Goal: Book appointment/travel/reservation

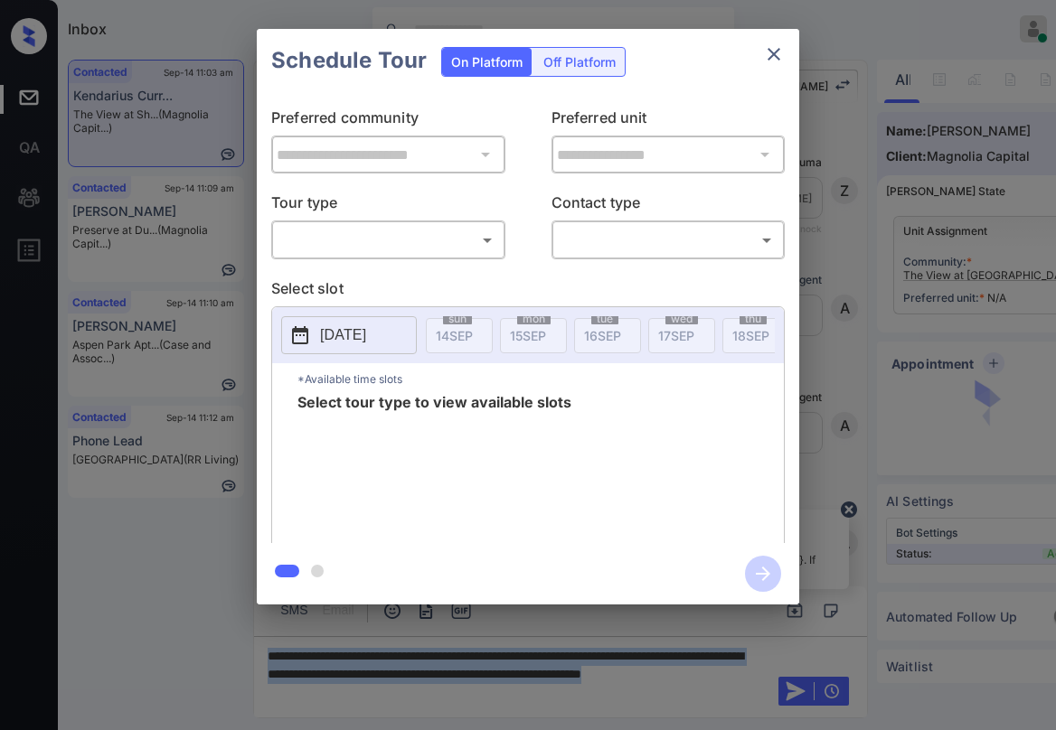
scroll to position [5905, 0]
click at [445, 235] on body "Inbox [PERSON_NAME] Online Set yourself offline Set yourself on break Profile S…" at bounding box center [528, 365] width 1056 height 730
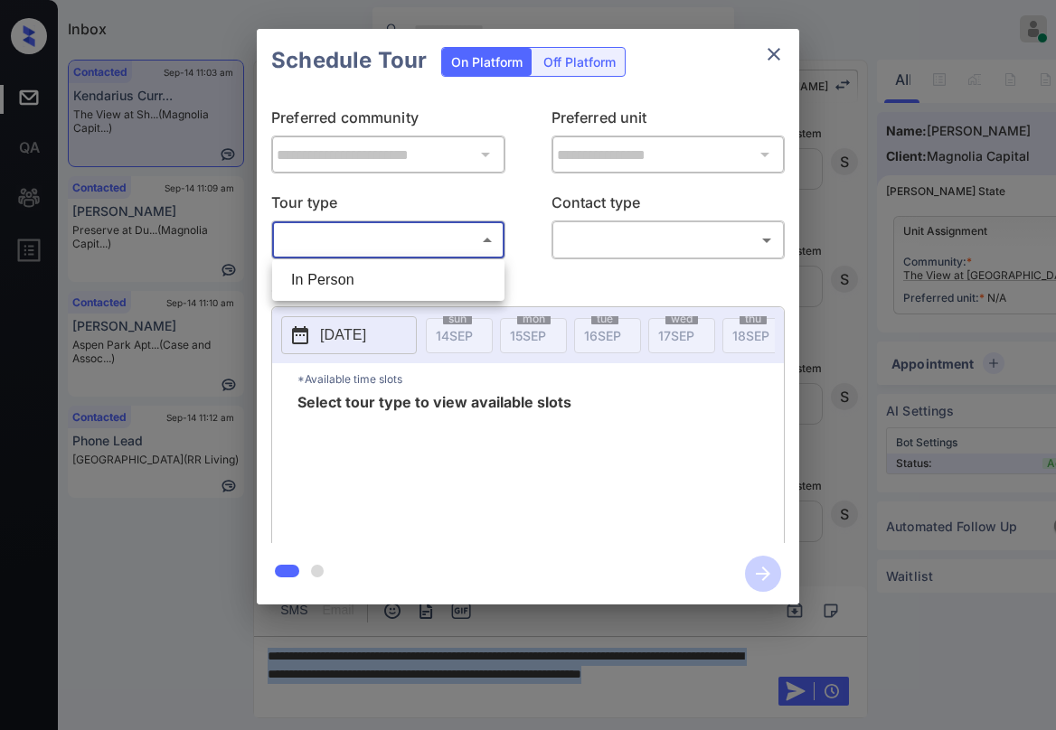
drag, startPoint x: 415, startPoint y: 285, endPoint x: 481, endPoint y: 274, distance: 66.9
click at [416, 284] on li "In Person" at bounding box center [388, 280] width 223 height 33
type input "********"
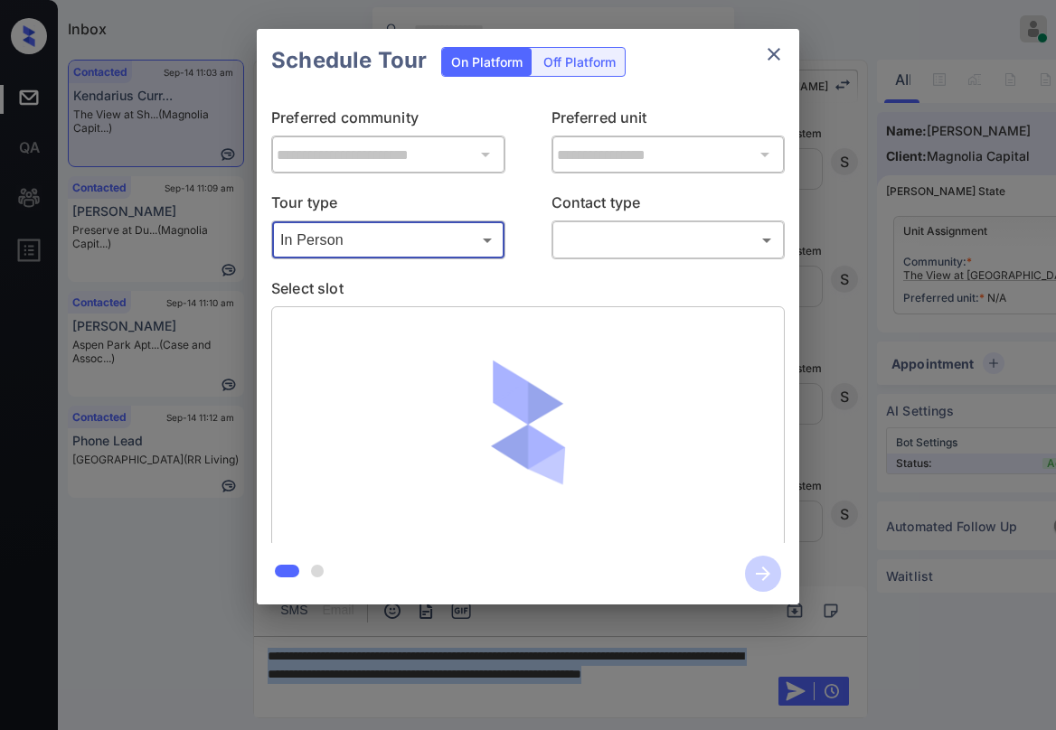
click at [607, 247] on body "Inbox [PERSON_NAME] Online Set yourself offline Set yourself on break Profile S…" at bounding box center [528, 365] width 1056 height 730
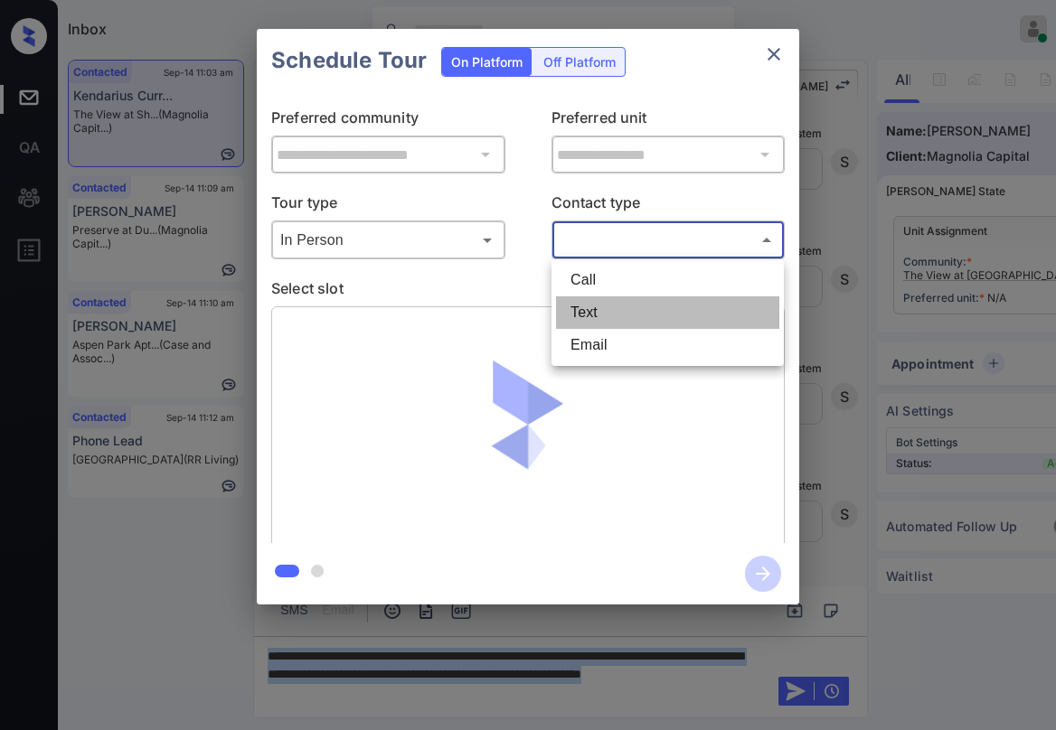
click at [617, 321] on li "Text" at bounding box center [667, 313] width 223 height 33
type input "****"
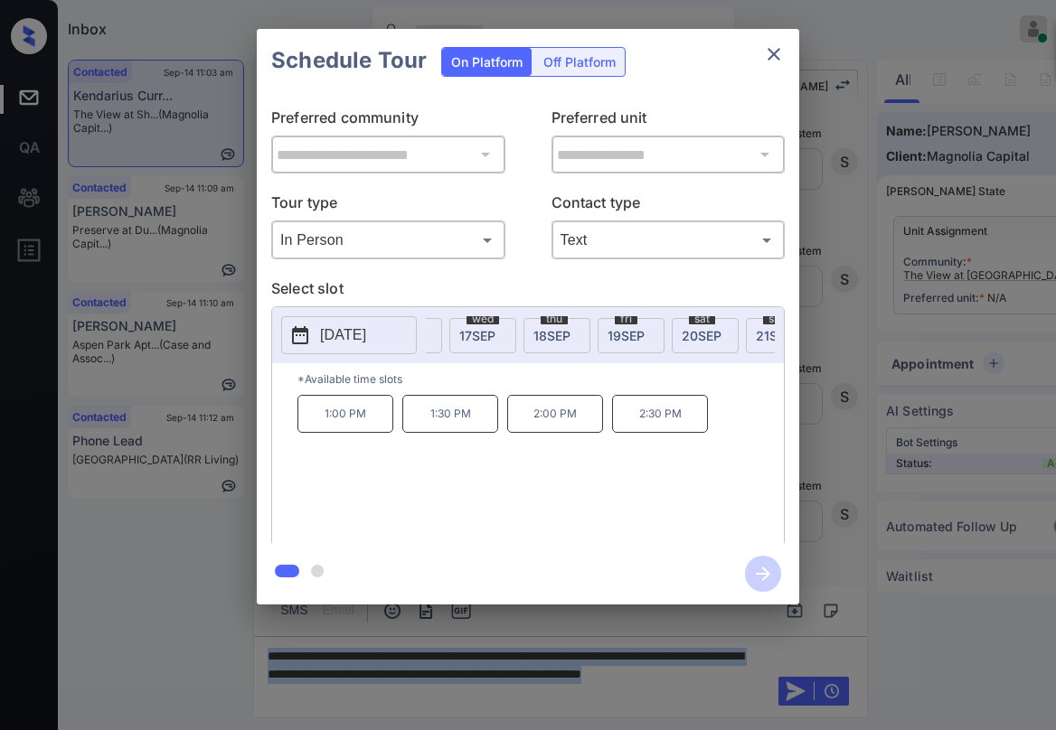
scroll to position [0, 225]
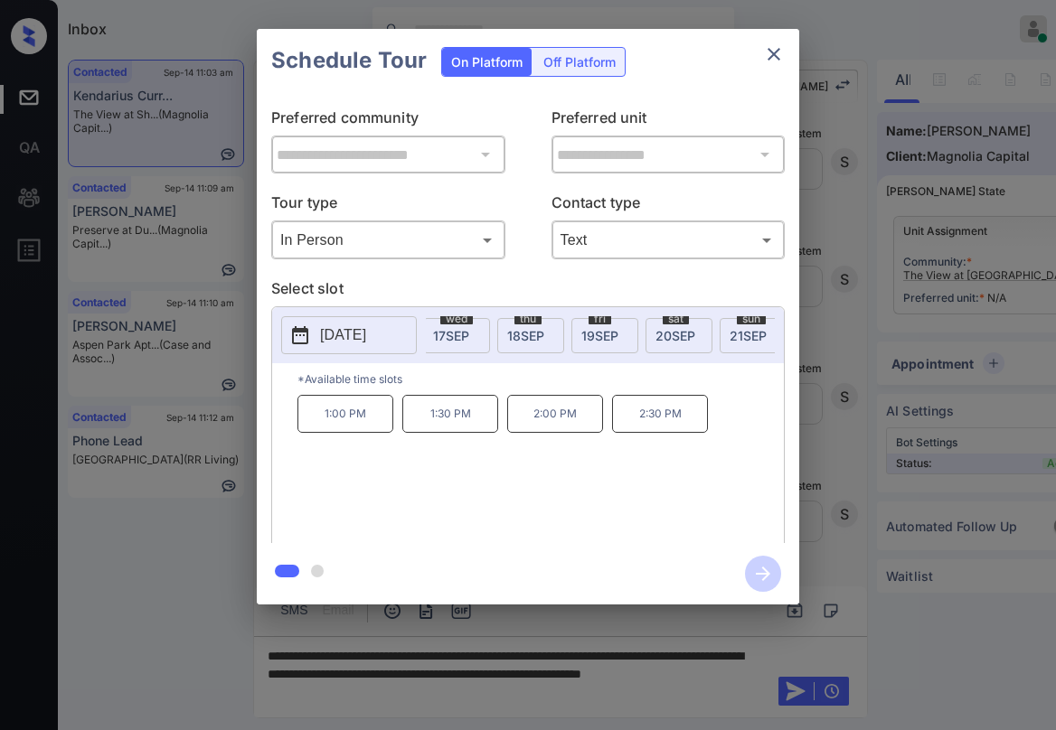
click at [681, 328] on span "20 SEP" at bounding box center [675, 335] width 40 height 15
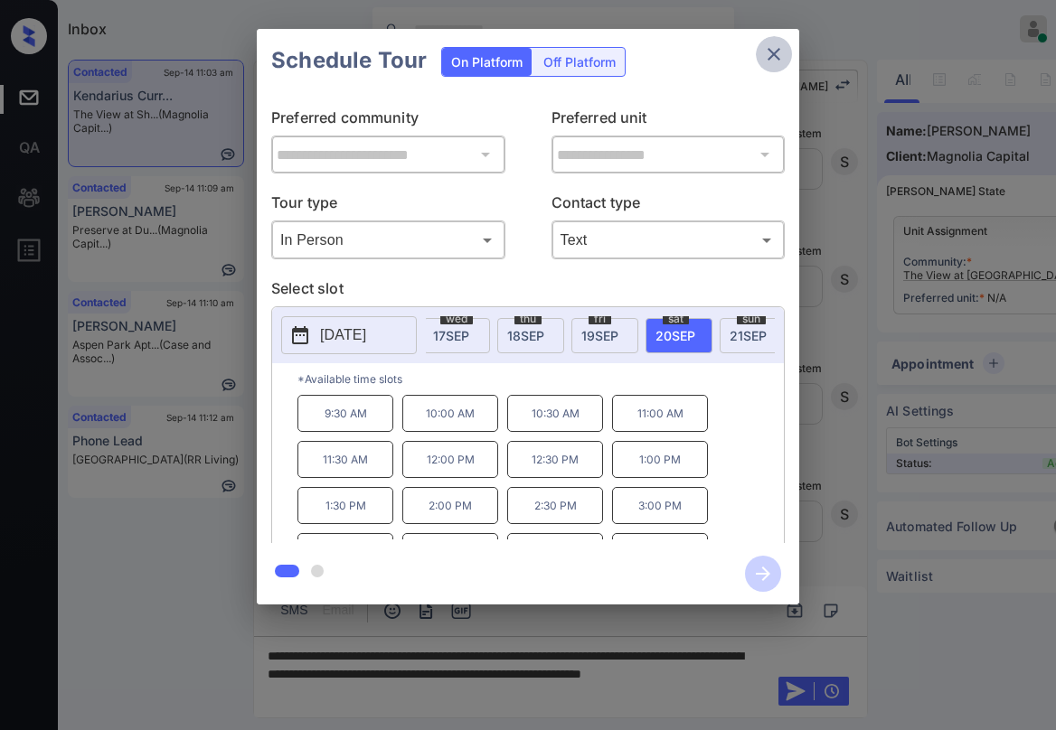
click at [776, 61] on icon "close" at bounding box center [774, 54] width 22 height 22
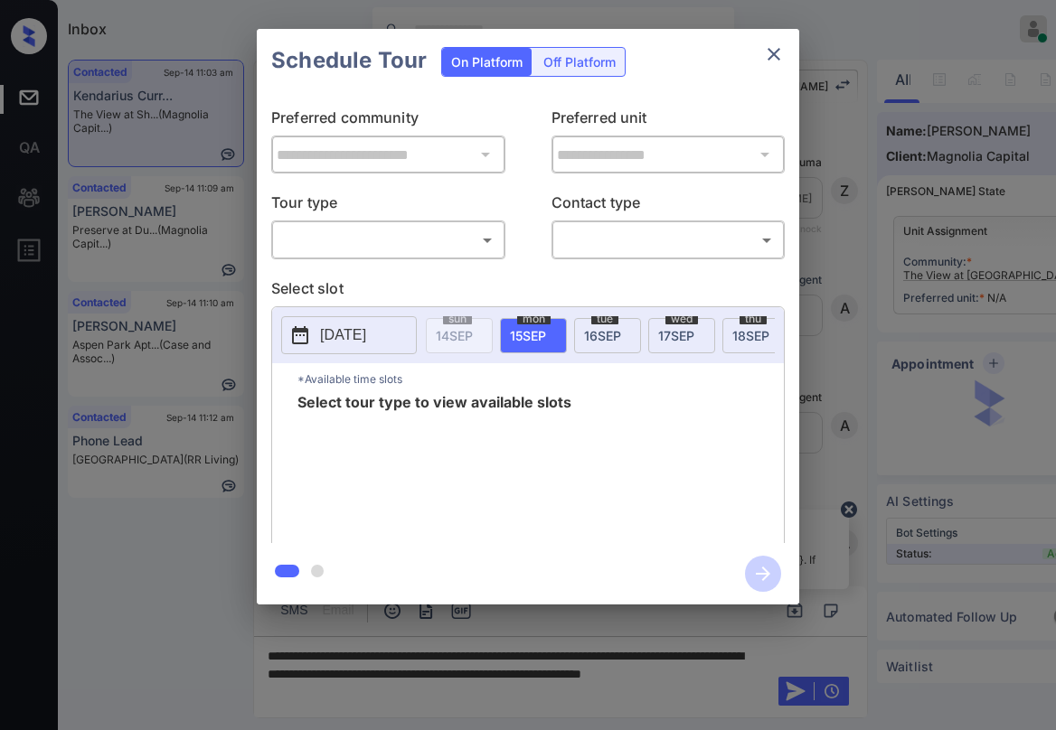
scroll to position [3736, 0]
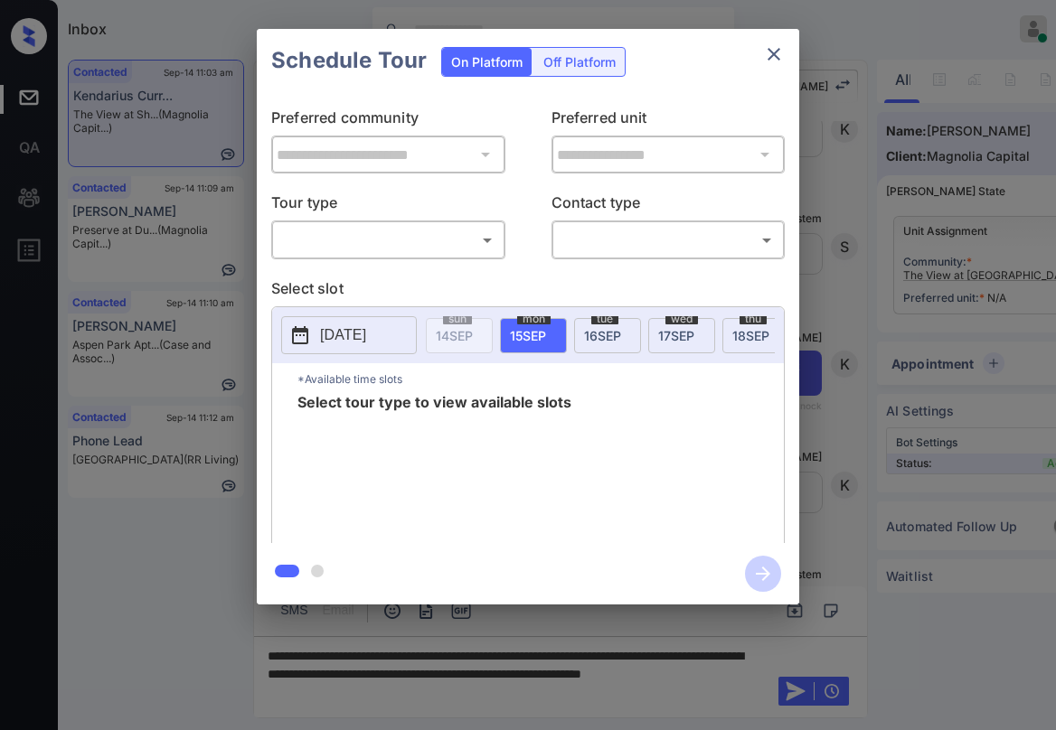
click at [338, 247] on body "Inbox Paolo Gabriel Online Set yourself offline Set yourself on break Profile S…" at bounding box center [528, 365] width 1056 height 730
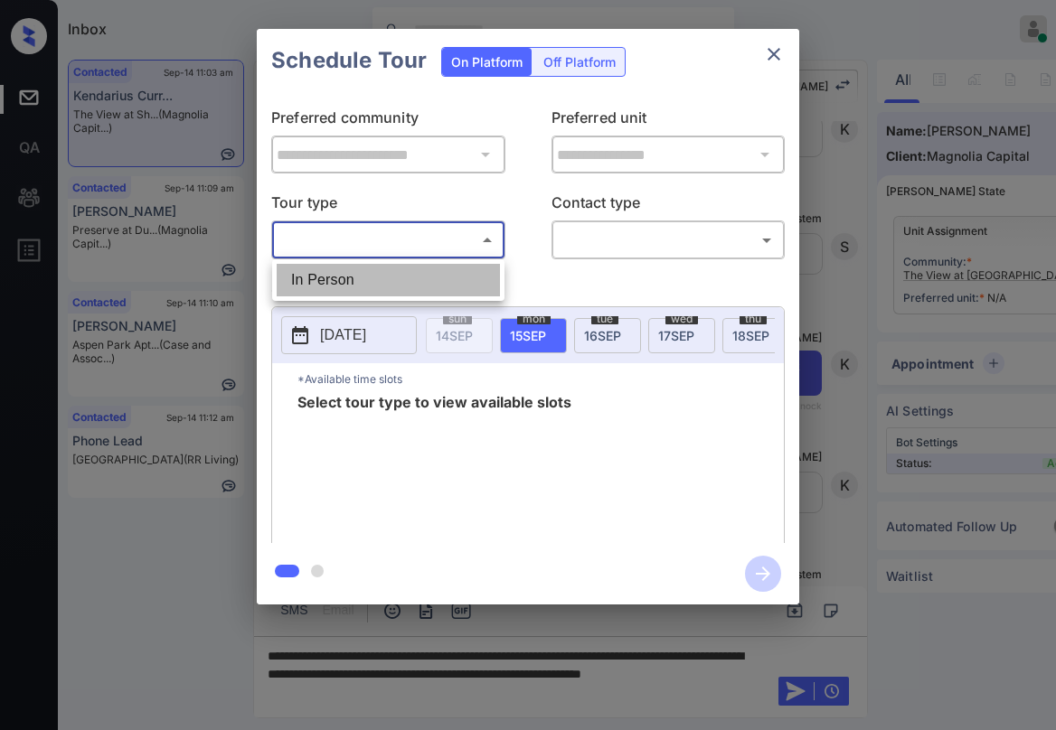
click at [437, 280] on li "In Person" at bounding box center [388, 280] width 223 height 33
type input "********"
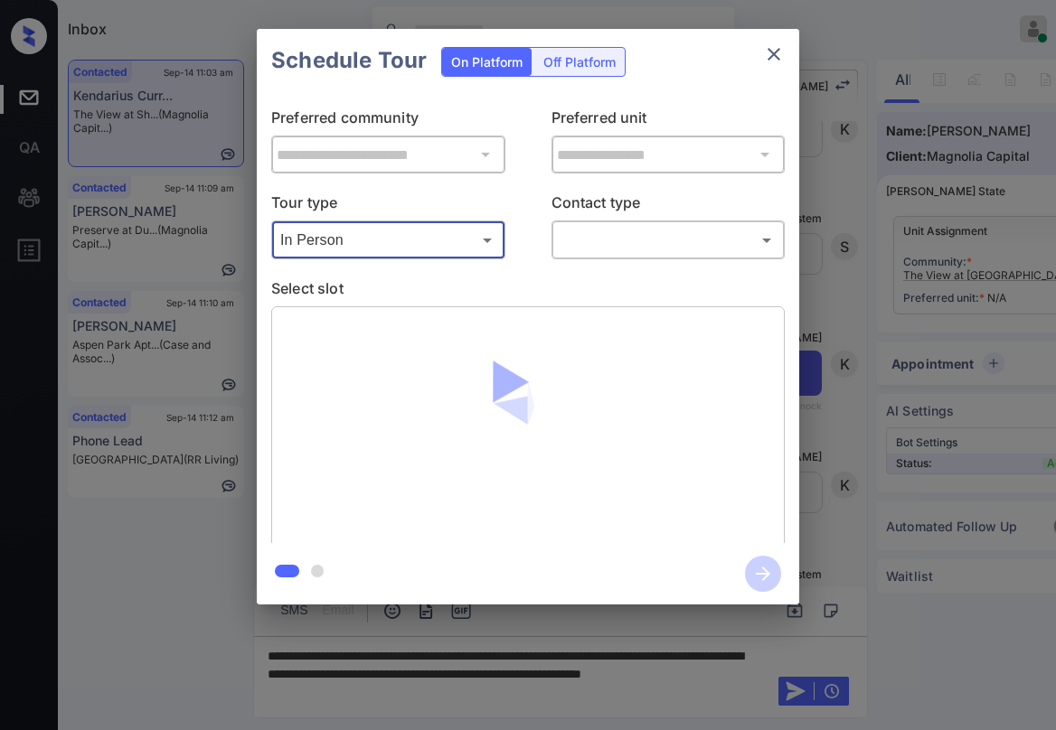
click at [616, 249] on body "Inbox Paolo Gabriel Online Set yourself offline Set yourself on break Profile S…" at bounding box center [528, 365] width 1056 height 730
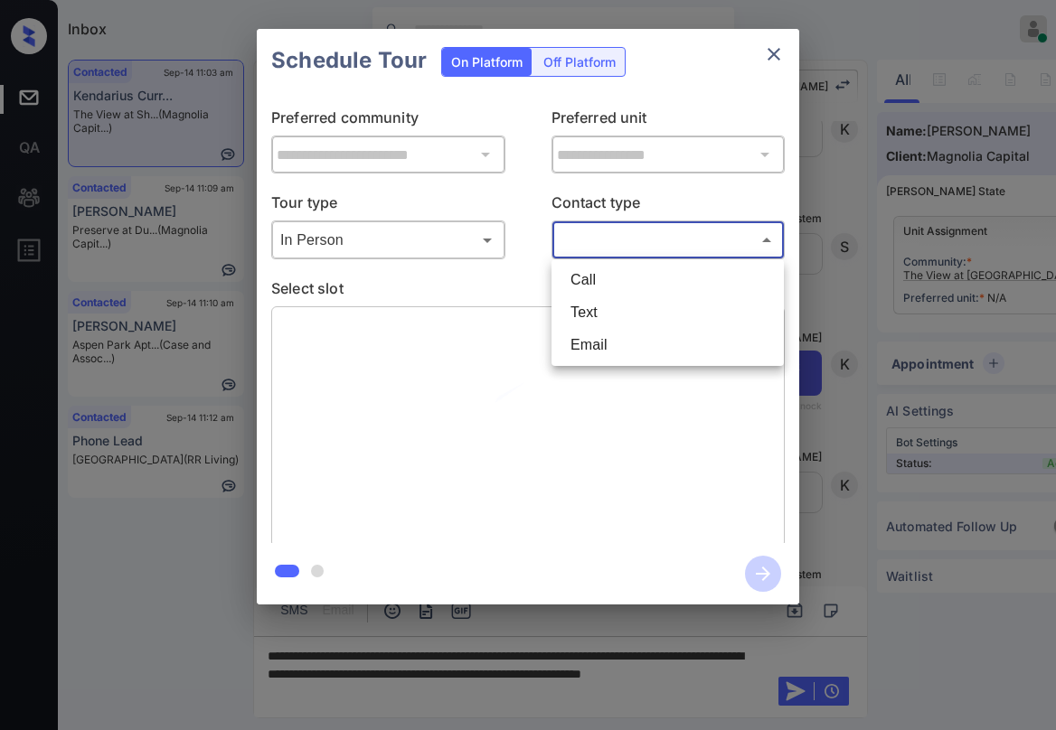
click at [624, 312] on li "Text" at bounding box center [667, 313] width 223 height 33
type input "****"
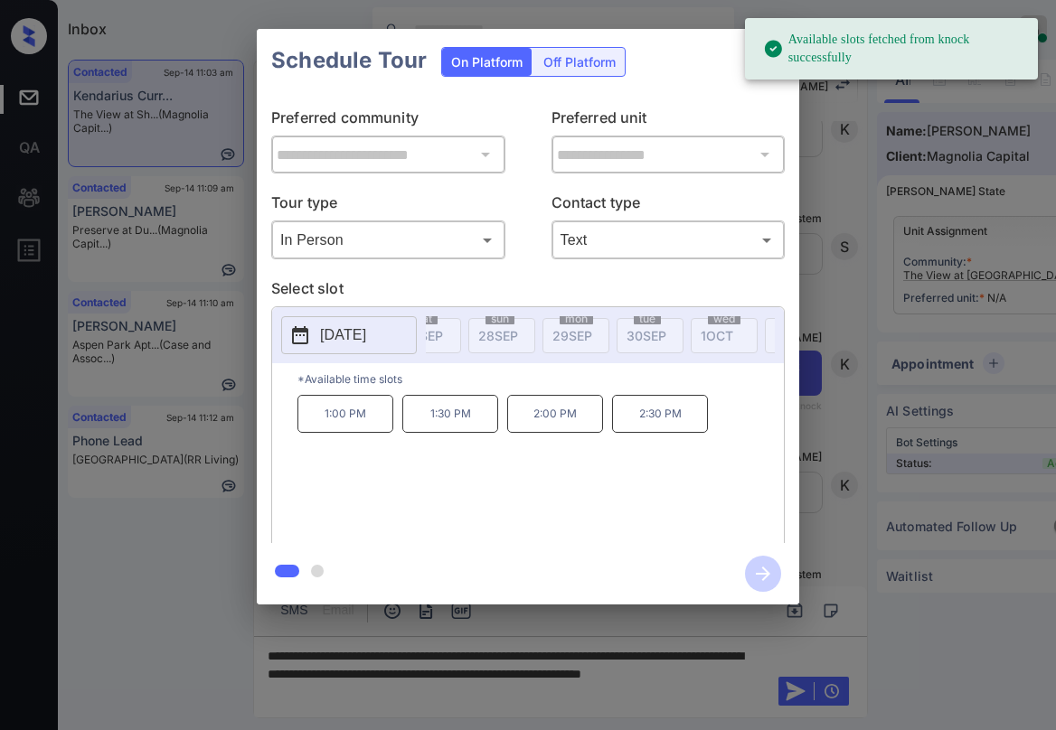
scroll to position [0, 1075]
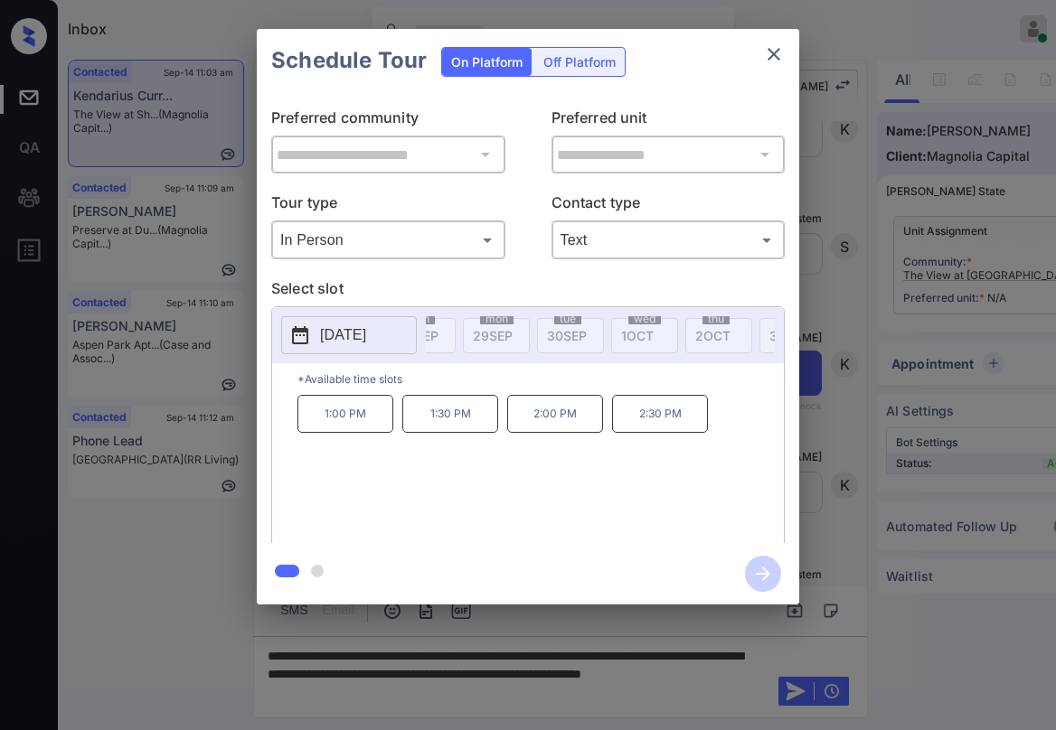
click at [768, 53] on icon "close" at bounding box center [774, 54] width 22 height 22
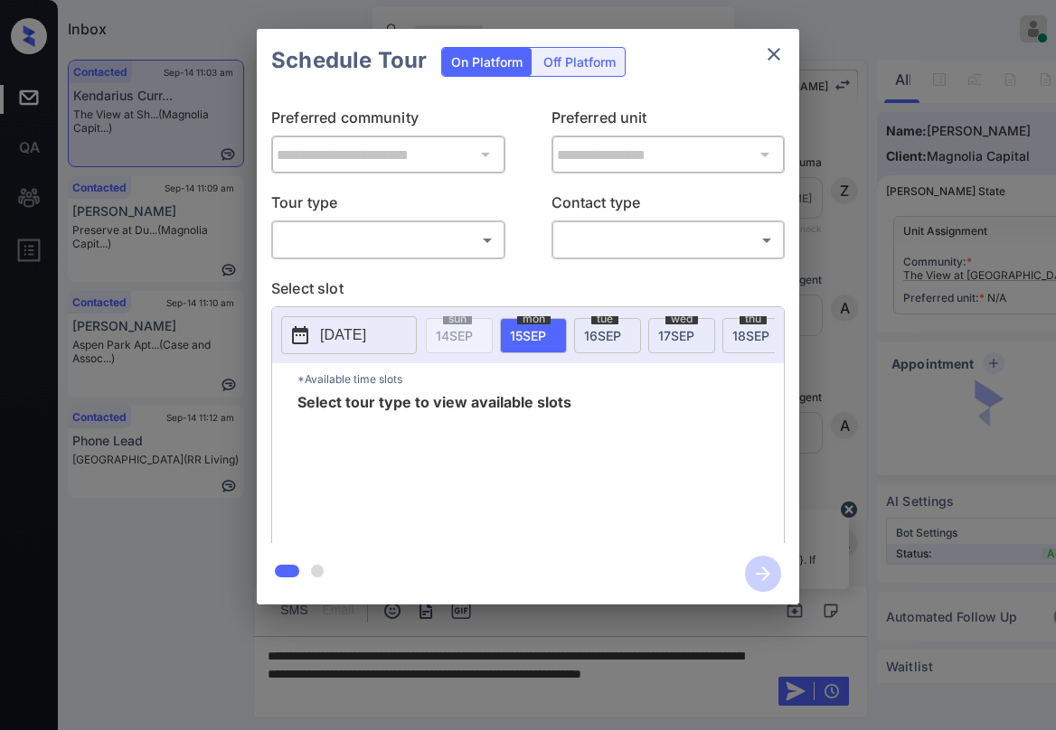
scroll to position [4549, 0]
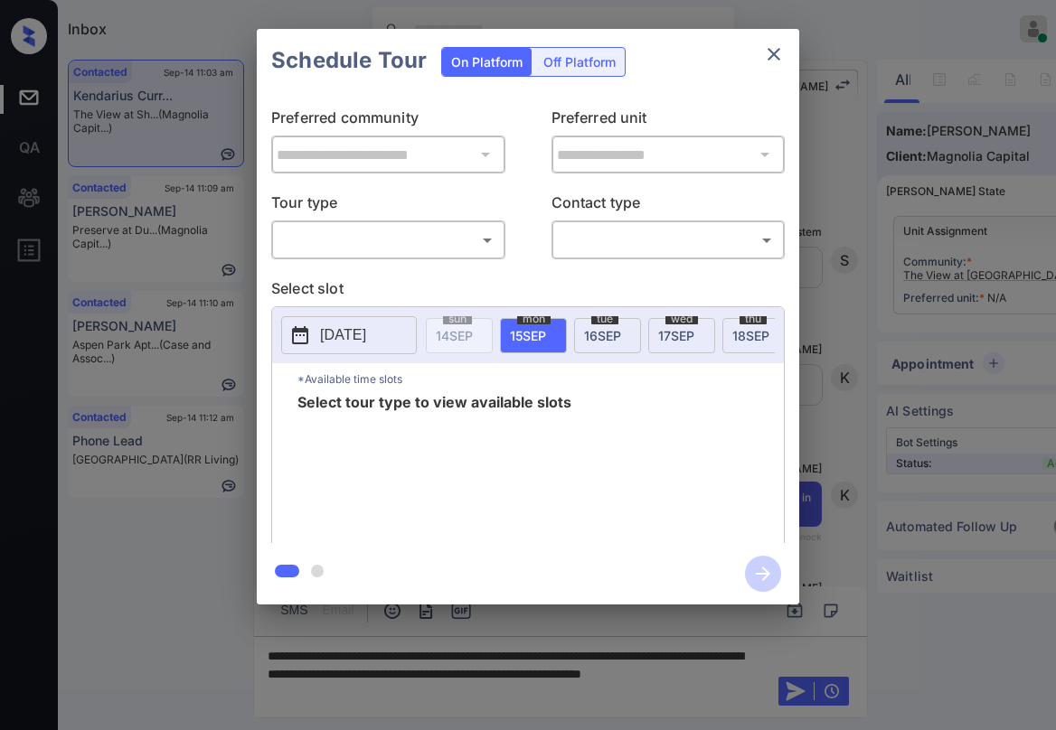
click at [382, 254] on body "Inbox Paolo Gabriel Online Set yourself offline Set yourself on break Profile S…" at bounding box center [528, 365] width 1056 height 730
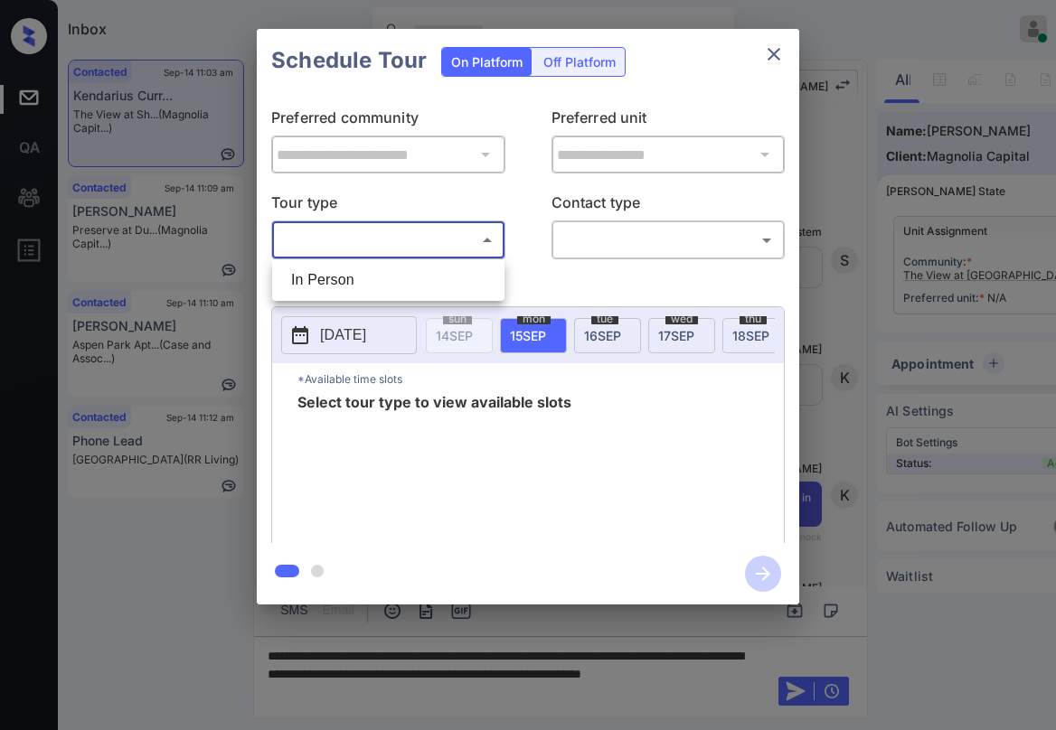
click at [378, 278] on li "In Person" at bounding box center [388, 280] width 223 height 33
type input "********"
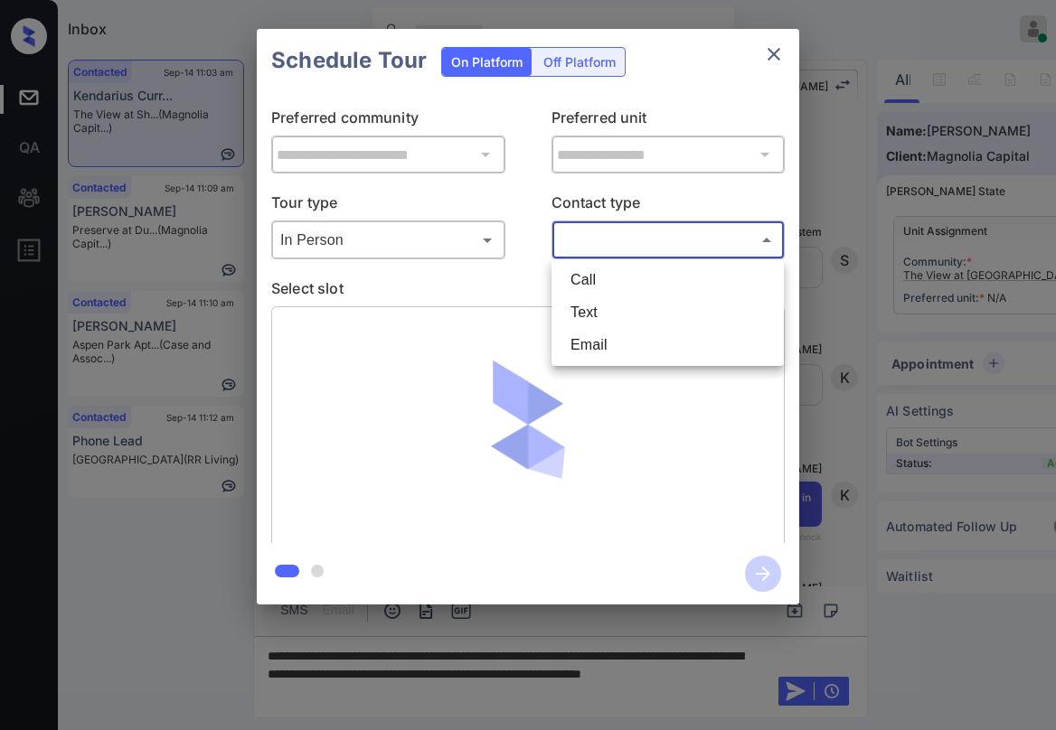
click at [610, 242] on body "Inbox Paolo Gabriel Online Set yourself offline Set yourself on break Profile S…" at bounding box center [528, 365] width 1056 height 730
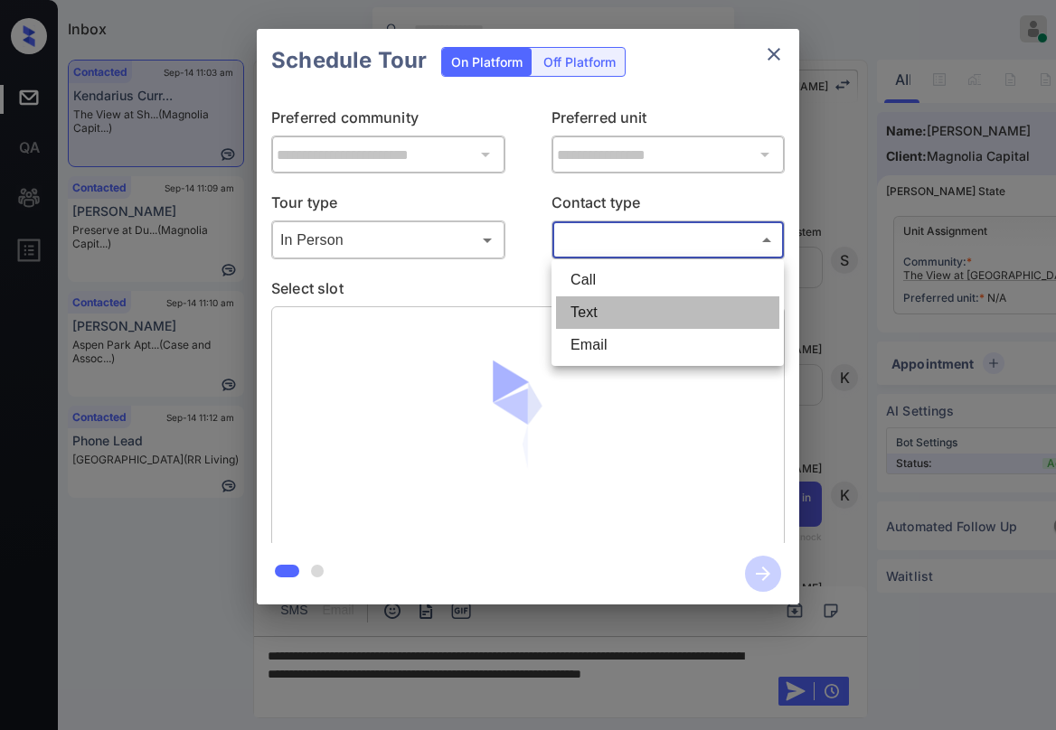
click at [596, 310] on li "Text" at bounding box center [667, 313] width 223 height 33
type input "****"
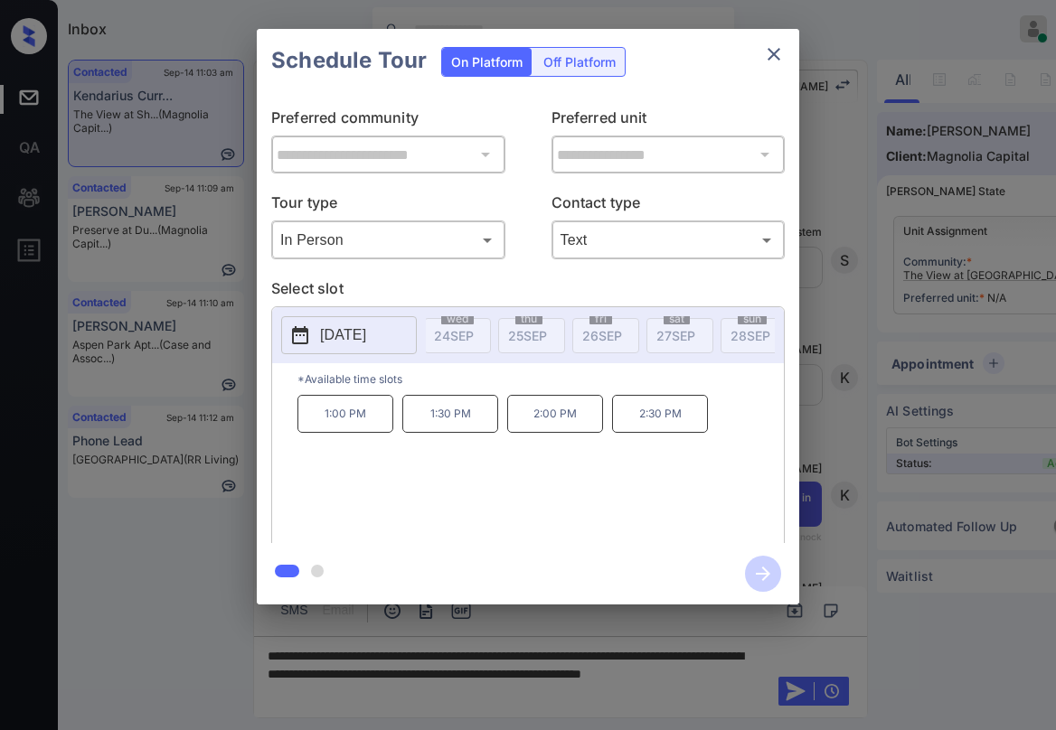
scroll to position [0, 769]
click at [766, 57] on icon "close" at bounding box center [774, 54] width 22 height 22
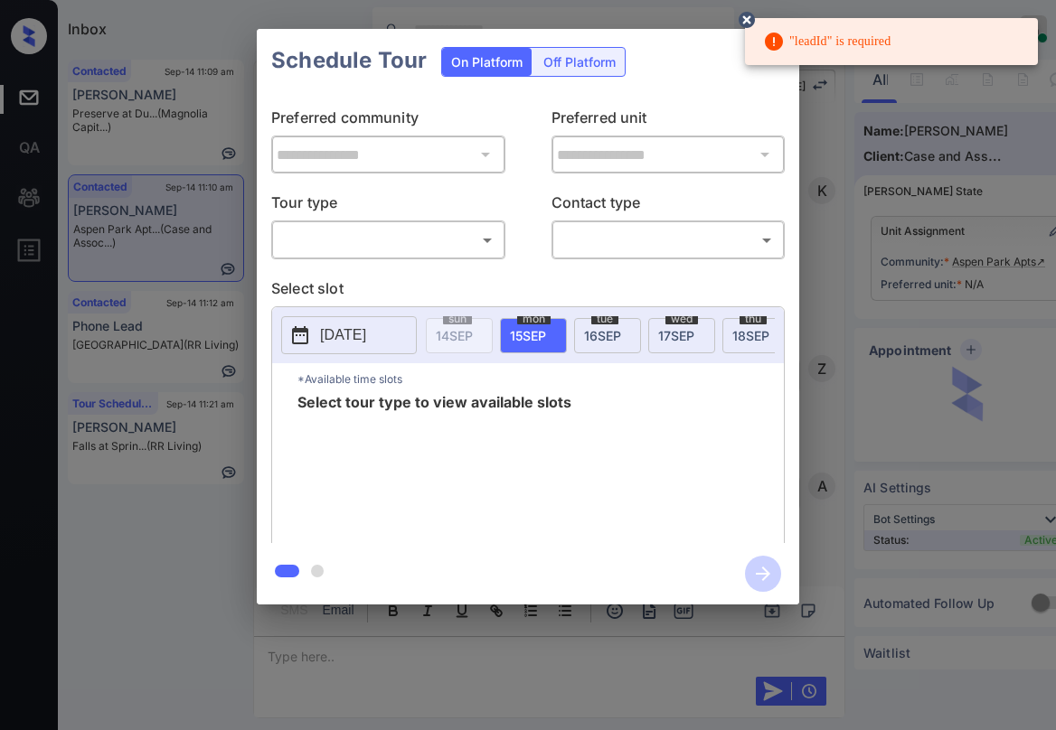
scroll to position [904, 0]
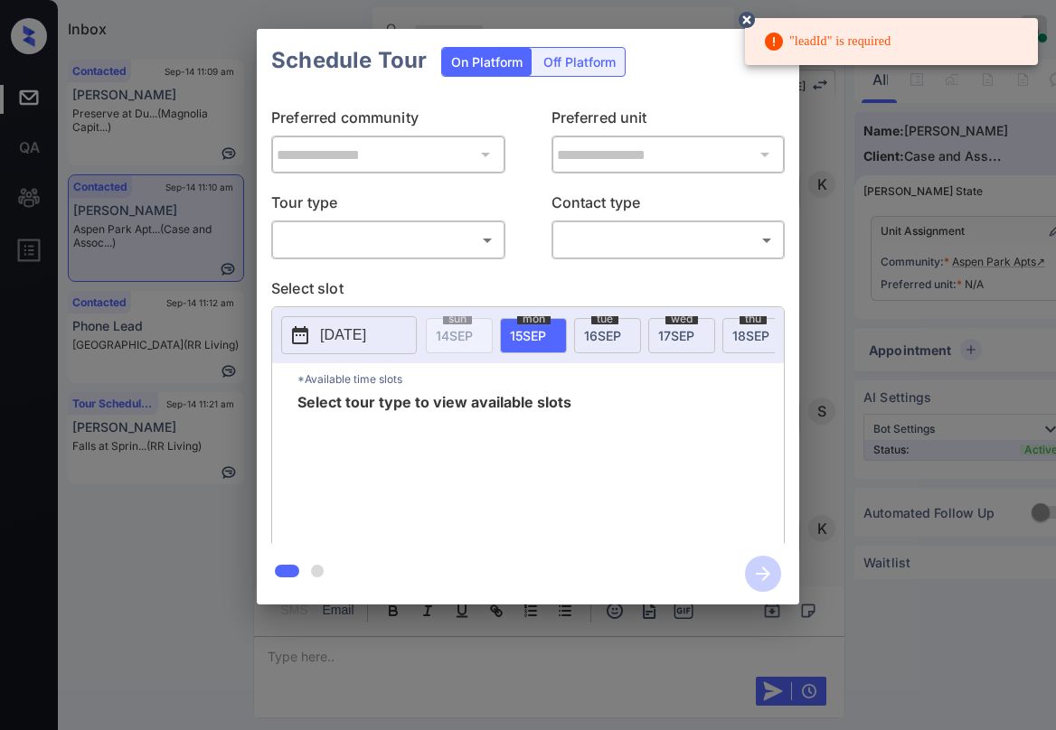
click at [368, 253] on body ""leadId" is required Inbox Paolo Gabriel Online Set yourself offline Set yourse…" at bounding box center [528, 365] width 1056 height 730
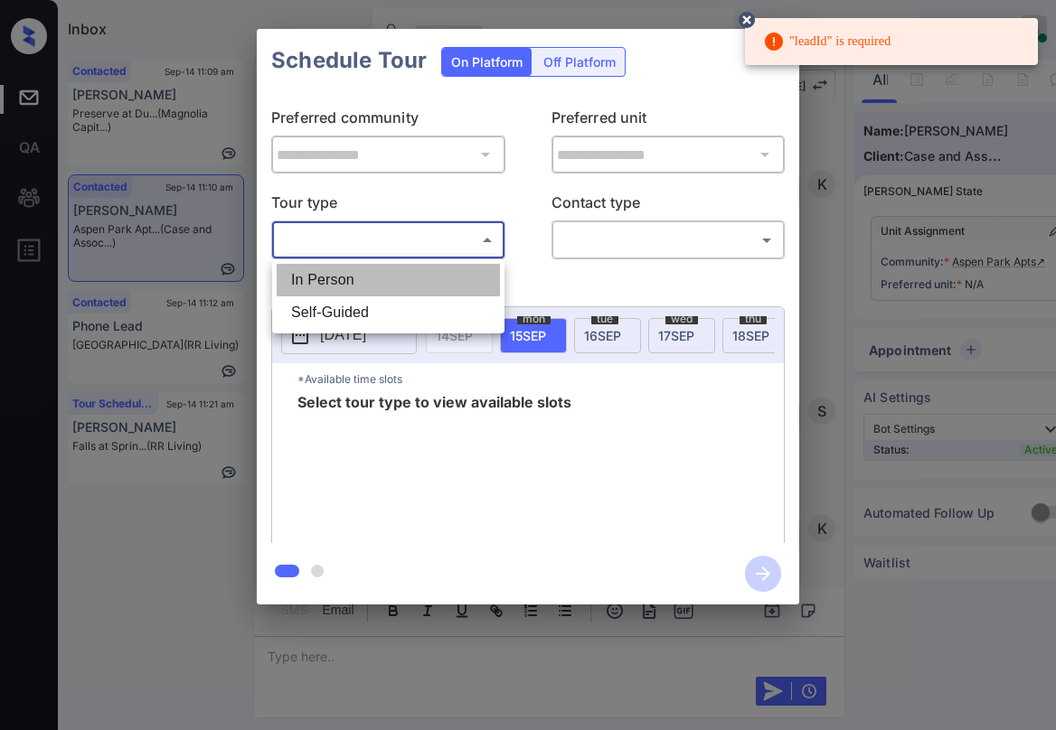
click at [343, 279] on li "In Person" at bounding box center [388, 280] width 223 height 33
type input "********"
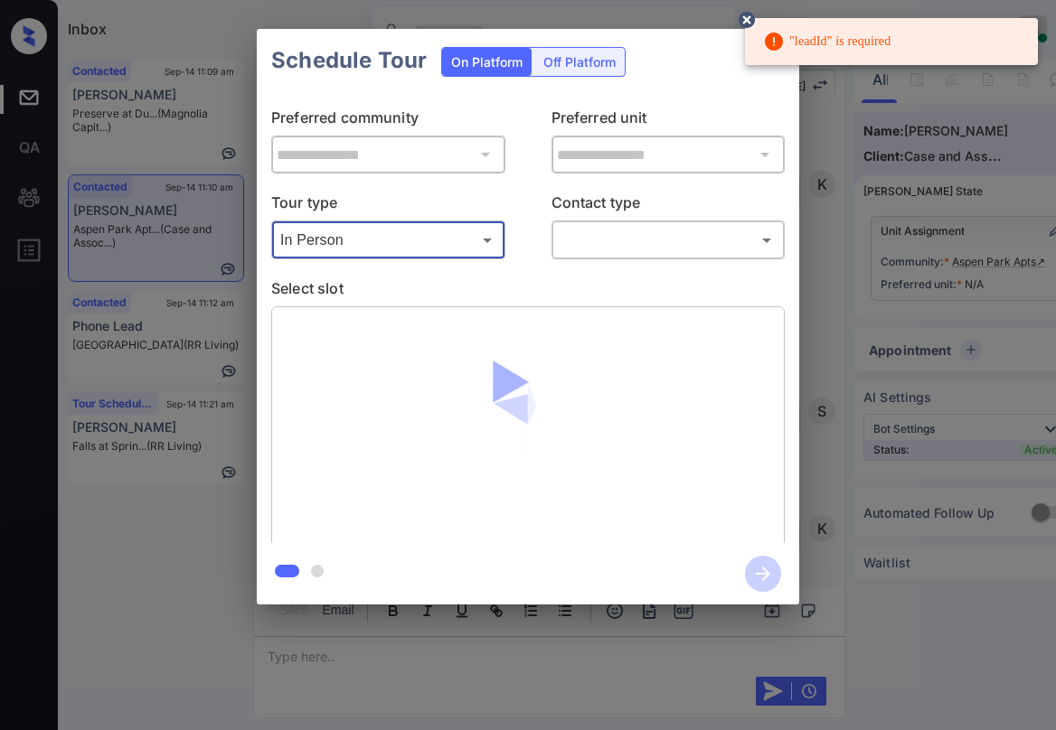
click at [636, 249] on body ""leadId" is required Inbox Paolo Gabriel Online Set yourself offline Set yourse…" at bounding box center [528, 365] width 1056 height 730
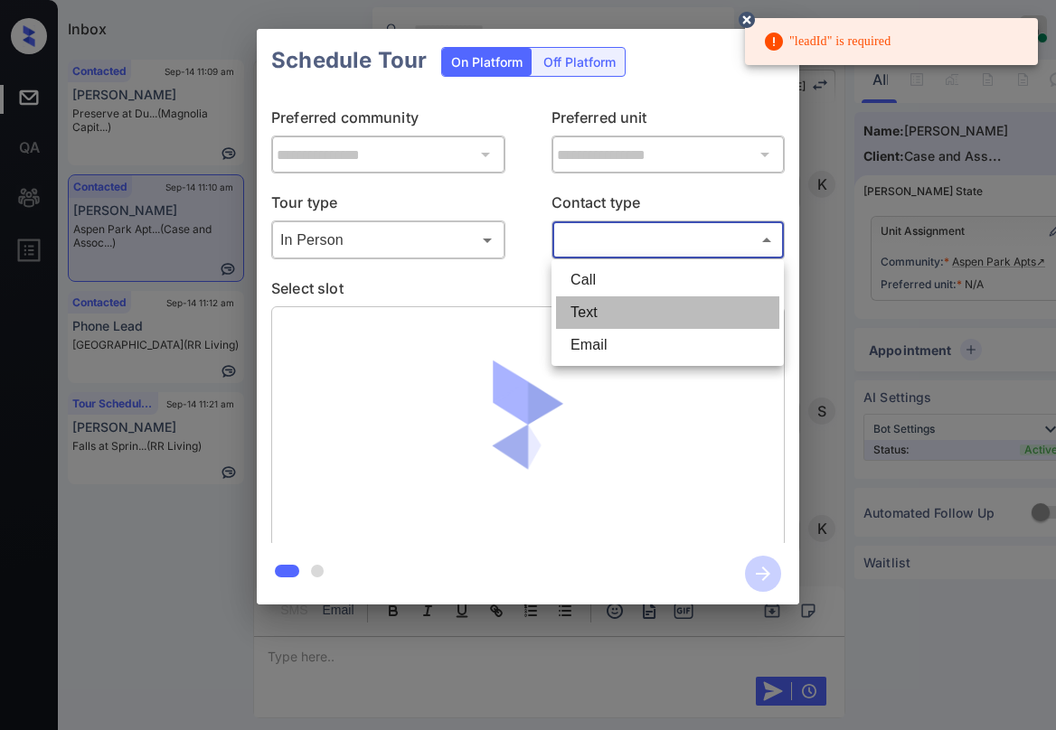
click at [619, 300] on li "Text" at bounding box center [667, 313] width 223 height 33
type input "****"
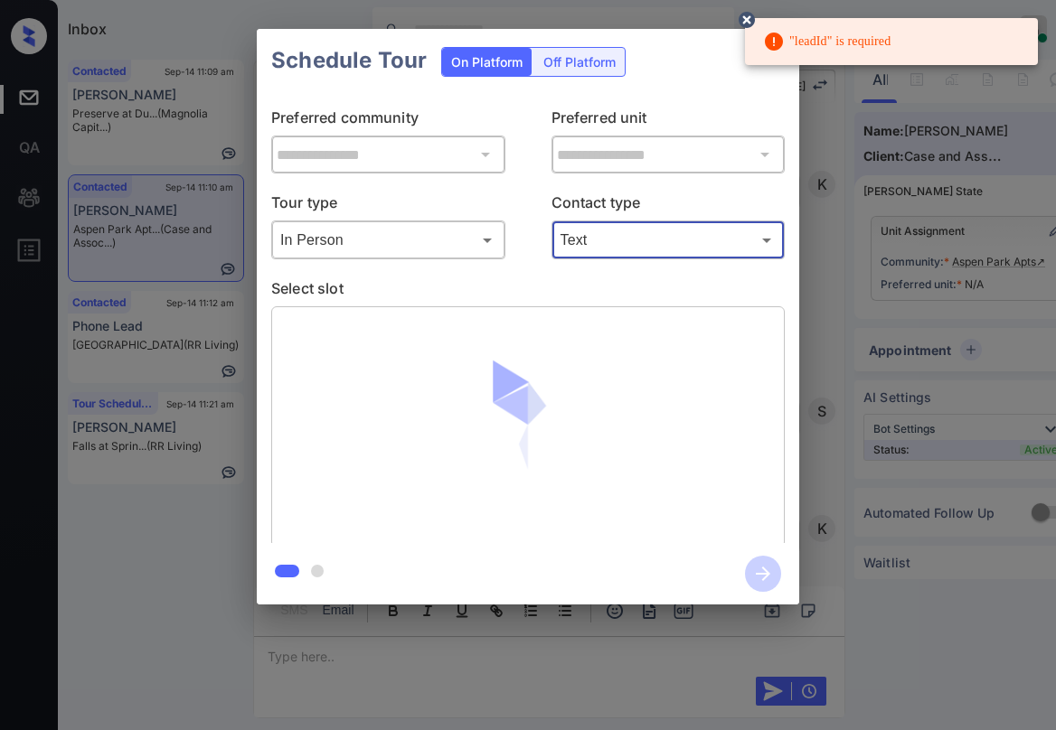
click at [747, 14] on icon at bounding box center [747, 20] width 16 height 16
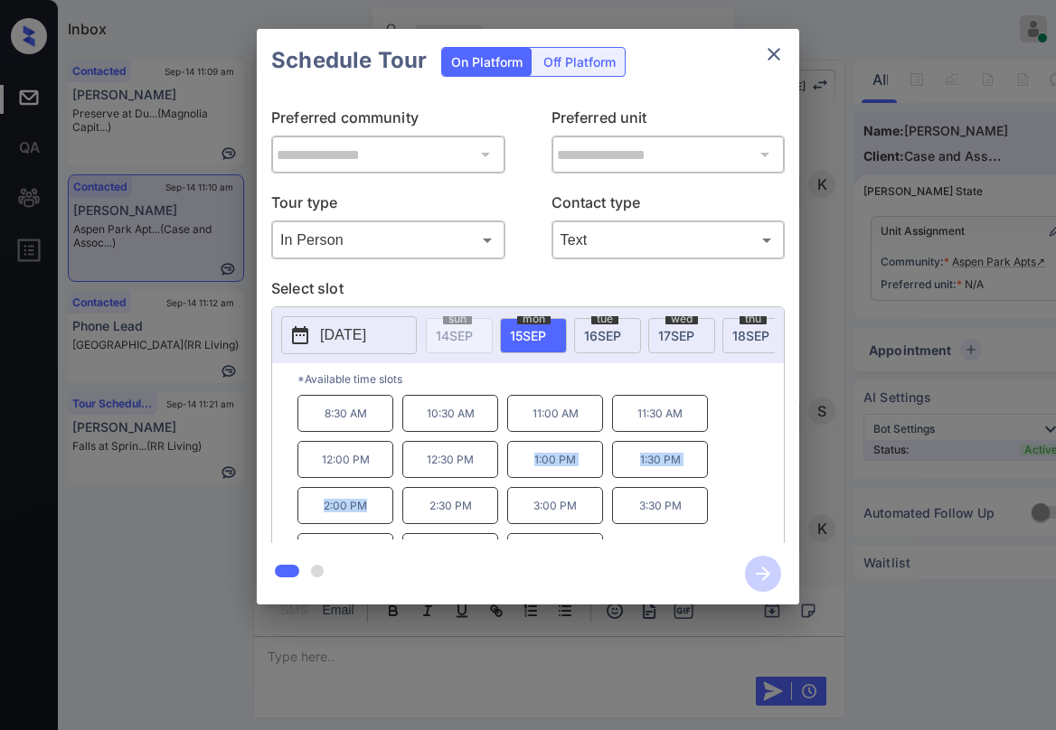
drag, startPoint x: 566, startPoint y: 466, endPoint x: 388, endPoint y: 515, distance: 184.7
click at [388, 515] on div "8:30 AM 10:30 AM 11:00 AM 11:30 AM 12:00 PM 12:30 PM 1:00 PM 1:30 PM 2:00 PM 2:…" at bounding box center [540, 467] width 486 height 145
copy div "1:00 PM 1:30 PM 2:00 PM"
click at [778, 54] on icon "close" at bounding box center [774, 54] width 22 height 22
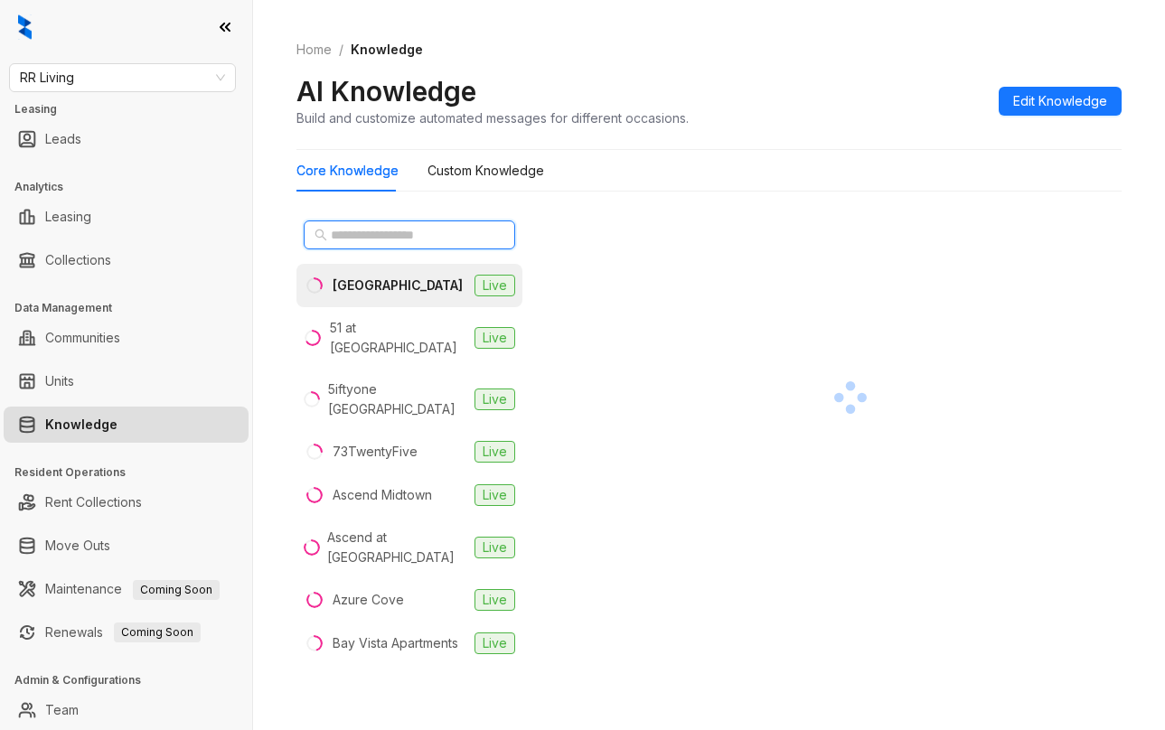
click at [379, 242] on input "text" at bounding box center [410, 235] width 159 height 20
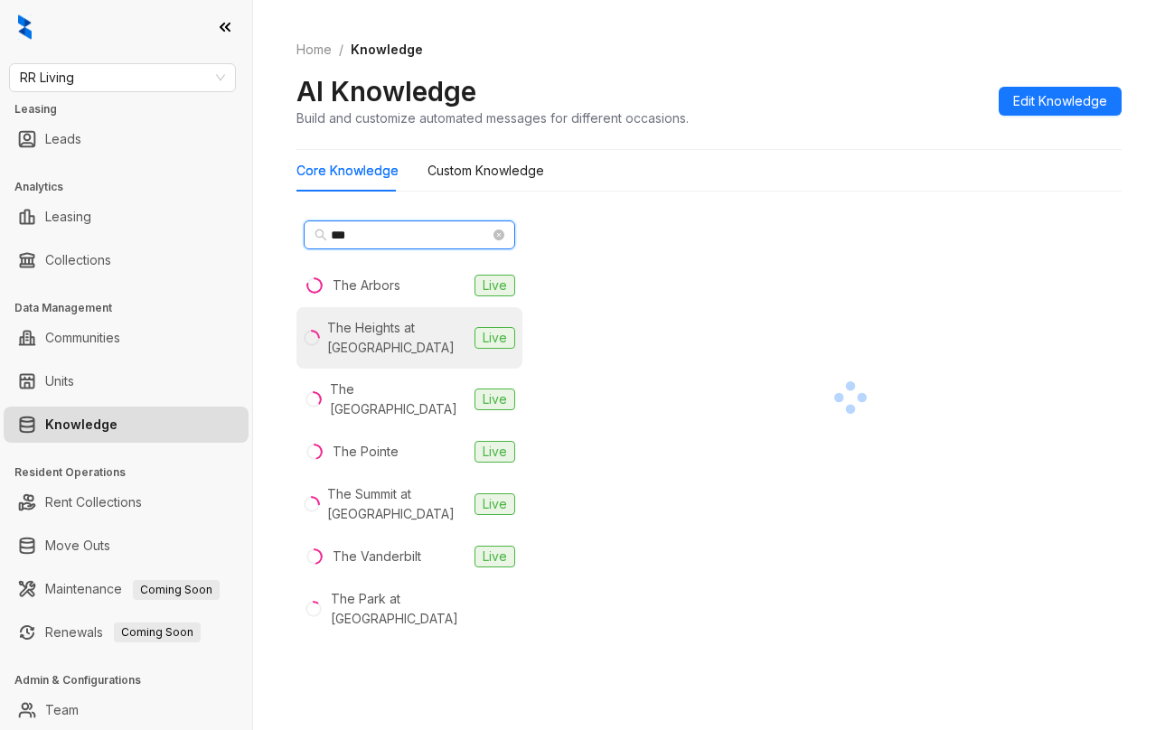
type input "***"
click at [414, 334] on div "The Heights at [GEOGRAPHIC_DATA]" at bounding box center [397, 338] width 140 height 40
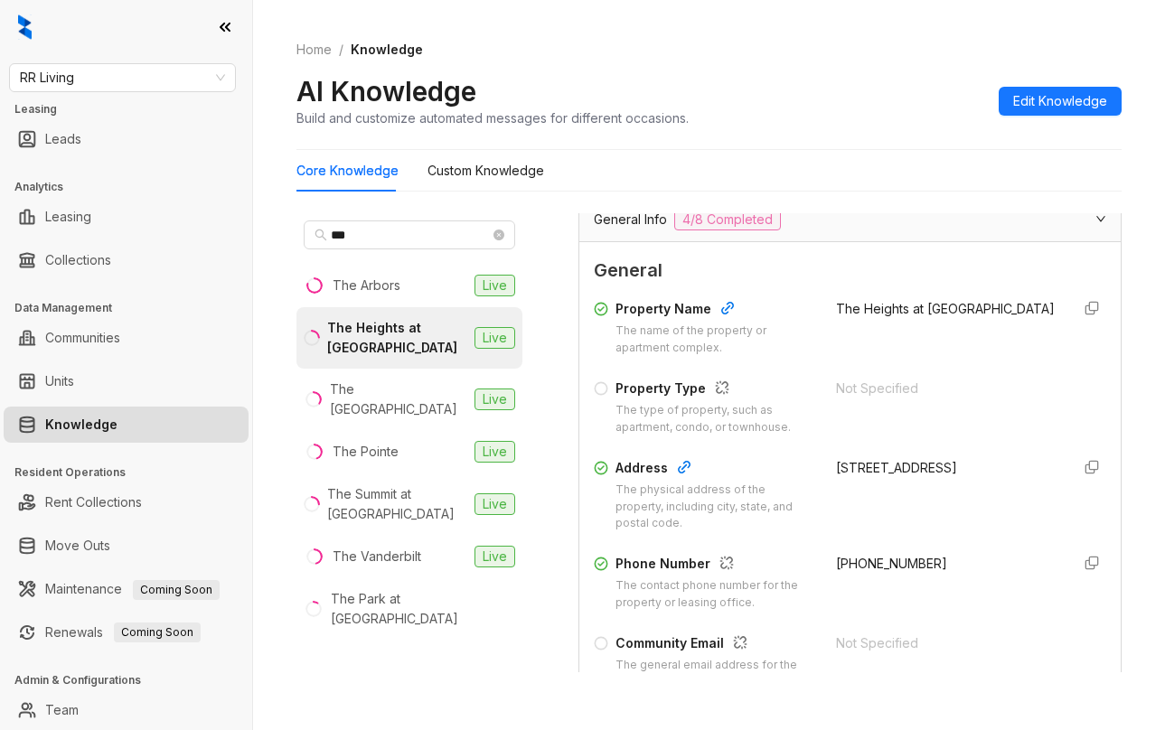
scroll to position [181, 0]
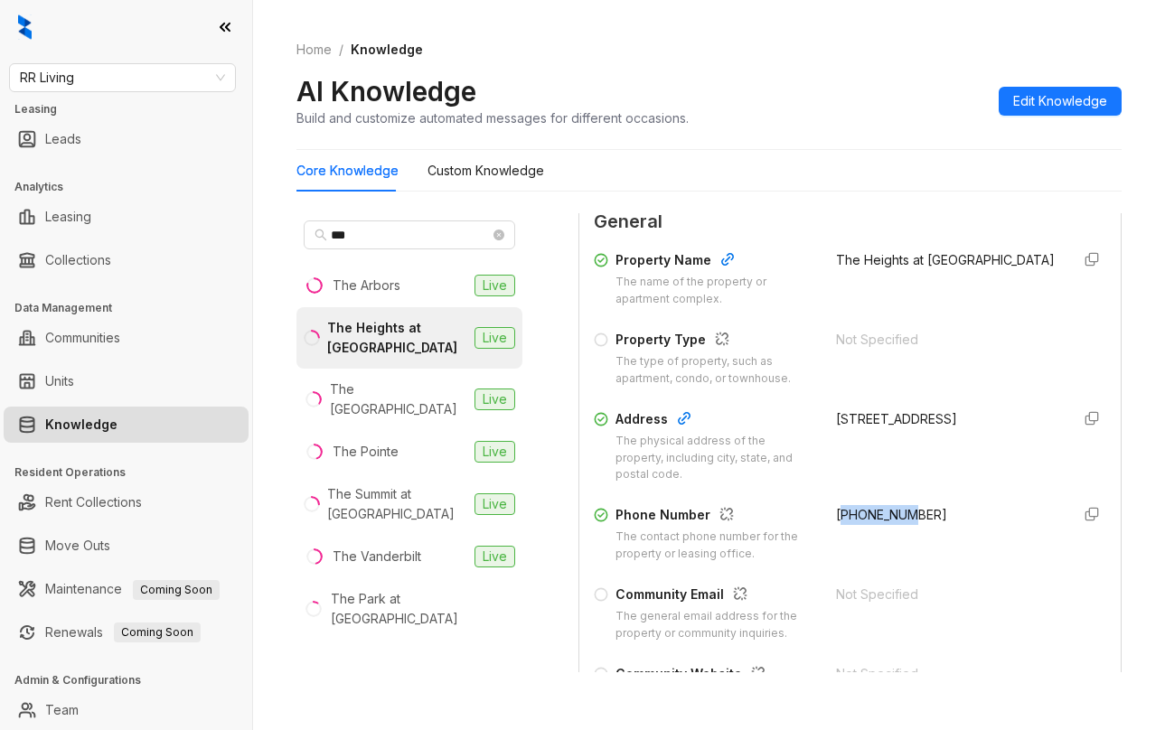
drag, startPoint x: 820, startPoint y: 512, endPoint x: 894, endPoint y: 511, distance: 74.1
click at [894, 511] on span "[PHONE_NUMBER]" at bounding box center [891, 514] width 111 height 15
click at [875, 491] on div "Property Name The name of the property or apartment complex. The Heights at [GE…" at bounding box center [850, 485] width 513 height 485
drag, startPoint x: 817, startPoint y: 509, endPoint x: 913, endPoint y: 507, distance: 95.8
click at [913, 507] on div "[PHONE_NUMBER]" at bounding box center [946, 534] width 221 height 58
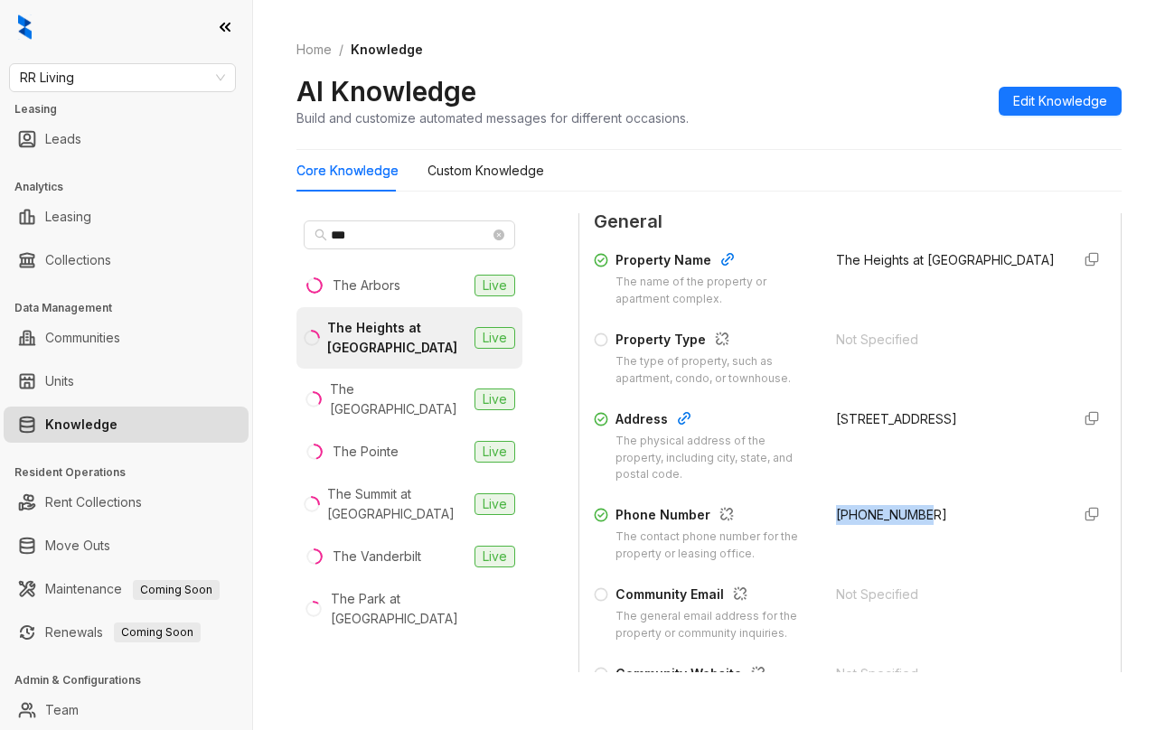
copy span "[PHONE_NUMBER]"
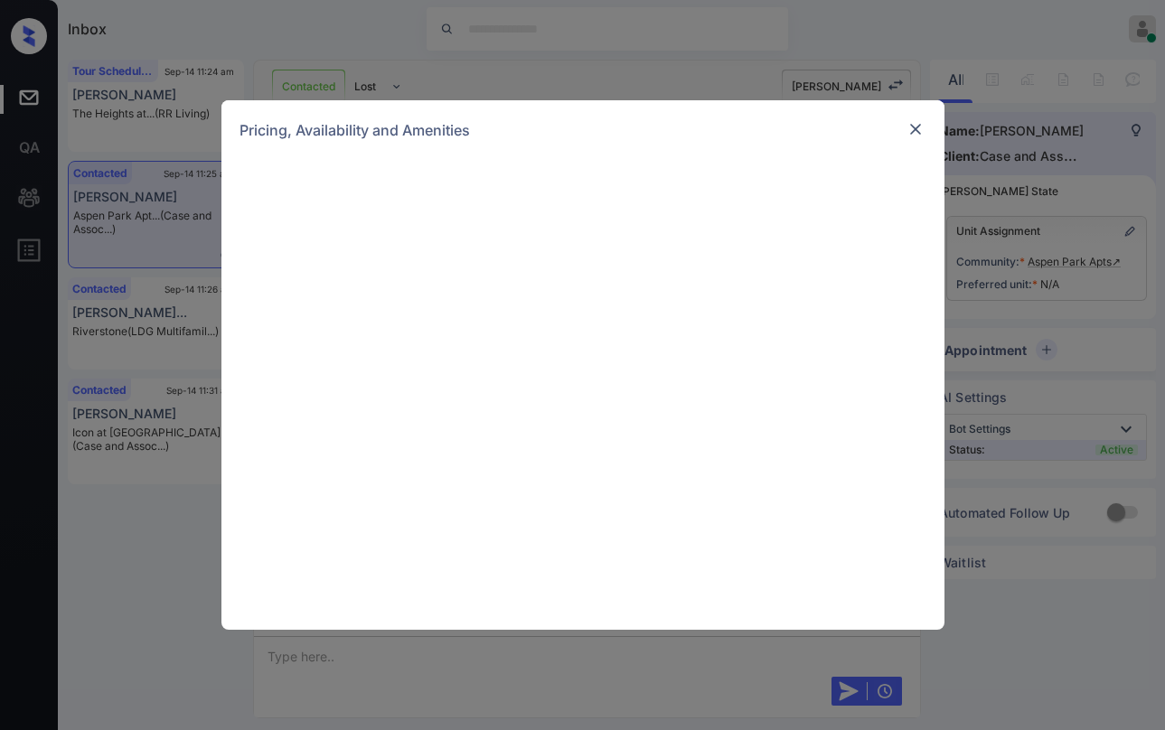
scroll to position [489, 0]
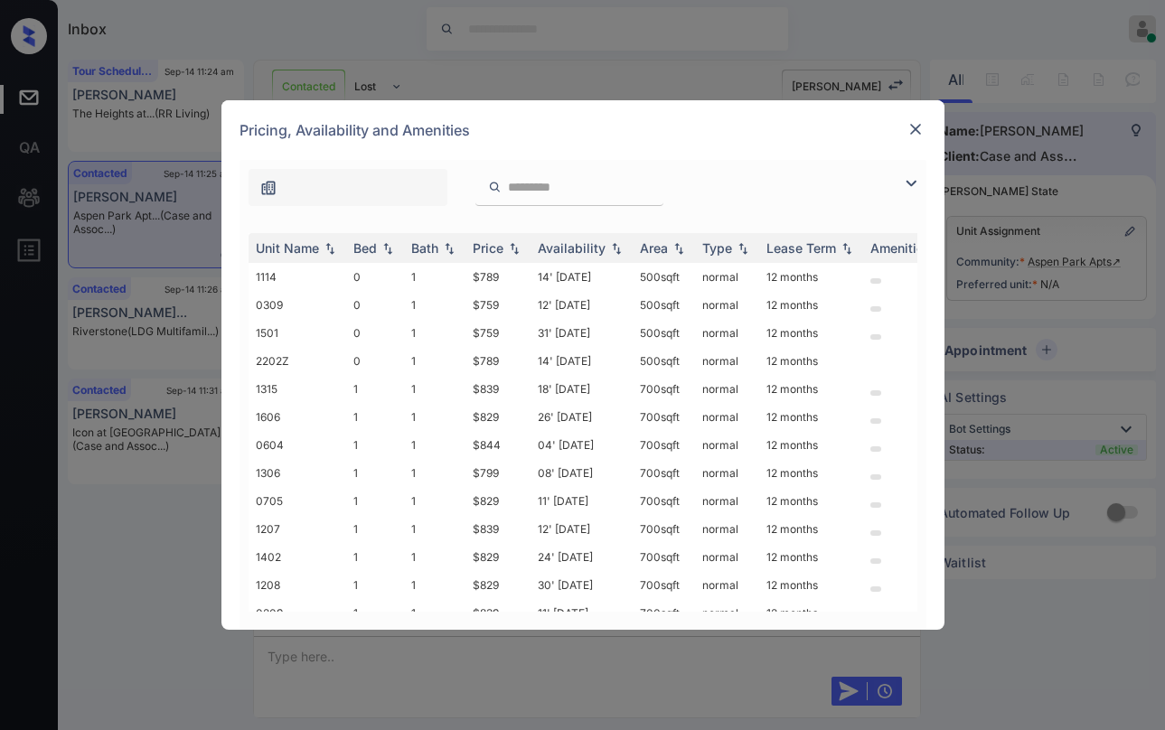
click at [580, 182] on input "search" at bounding box center [580, 187] width 148 height 15
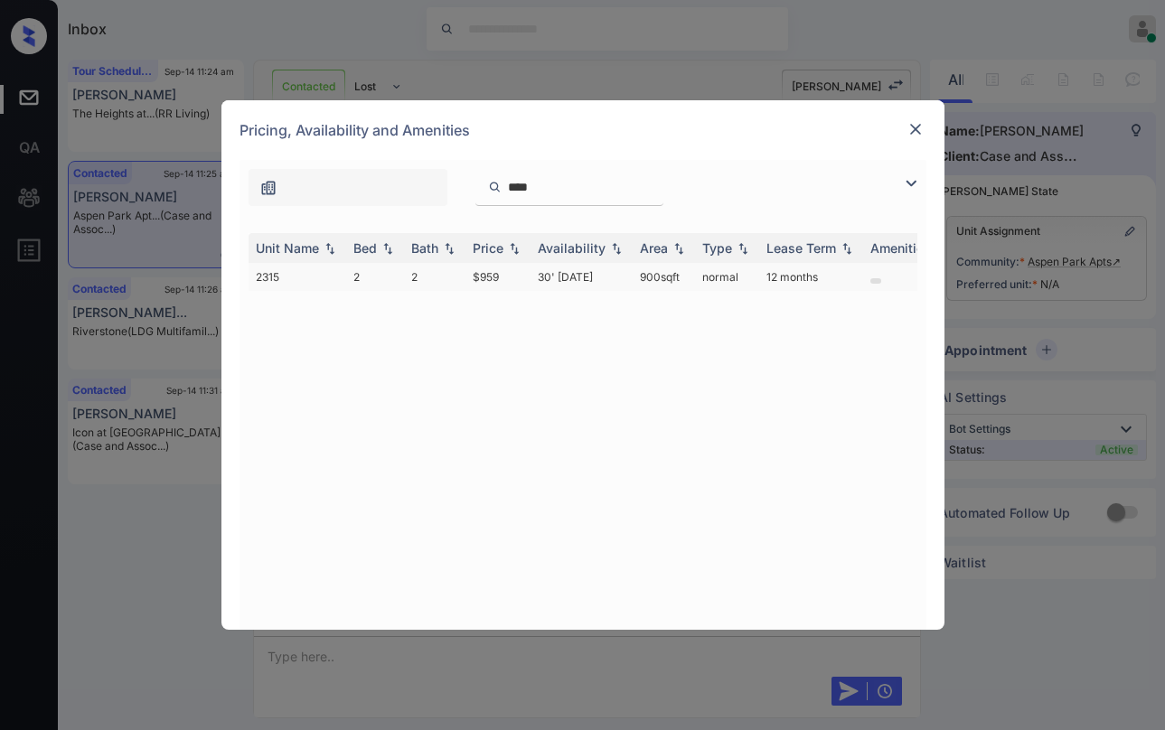
type input "****"
click at [491, 272] on td "$959" at bounding box center [498, 277] width 65 height 28
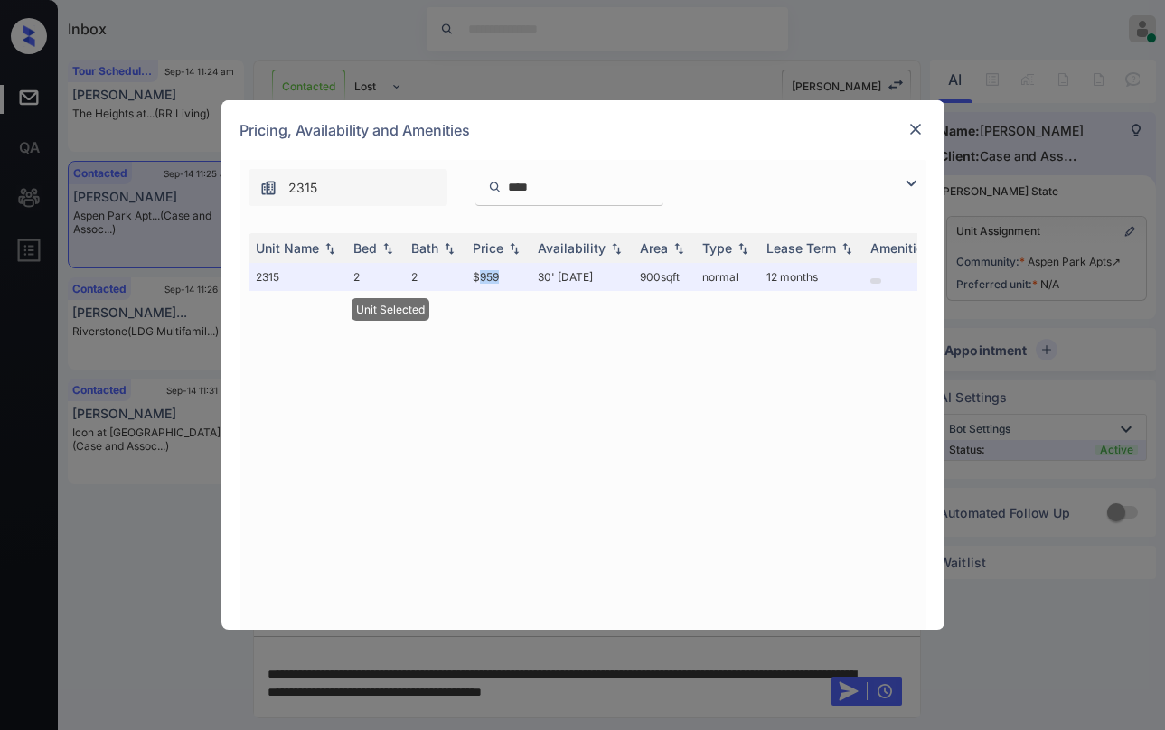
click at [921, 133] on img at bounding box center [916, 129] width 18 height 18
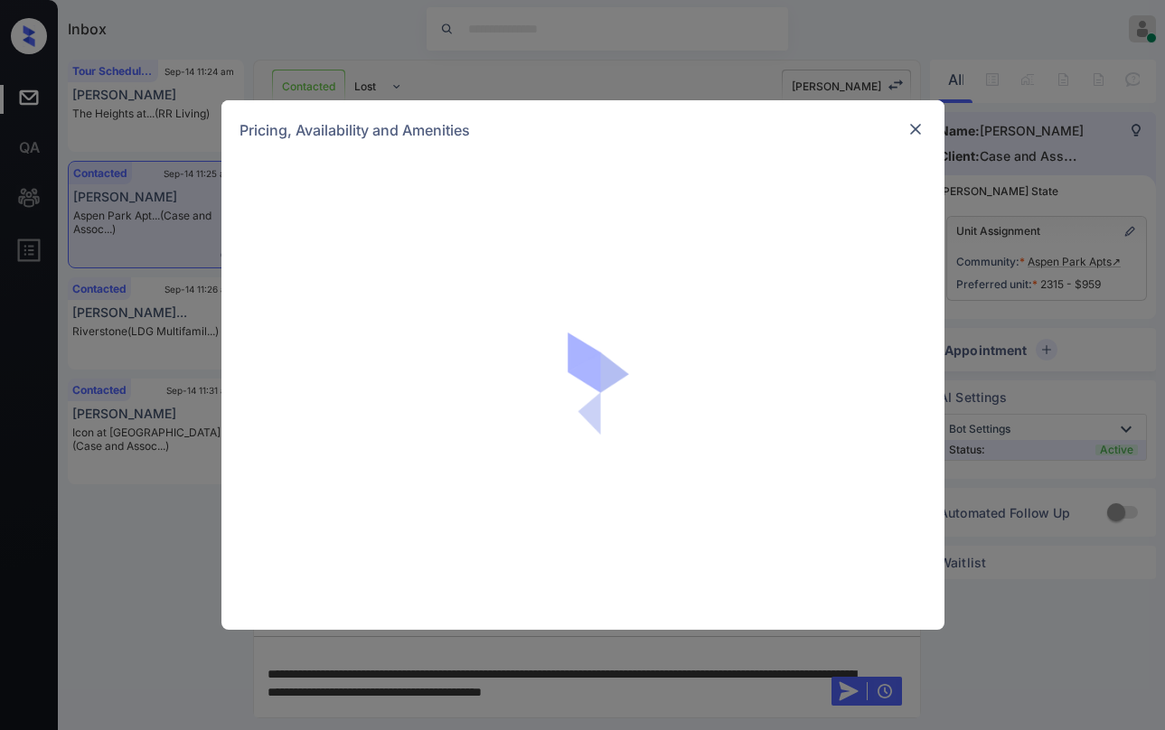
scroll to position [489, 0]
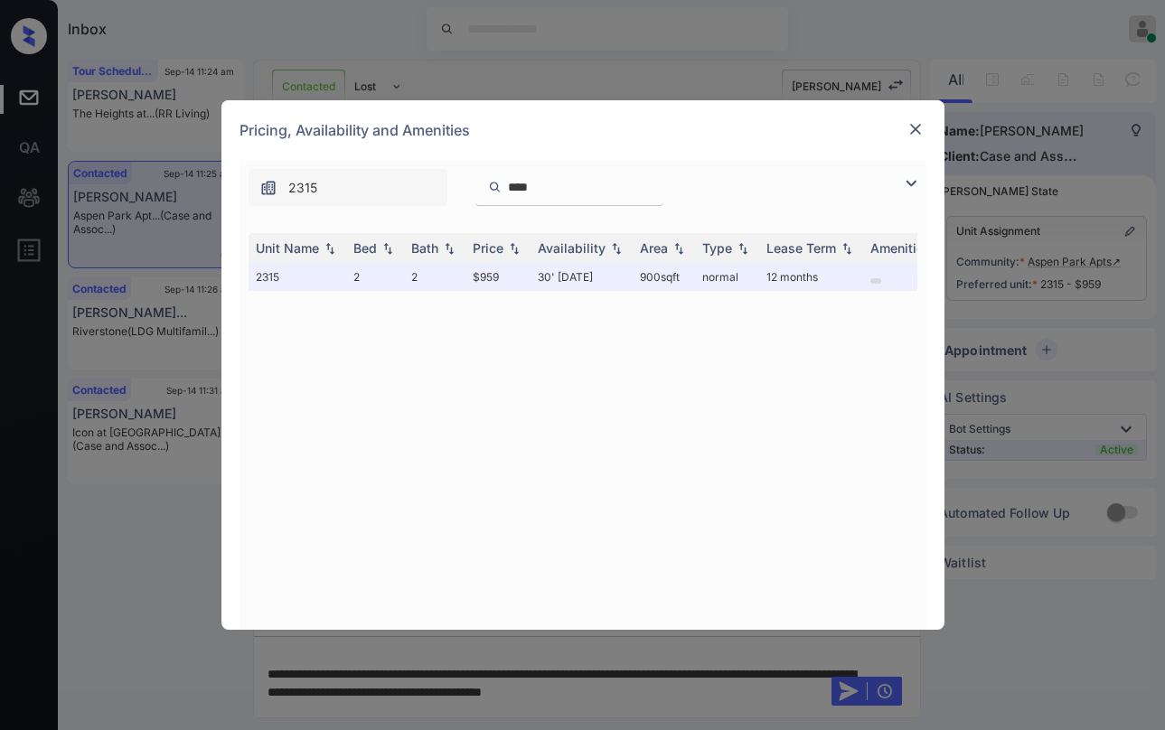
drag, startPoint x: 578, startPoint y: 184, endPoint x: 455, endPoint y: 177, distance: 123.1
click at [455, 177] on div "2315 ****" at bounding box center [447, 187] width 415 height 37
click at [655, 191] on input "****" at bounding box center [580, 187] width 148 height 15
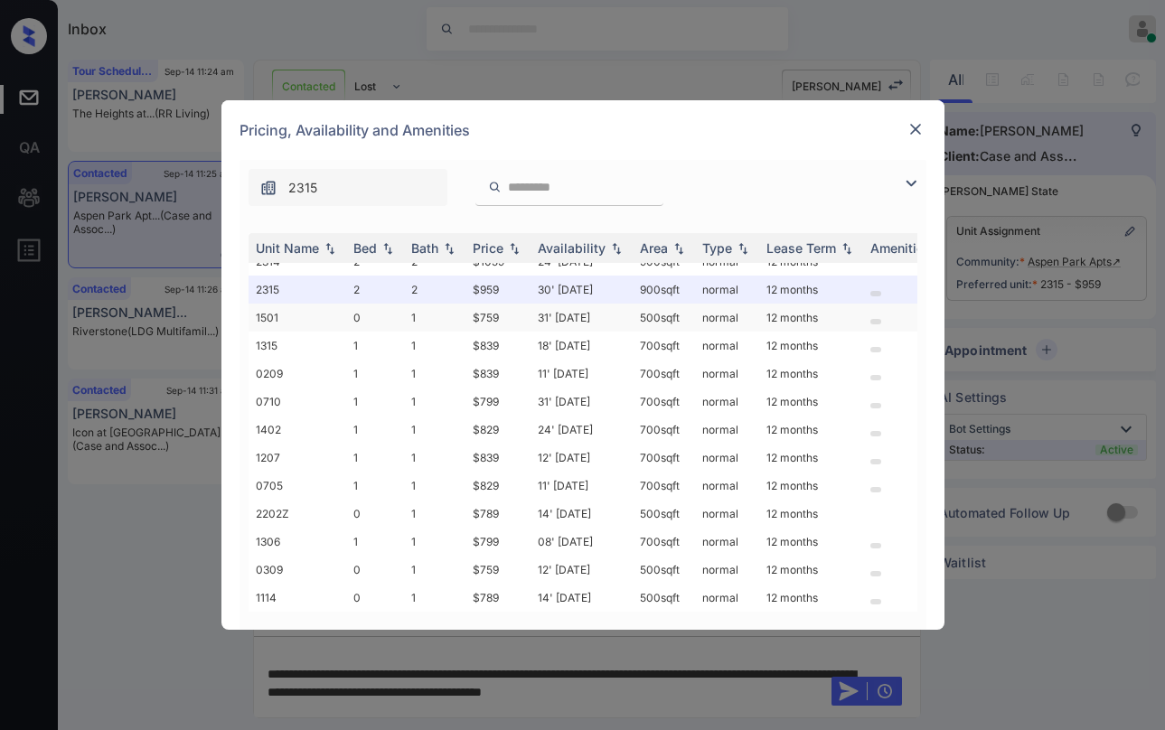
scroll to position [113, 0]
click at [916, 129] on img at bounding box center [916, 129] width 18 height 18
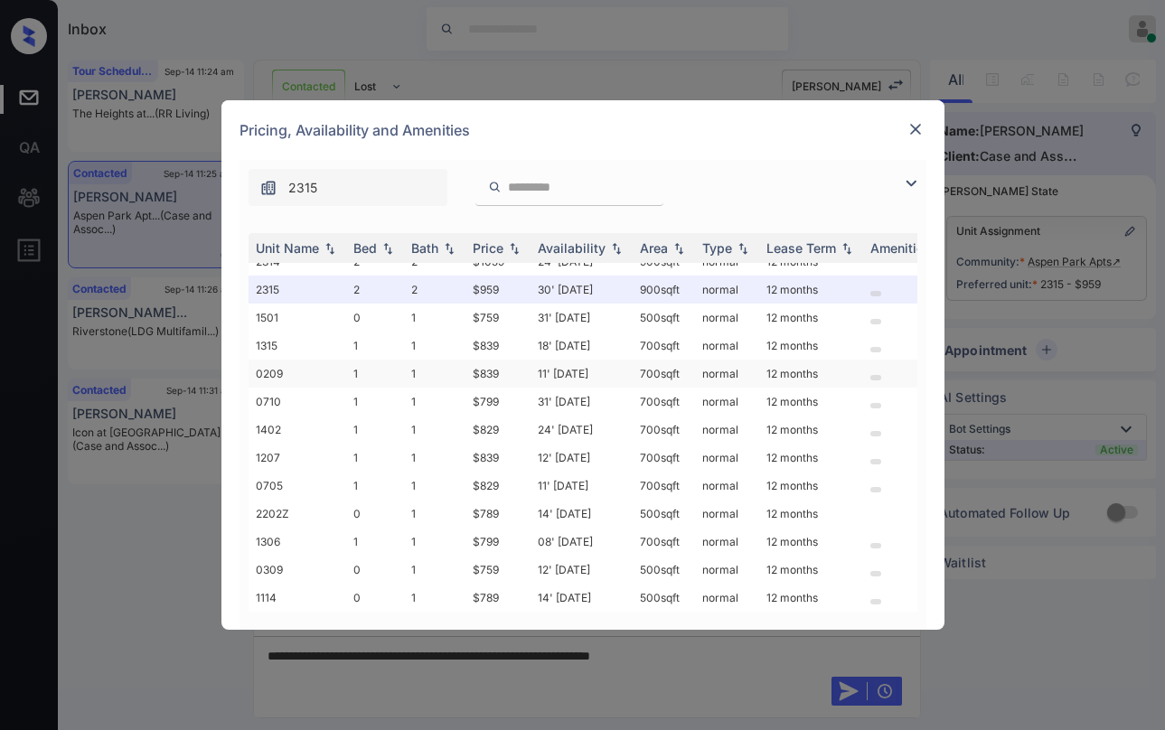
scroll to position [113, 0]
click at [912, 132] on img at bounding box center [916, 129] width 18 height 18
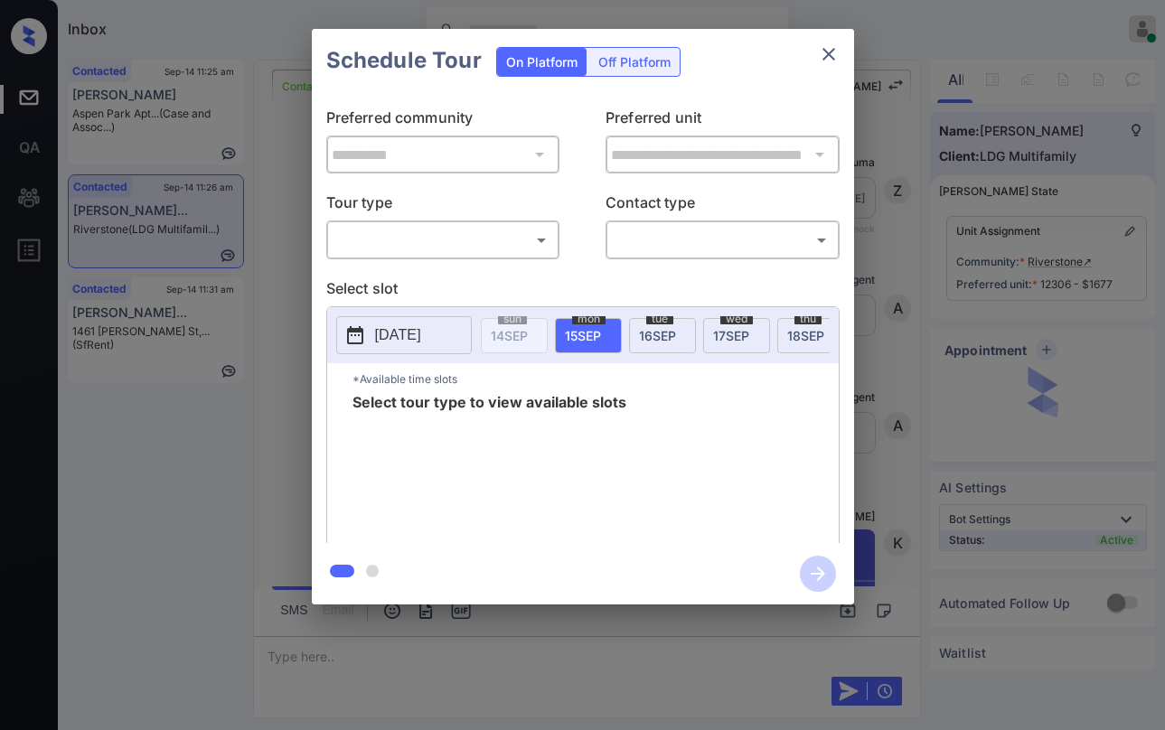
scroll to position [3956, 0]
click at [520, 256] on div "​ ​" at bounding box center [443, 240] width 234 height 39
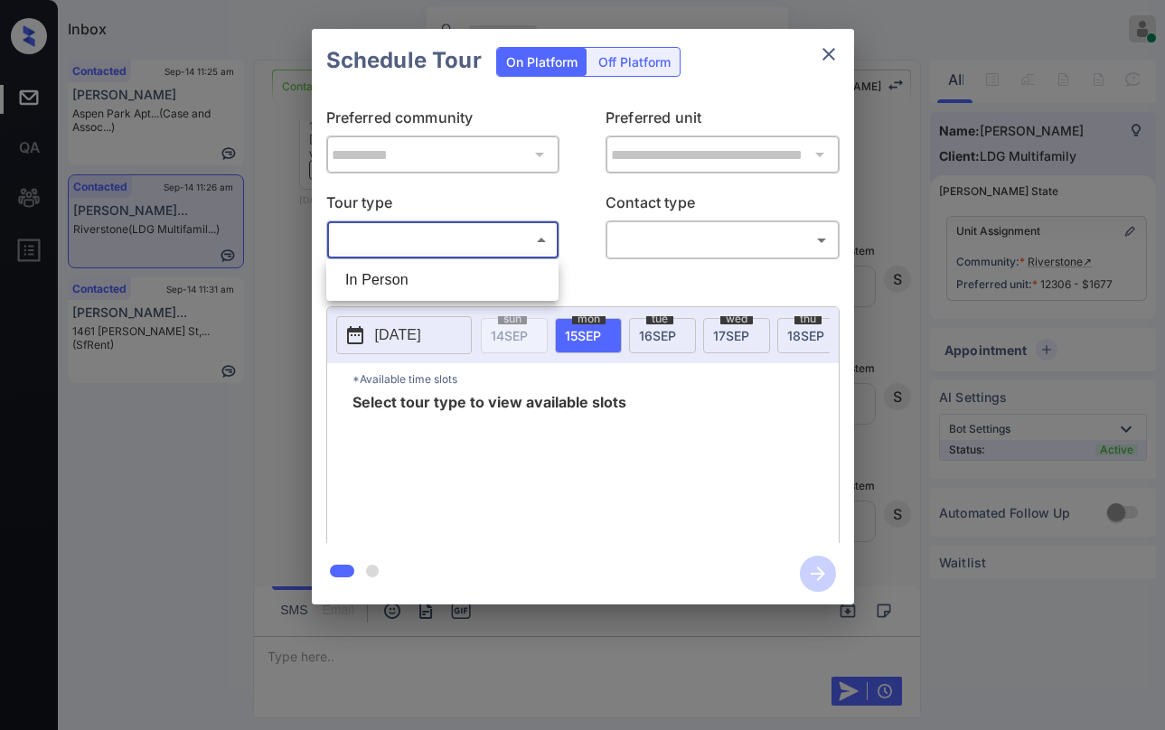
click at [462, 247] on body "Inbox Paolo Gabriel Online Set yourself offline Set yourself on break Profile S…" at bounding box center [582, 365] width 1165 height 730
drag, startPoint x: 441, startPoint y: 285, endPoint x: 589, endPoint y: 241, distance: 154.5
click at [448, 282] on li "In Person" at bounding box center [442, 280] width 223 height 33
type input "********"
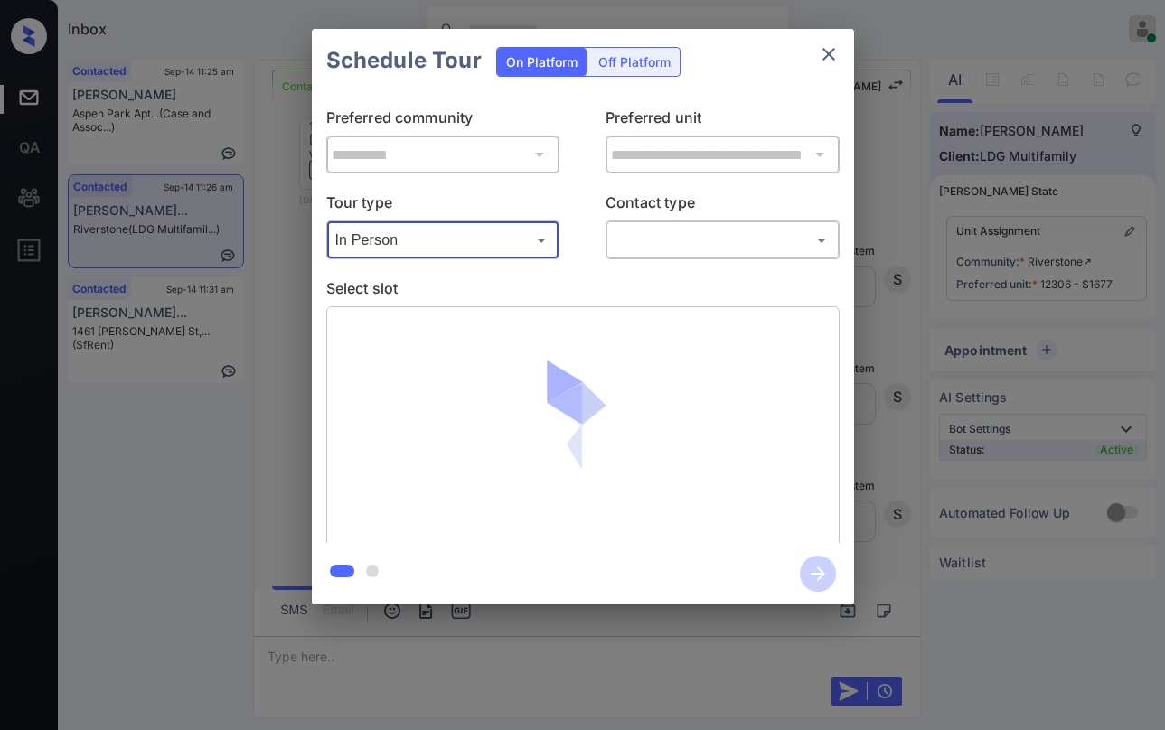
click at [636, 233] on body "Inbox Paolo Gabriel Online Set yourself offline Set yourself on break Profile S…" at bounding box center [582, 365] width 1165 height 730
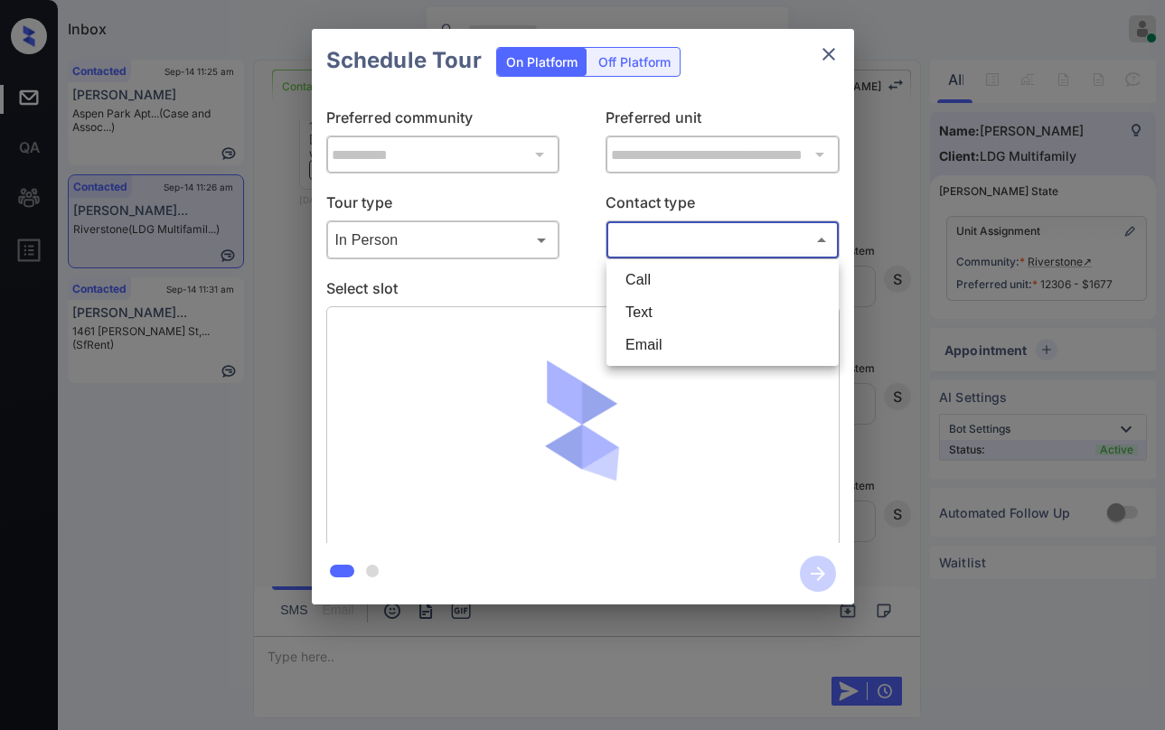
click at [667, 308] on li "Text" at bounding box center [722, 313] width 223 height 33
type input "****"
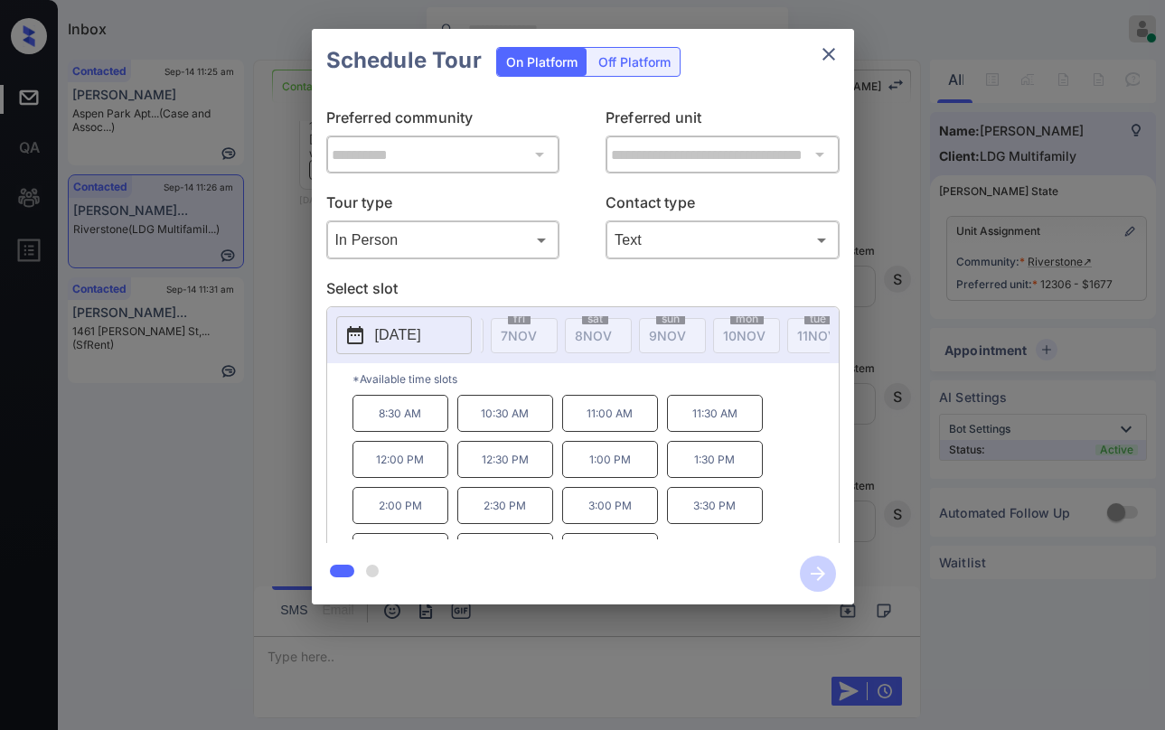
scroll to position [0, 4113]
click at [836, 57] on icon "close" at bounding box center [829, 54] width 22 height 22
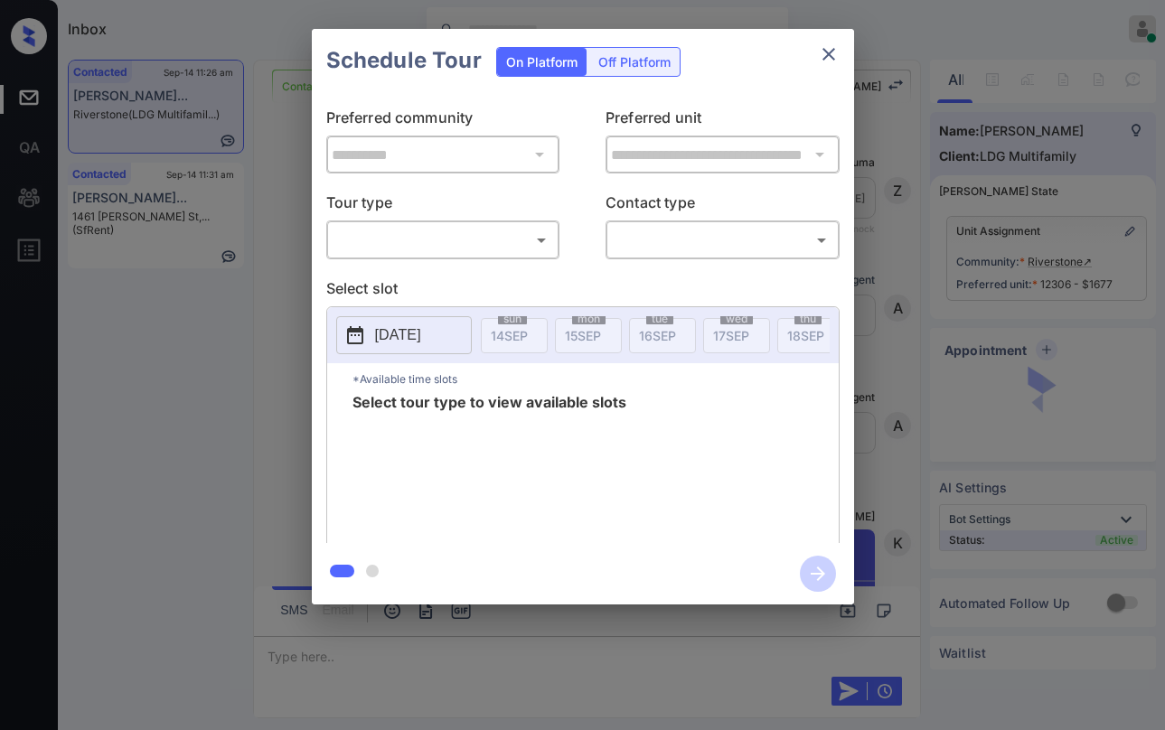
click at [439, 237] on body "Inbox [PERSON_NAME] Online Set yourself offline Set yourself on break Profile S…" at bounding box center [582, 365] width 1165 height 730
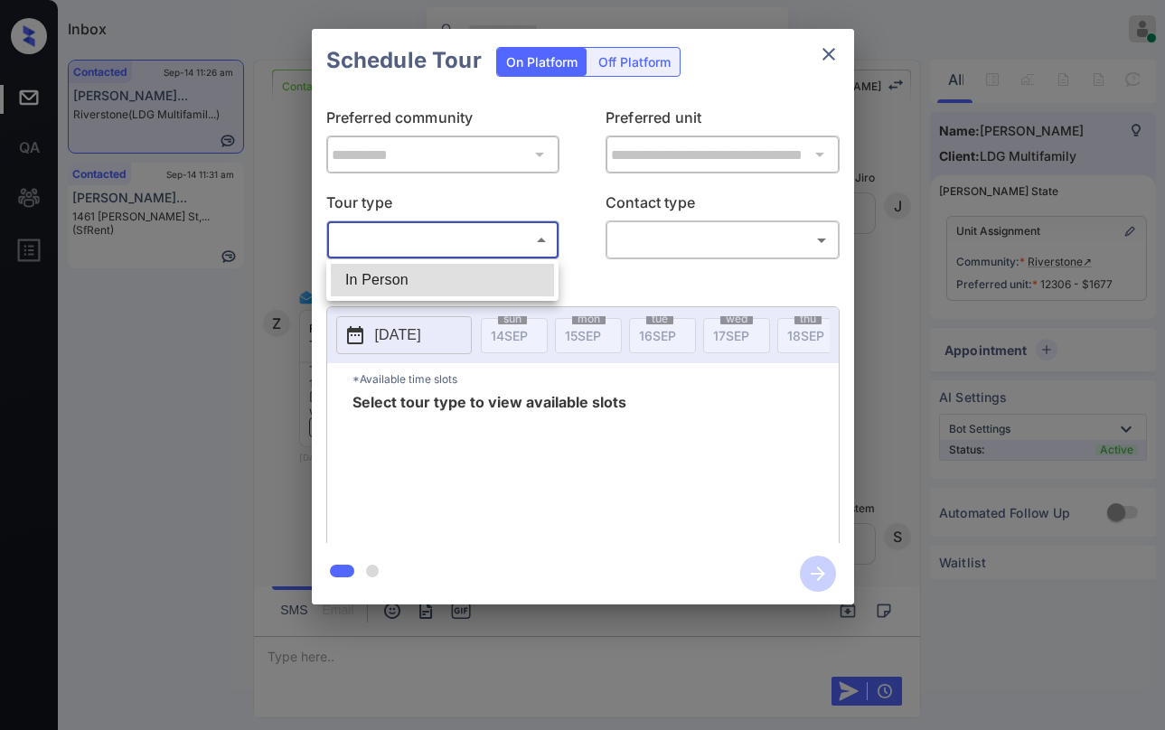
click at [427, 275] on li "In Person" at bounding box center [442, 280] width 223 height 33
type input "********"
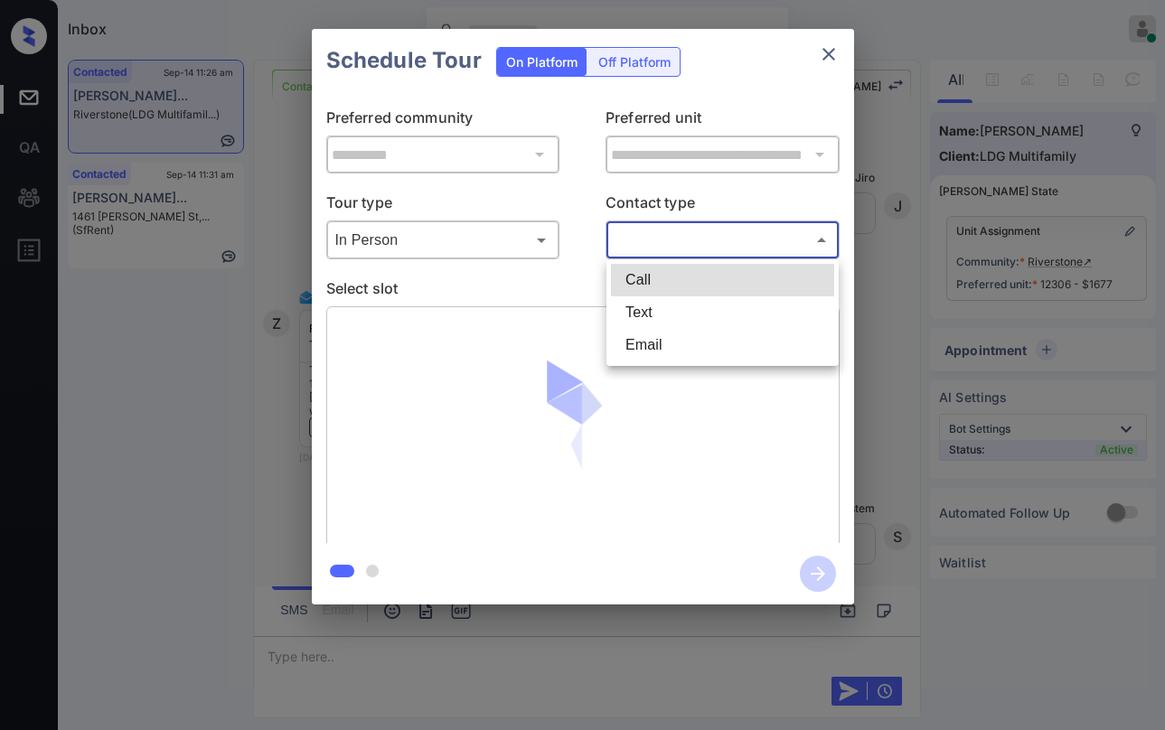
click at [653, 242] on body "Inbox [PERSON_NAME] Online Set yourself offline Set yourself on break Profile S…" at bounding box center [582, 365] width 1165 height 730
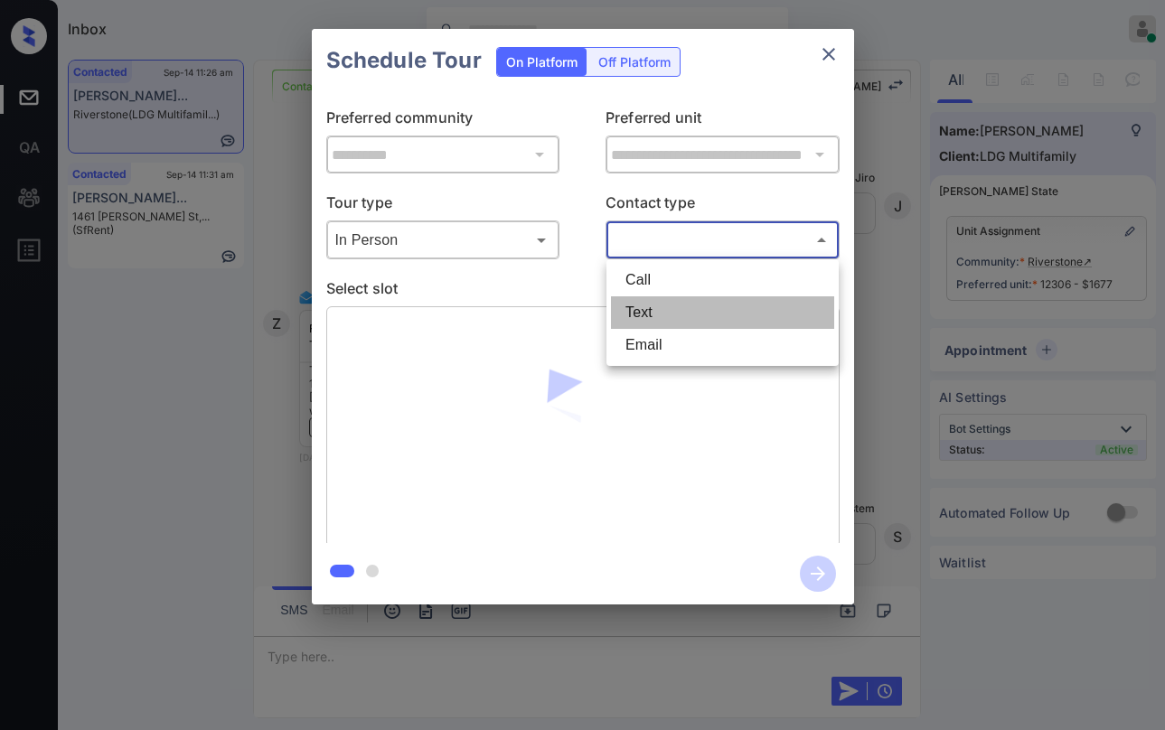
click at [647, 311] on li "Text" at bounding box center [722, 313] width 223 height 33
type input "****"
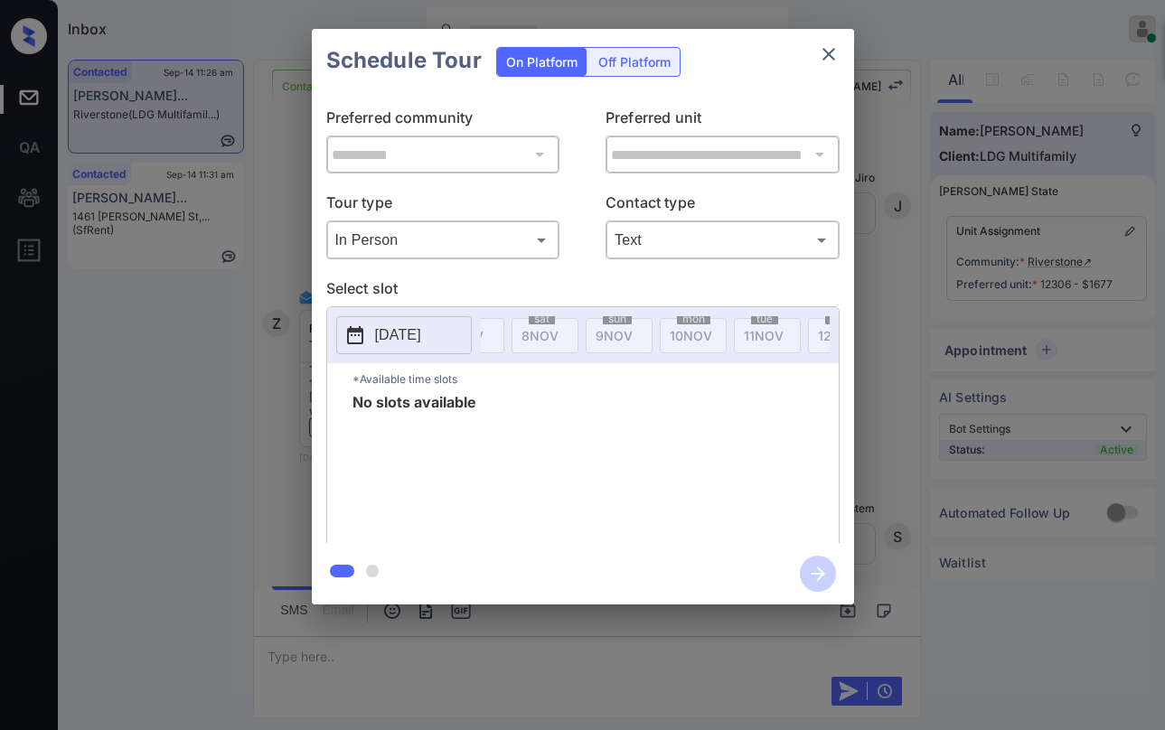
scroll to position [0, 0]
click at [822, 59] on icon "close" at bounding box center [829, 54] width 22 height 22
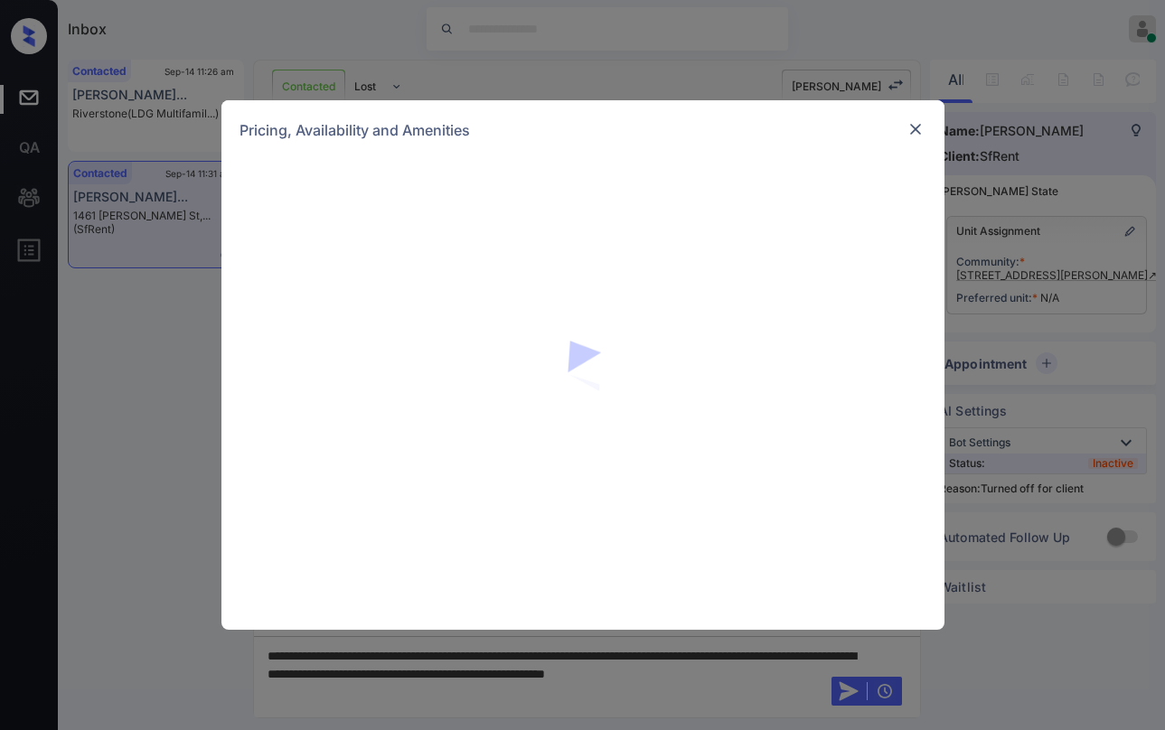
scroll to position [2494, 0]
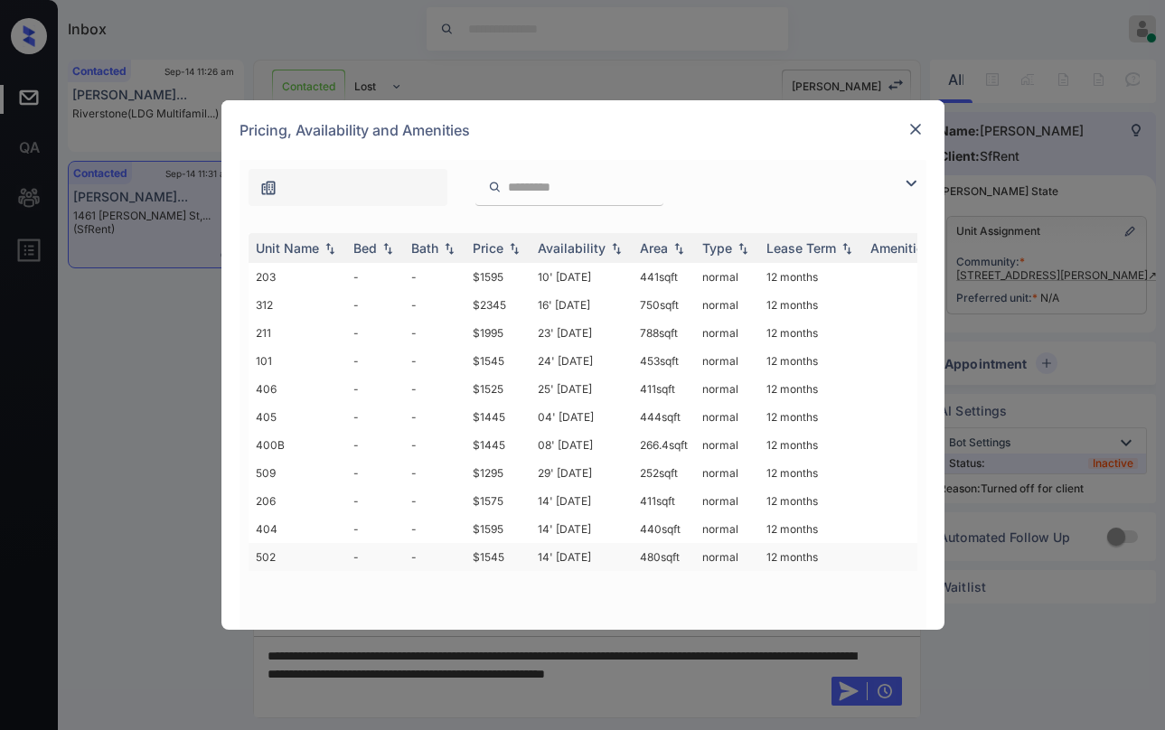
click at [513, 571] on td "$1545" at bounding box center [498, 557] width 65 height 28
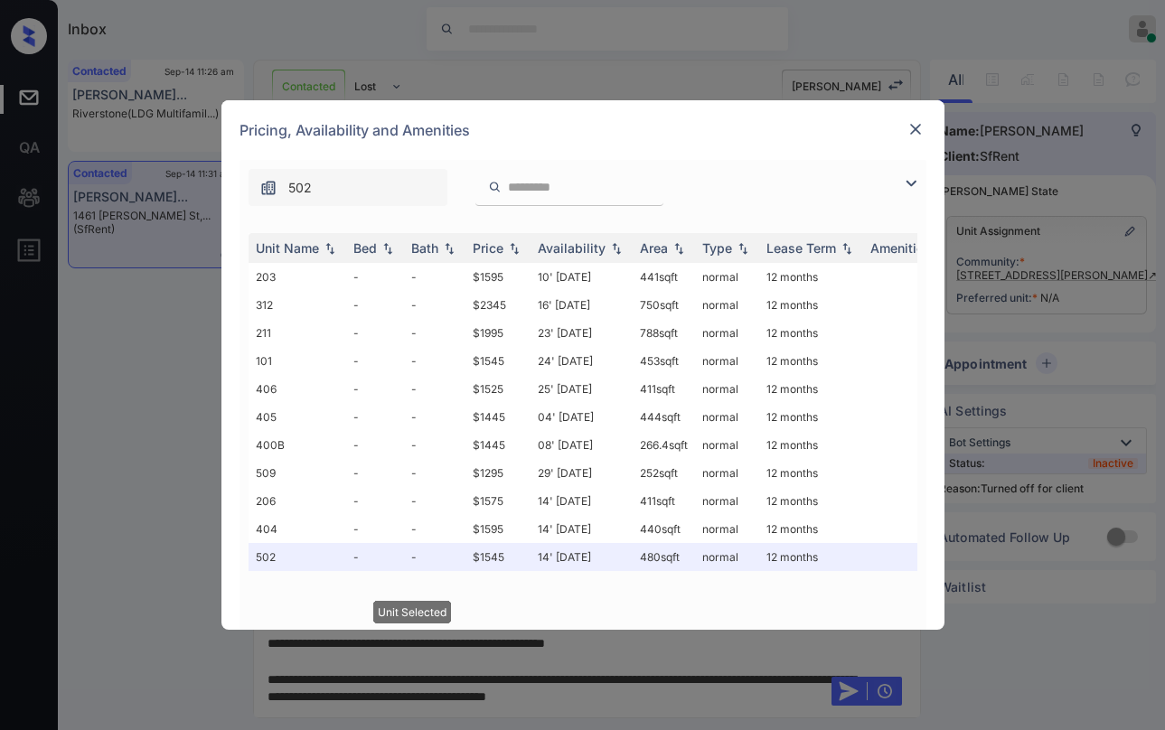
click at [918, 125] on img at bounding box center [916, 129] width 18 height 18
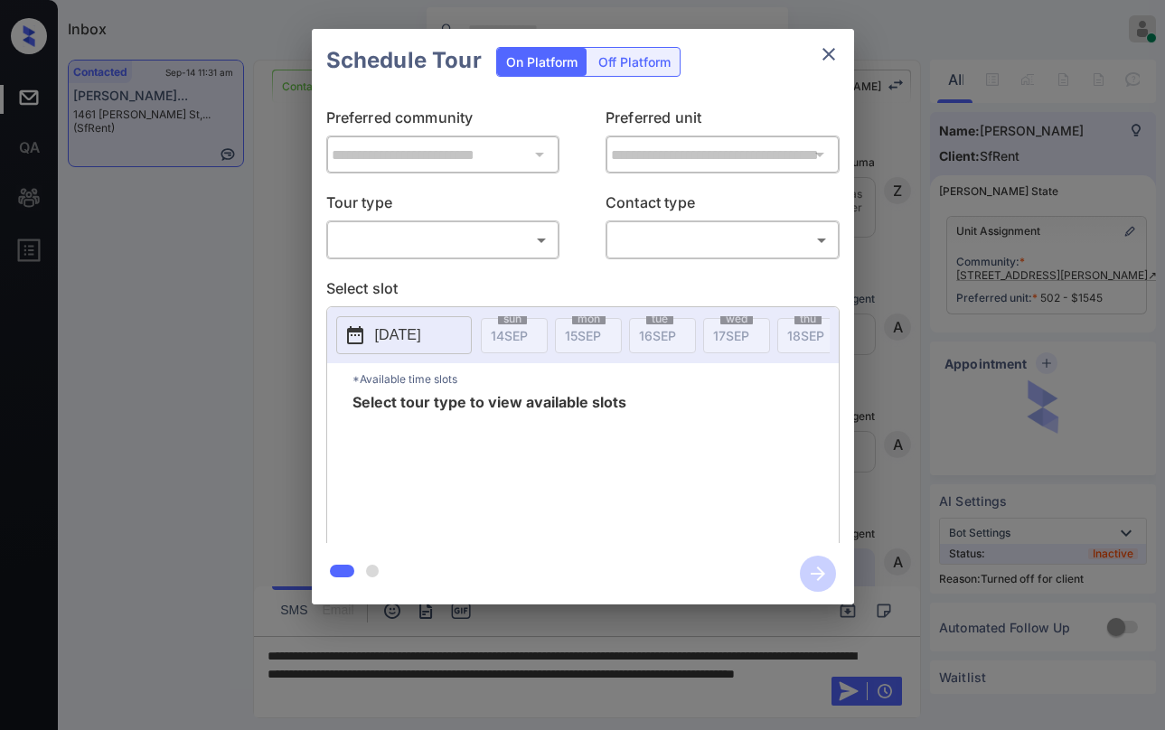
scroll to position [2973, 0]
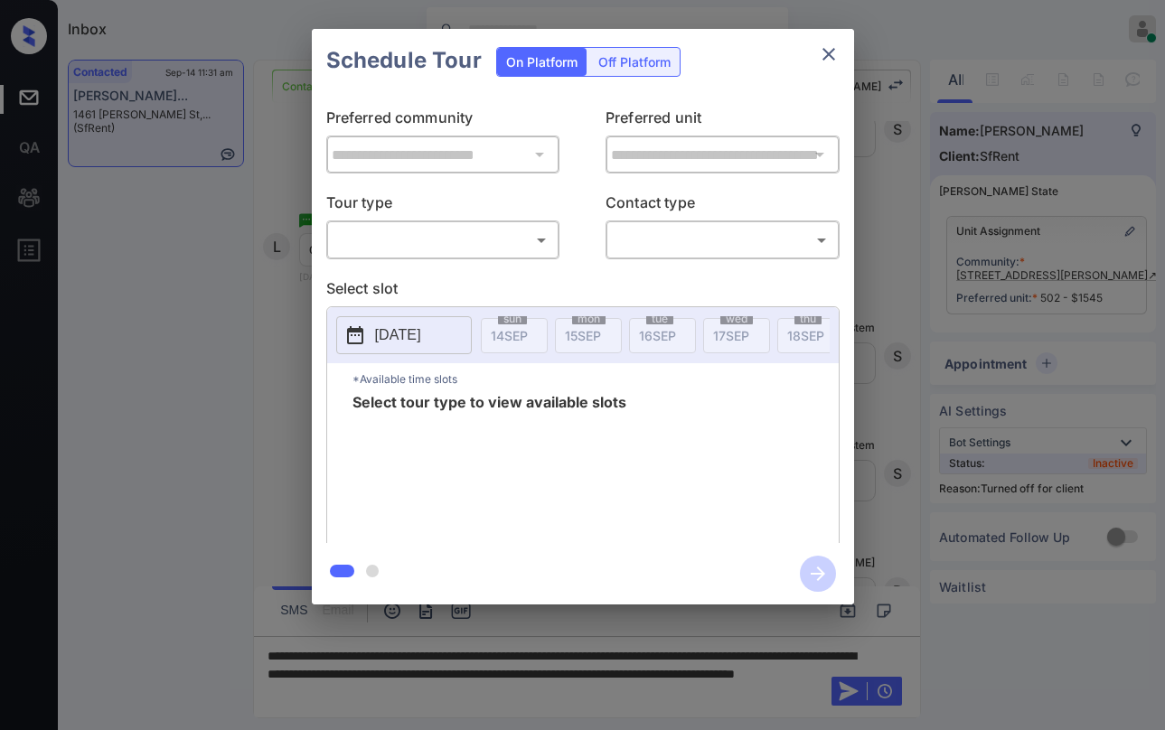
click at [648, 56] on div "Off Platform" at bounding box center [634, 62] width 90 height 28
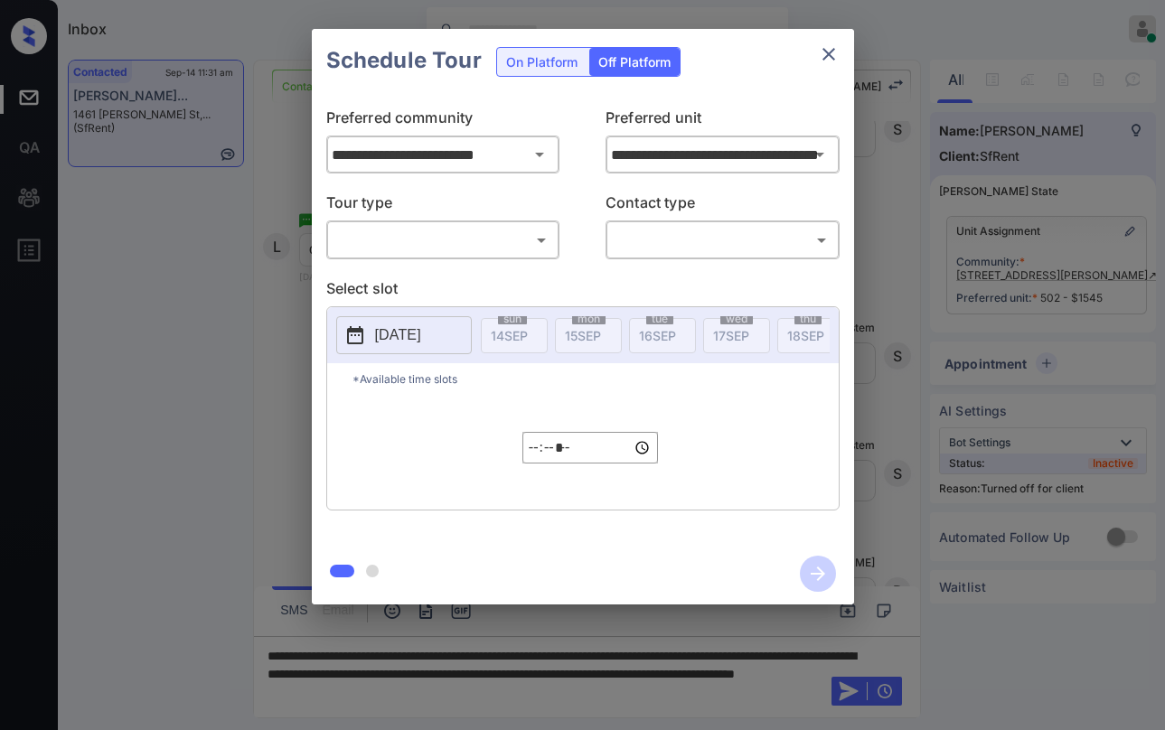
click at [449, 241] on body "Inbox Paolo Gabriel Online Set yourself offline Set yourself on break Profile S…" at bounding box center [582, 365] width 1165 height 730
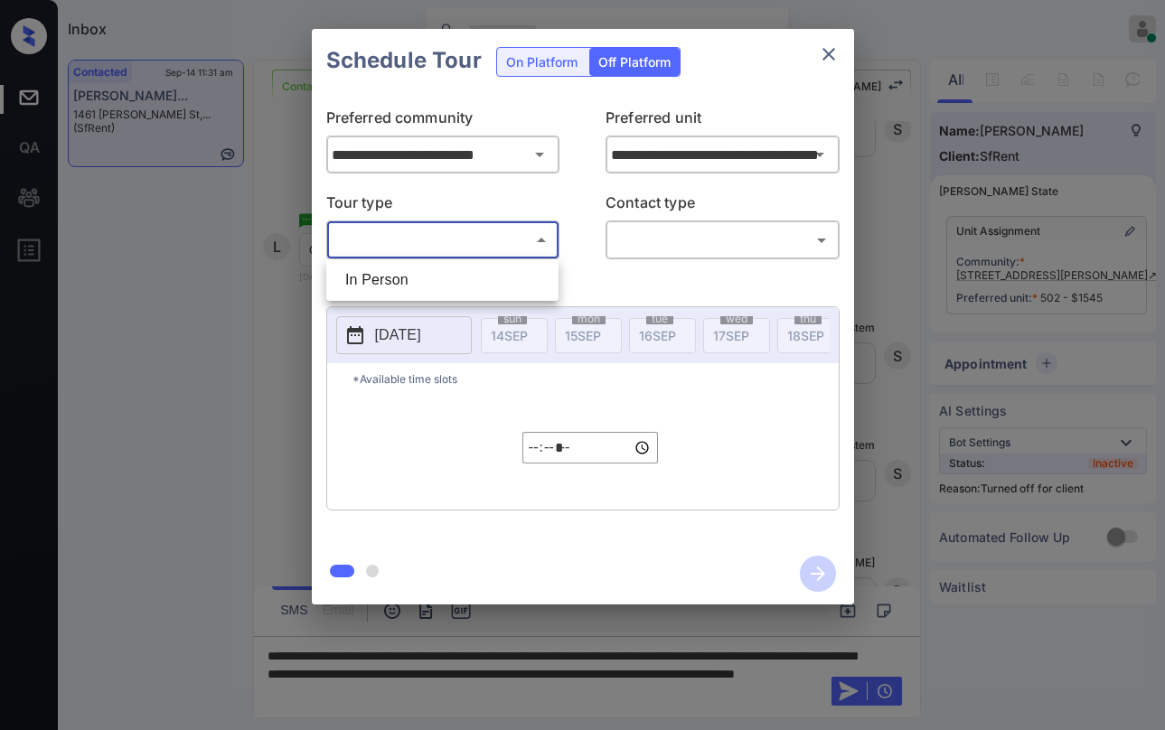
click at [430, 284] on li "In Person" at bounding box center [442, 280] width 223 height 33
type input "********"
click at [639, 252] on body "Inbox Paolo Gabriel Online Set yourself offline Set yourself on break Profile S…" at bounding box center [582, 365] width 1165 height 730
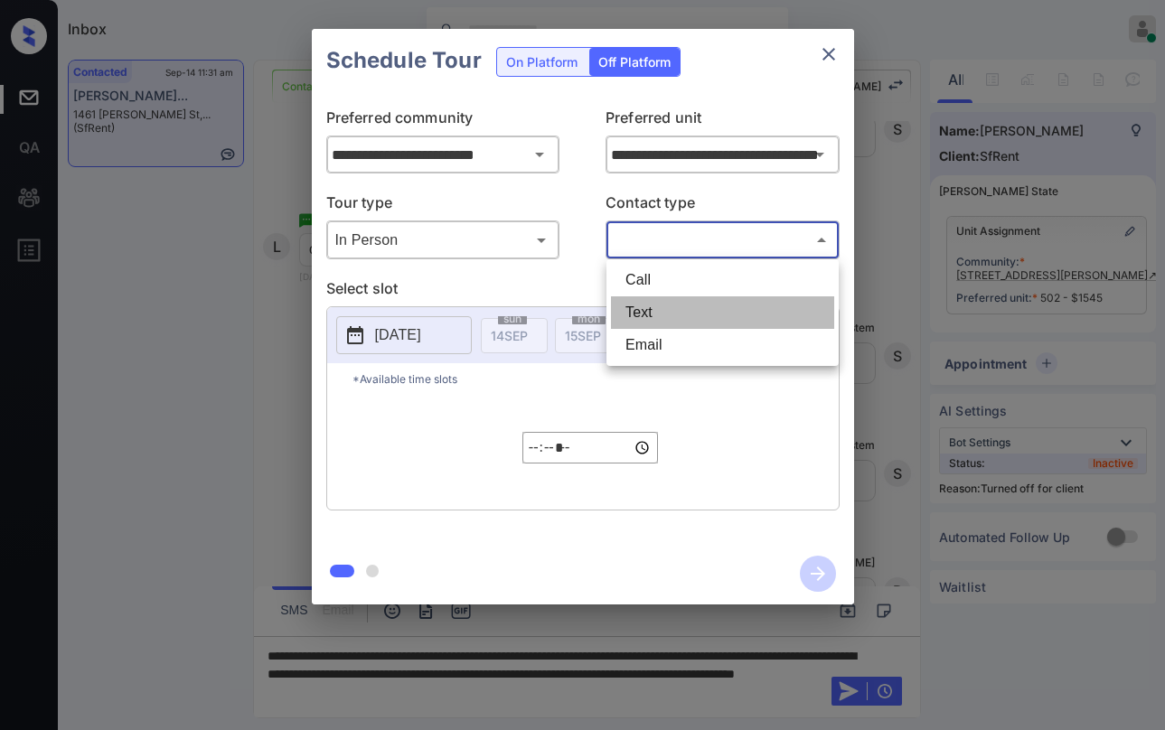
click at [643, 310] on li "Text" at bounding box center [722, 313] width 223 height 33
type input "****"
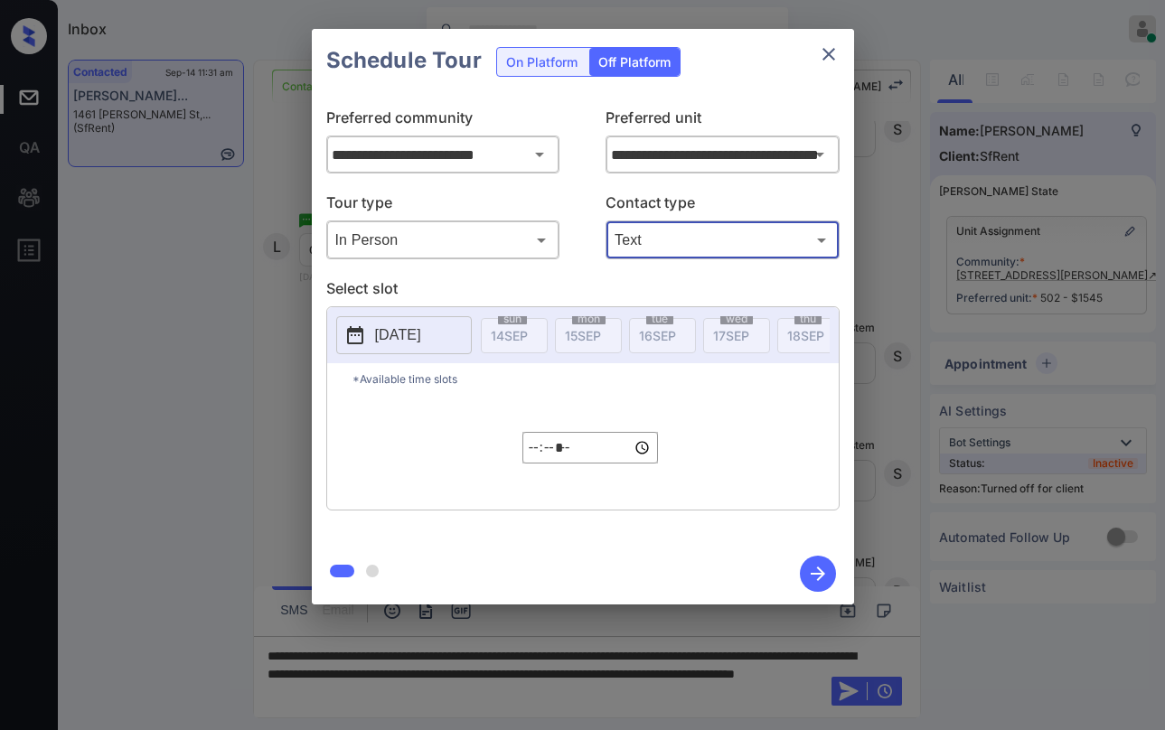
click at [393, 342] on p "2025-09-14" at bounding box center [398, 336] width 46 height 22
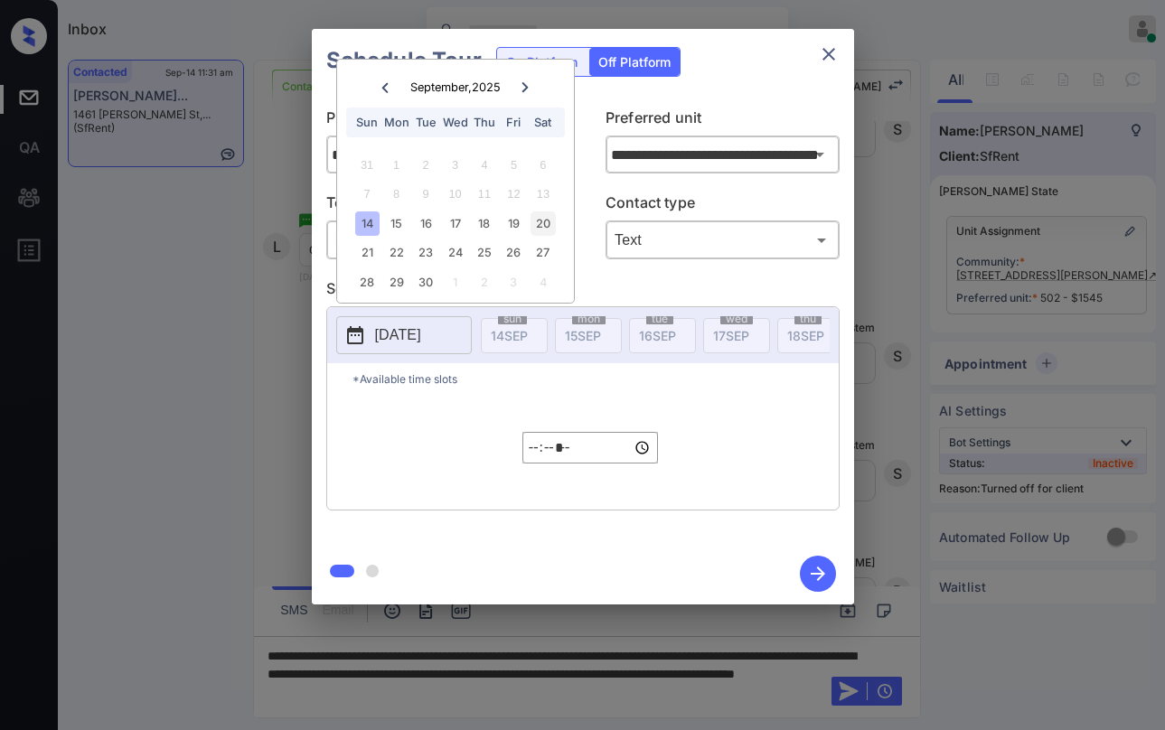
click at [546, 221] on div "20" at bounding box center [543, 224] width 24 height 24
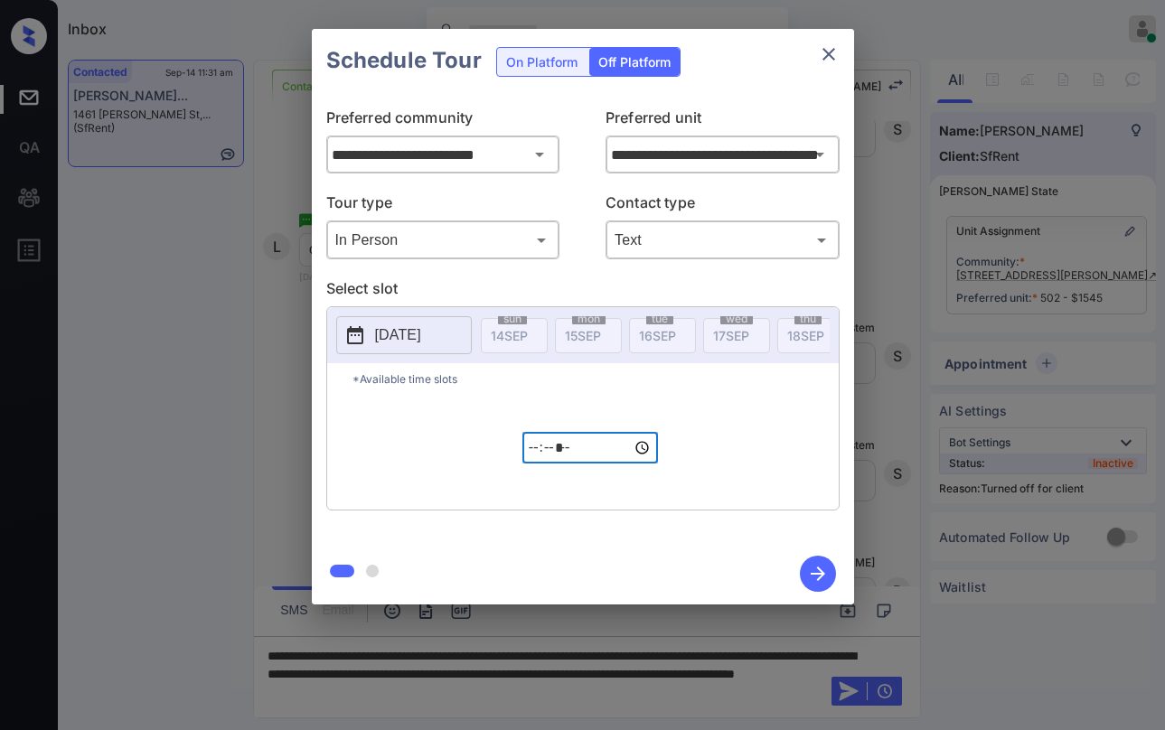
click at [541, 460] on input "*****" at bounding box center [591, 448] width 136 height 32
type input "*****"
click at [832, 570] on icon "button" at bounding box center [818, 574] width 36 height 36
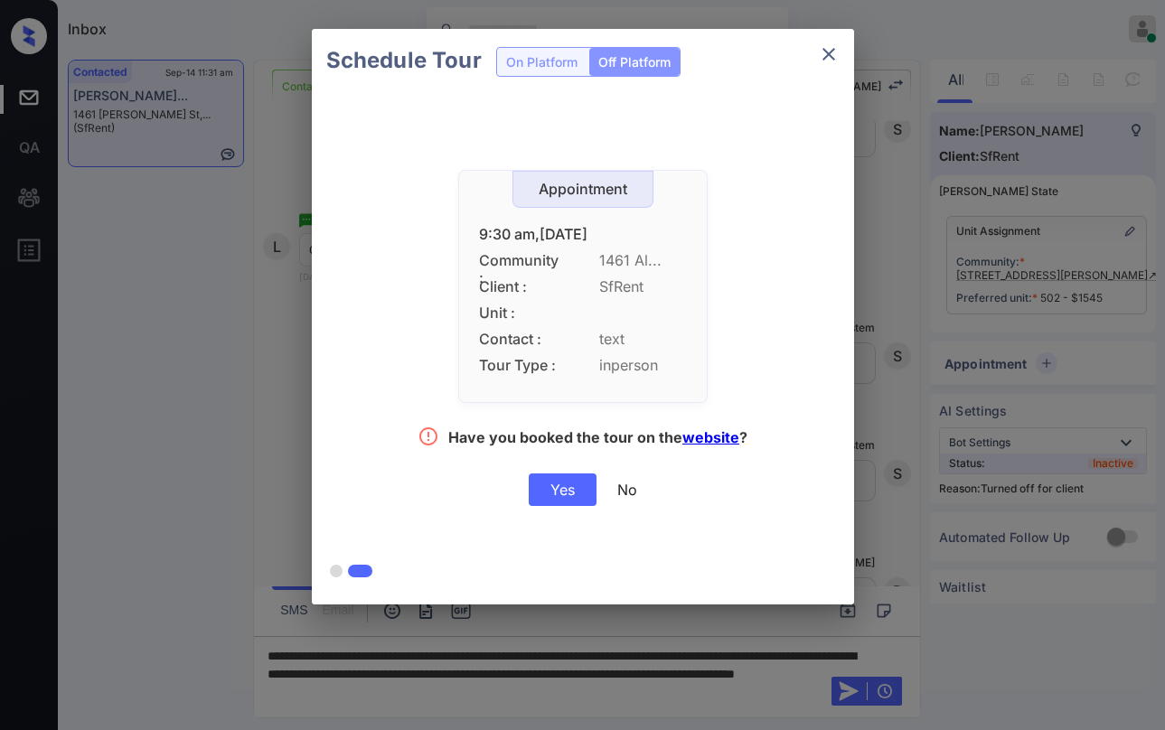
click at [561, 490] on div "Yes" at bounding box center [563, 490] width 68 height 33
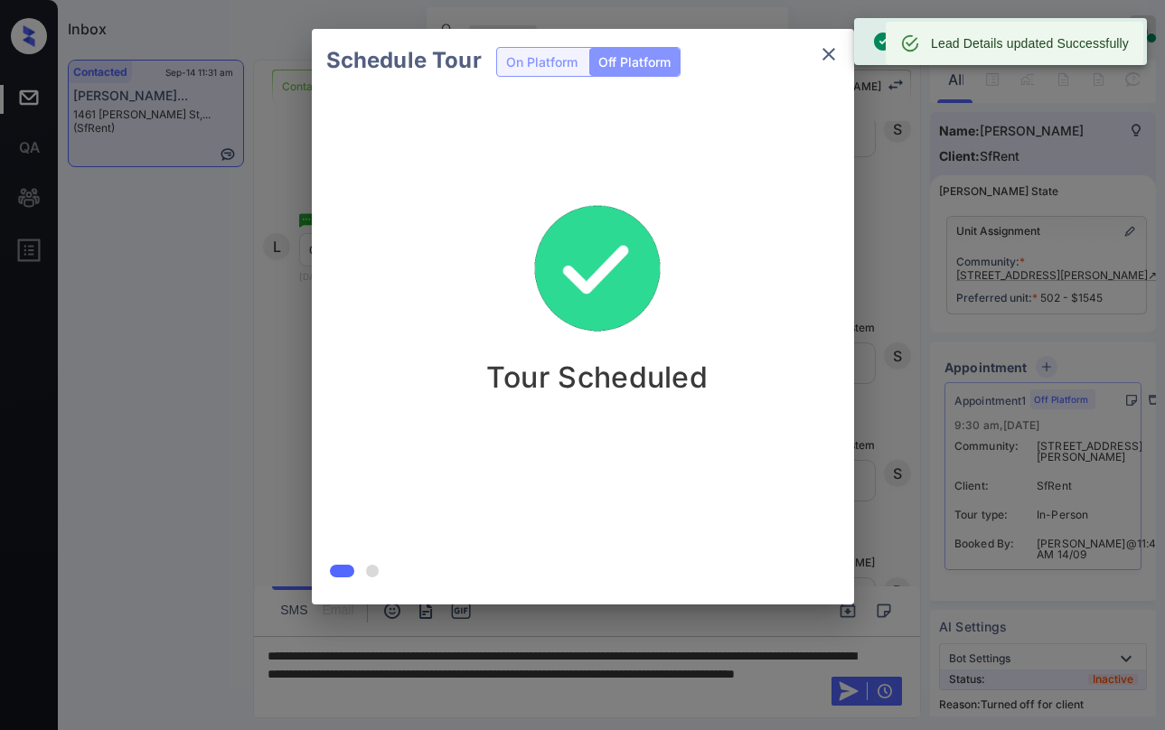
click at [833, 58] on icon "close" at bounding box center [829, 54] width 13 height 13
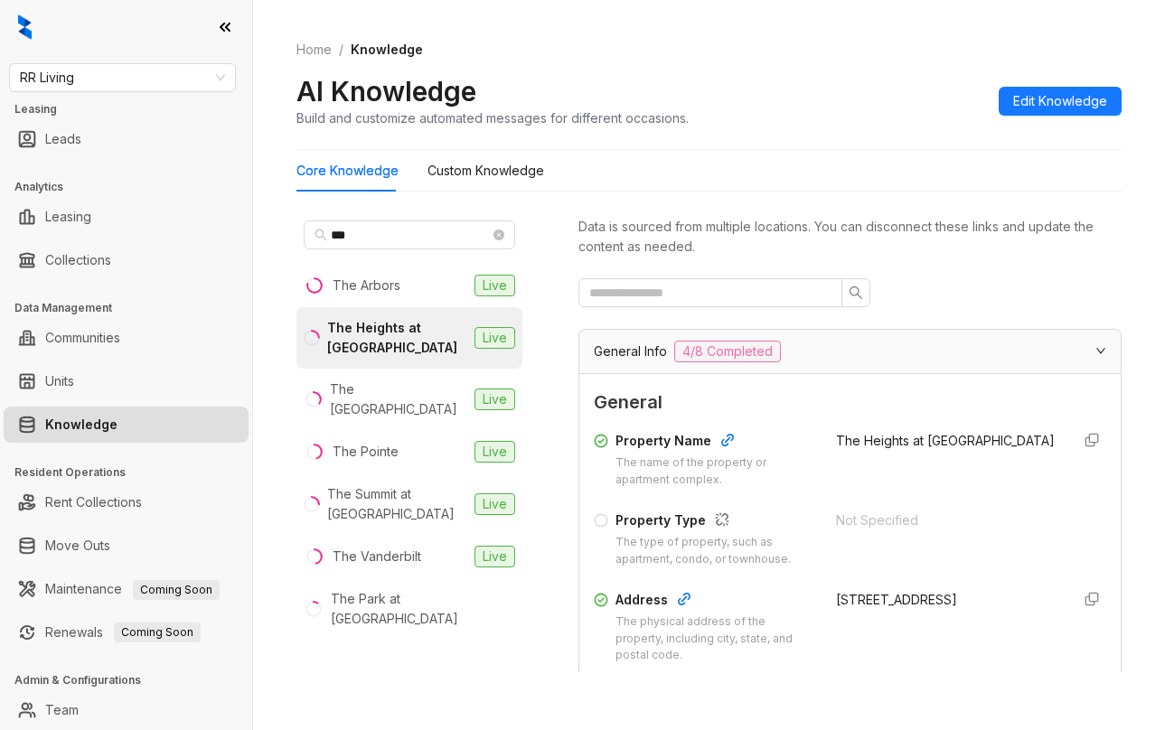
scroll to position [181, 0]
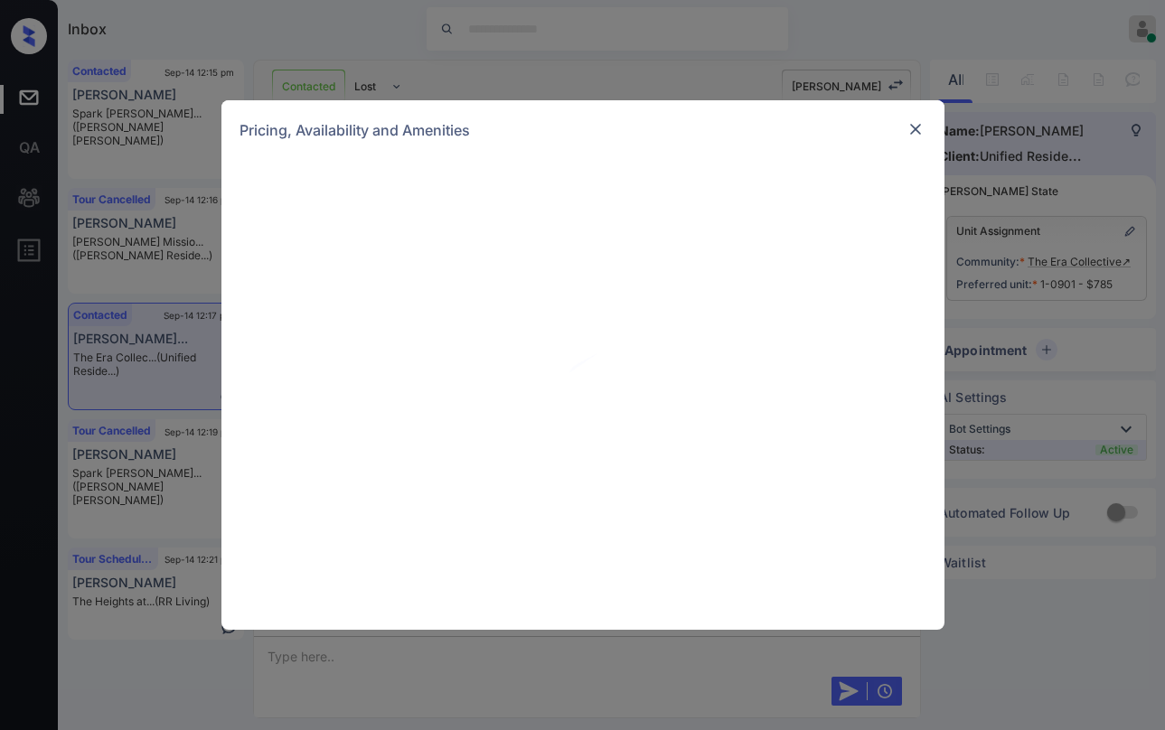
scroll to position [3064, 0]
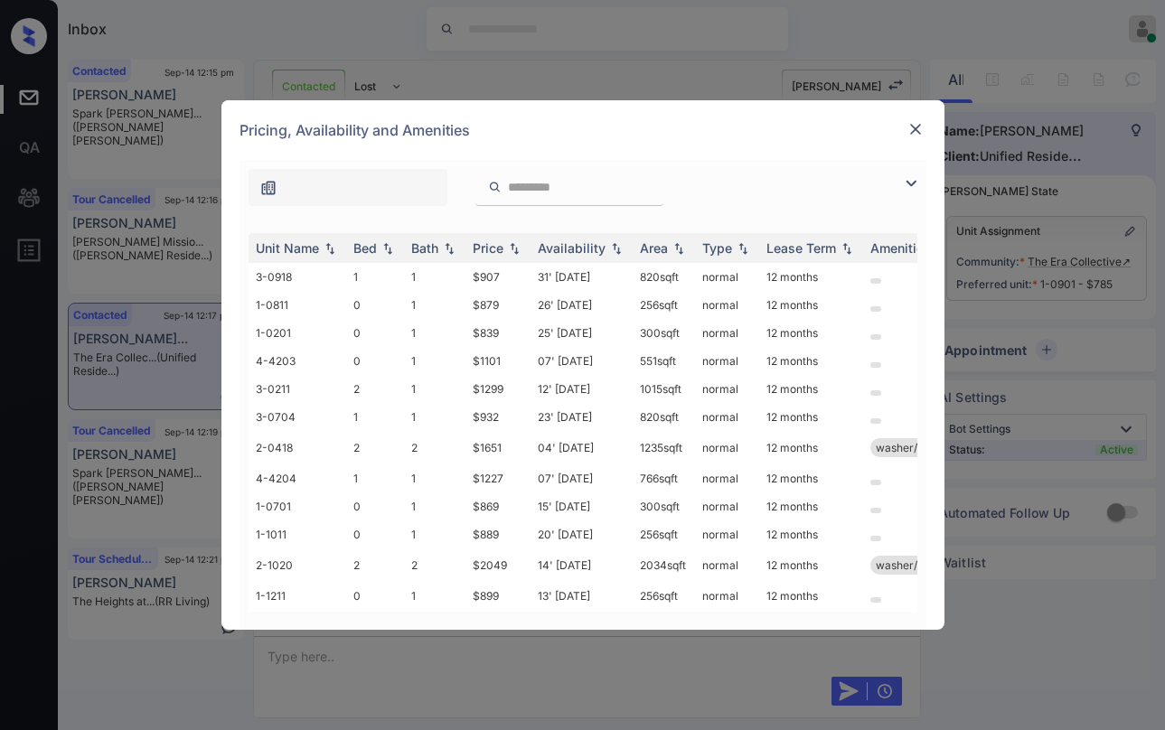
click at [917, 178] on img at bounding box center [911, 184] width 22 height 22
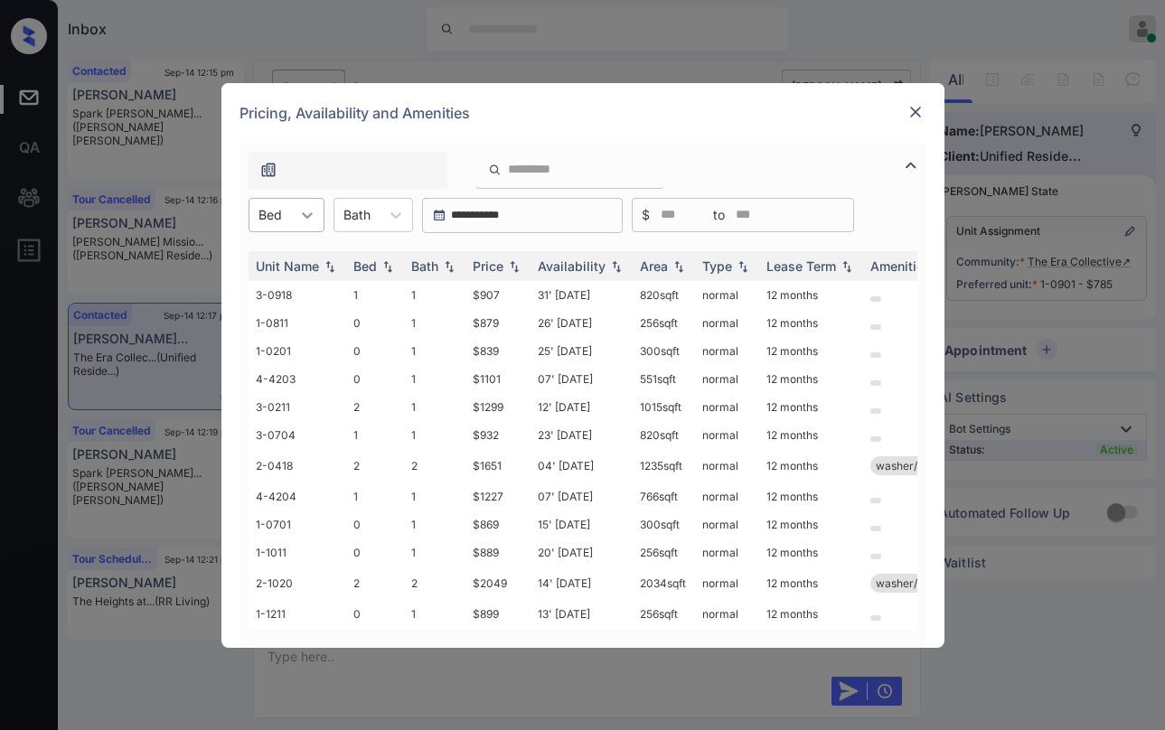
click at [294, 218] on div at bounding box center [307, 215] width 33 height 33
drag, startPoint x: 271, startPoint y: 263, endPoint x: 434, endPoint y: 270, distance: 162.9
click at [271, 262] on div "0" at bounding box center [287, 259] width 76 height 33
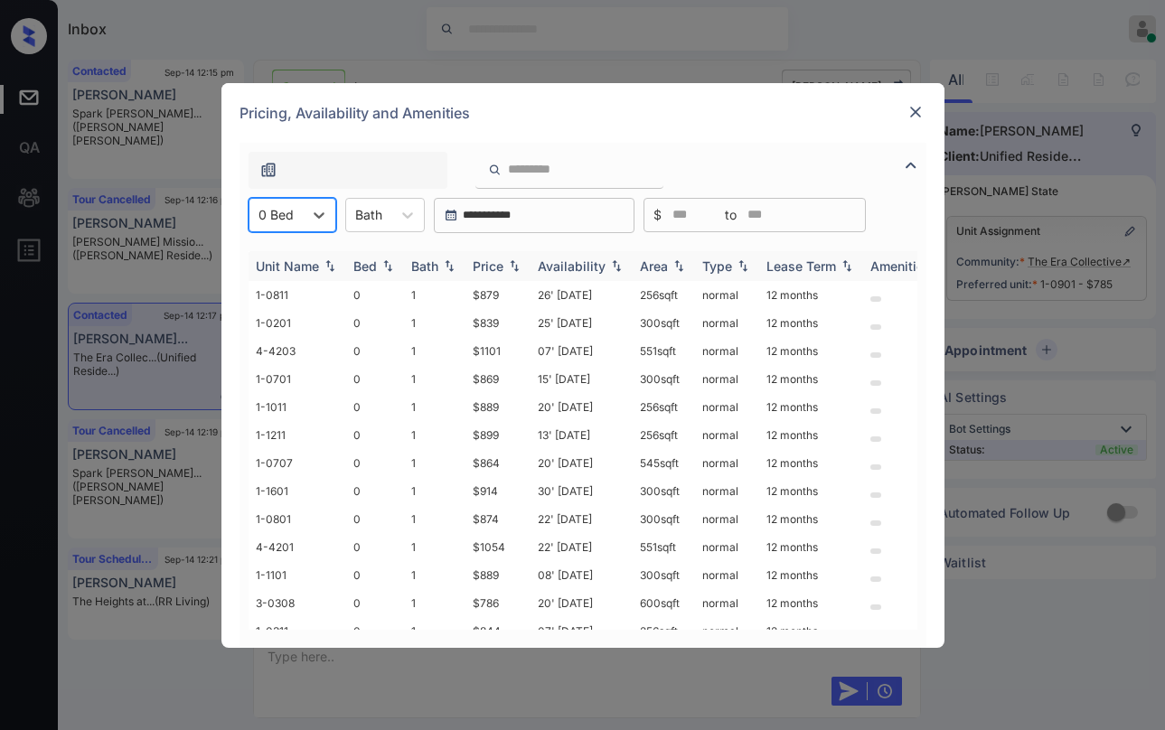
click at [514, 264] on img at bounding box center [514, 265] width 18 height 13
click at [510, 264] on img at bounding box center [514, 266] width 18 height 14
drag, startPoint x: 471, startPoint y: 287, endPoint x: 609, endPoint y: 260, distance: 140.8
click at [508, 292] on td "$785" at bounding box center [498, 295] width 65 height 28
copy td "$785"
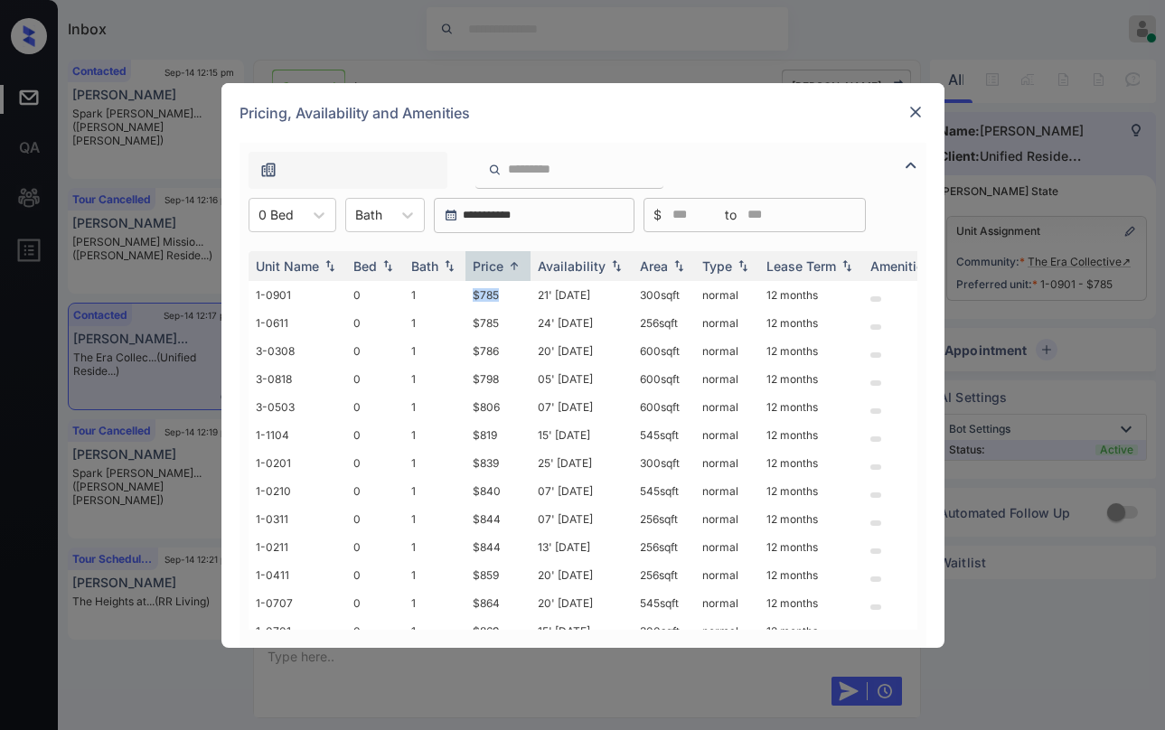
click at [918, 115] on img at bounding box center [916, 112] width 18 height 18
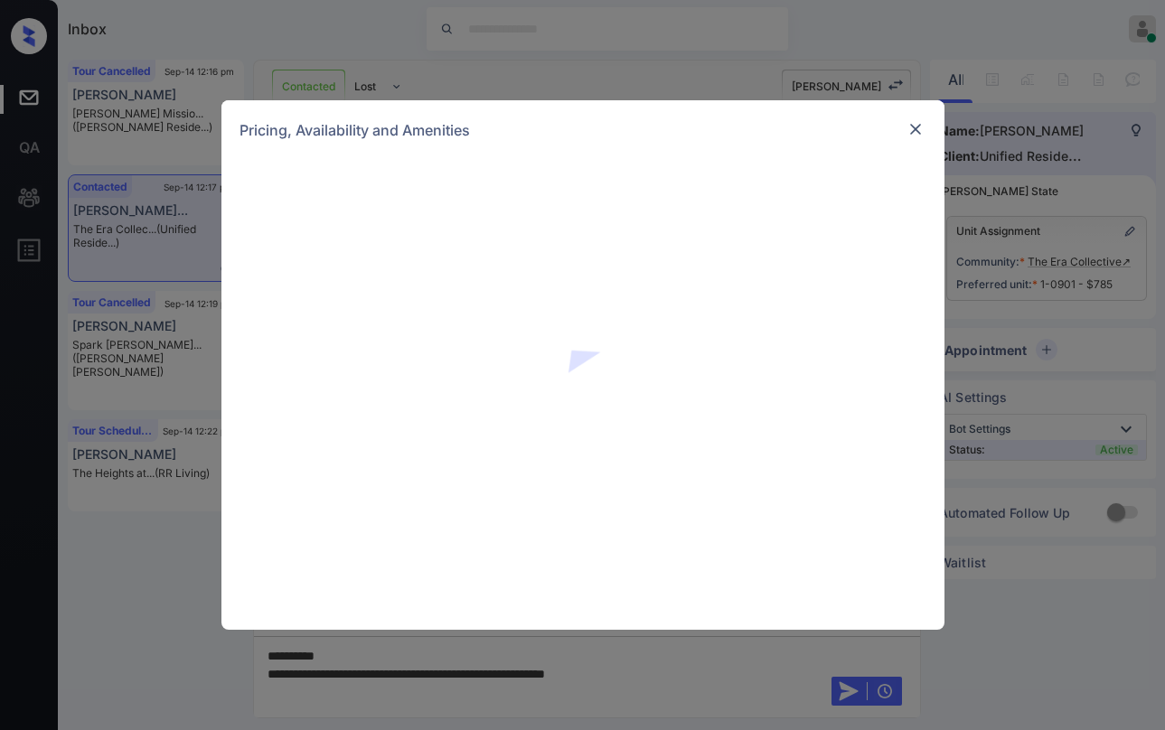
scroll to position [3064, 0]
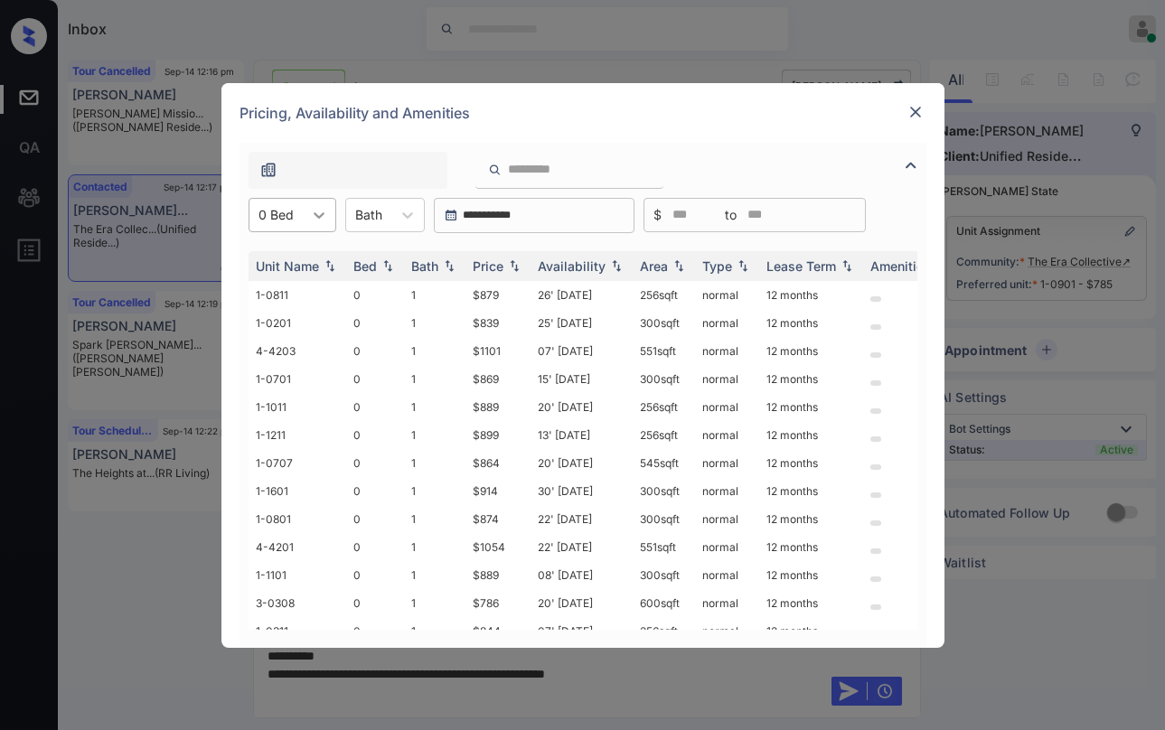
click at [325, 221] on icon at bounding box center [319, 215] width 18 height 18
click at [273, 288] on div "1" at bounding box center [293, 292] width 88 height 33
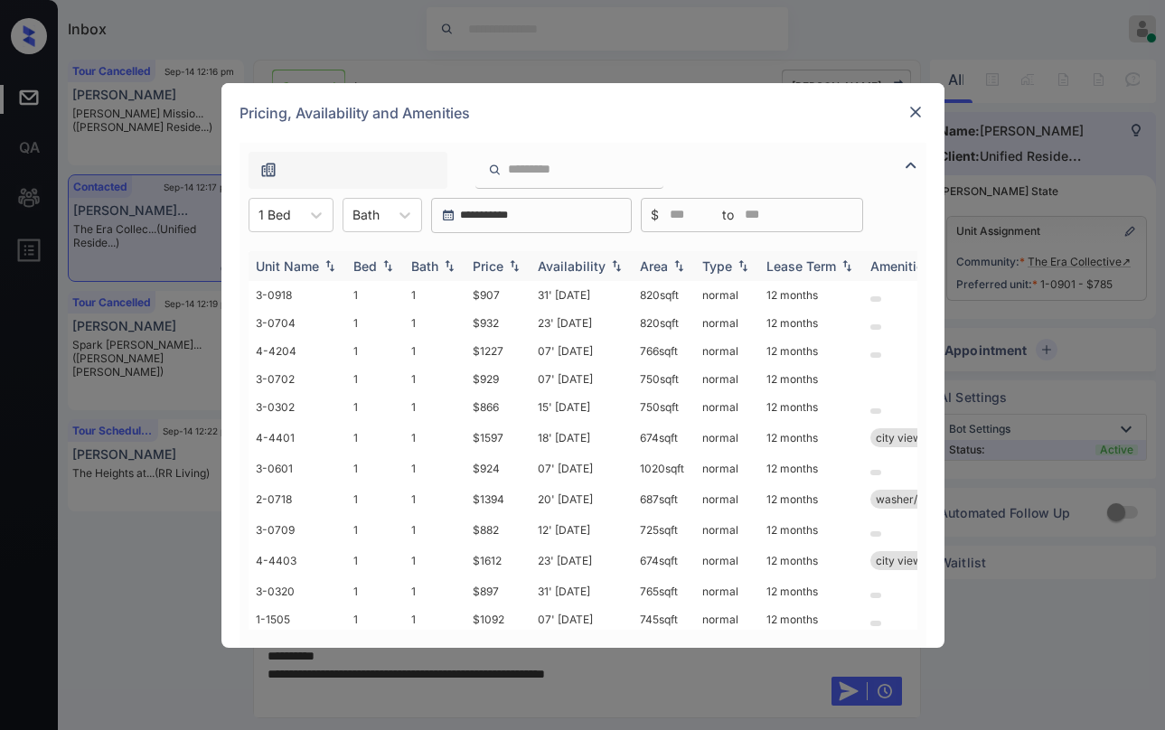
click at [485, 266] on div "Price" at bounding box center [488, 266] width 31 height 15
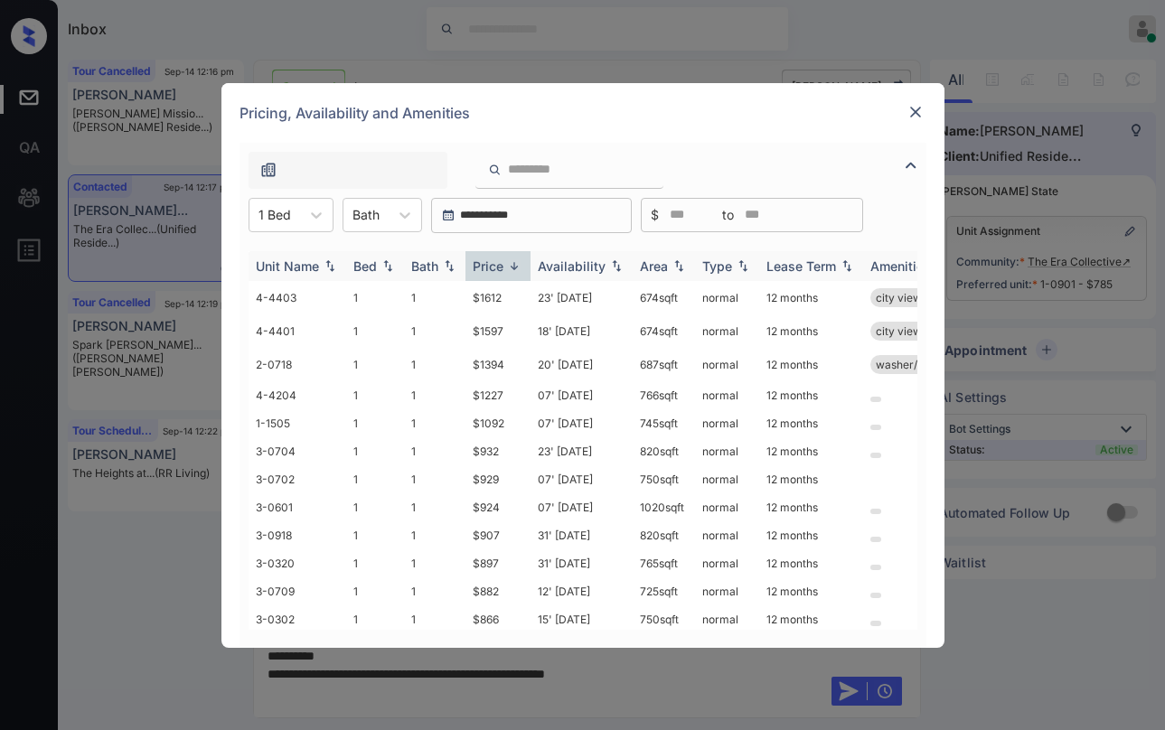
click at [492, 265] on div "Price" at bounding box center [488, 266] width 31 height 15
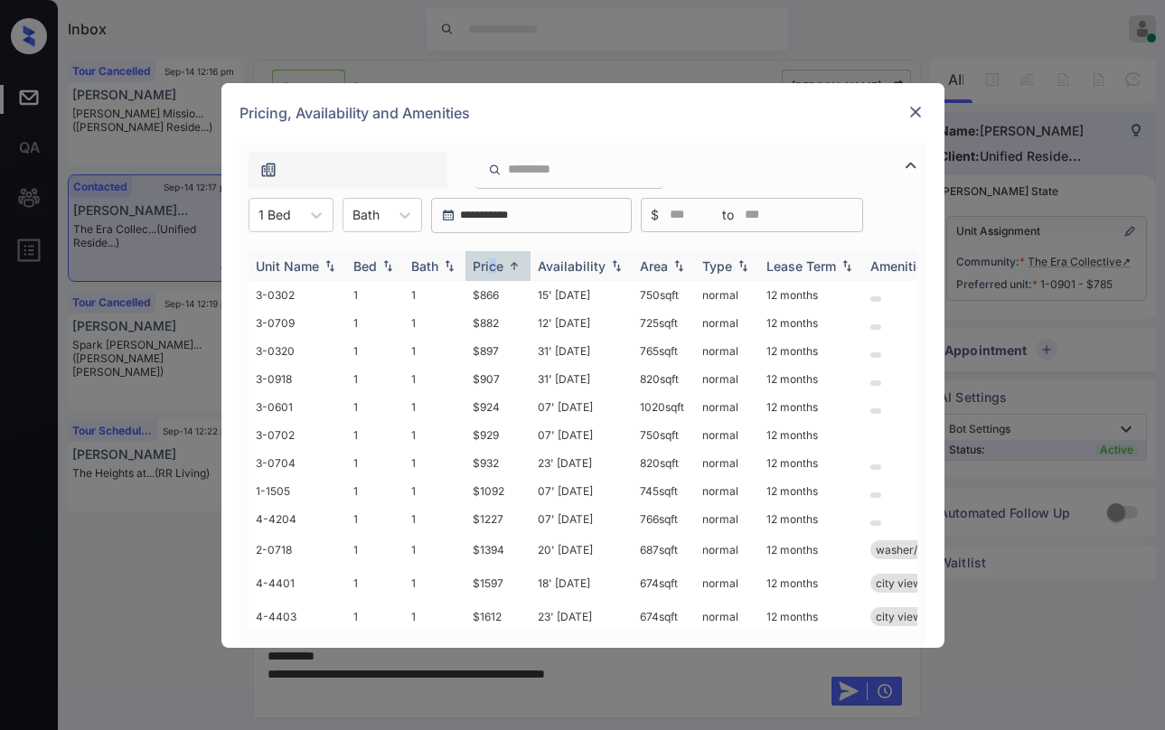
click at [495, 265] on div "Price" at bounding box center [488, 266] width 31 height 15
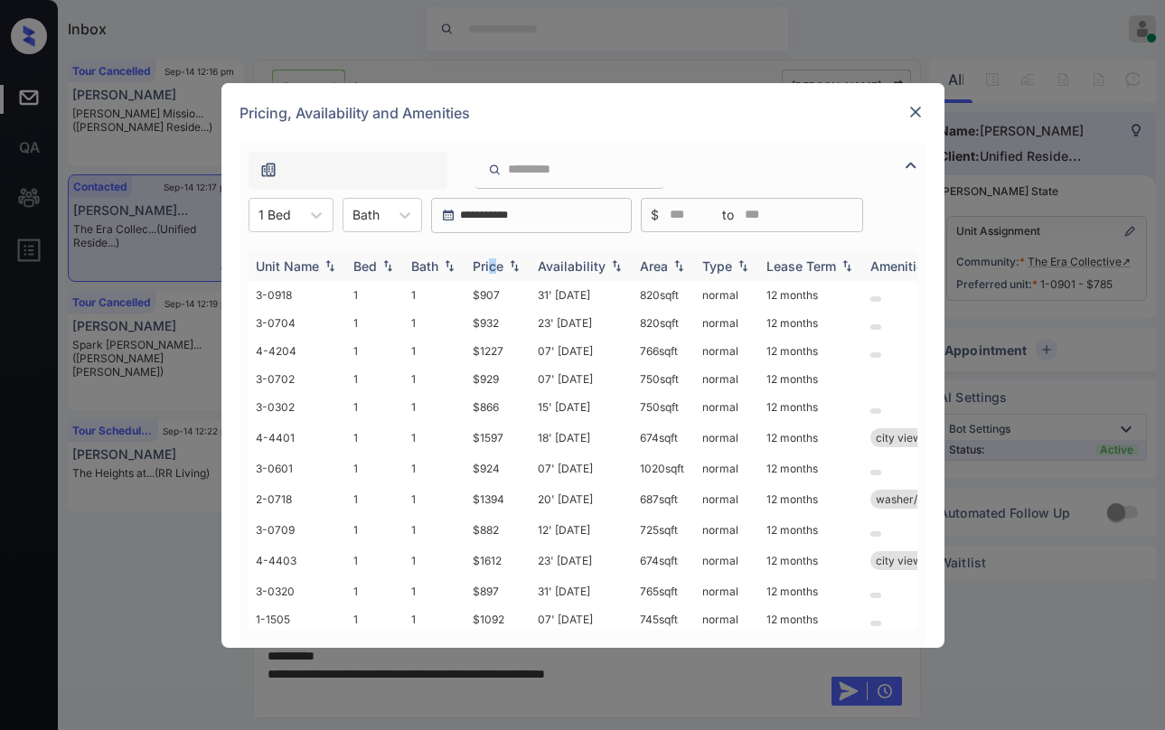
click at [495, 265] on div "Price" at bounding box center [488, 266] width 31 height 15
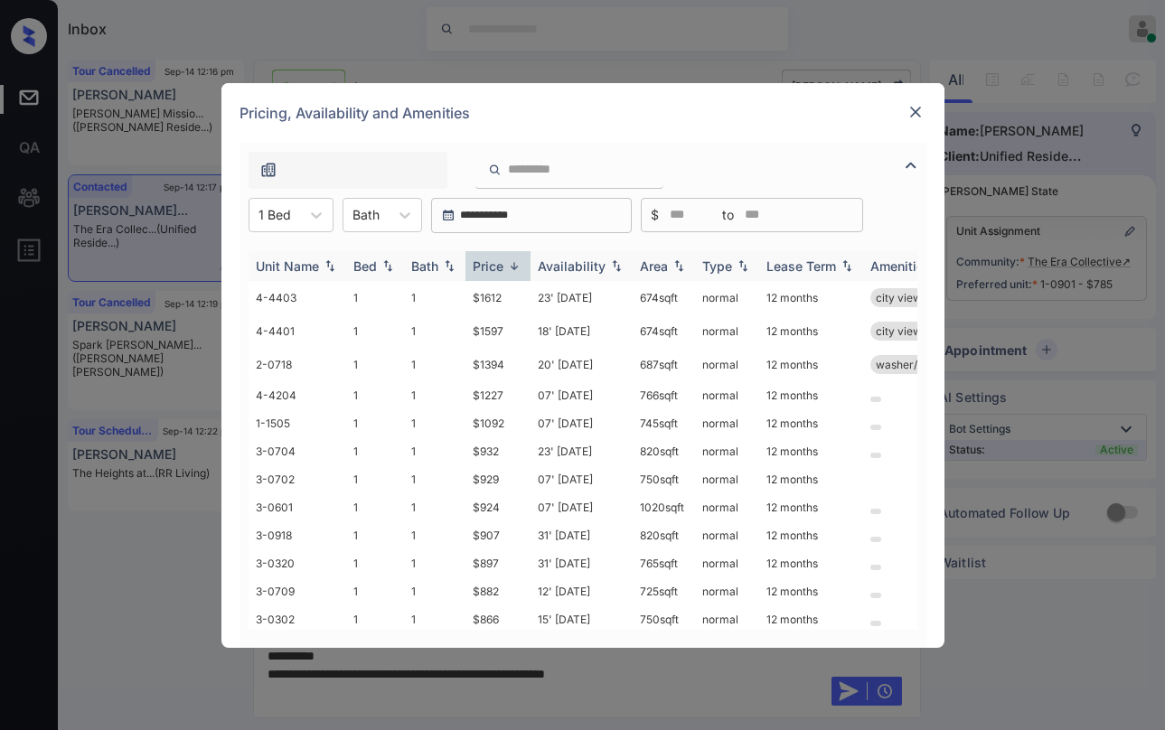
click at [495, 265] on div "Price" at bounding box center [488, 266] width 31 height 15
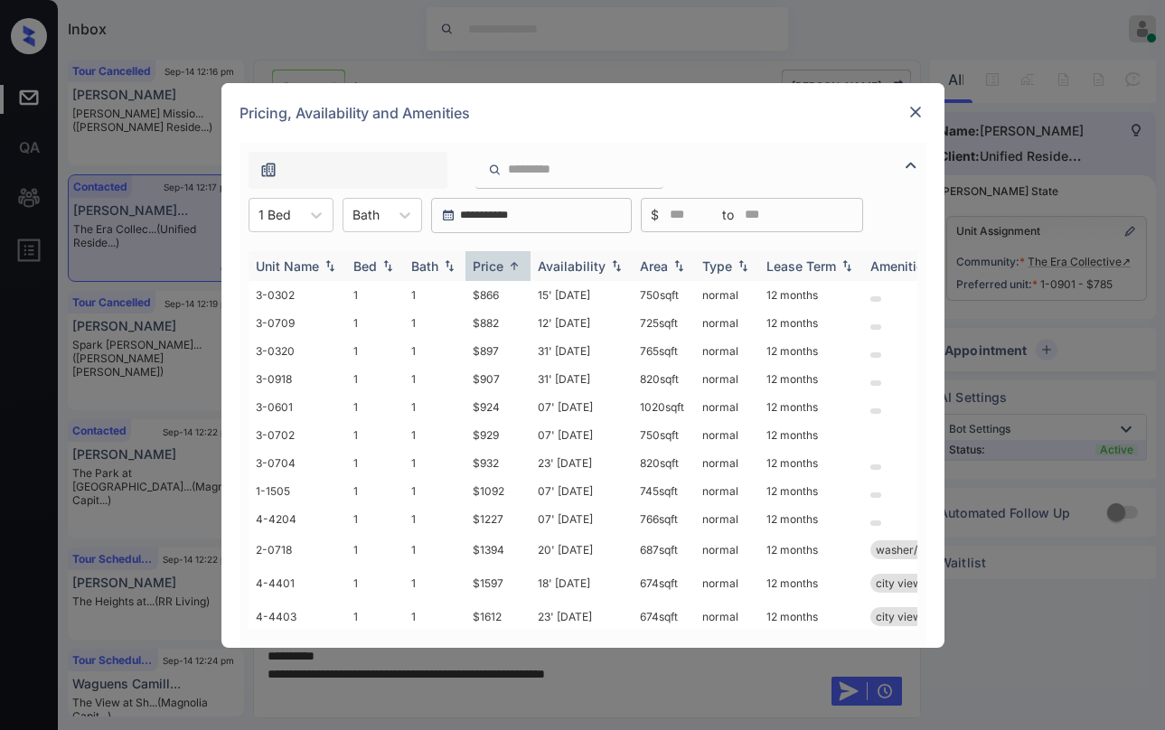
click at [495, 265] on div "Price" at bounding box center [488, 266] width 31 height 15
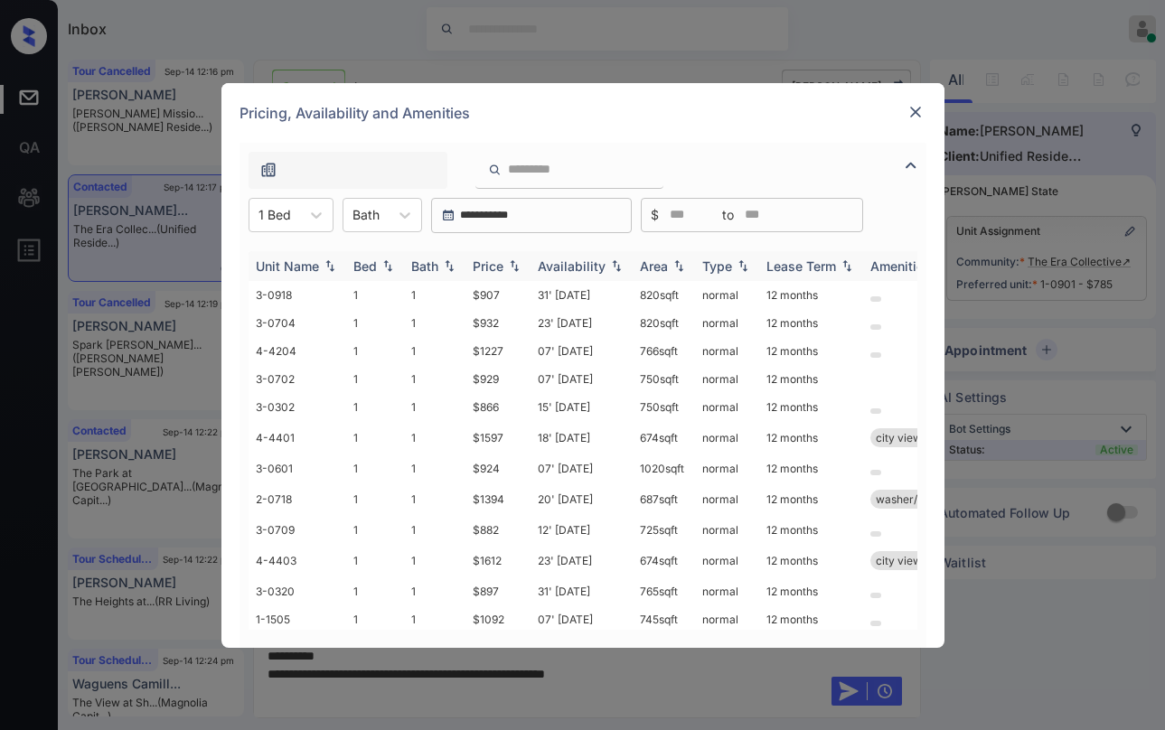
click at [495, 265] on div "Price" at bounding box center [488, 266] width 31 height 15
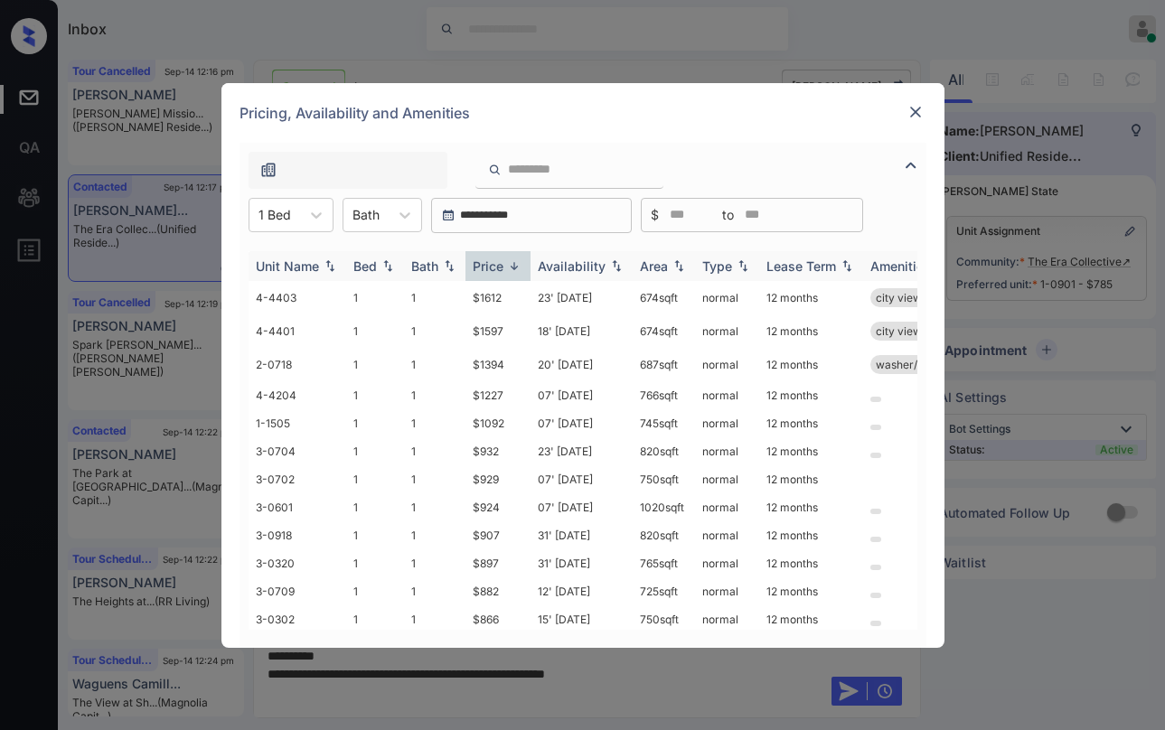
click at [495, 265] on div "Price" at bounding box center [488, 266] width 31 height 15
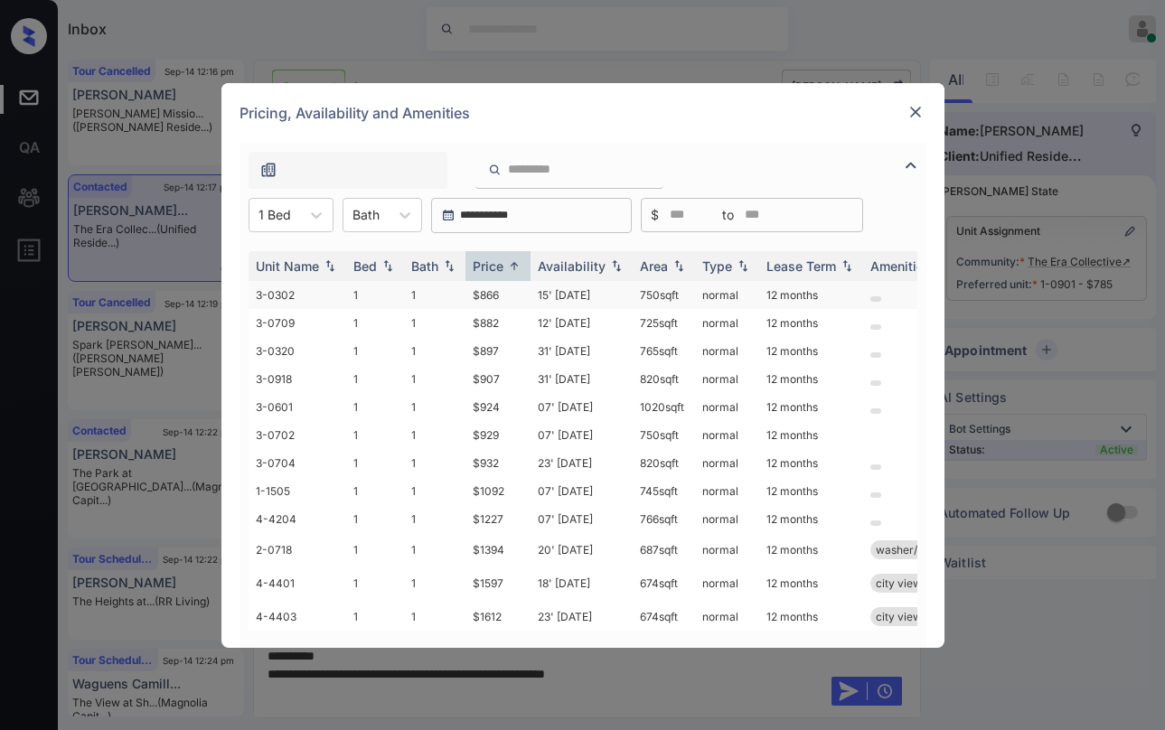
click at [481, 298] on td "$866" at bounding box center [498, 295] width 65 height 28
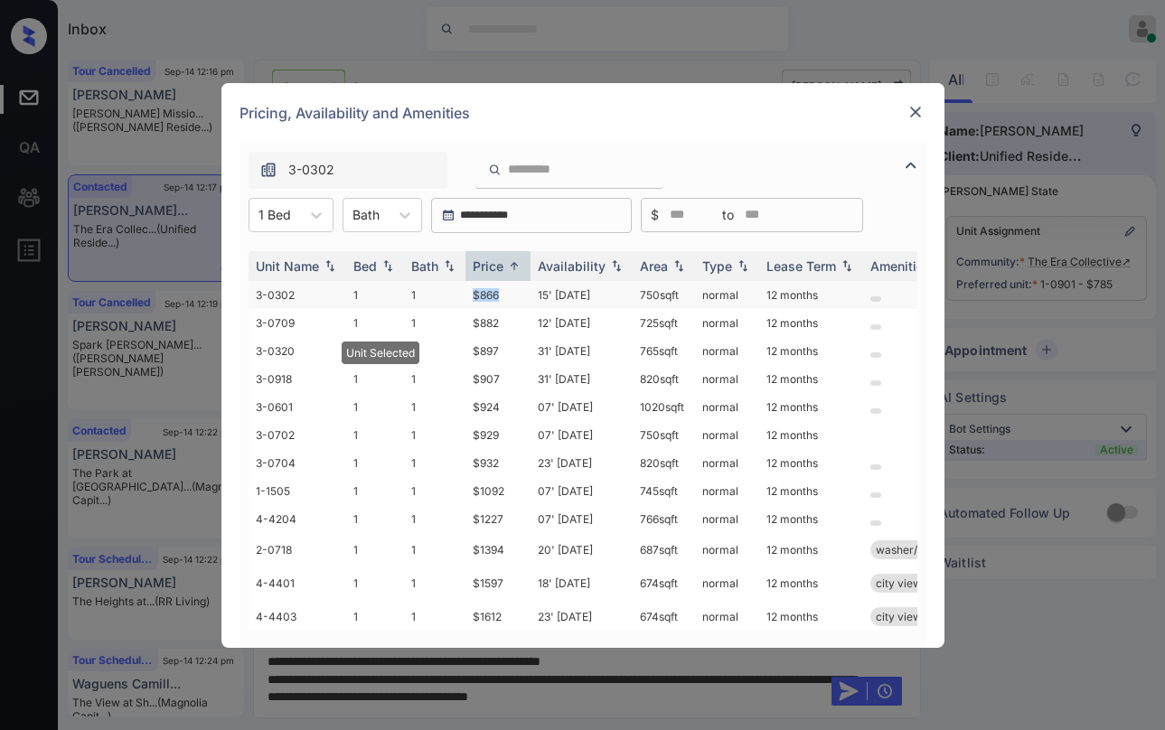
drag, startPoint x: 472, startPoint y: 293, endPoint x: 506, endPoint y: 299, distance: 34.9
click at [506, 299] on td "$866" at bounding box center [498, 295] width 65 height 28
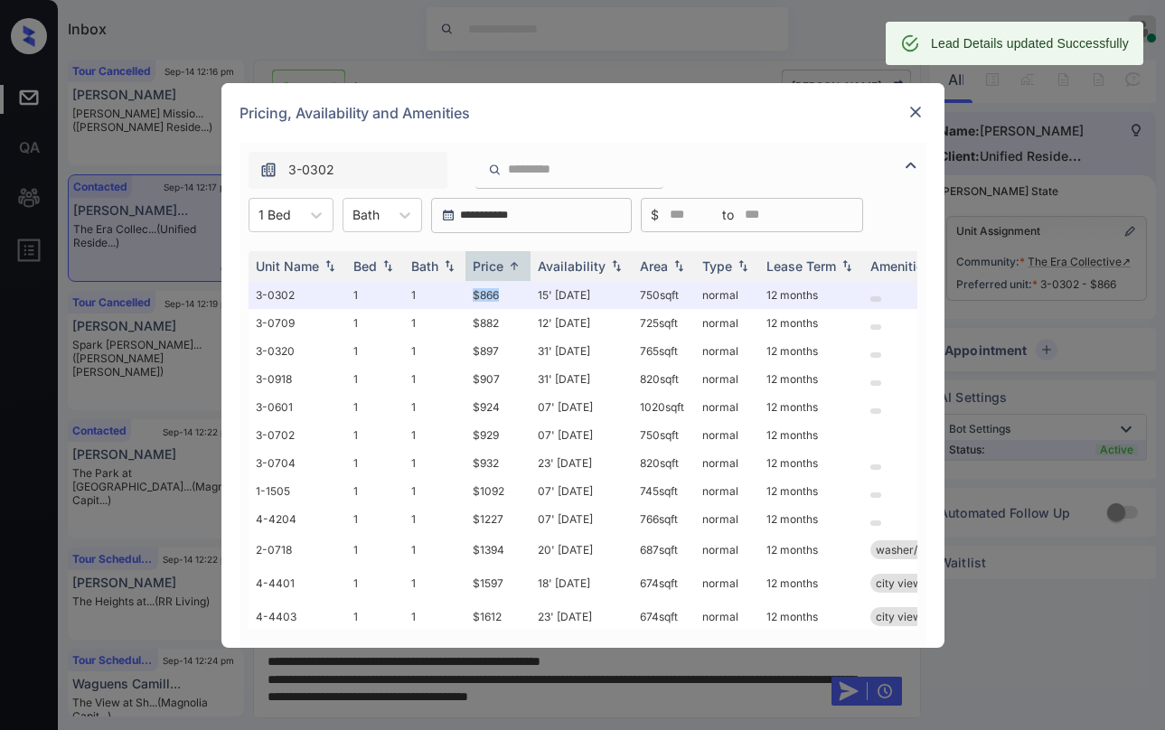
click at [919, 116] on img at bounding box center [916, 112] width 18 height 18
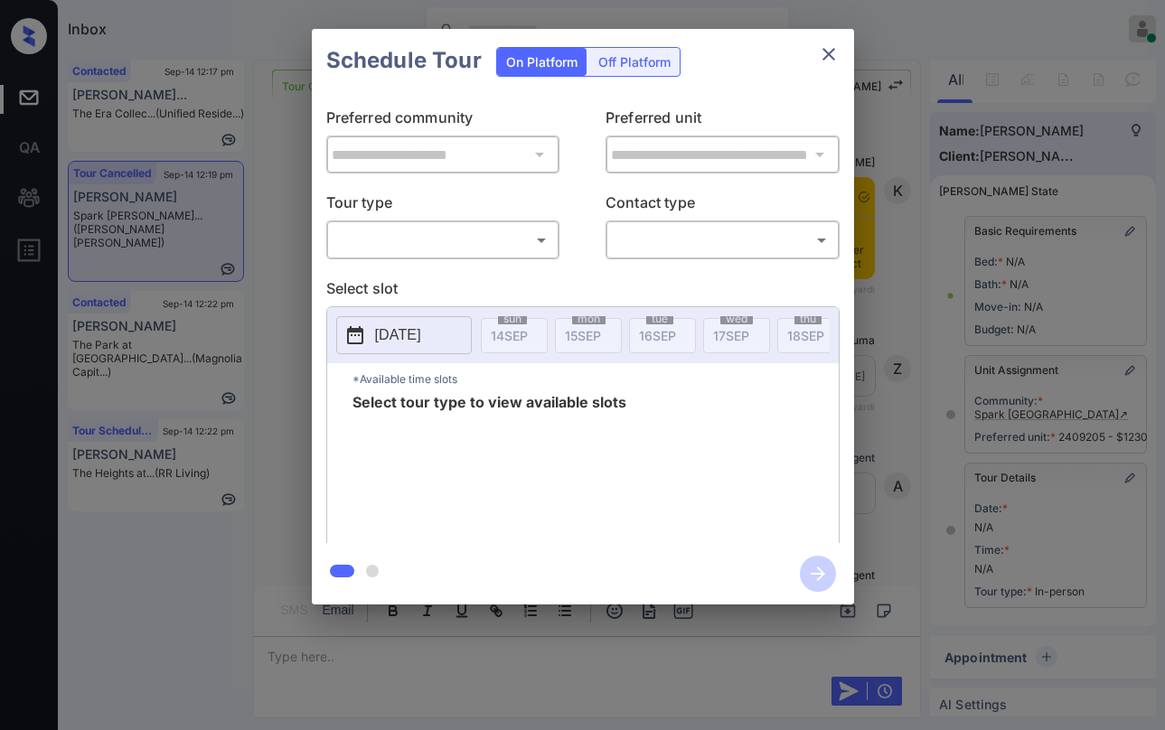
scroll to position [184, 0]
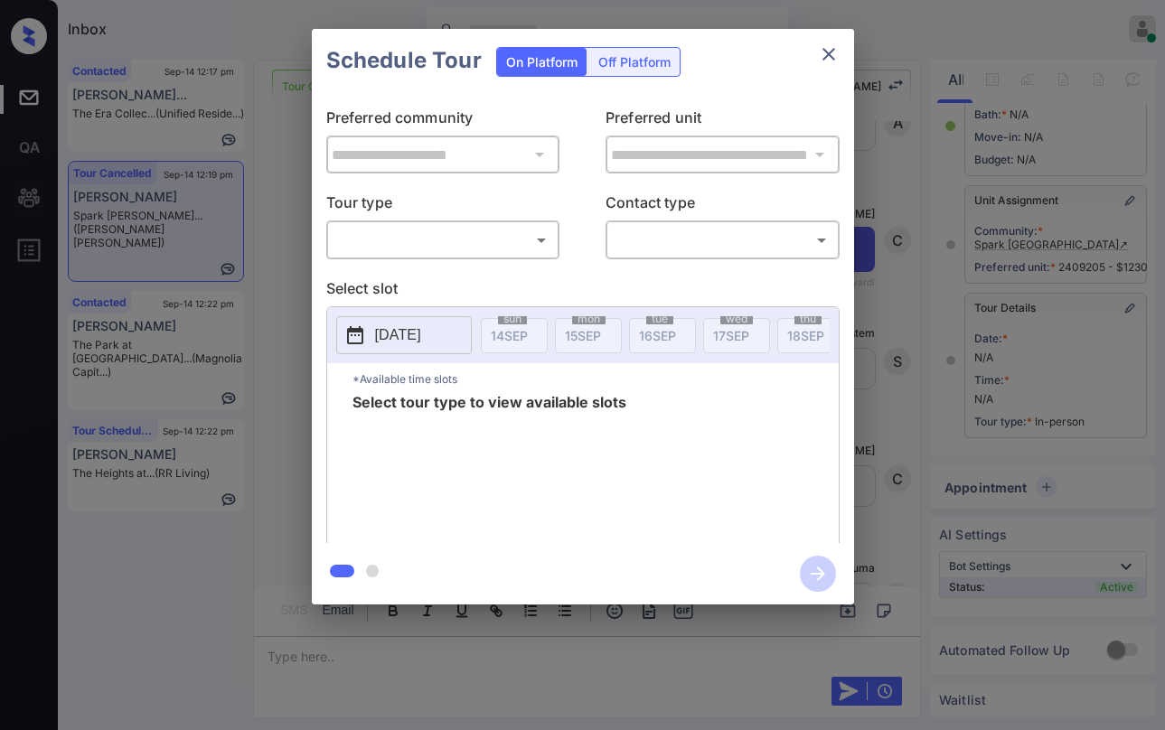
click at [472, 240] on body "Inbox Paolo Gabriel Online Set yourself offline Set yourself on break Profile S…" at bounding box center [582, 365] width 1165 height 730
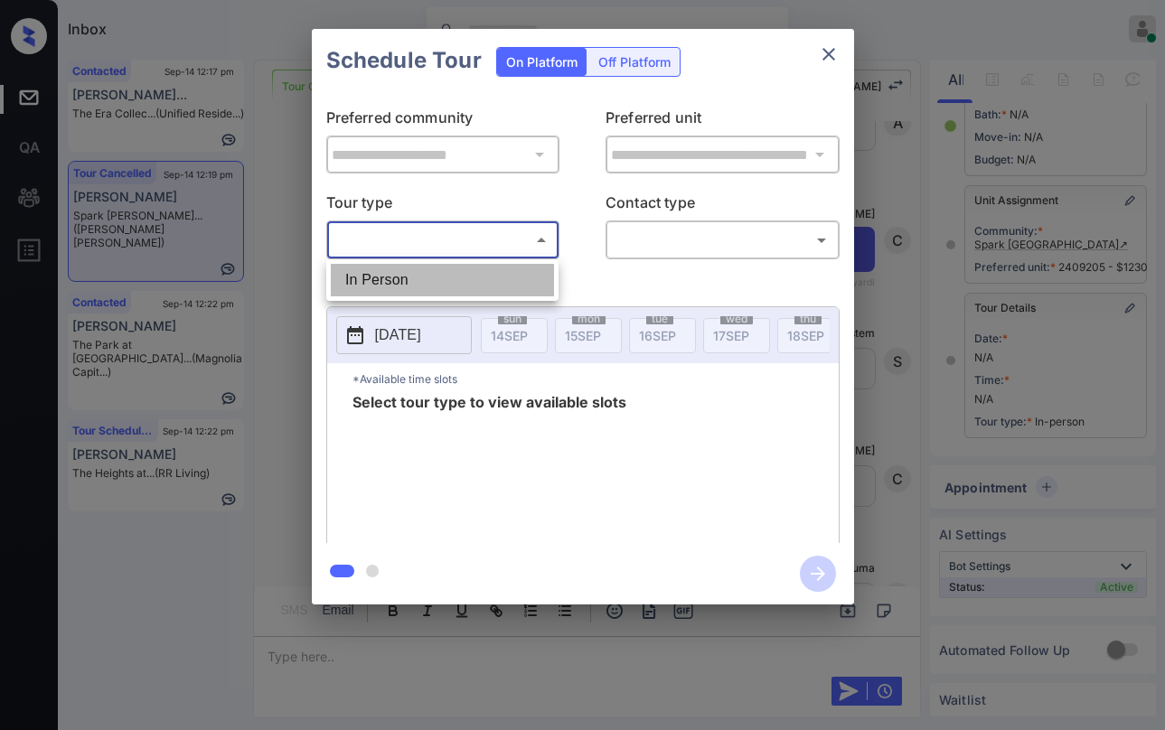
click at [410, 281] on li "In Person" at bounding box center [442, 280] width 223 height 33
type input "********"
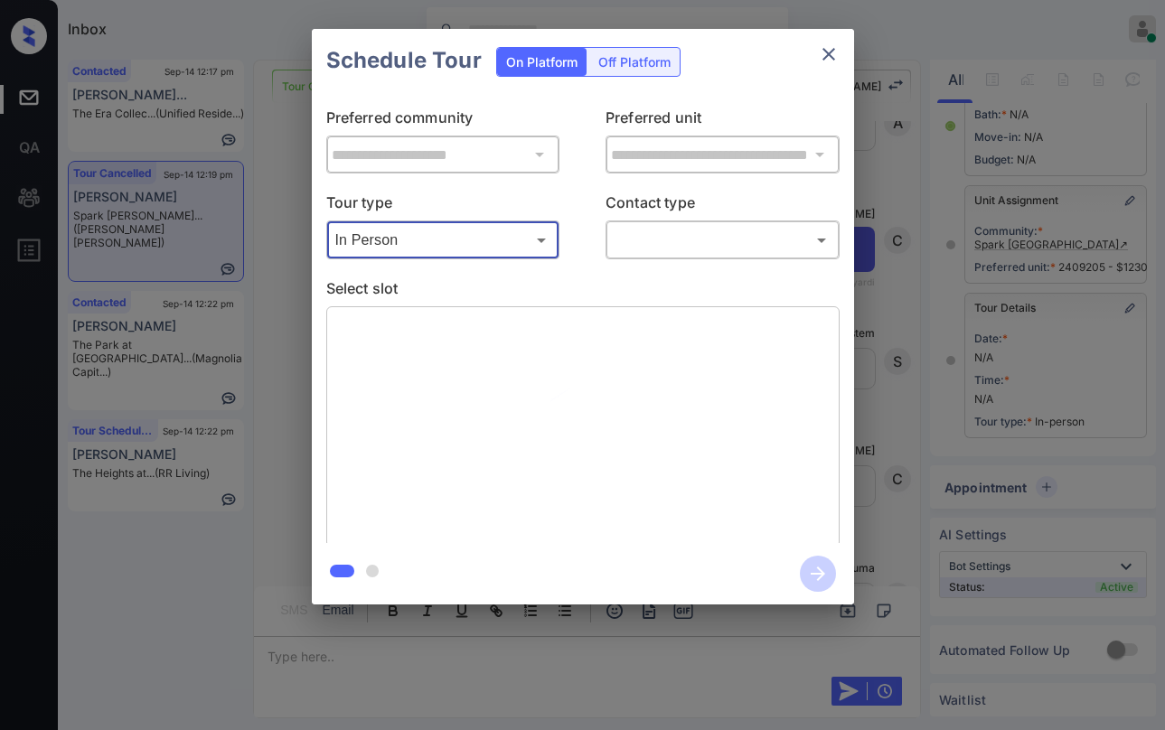
click at [652, 262] on div "**********" at bounding box center [583, 317] width 542 height 451
click at [663, 249] on body "Inbox Paolo Gabriel Online Set yourself offline Set yourself on break Profile S…" at bounding box center [582, 365] width 1165 height 730
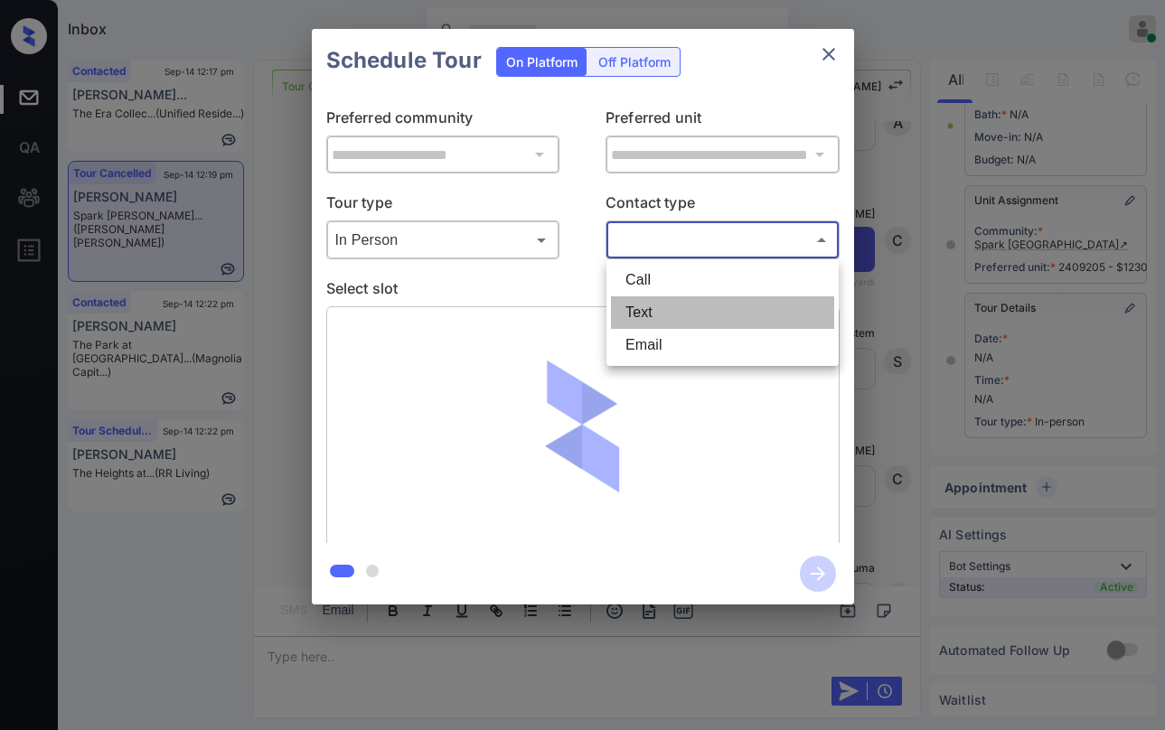
click at [645, 311] on li "Text" at bounding box center [722, 313] width 223 height 33
type input "****"
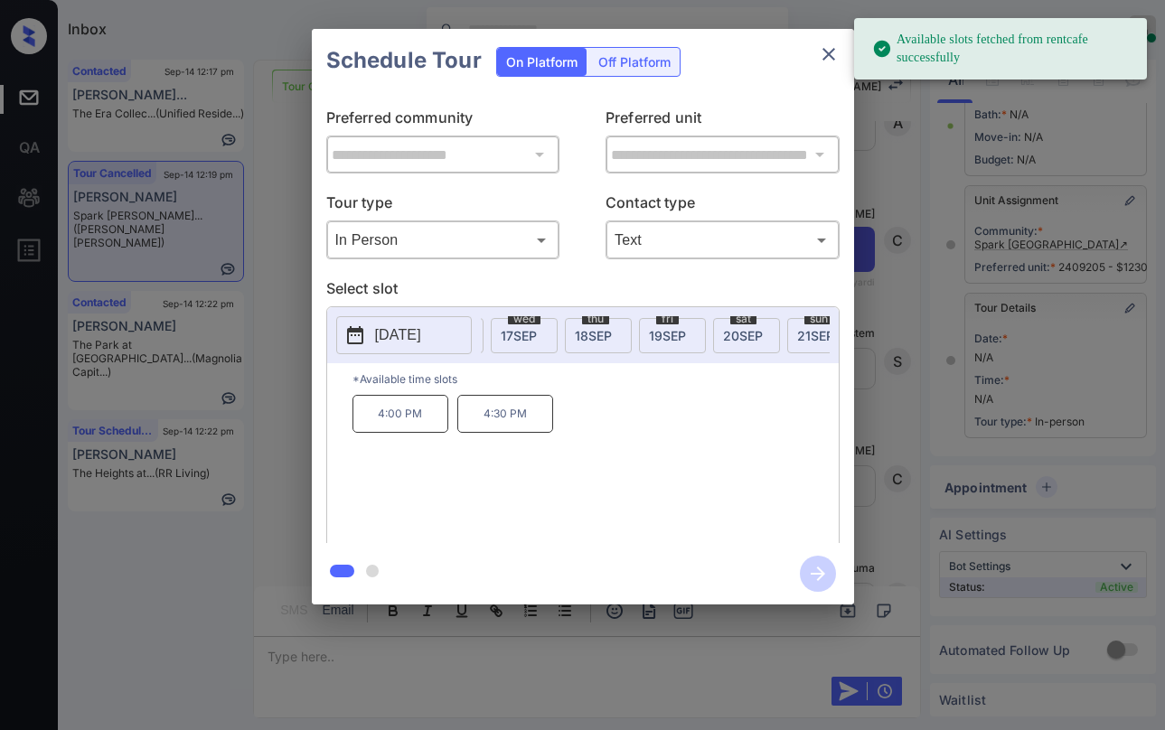
scroll to position [0, 252]
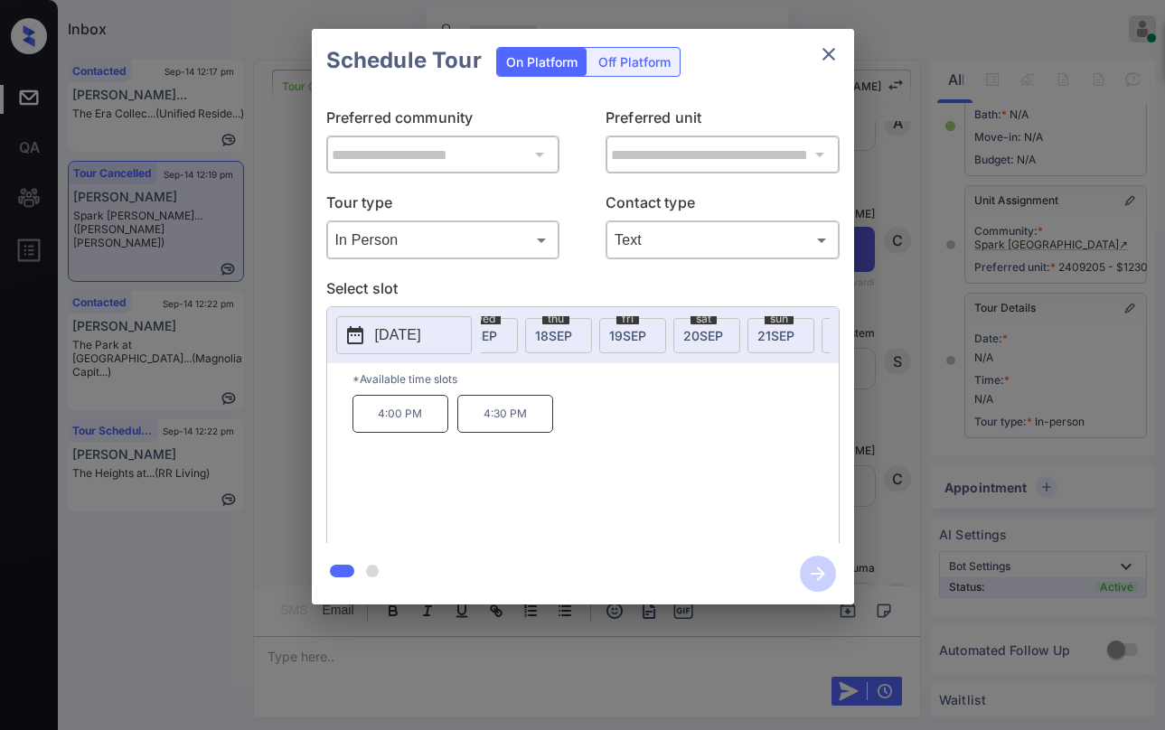
click at [693, 337] on span "20 SEP" at bounding box center [703, 335] width 40 height 15
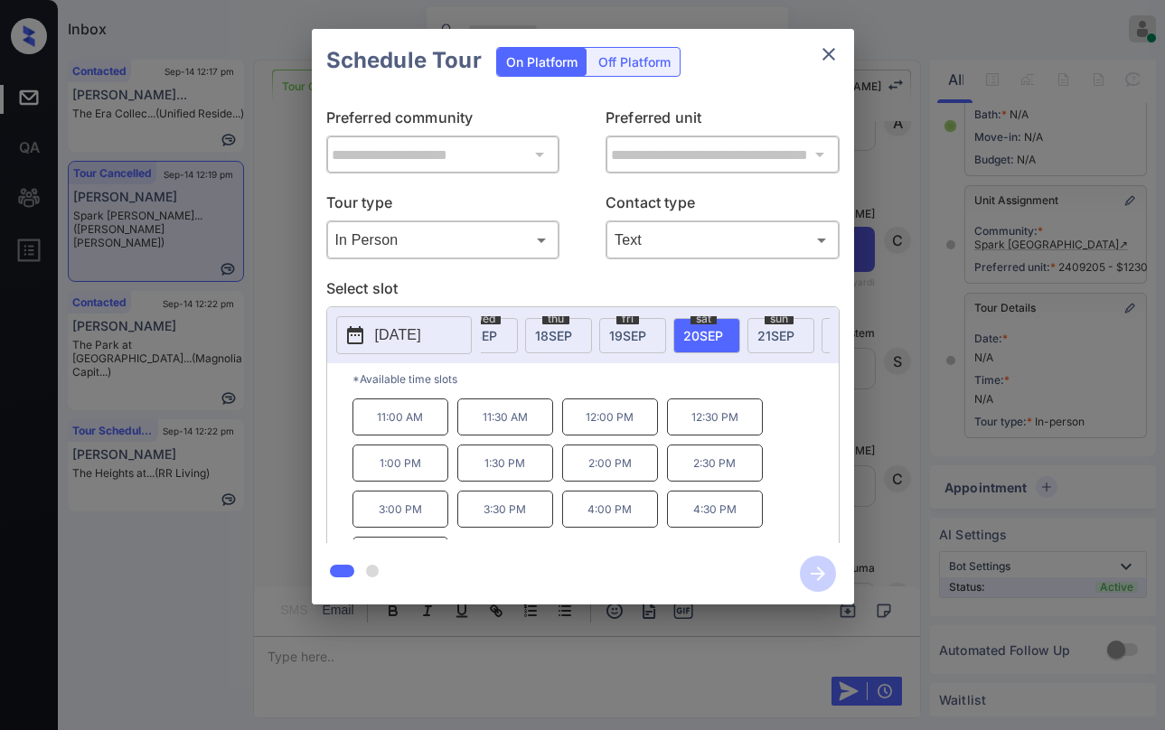
scroll to position [77, 0]
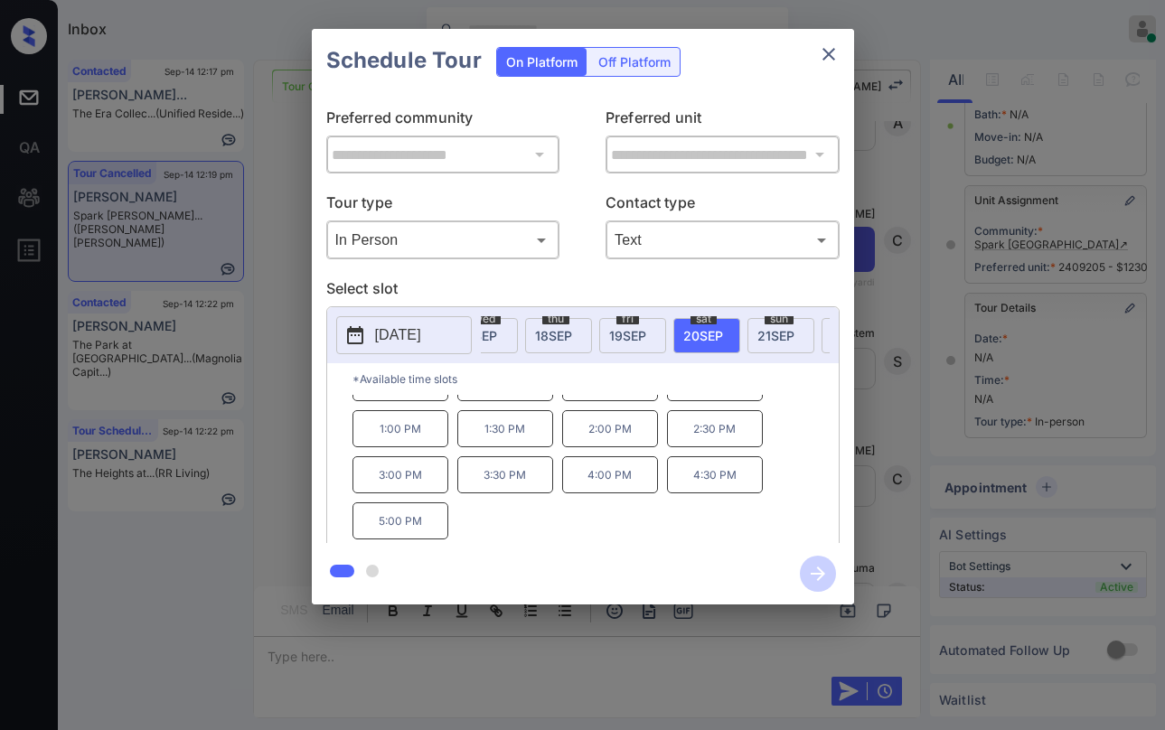
click at [422, 441] on p "1:00 PM" at bounding box center [401, 428] width 96 height 37
click at [813, 570] on icon "button" at bounding box center [818, 574] width 36 height 36
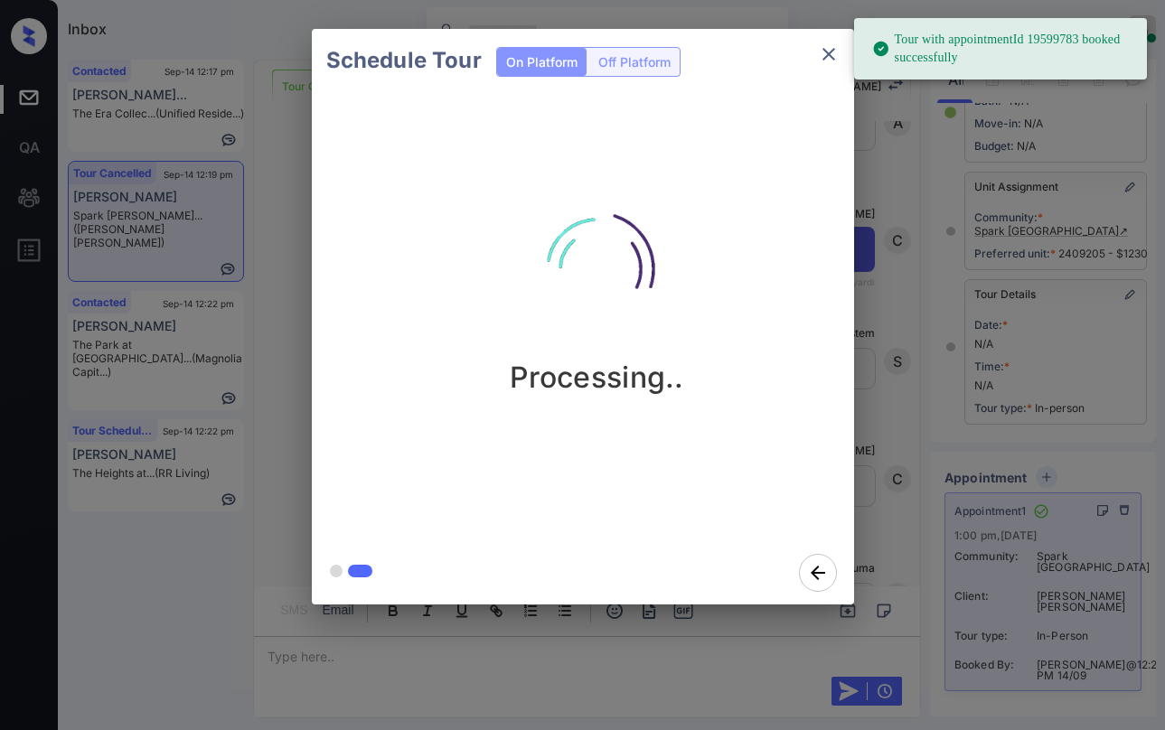
click at [749, 392] on div "Processing.." at bounding box center [597, 287] width 542 height 216
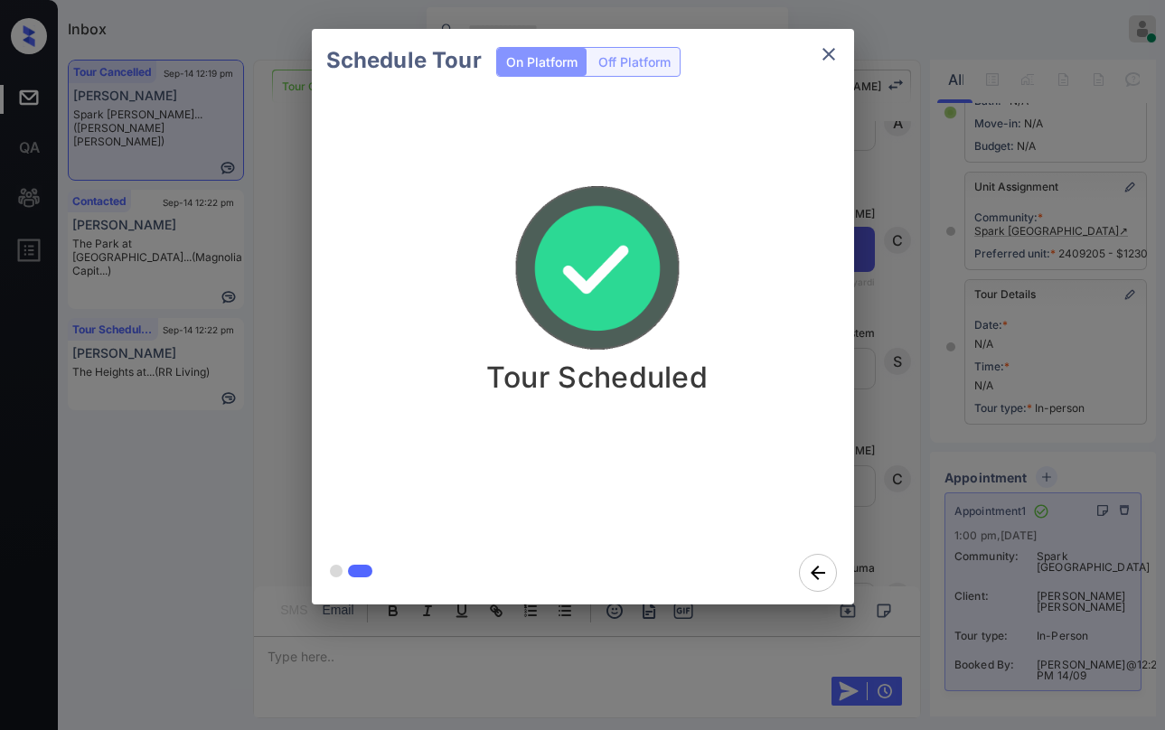
click at [891, 358] on div "Schedule Tour On Platform Off Platform Tour Scheduled" at bounding box center [582, 317] width 1165 height 634
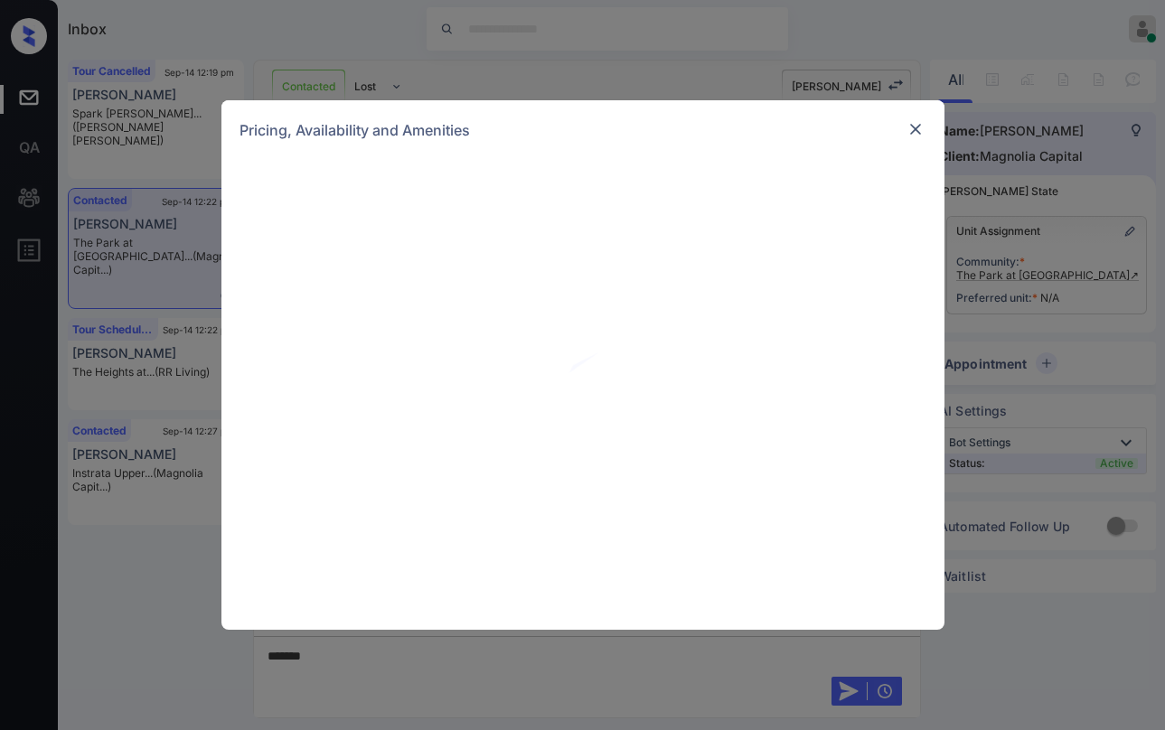
scroll to position [718, 0]
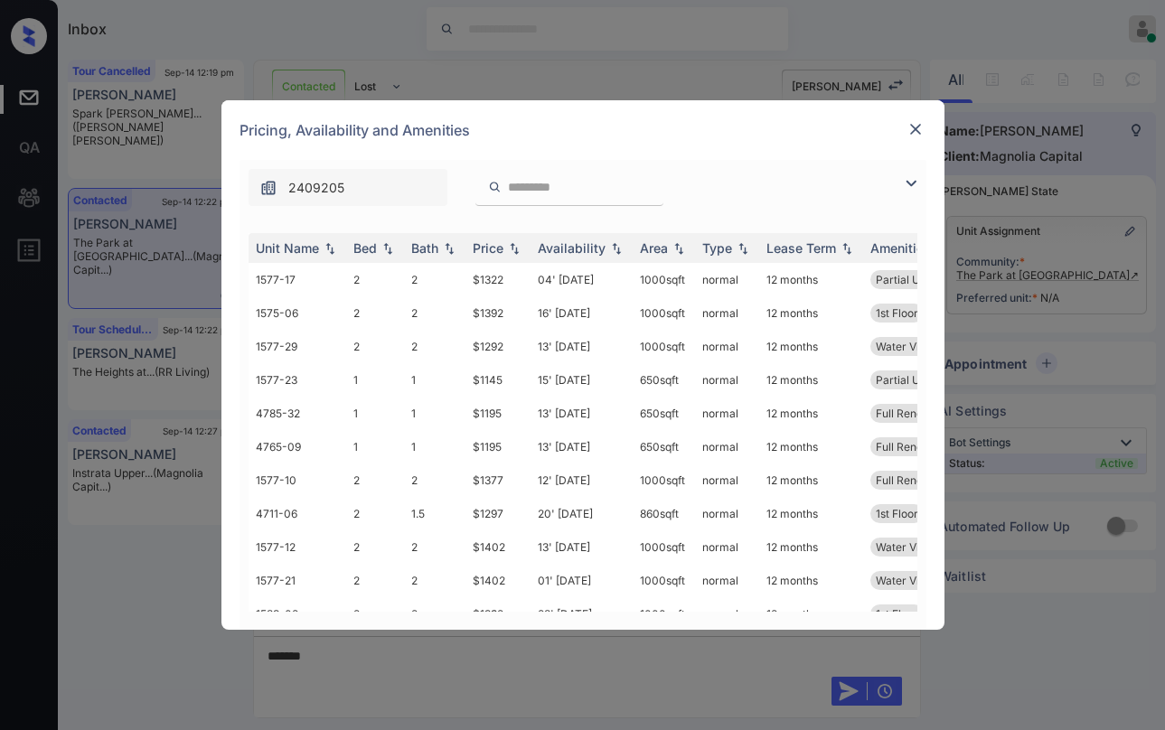
click at [915, 177] on img at bounding box center [911, 184] width 22 height 22
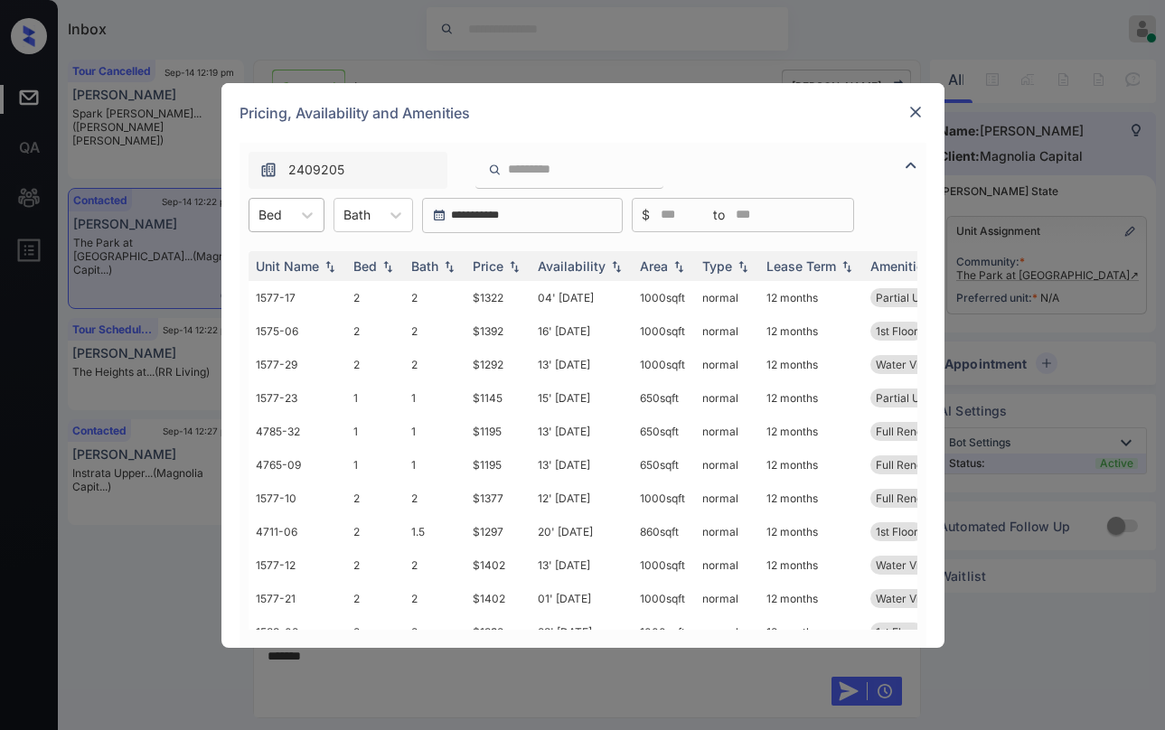
click at [279, 221] on div at bounding box center [271, 214] width 24 height 19
click at [280, 269] on div "1" at bounding box center [287, 259] width 76 height 33
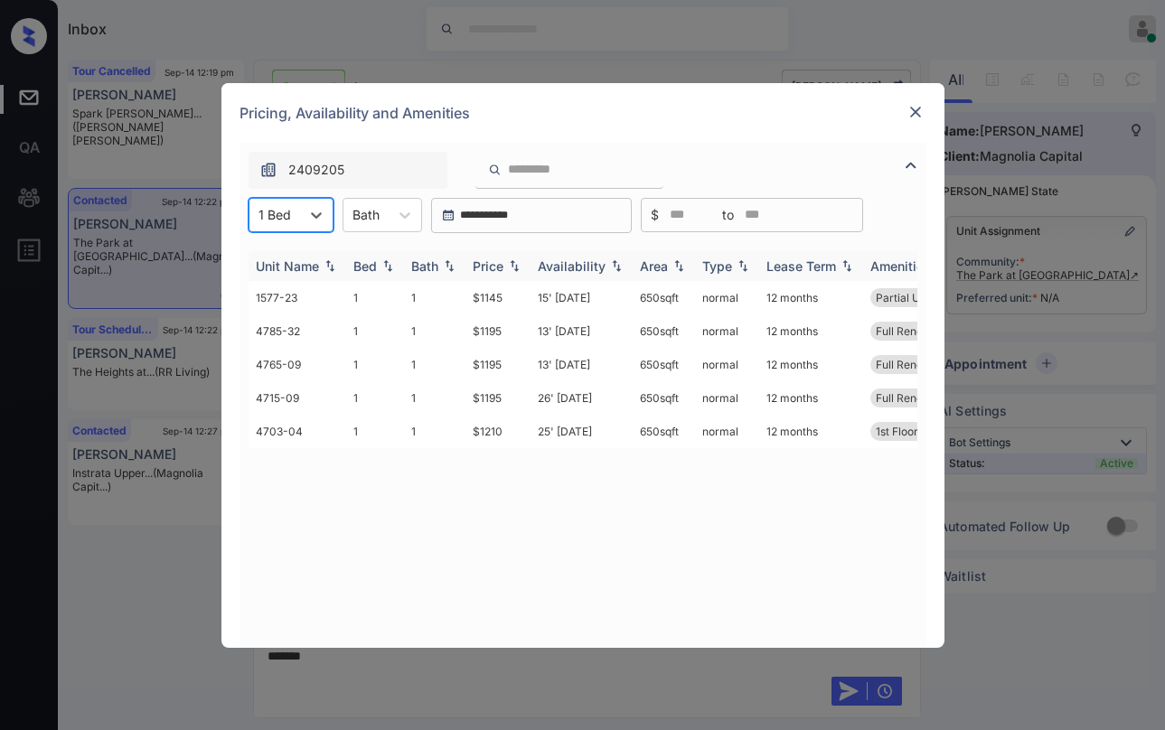
click at [494, 267] on div "Price" at bounding box center [488, 266] width 31 height 15
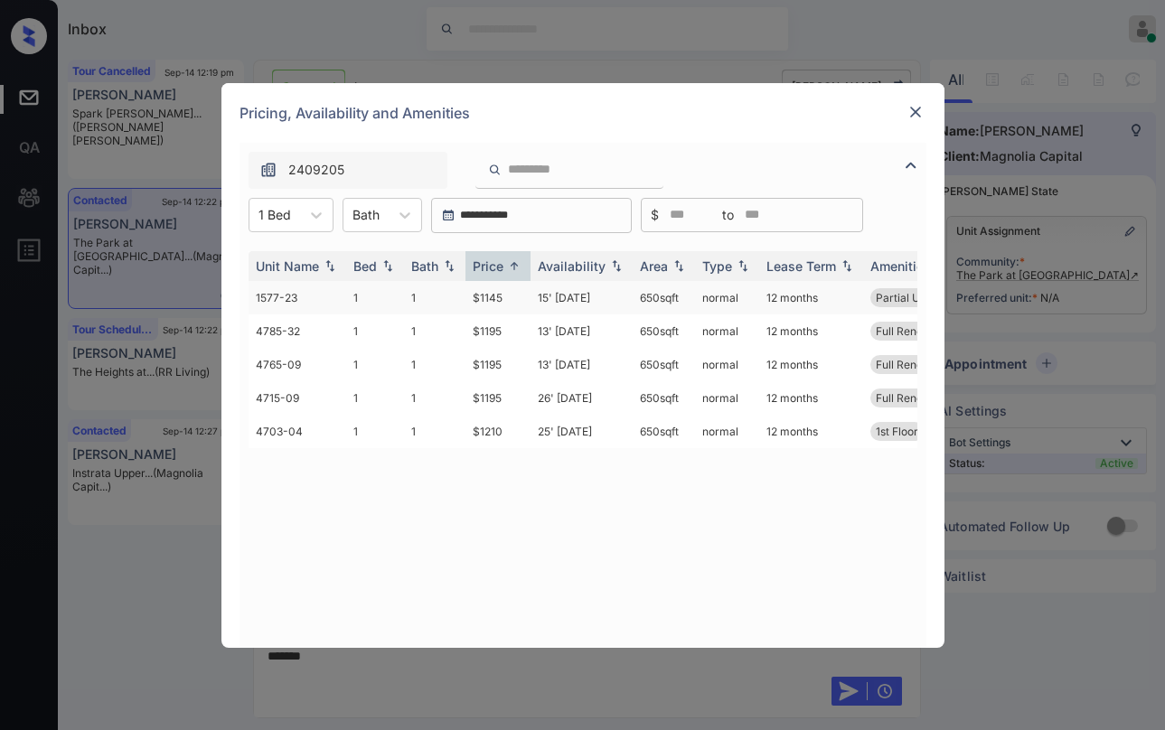
click at [491, 294] on td "$1145" at bounding box center [498, 297] width 65 height 33
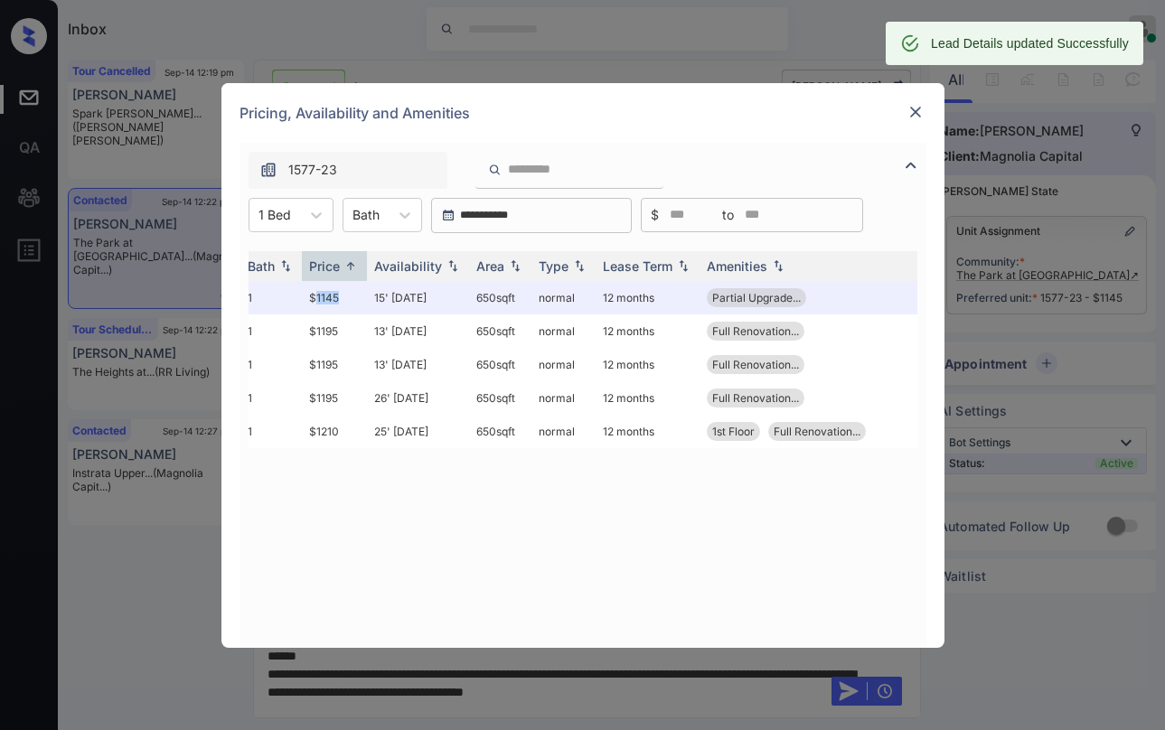
scroll to position [0, 0]
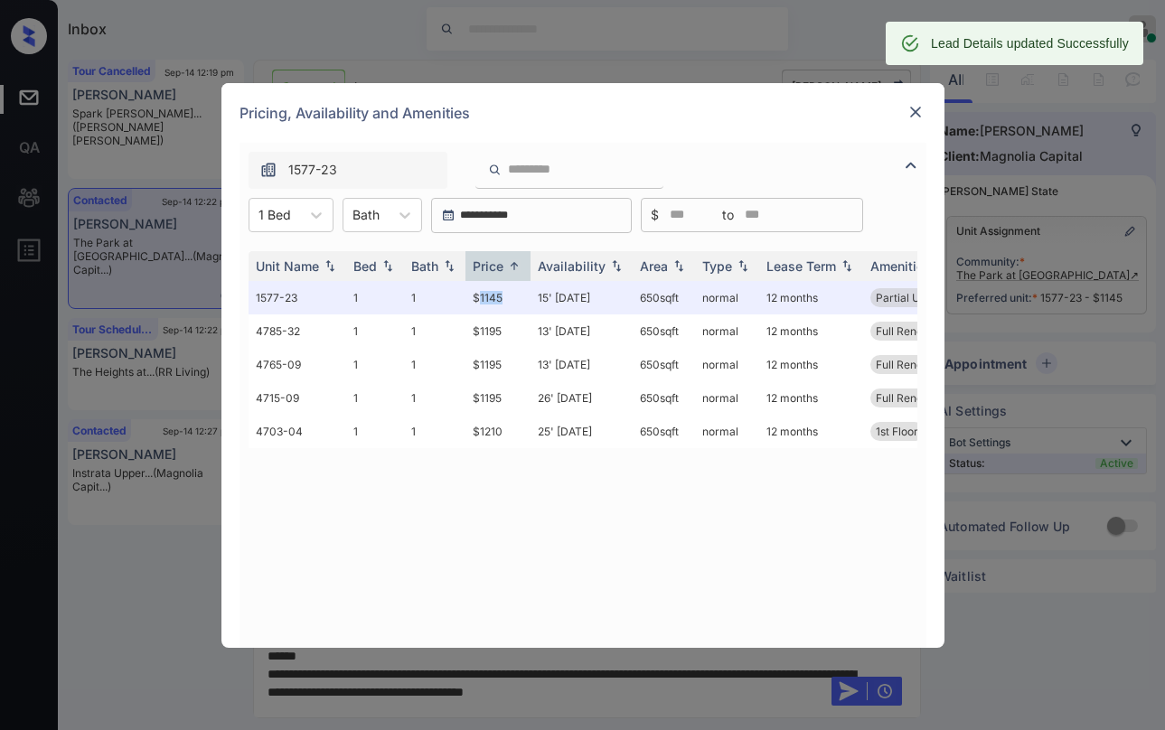
click at [911, 116] on img at bounding box center [916, 112] width 18 height 18
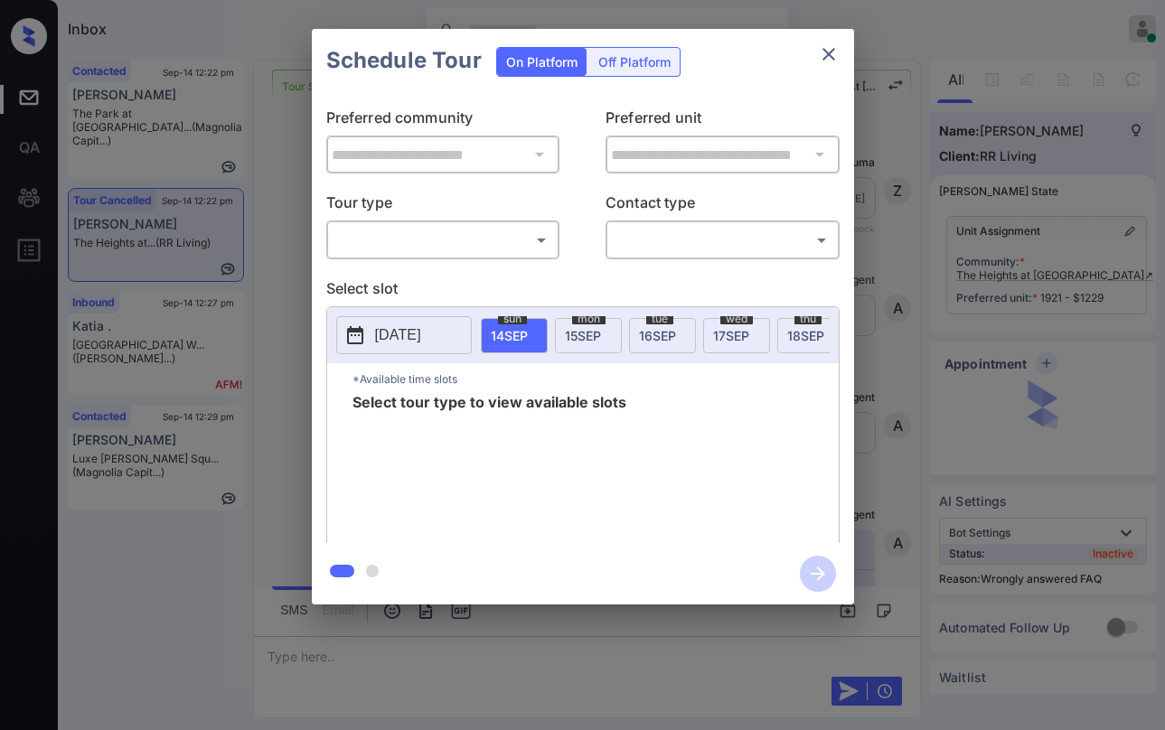
click at [493, 223] on div "​ ​" at bounding box center [443, 240] width 234 height 39
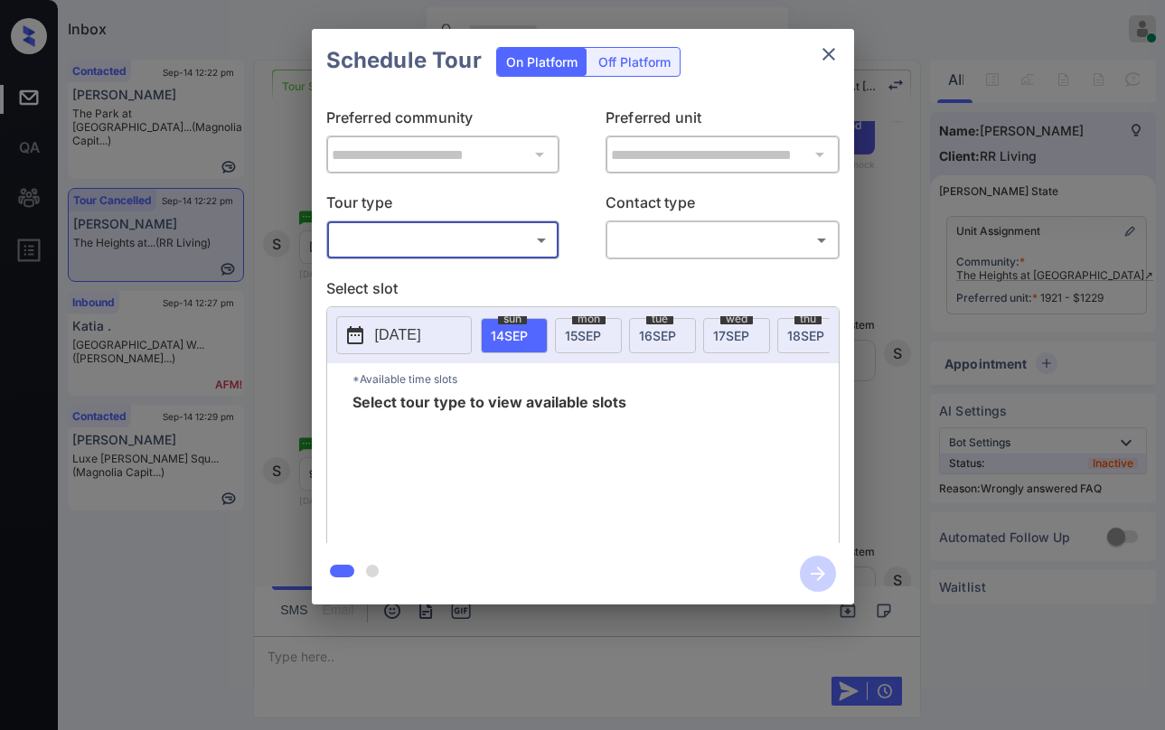
click at [463, 241] on body "Inbox Paolo Gabriel Online Set yourself offline Set yourself on break Profile S…" at bounding box center [582, 365] width 1165 height 730
click at [450, 278] on li "In Person" at bounding box center [442, 280] width 223 height 33
type input "********"
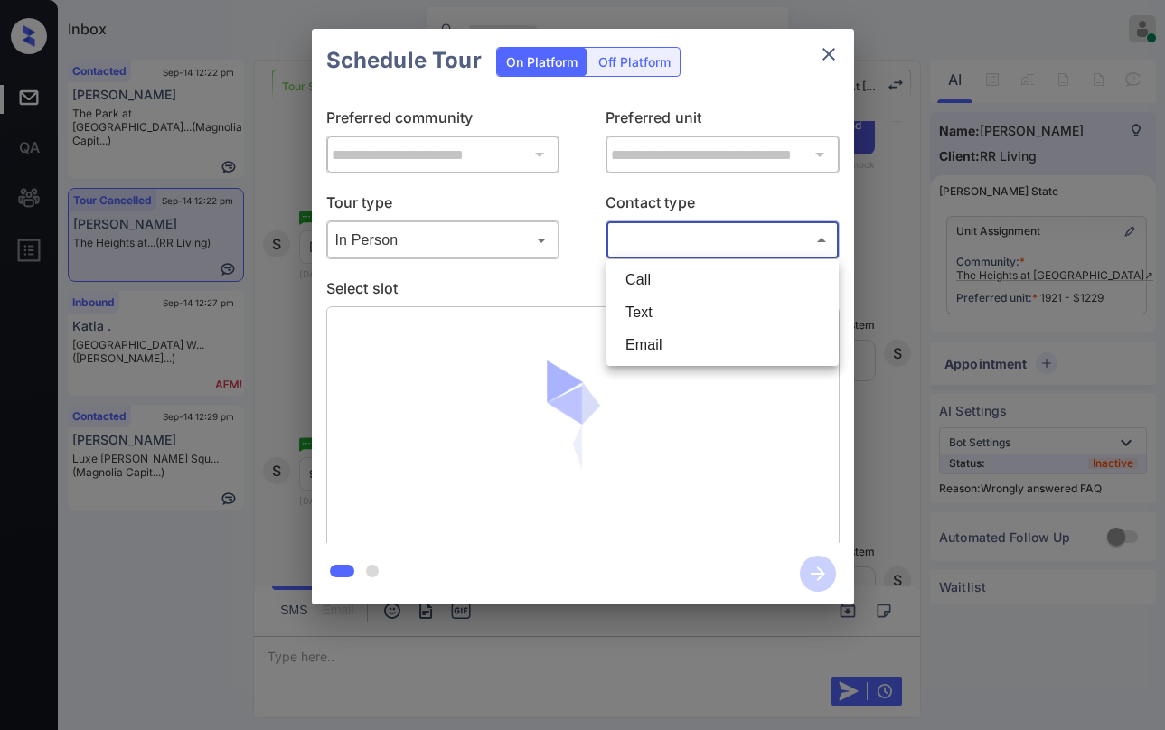
click at [657, 248] on body "Inbox Paolo Gabriel Online Set yourself offline Set yourself on break Profile S…" at bounding box center [582, 365] width 1165 height 730
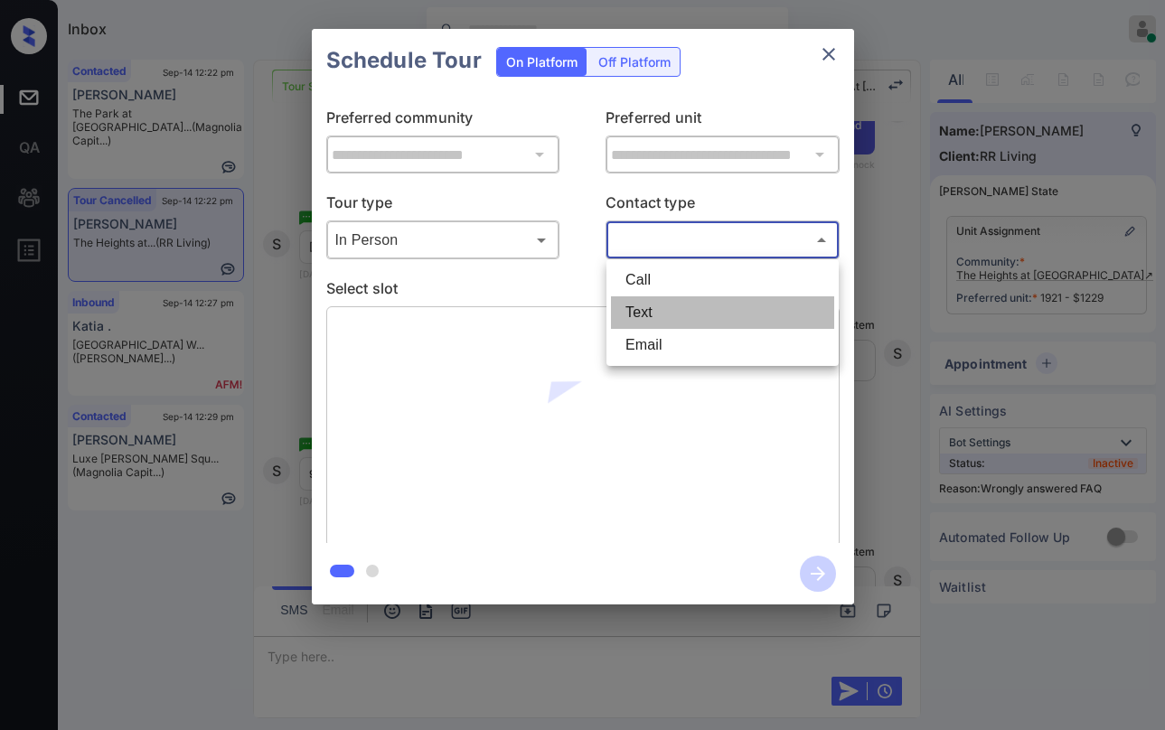
click at [666, 303] on li "Text" at bounding box center [722, 313] width 223 height 33
type input "****"
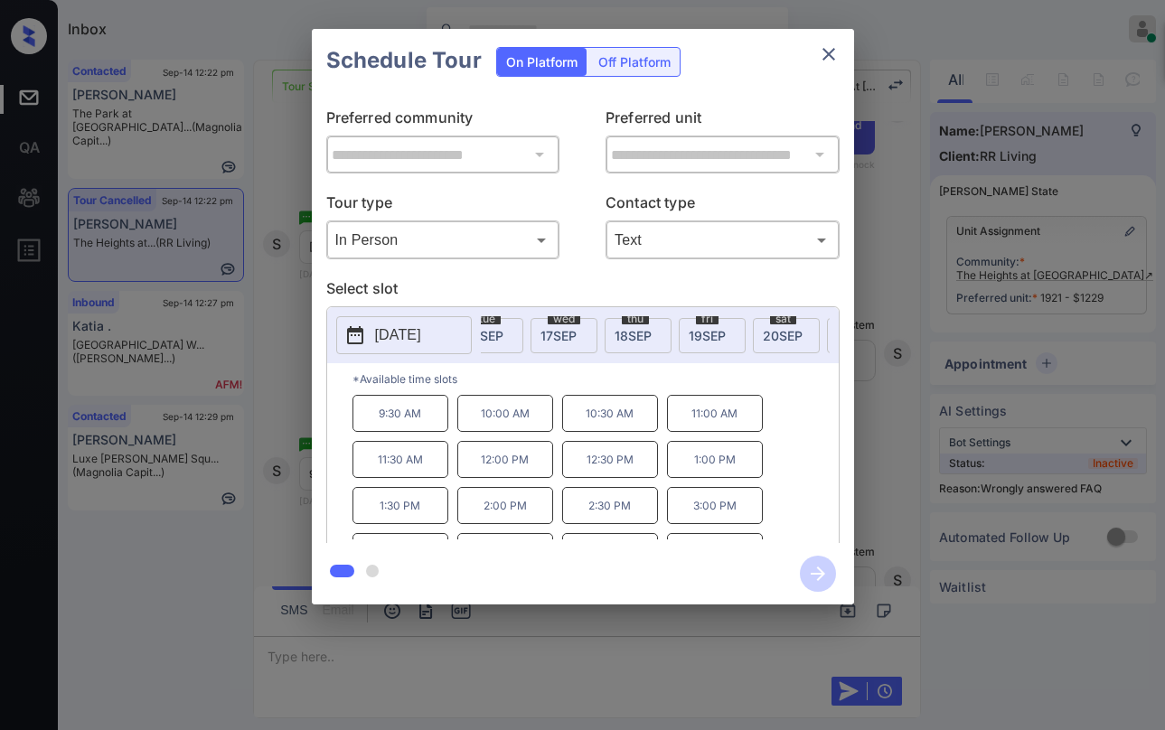
scroll to position [0, 185]
click at [541, 335] on span "17 SEP" at bounding box center [546, 335] width 36 height 15
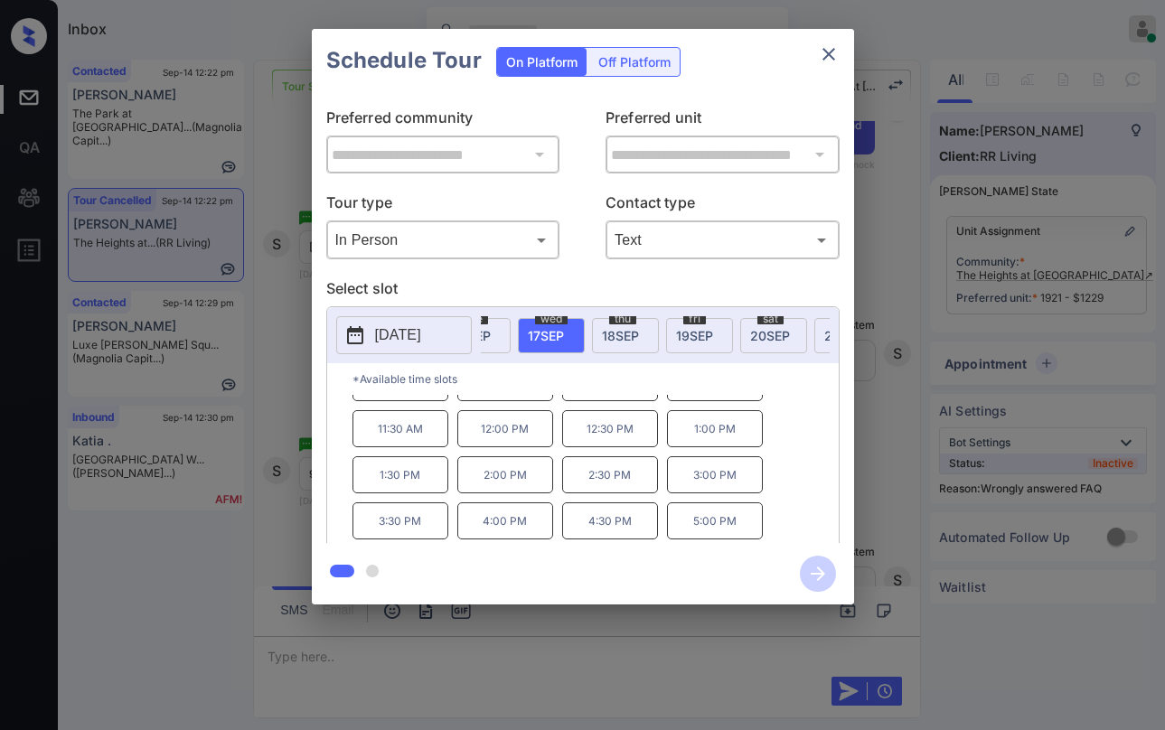
click at [839, 55] on icon "close" at bounding box center [829, 54] width 22 height 22
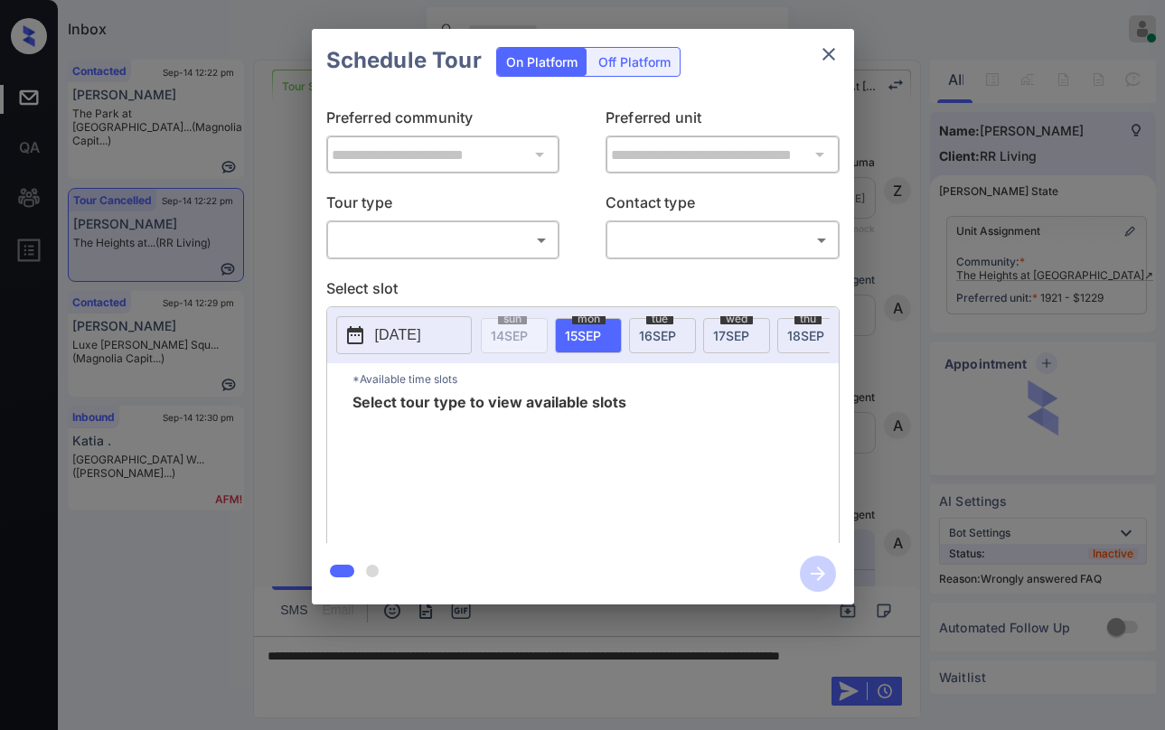
click at [426, 244] on body "Inbox [PERSON_NAME] Online Set yourself offline Set yourself on break Profile S…" at bounding box center [582, 365] width 1165 height 730
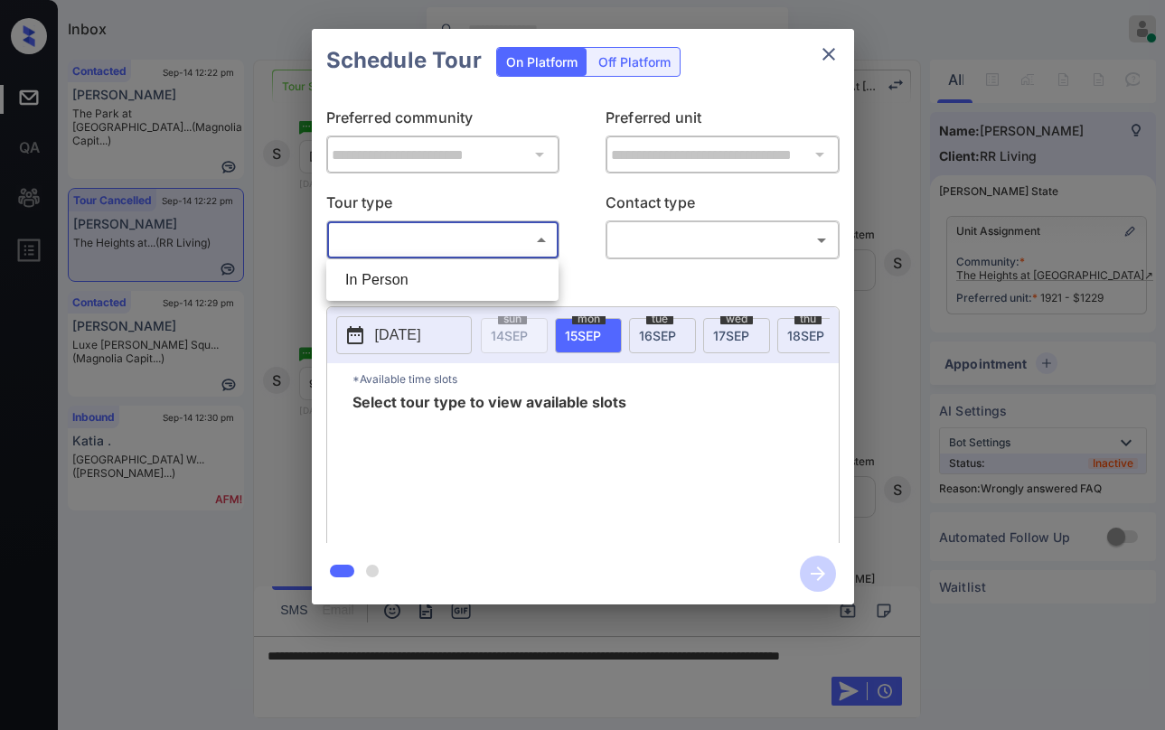
drag, startPoint x: 429, startPoint y: 283, endPoint x: 694, endPoint y: 261, distance: 266.7
click at [436, 284] on li "In Person" at bounding box center [442, 280] width 223 height 33
type input "********"
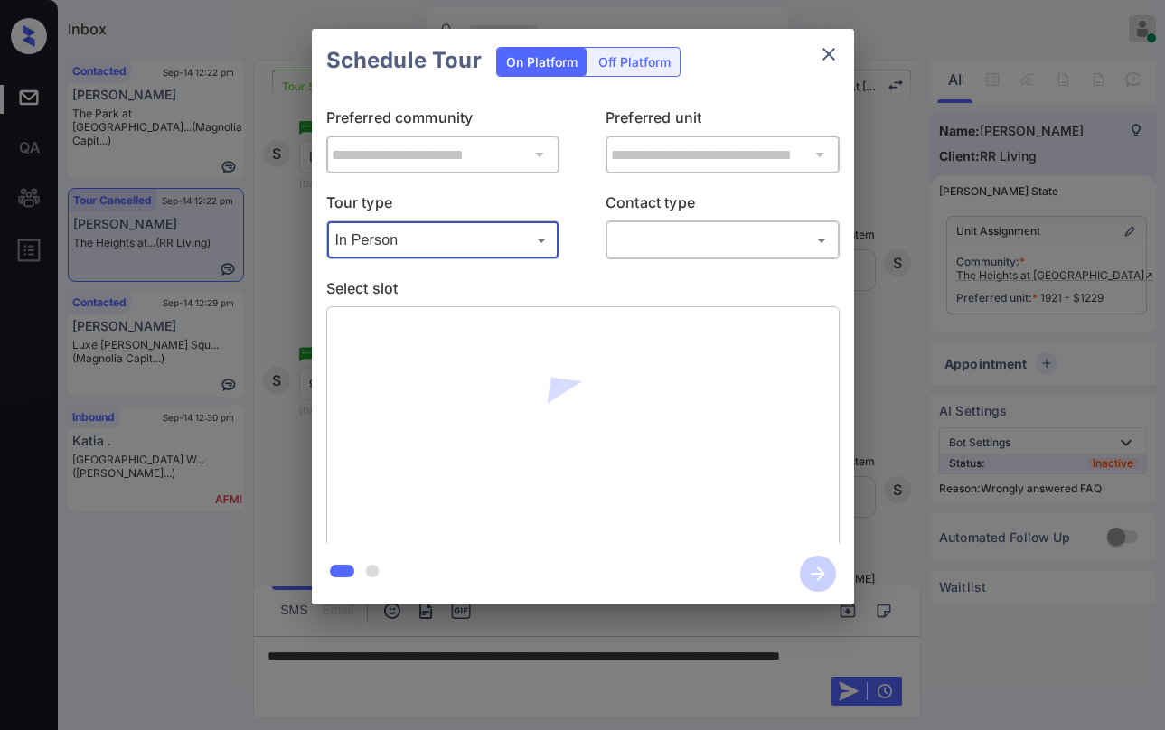
click at [724, 250] on body "Inbox [PERSON_NAME] Online Set yourself offline Set yourself on break Profile S…" at bounding box center [582, 365] width 1165 height 730
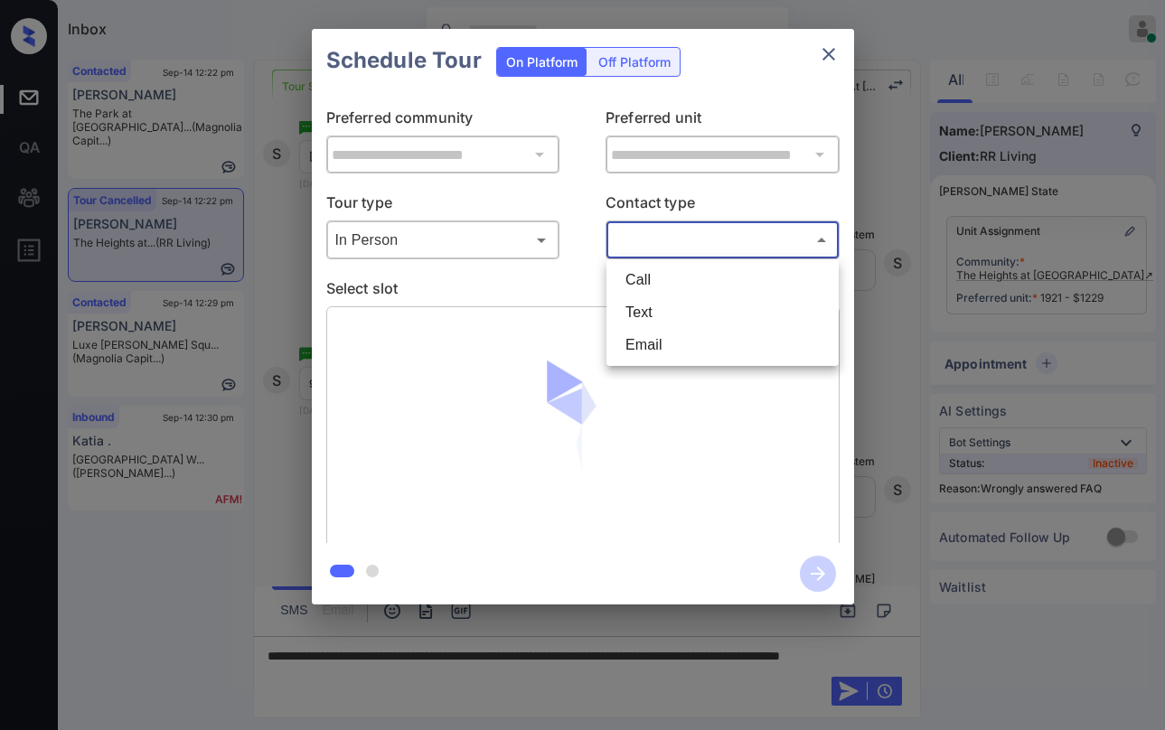
click at [693, 308] on li "Text" at bounding box center [722, 313] width 223 height 33
type input "****"
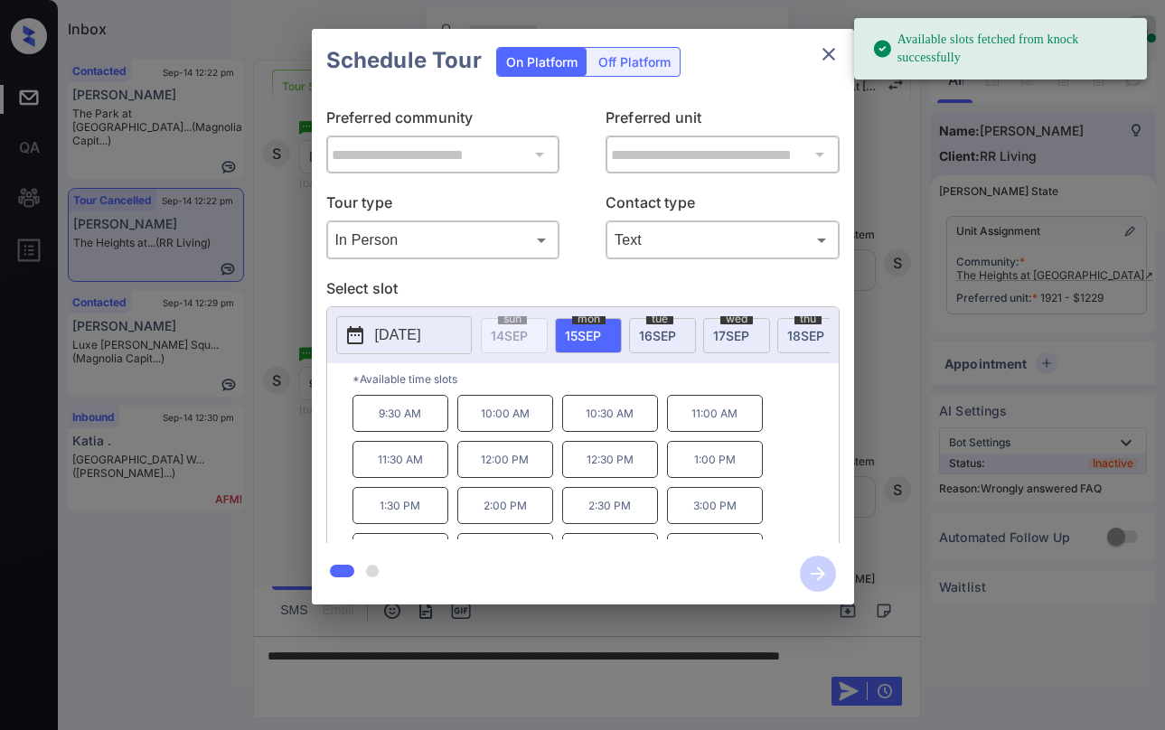
click at [725, 332] on span "17 SEP" at bounding box center [731, 335] width 36 height 15
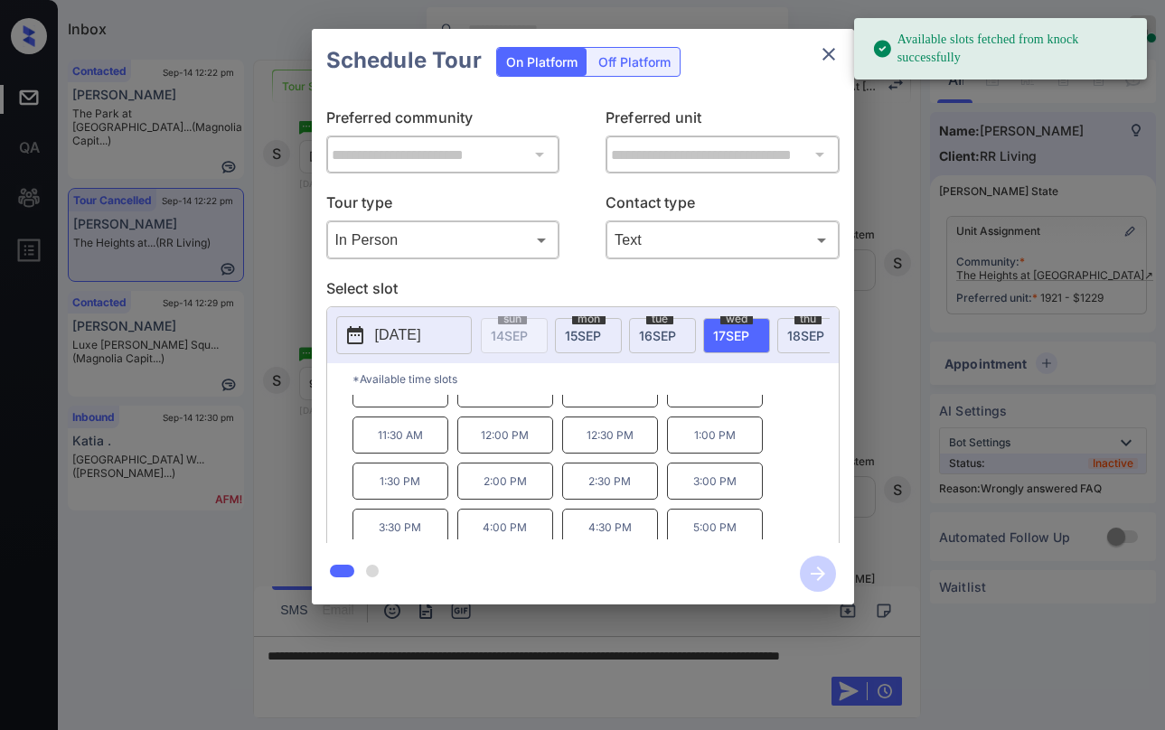
scroll to position [31, 0]
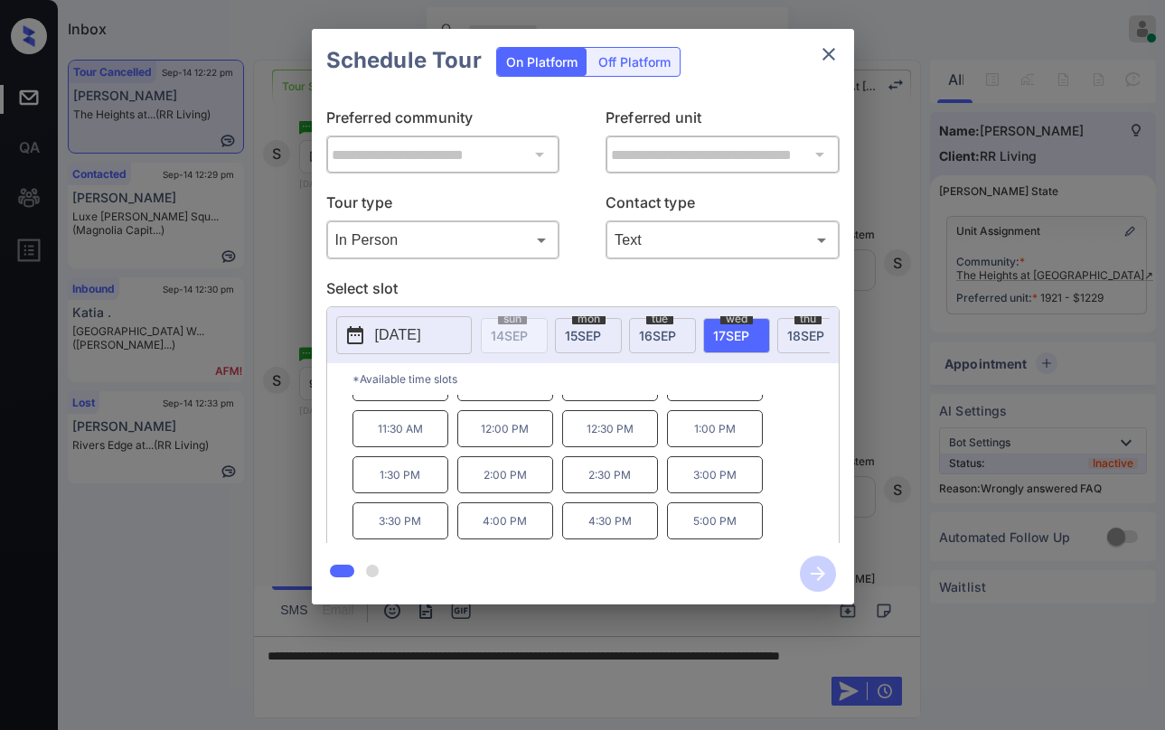
click at [843, 457] on div "**********" at bounding box center [583, 317] width 542 height 451
click at [836, 50] on icon "close" at bounding box center [829, 54] width 22 height 22
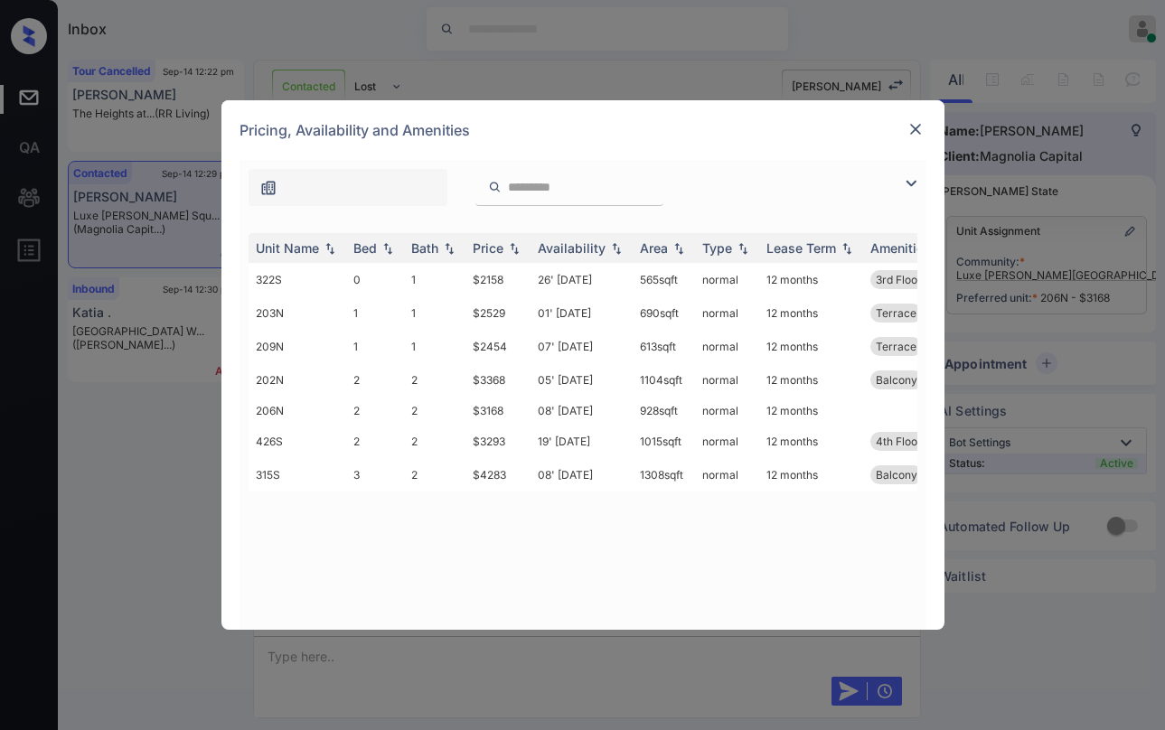
scroll to position [3557, 0]
click at [909, 128] on img at bounding box center [916, 129] width 18 height 18
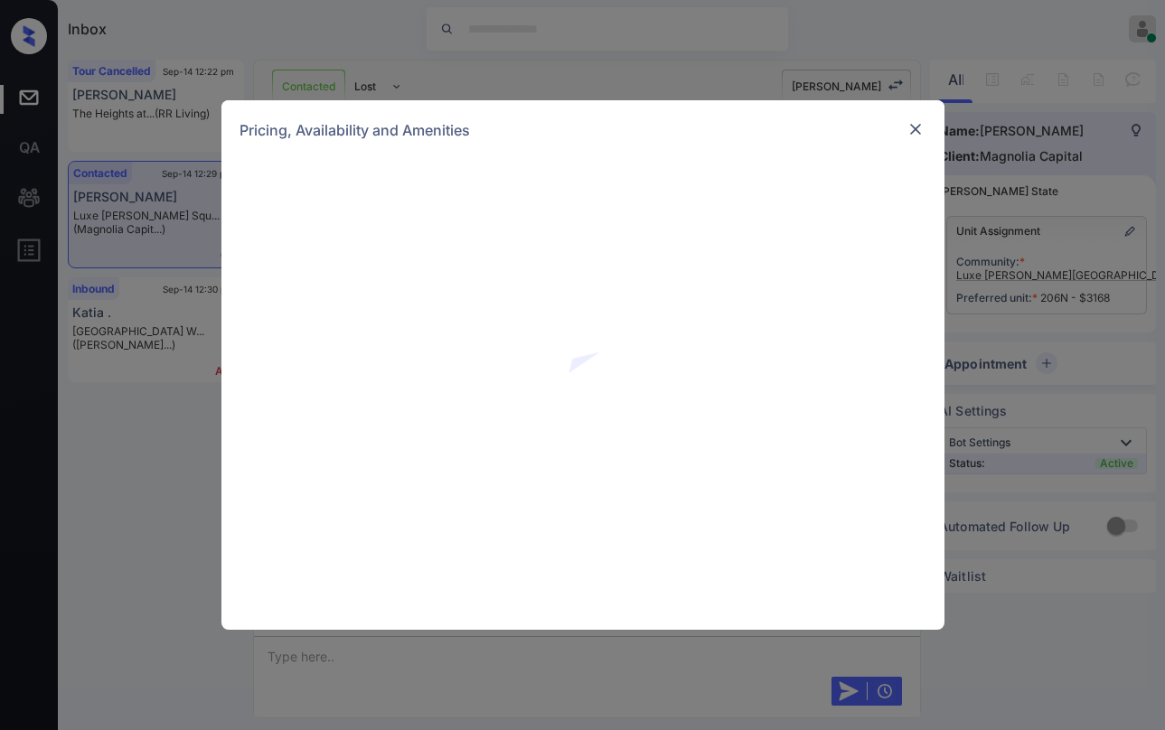
scroll to position [3918, 0]
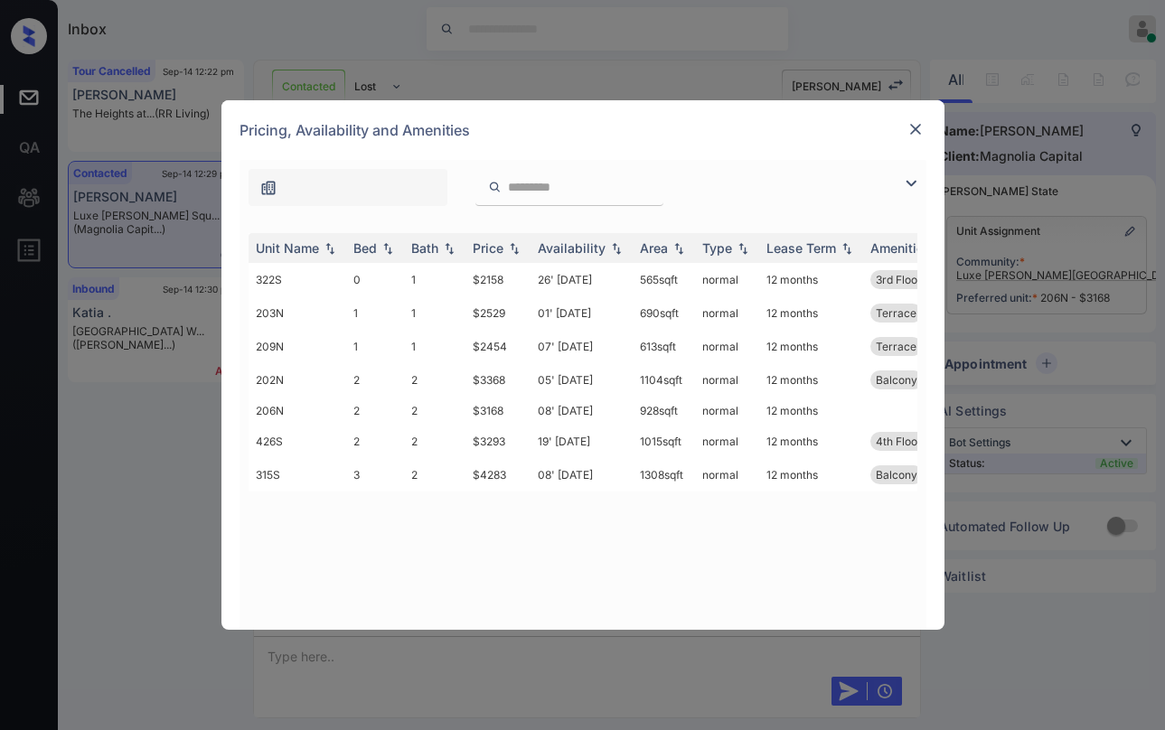
click at [918, 181] on img at bounding box center [911, 184] width 22 height 22
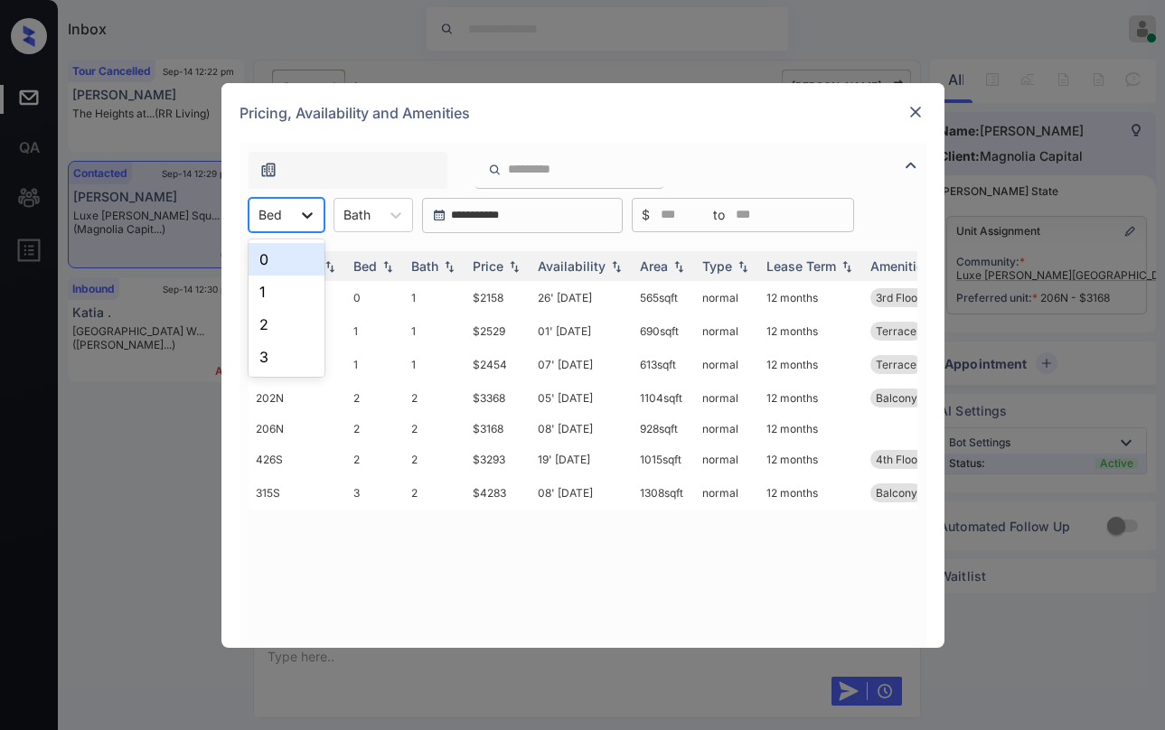
click at [300, 227] on div at bounding box center [307, 215] width 33 height 33
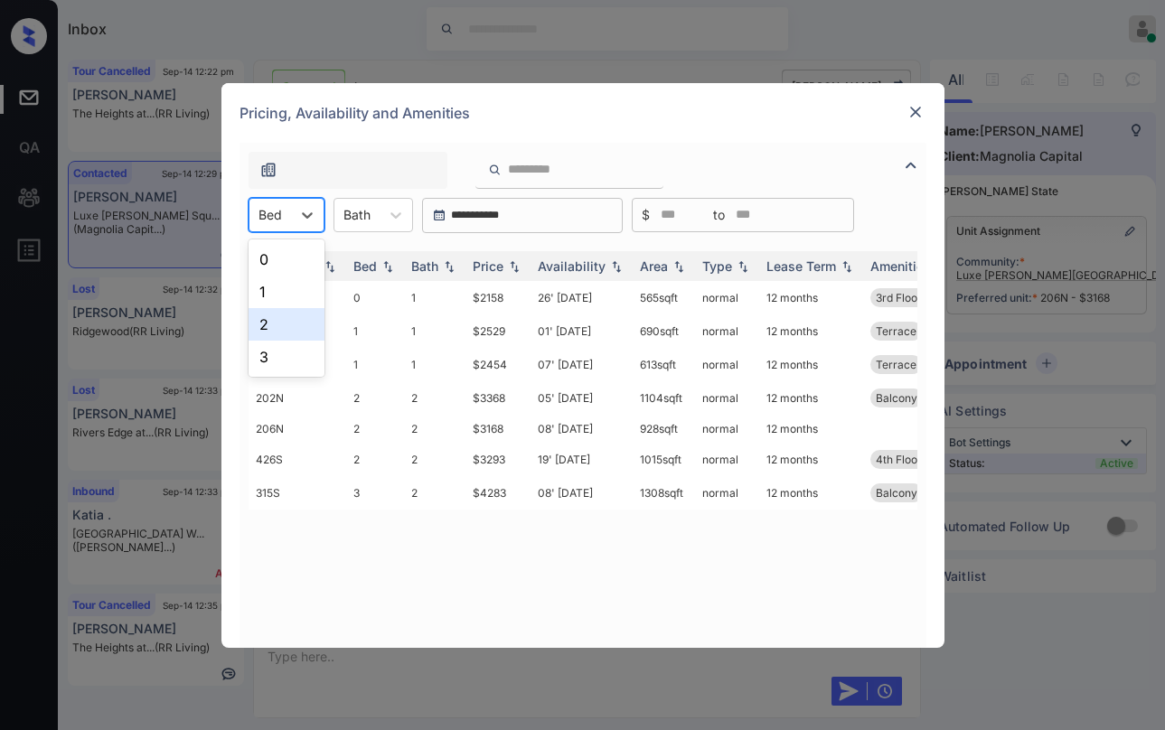
click at [261, 322] on div "2" at bounding box center [287, 324] width 76 height 33
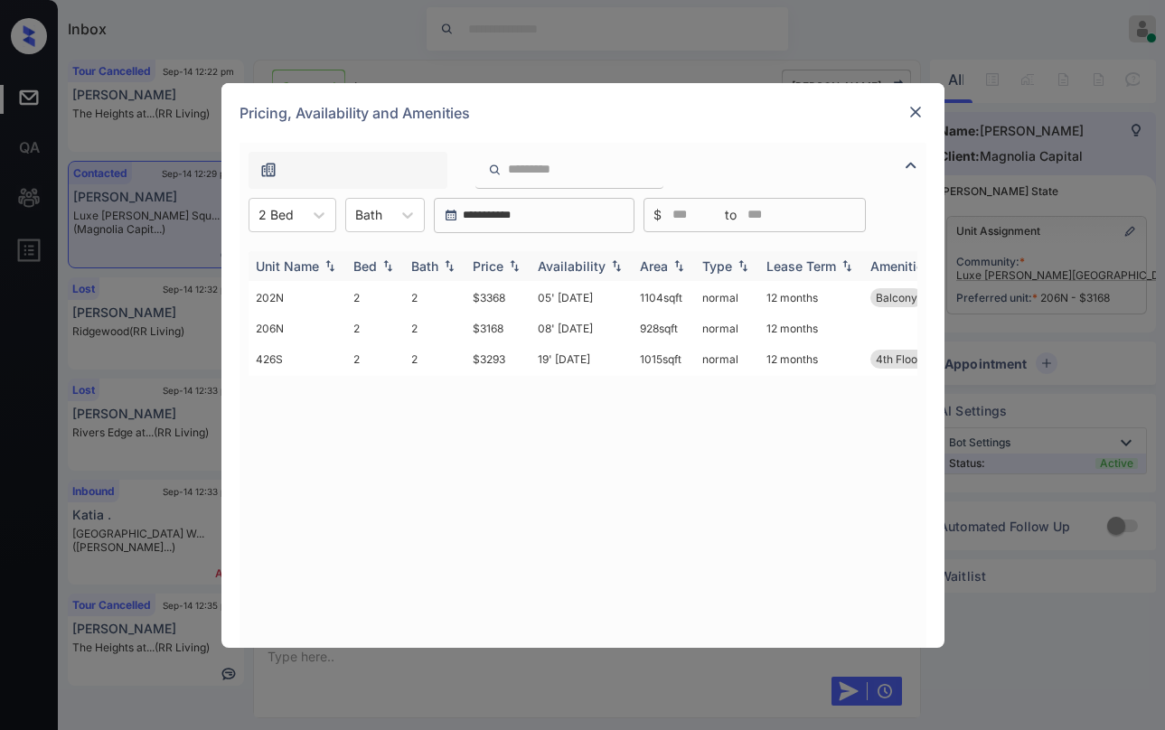
click at [495, 264] on div "Price" at bounding box center [488, 266] width 31 height 15
click at [920, 115] on img at bounding box center [916, 112] width 18 height 18
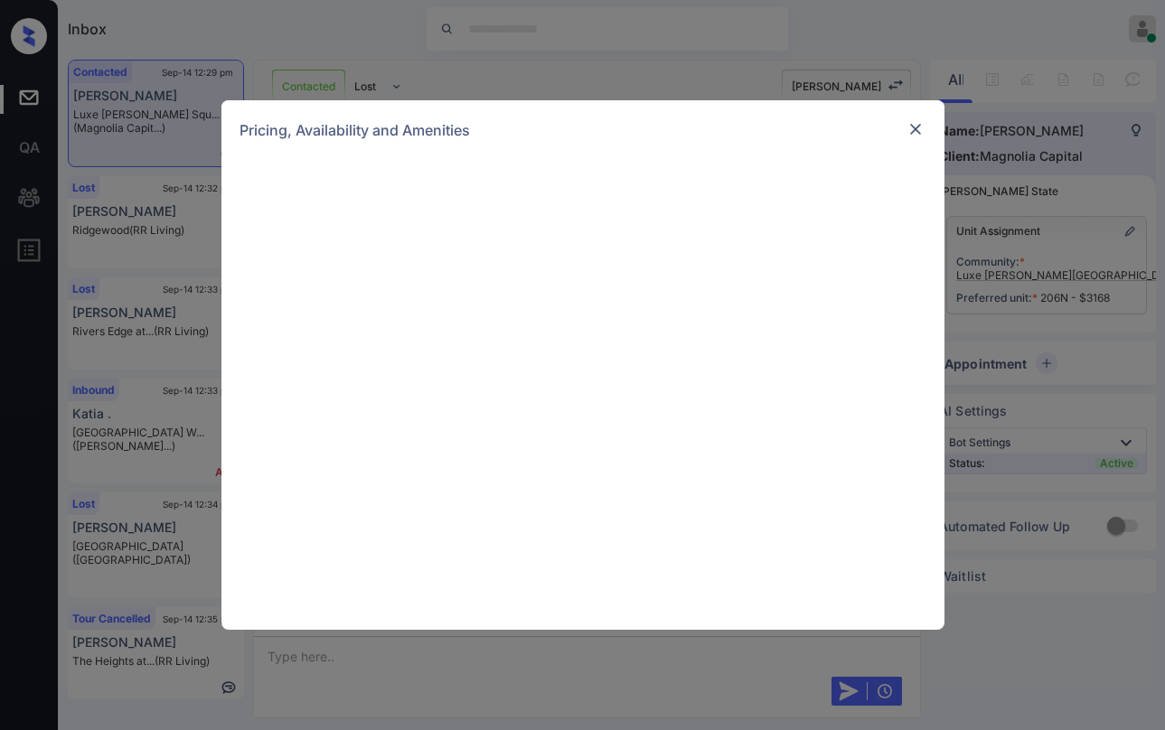
scroll to position [3557, 0]
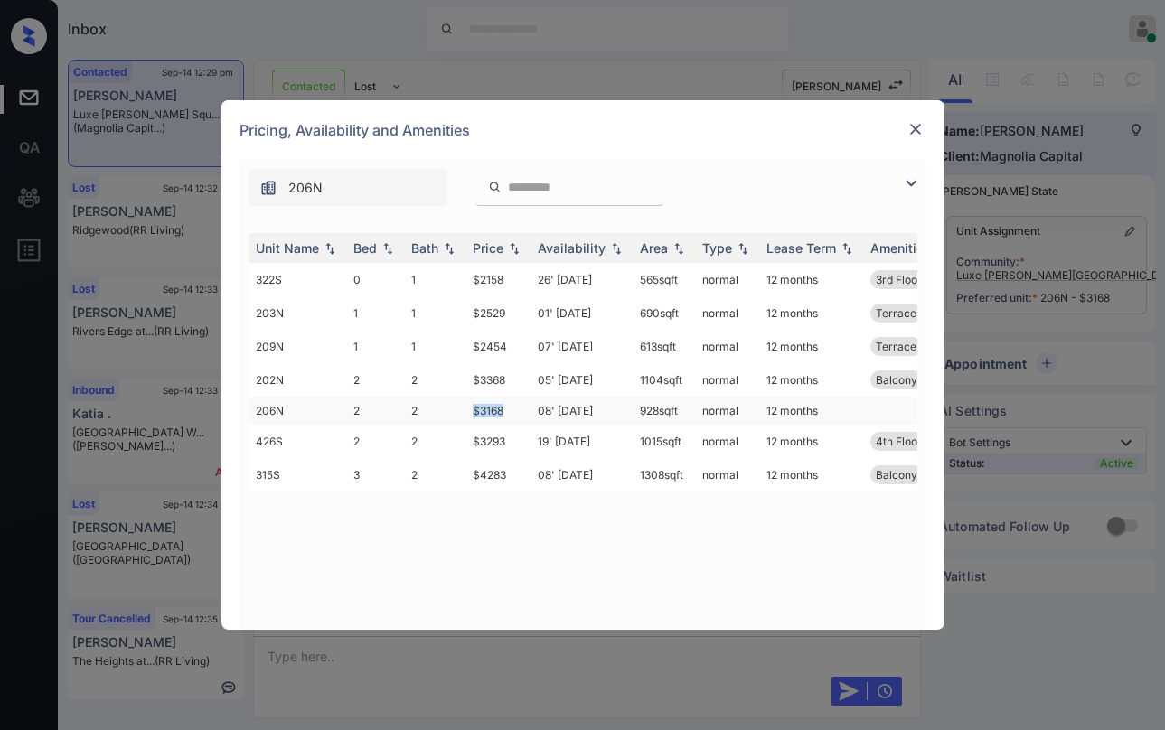
drag, startPoint x: 473, startPoint y: 409, endPoint x: 518, endPoint y: 409, distance: 45.2
click at [515, 410] on td "$3168" at bounding box center [498, 411] width 65 height 28
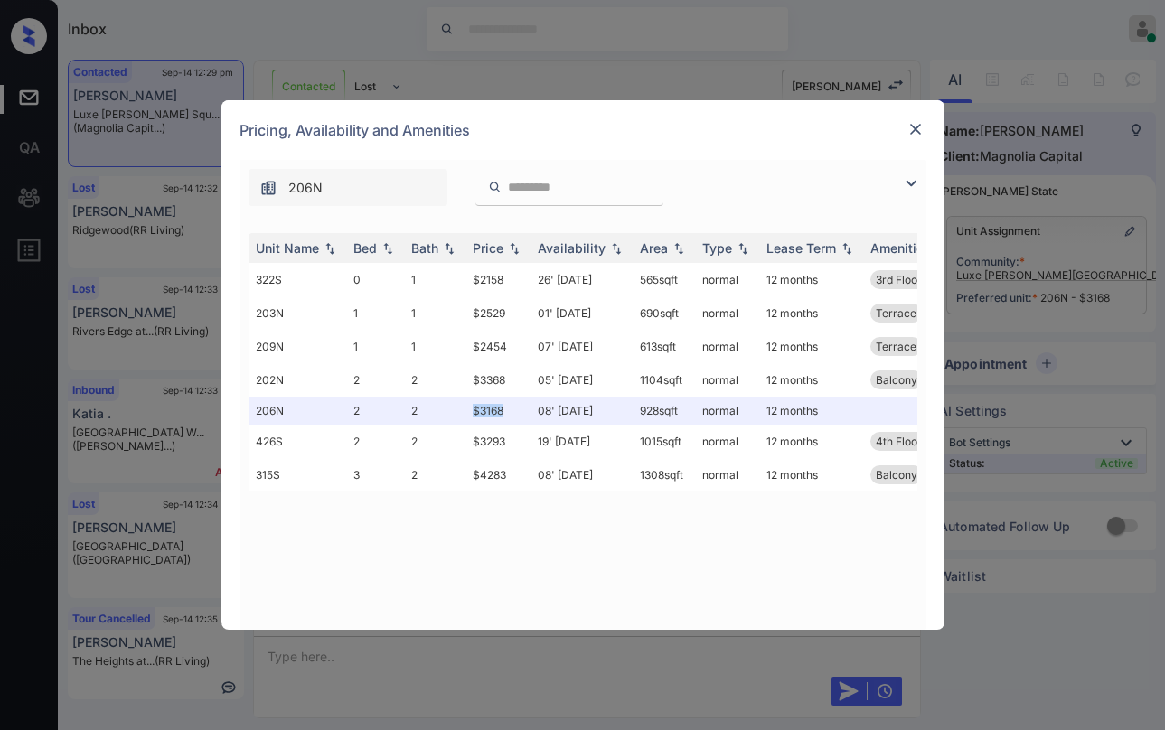
copy td "$3168"
click at [919, 121] on img at bounding box center [916, 129] width 18 height 18
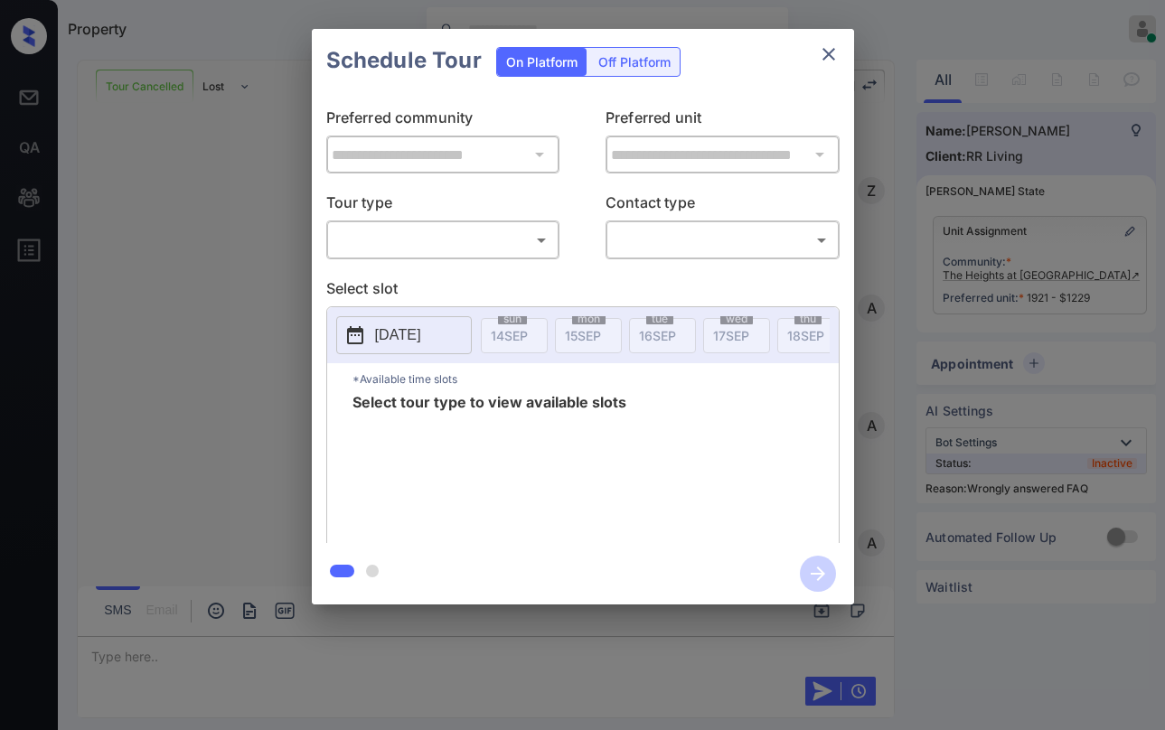
scroll to position [19942, 0]
click at [436, 239] on body "Property [PERSON_NAME] Online Set yourself offline Set yourself on break Profil…" at bounding box center [582, 365] width 1165 height 730
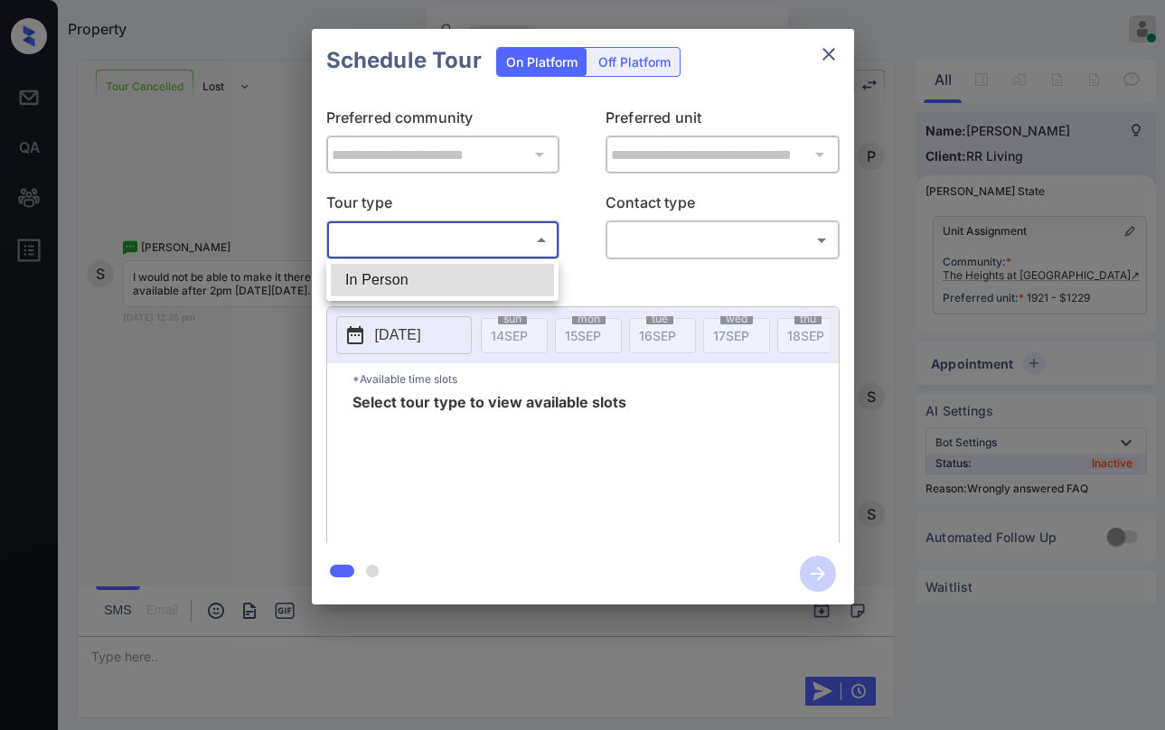
click at [439, 287] on li "In Person" at bounding box center [442, 280] width 223 height 33
type input "********"
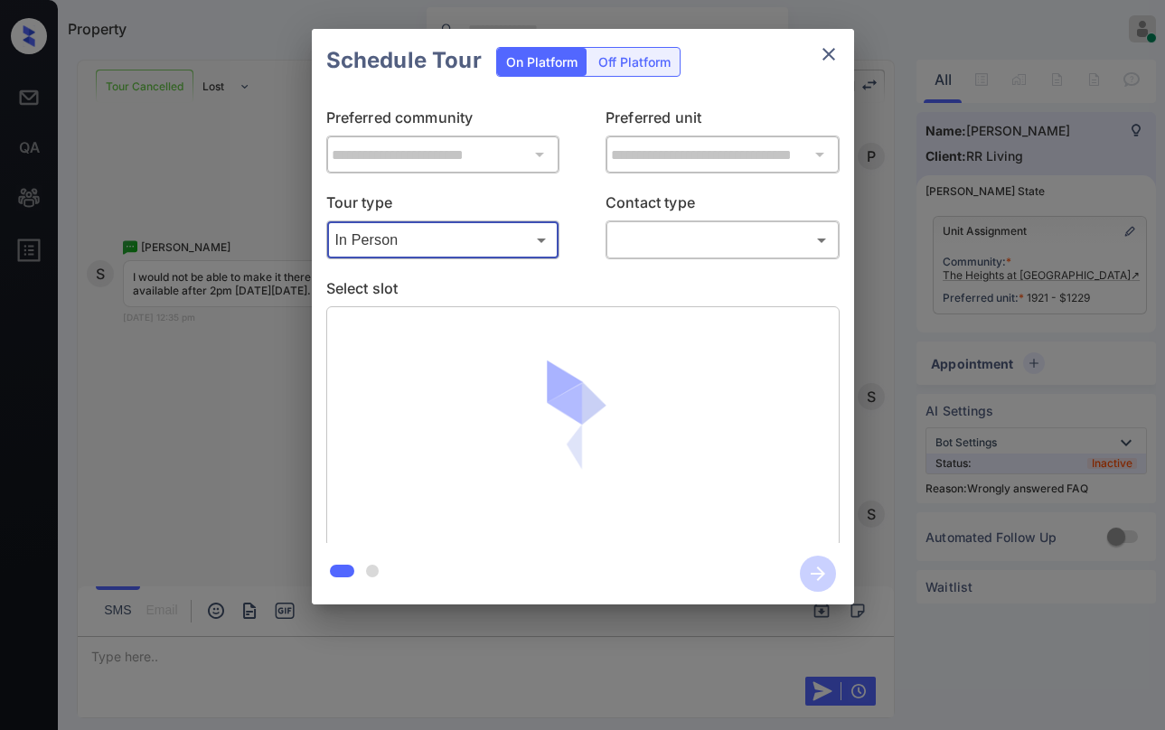
click at [608, 240] on div "​ ​" at bounding box center [723, 240] width 234 height 39
click at [831, 52] on icon "close" at bounding box center [829, 54] width 13 height 13
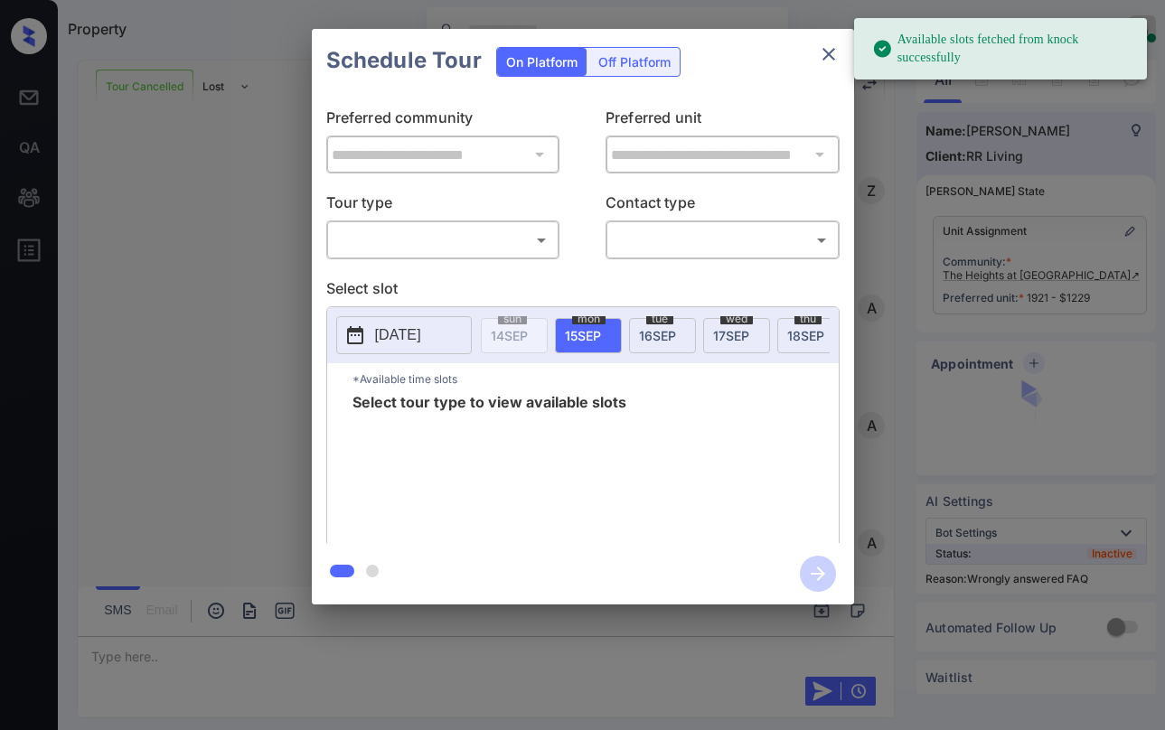
click at [484, 218] on p "Tour type" at bounding box center [443, 206] width 234 height 29
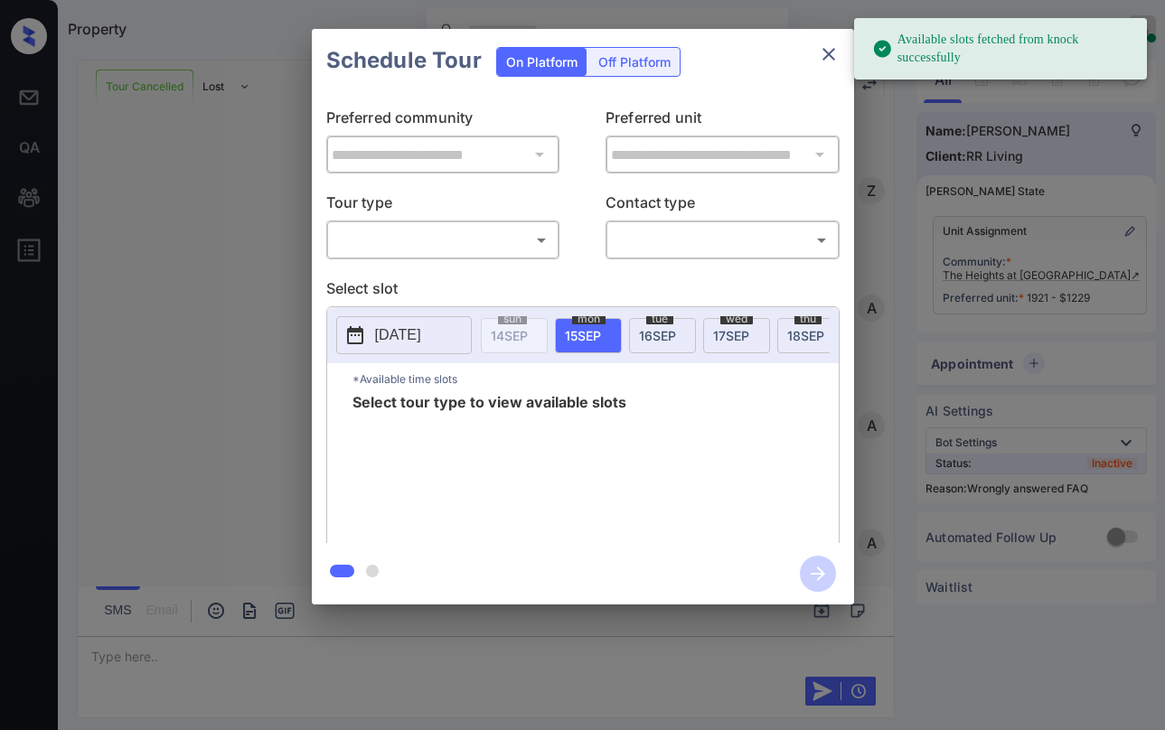
scroll to position [19942, 0]
click at [462, 242] on body "Available slots fetched from knock successfully Property Paolo Gabriel Online S…" at bounding box center [582, 365] width 1165 height 730
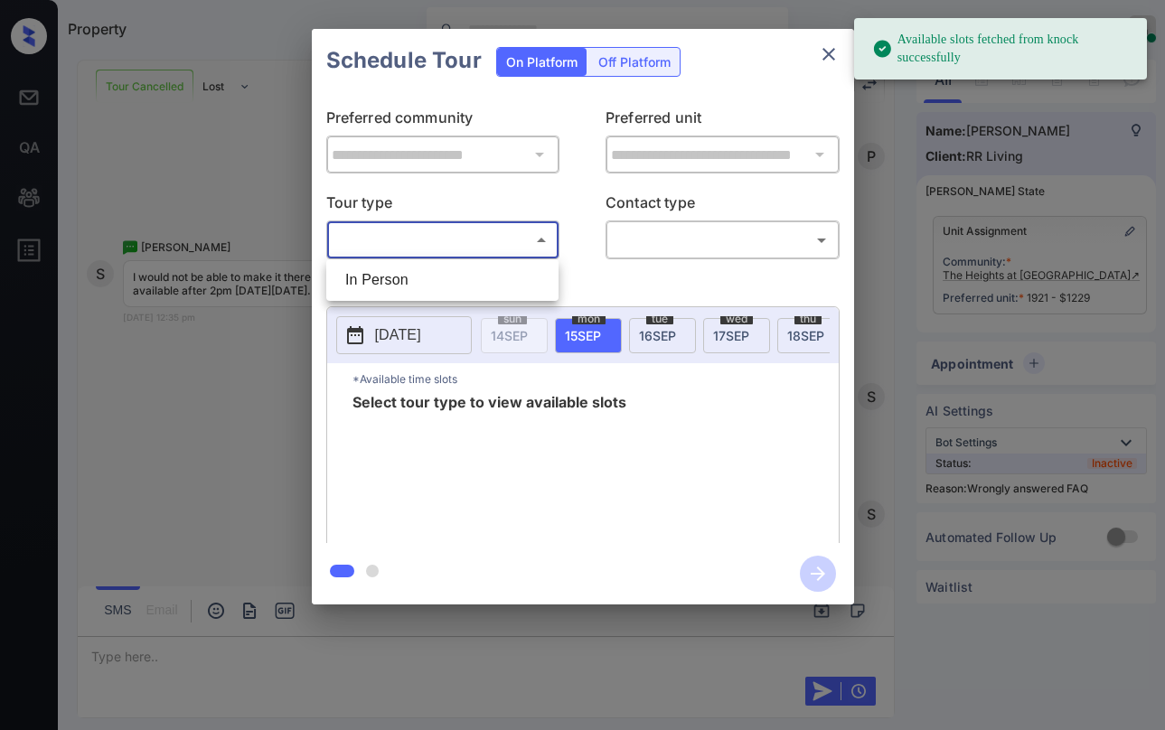
click at [448, 275] on li "In Person" at bounding box center [442, 280] width 223 height 33
type input "********"
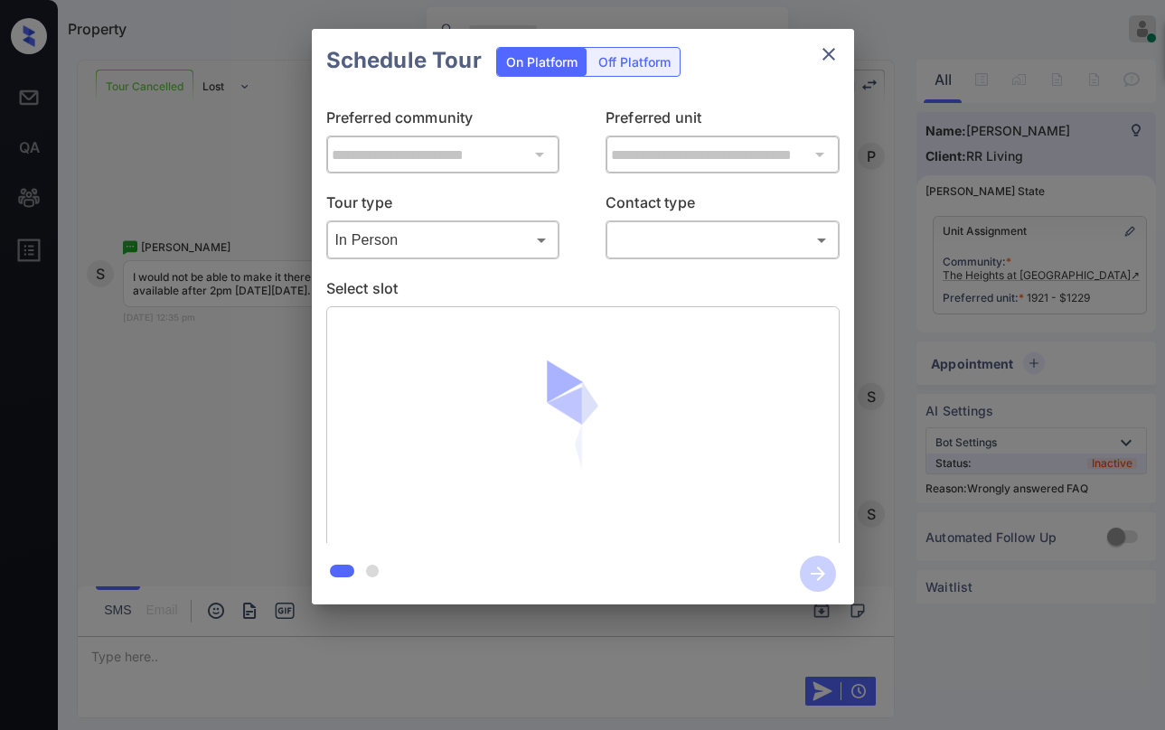
click at [669, 248] on body "Available slots fetched from knock successfully Property Paolo Gabriel Online S…" at bounding box center [582, 365] width 1165 height 730
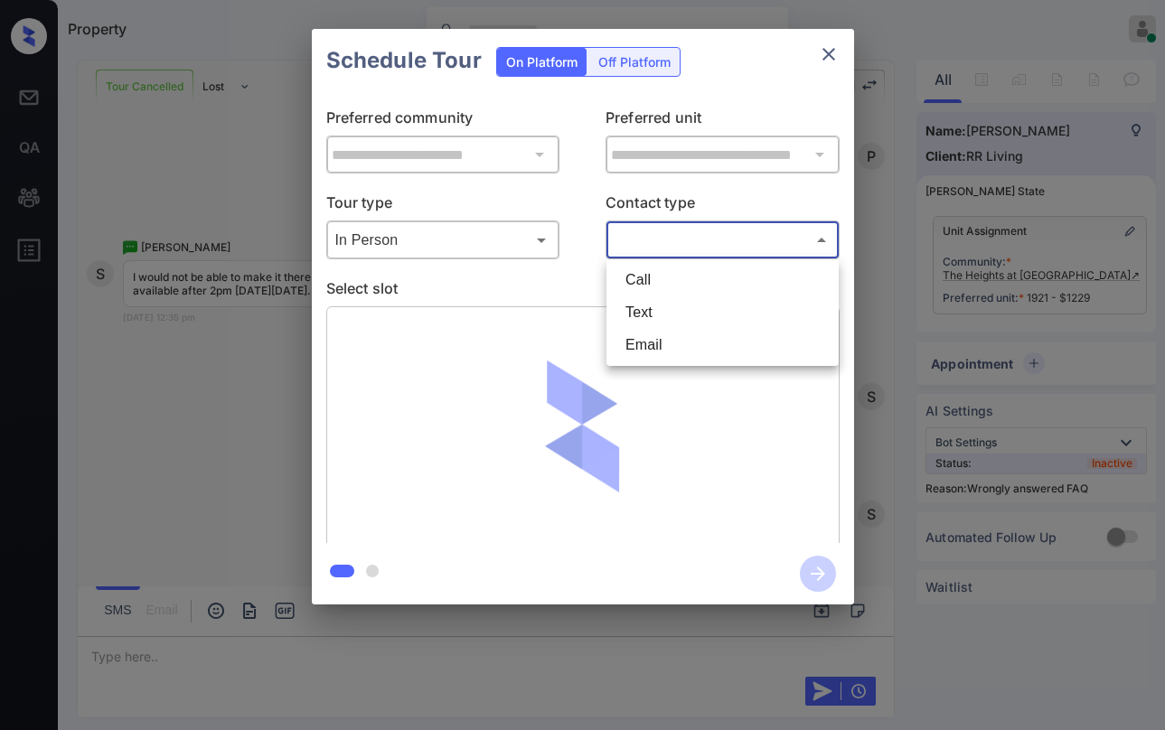
click at [664, 313] on li "Text" at bounding box center [722, 313] width 223 height 33
type input "****"
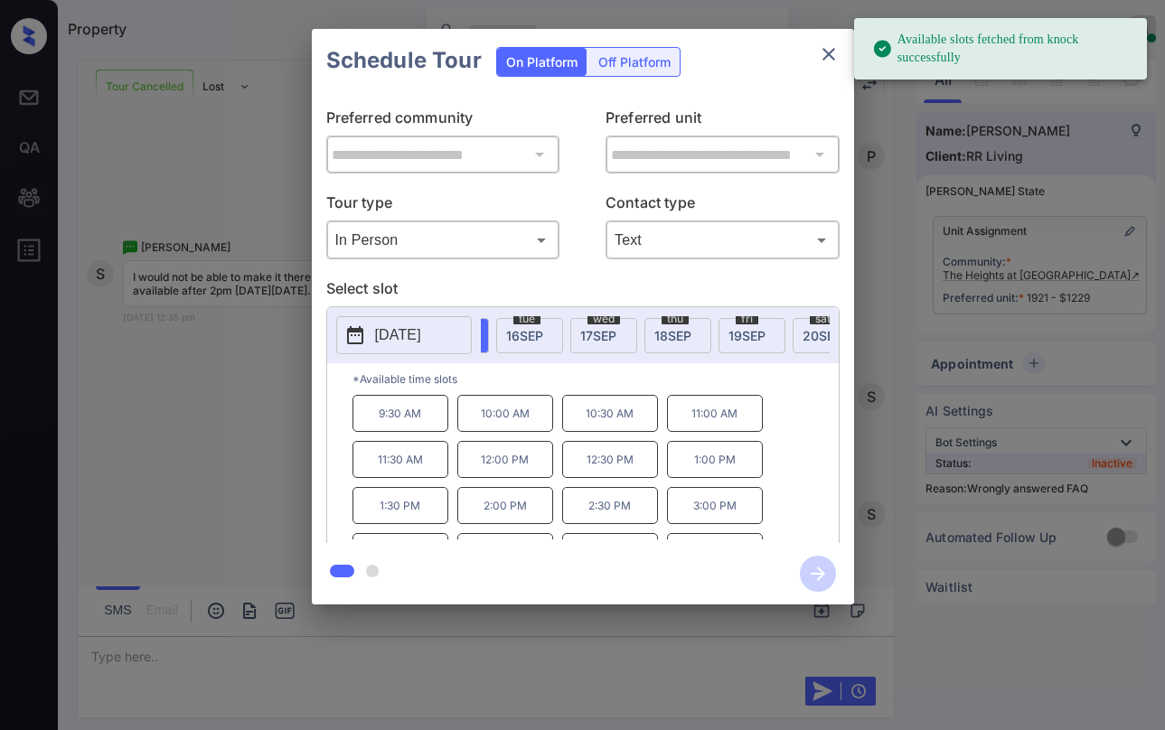
scroll to position [0, 146]
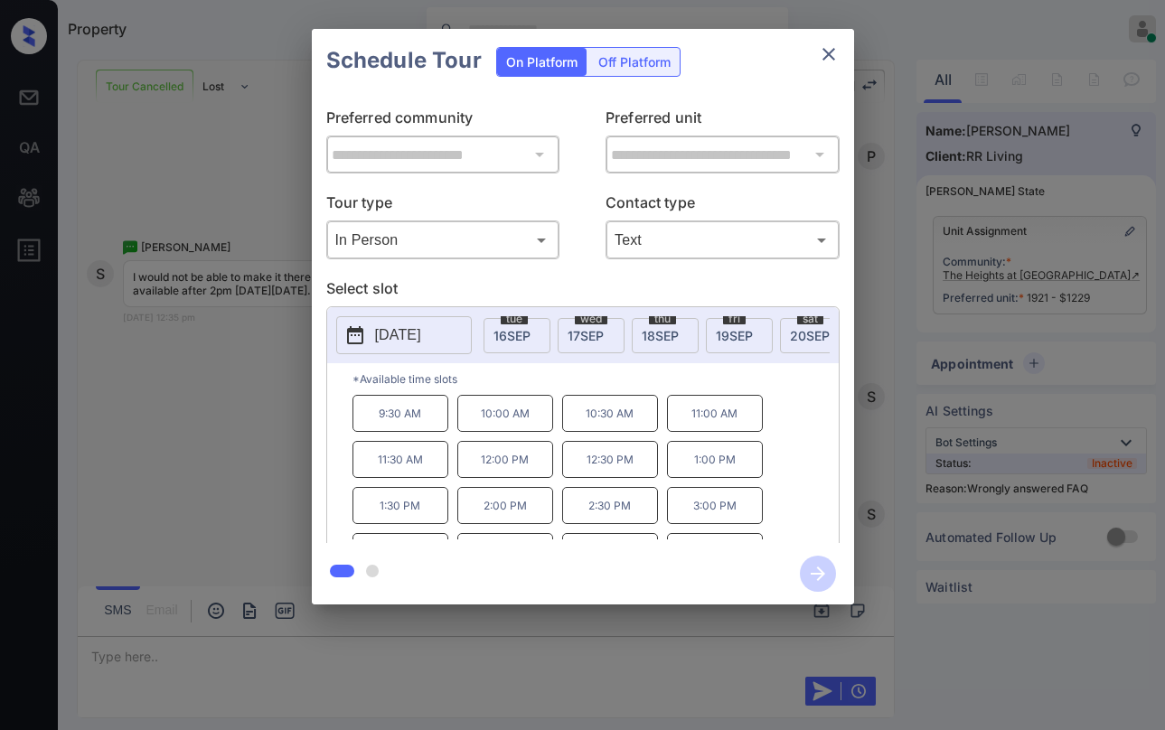
click at [795, 328] on span "20 SEP" at bounding box center [810, 335] width 40 height 15
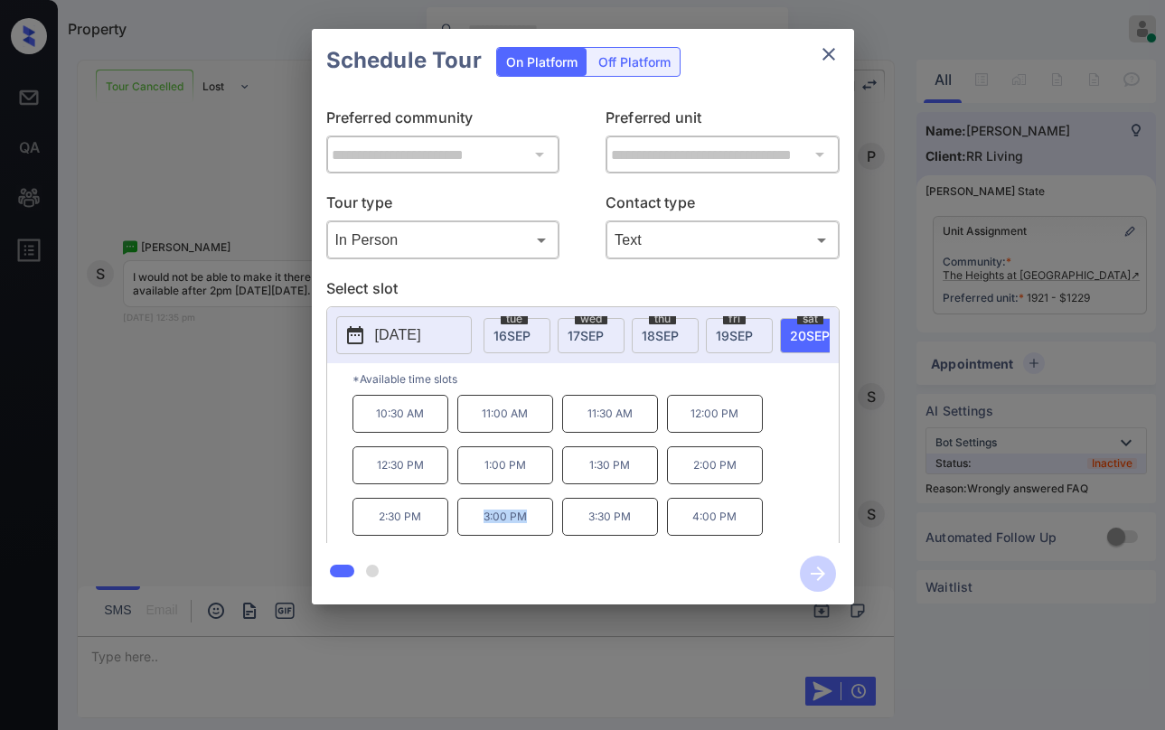
drag, startPoint x: 506, startPoint y: 524, endPoint x: 532, endPoint y: 523, distance: 26.2
click at [532, 523] on p "3:00 PM" at bounding box center [505, 517] width 96 height 38
copy p "3:00 PM"
click at [830, 57] on icon "close" at bounding box center [829, 54] width 22 height 22
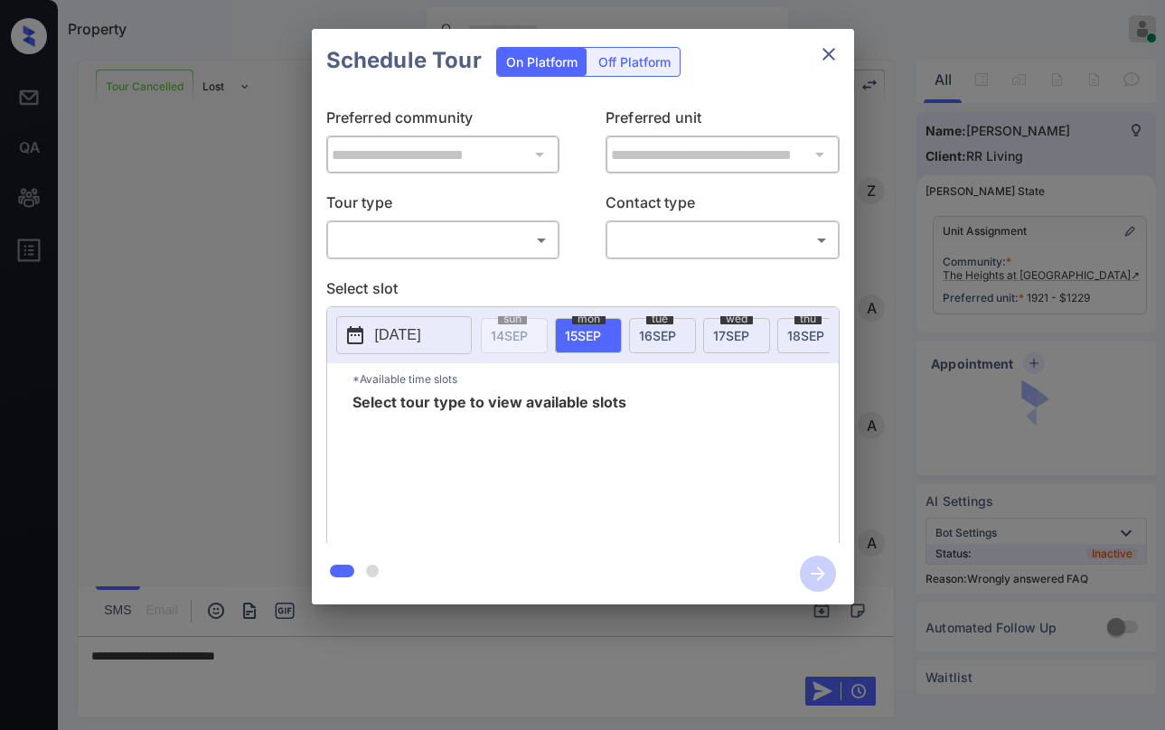
scroll to position [19942, 0]
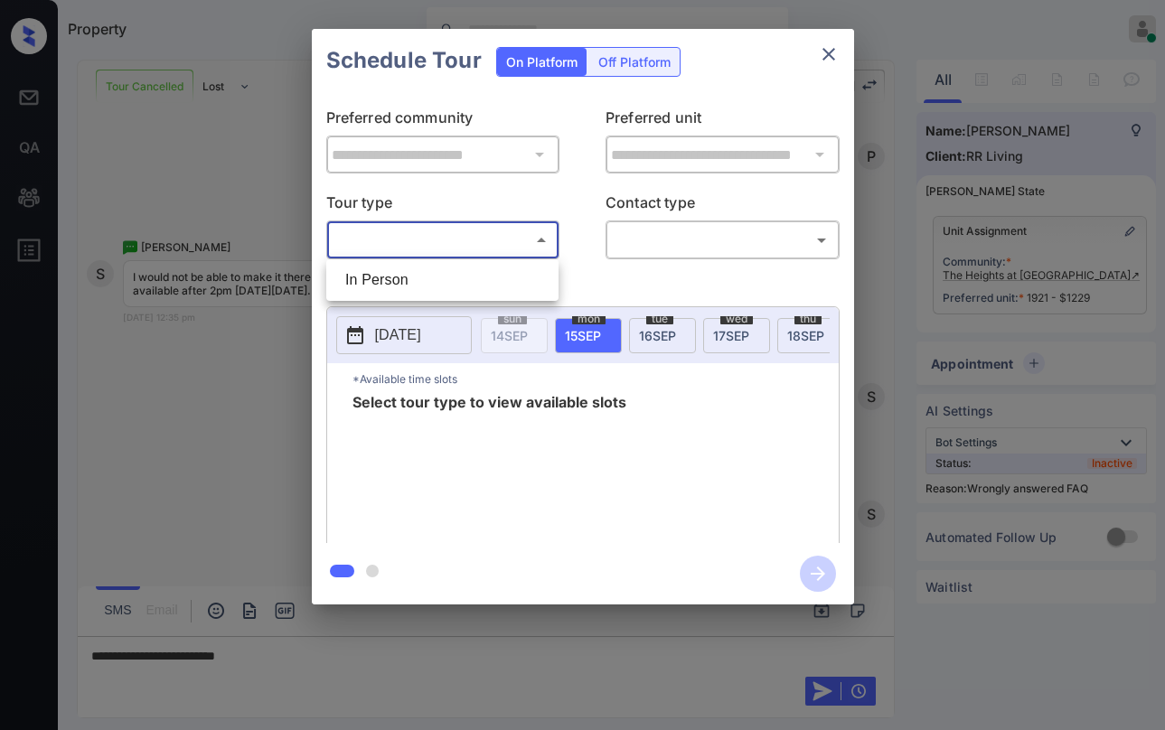
click at [408, 239] on body "Property [PERSON_NAME] Online Set yourself offline Set yourself on break Profil…" at bounding box center [582, 365] width 1165 height 730
click at [413, 284] on li "In Person" at bounding box center [442, 280] width 223 height 33
type input "********"
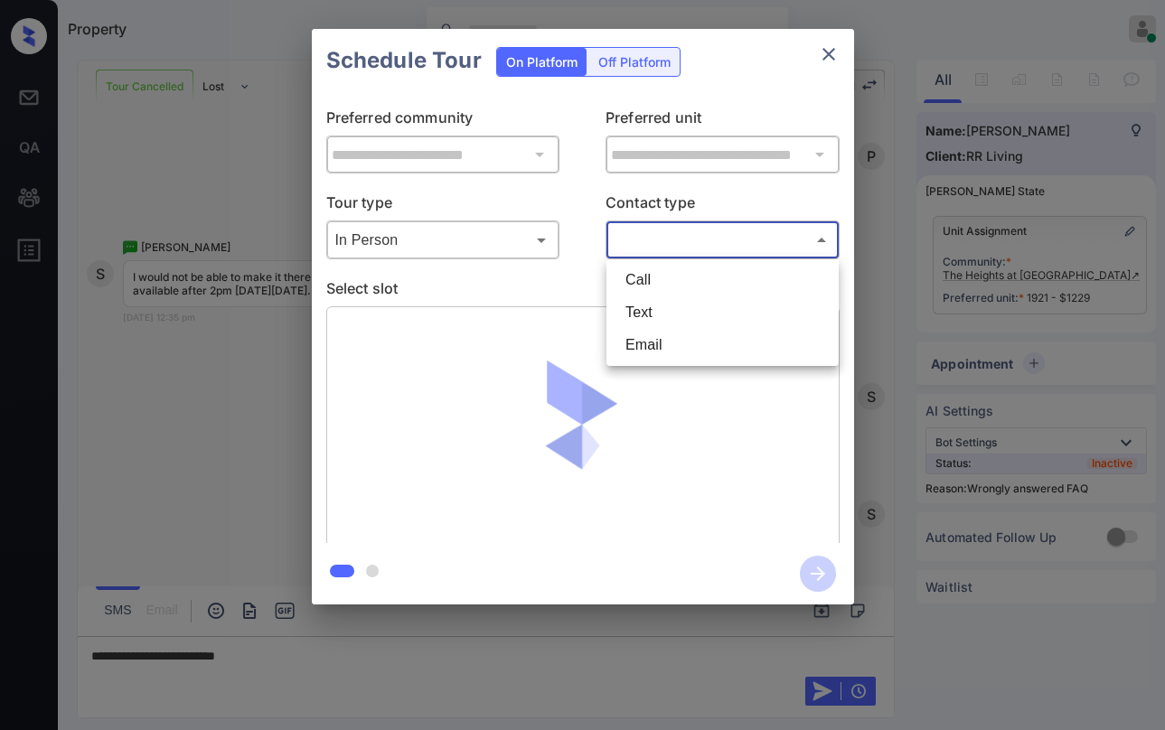
click at [673, 243] on body "Property [PERSON_NAME] Online Set yourself offline Set yourself on break Profil…" at bounding box center [582, 365] width 1165 height 730
click at [688, 313] on li "Text" at bounding box center [722, 313] width 223 height 33
type input "****"
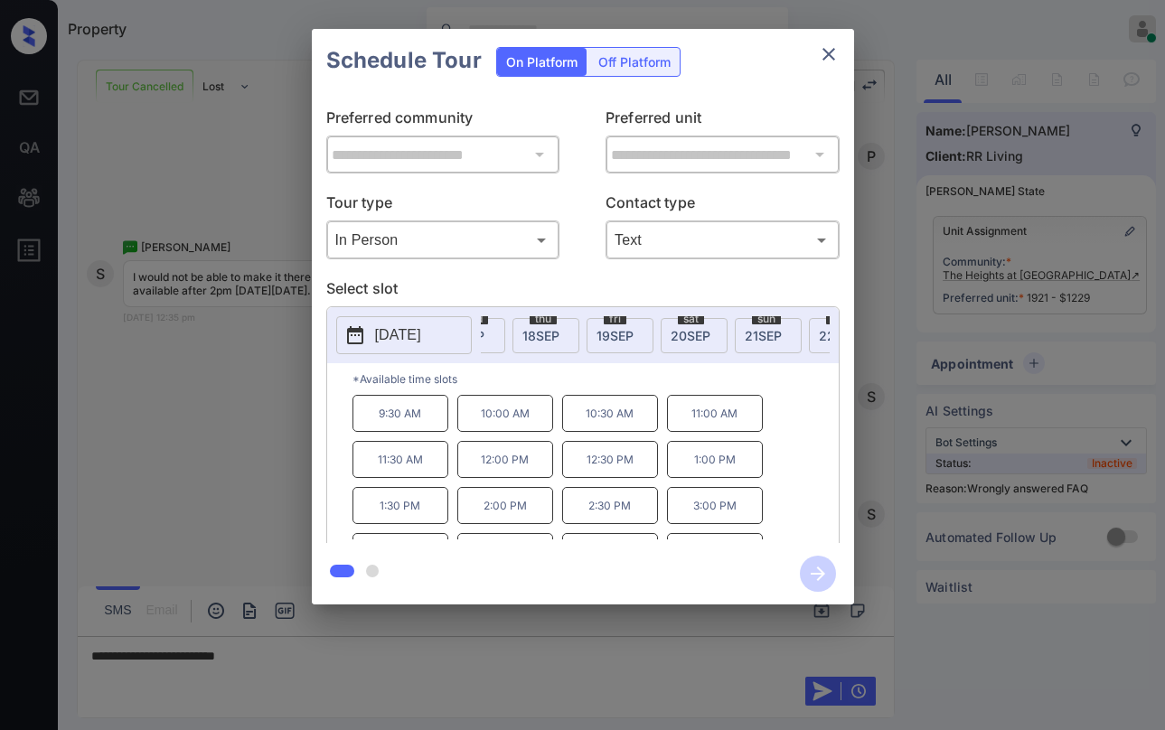
scroll to position [0, 278]
click at [674, 328] on span "[DATE]" at bounding box center [677, 335] width 40 height 15
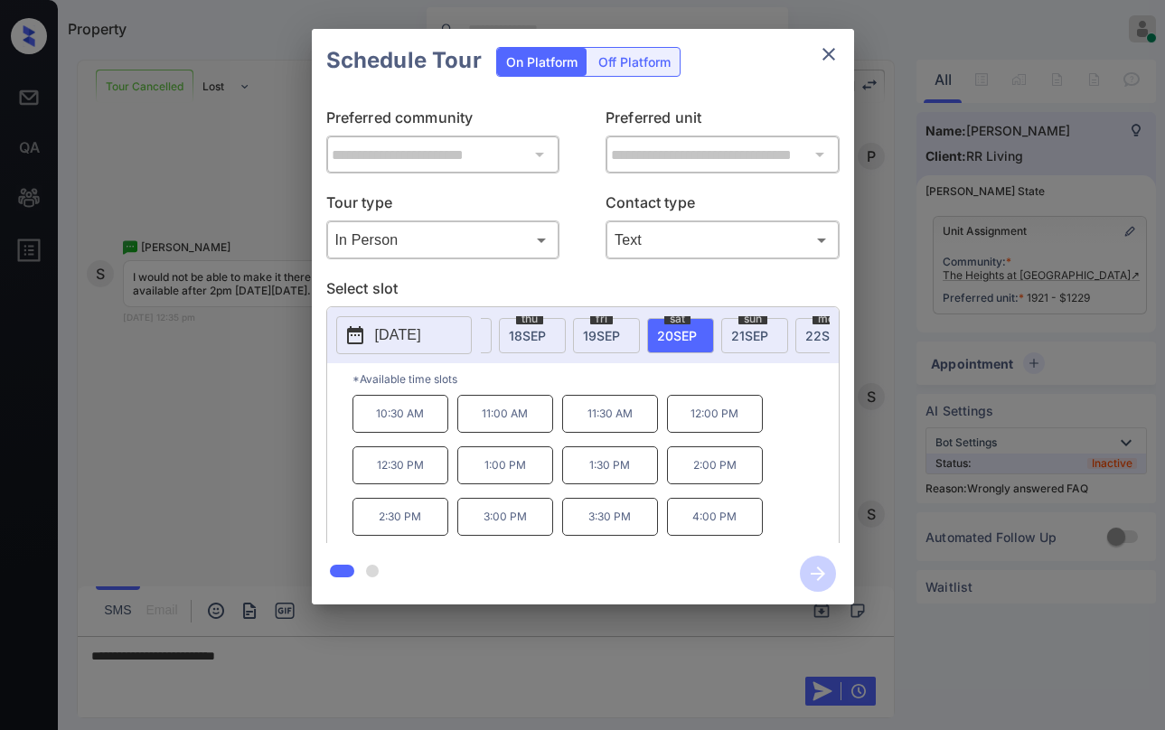
click at [834, 55] on icon "close" at bounding box center [829, 54] width 22 height 22
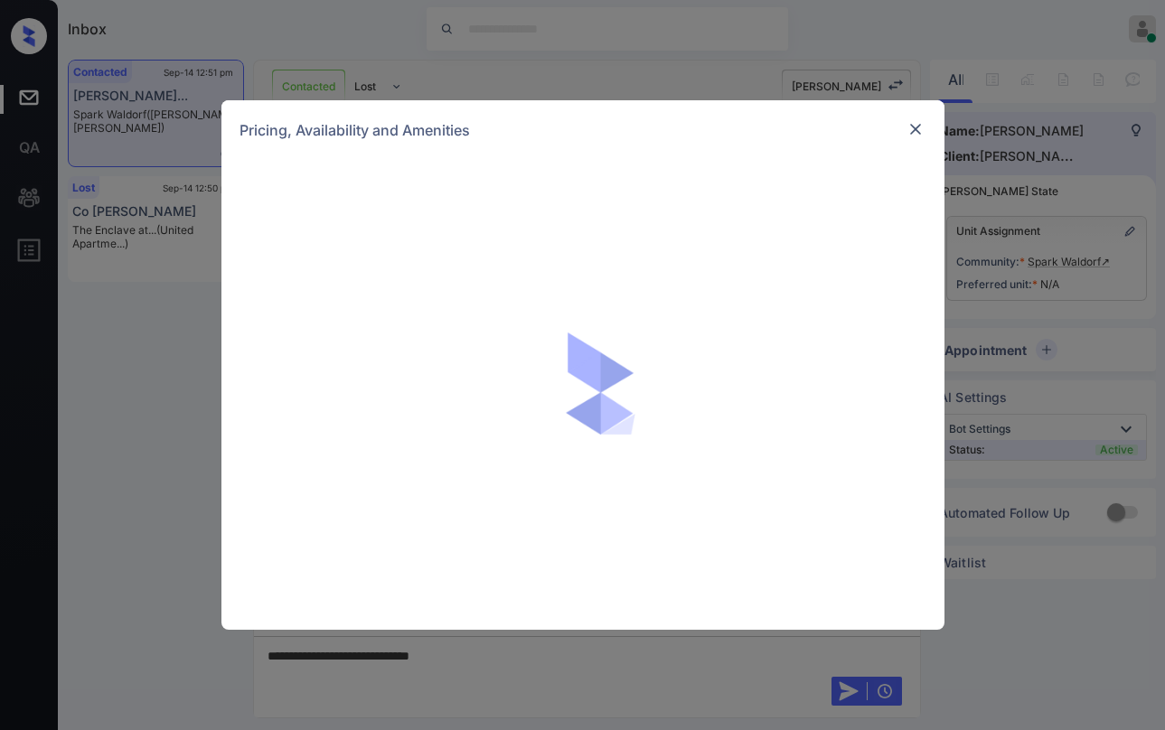
scroll to position [2012, 0]
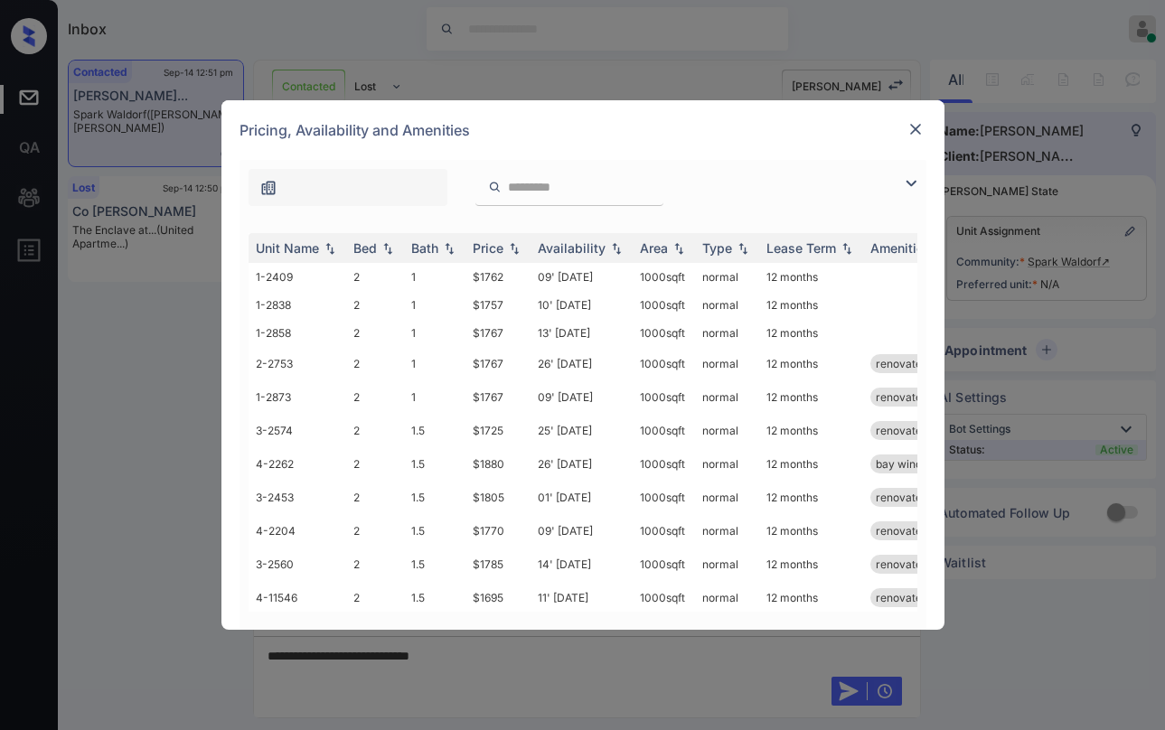
drag, startPoint x: 911, startPoint y: 191, endPoint x: 900, endPoint y: 192, distance: 11.8
click at [911, 190] on img at bounding box center [911, 184] width 22 height 22
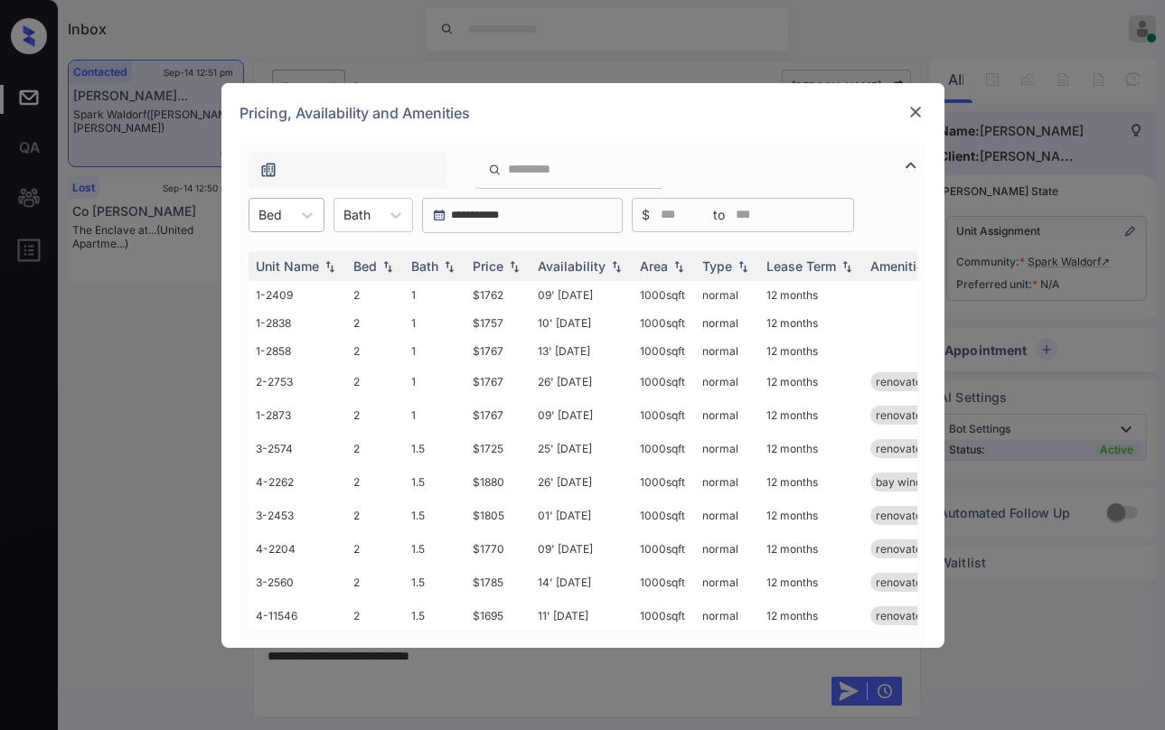
click at [275, 216] on div at bounding box center [271, 214] width 24 height 19
click at [290, 283] on div "3" at bounding box center [287, 292] width 76 height 33
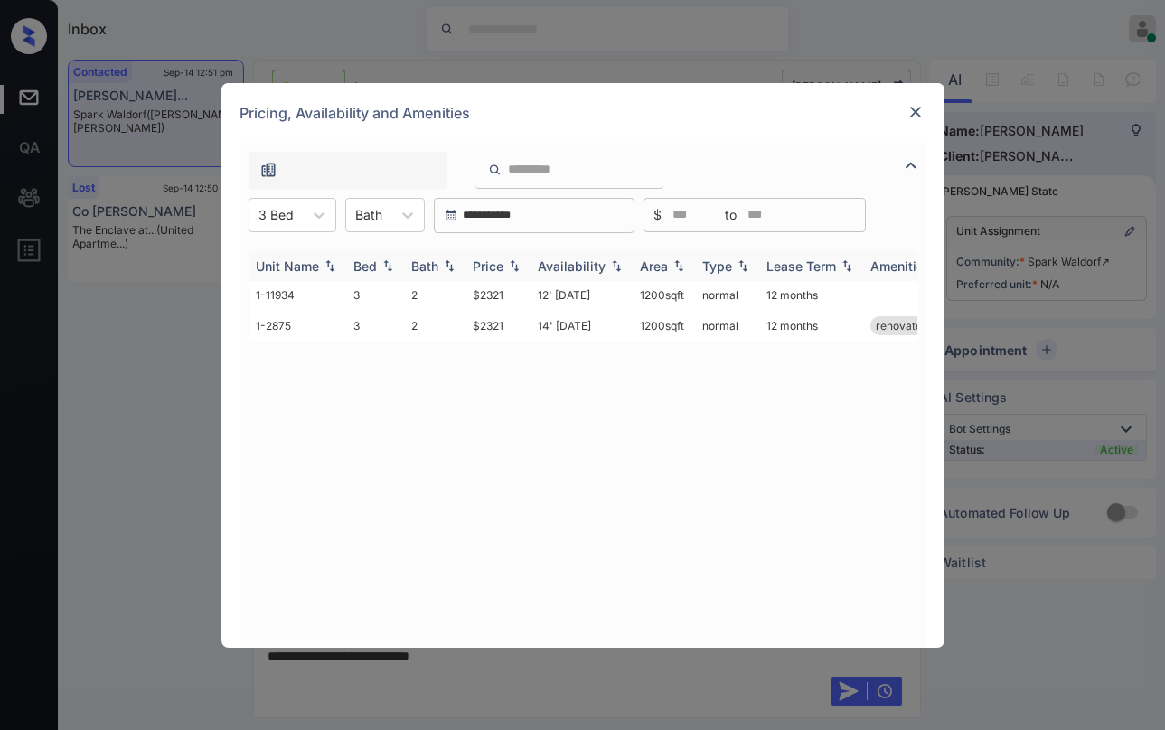
click at [500, 259] on div "Price" at bounding box center [488, 266] width 31 height 15
click at [499, 259] on div "Price" at bounding box center [488, 266] width 31 height 15
click at [498, 259] on div "Price" at bounding box center [488, 266] width 31 height 15
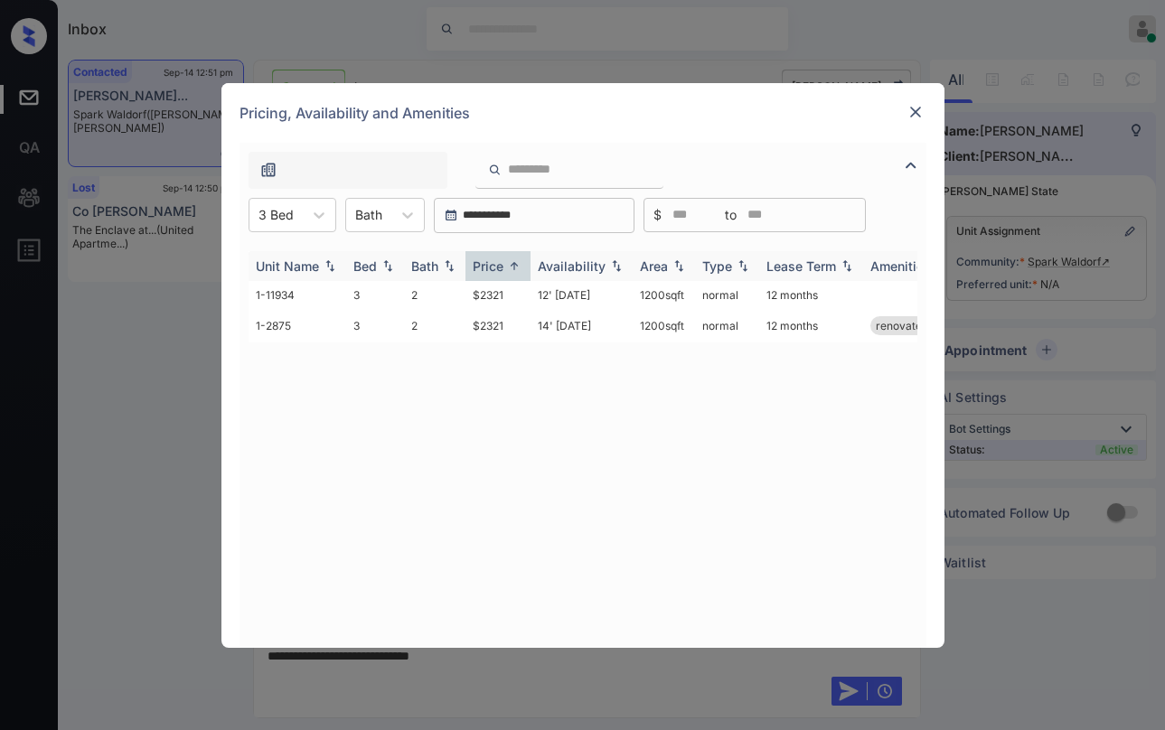
click at [498, 259] on div "Price" at bounding box center [488, 266] width 31 height 15
click at [492, 326] on td "$2321" at bounding box center [498, 325] width 65 height 33
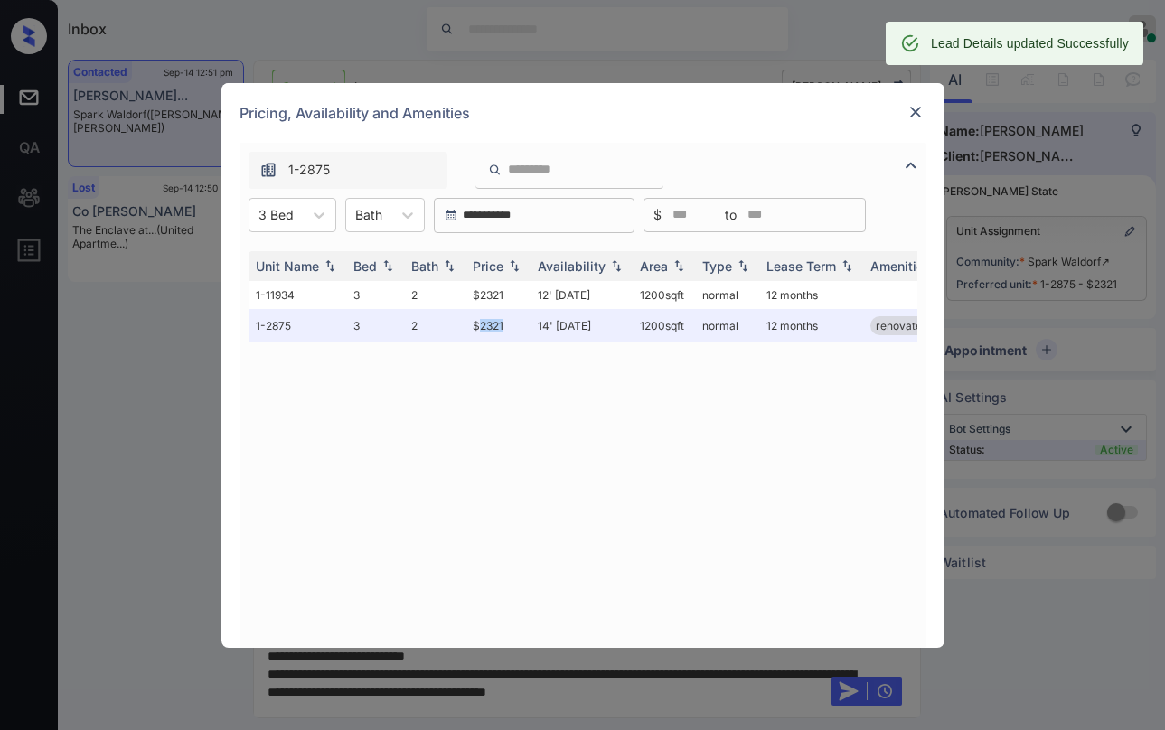
scroll to position [2130, 0]
click at [918, 110] on img at bounding box center [916, 112] width 18 height 18
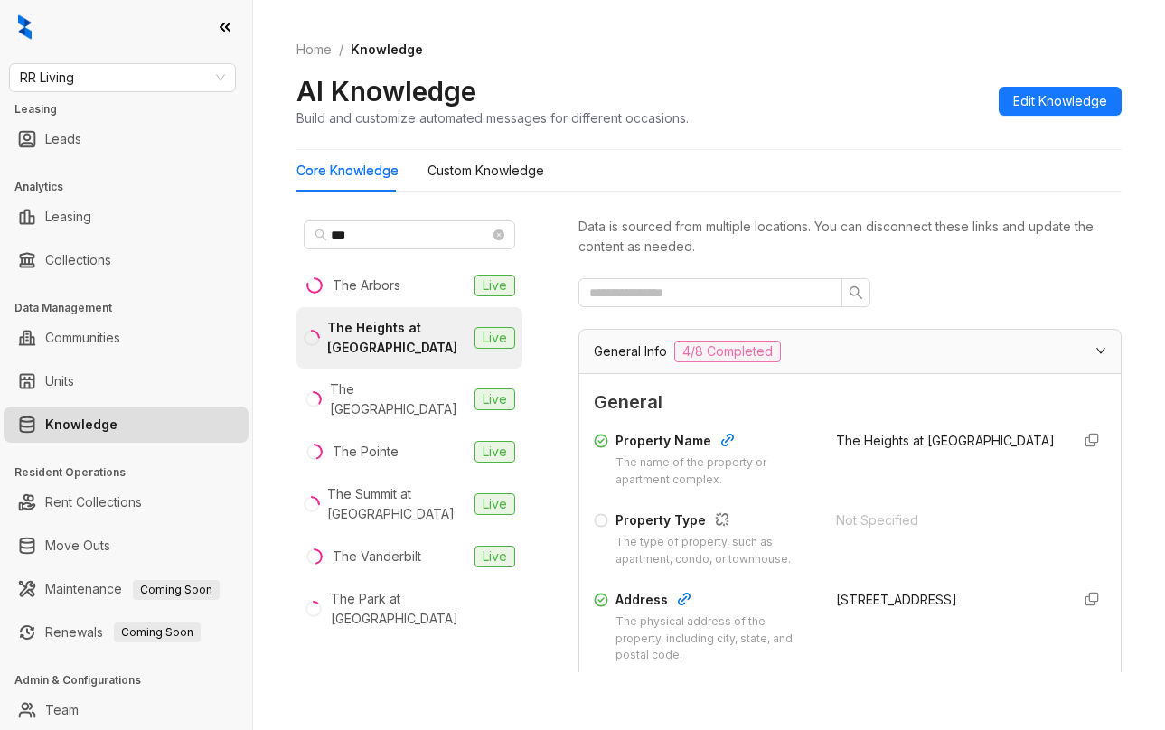
scroll to position [181, 0]
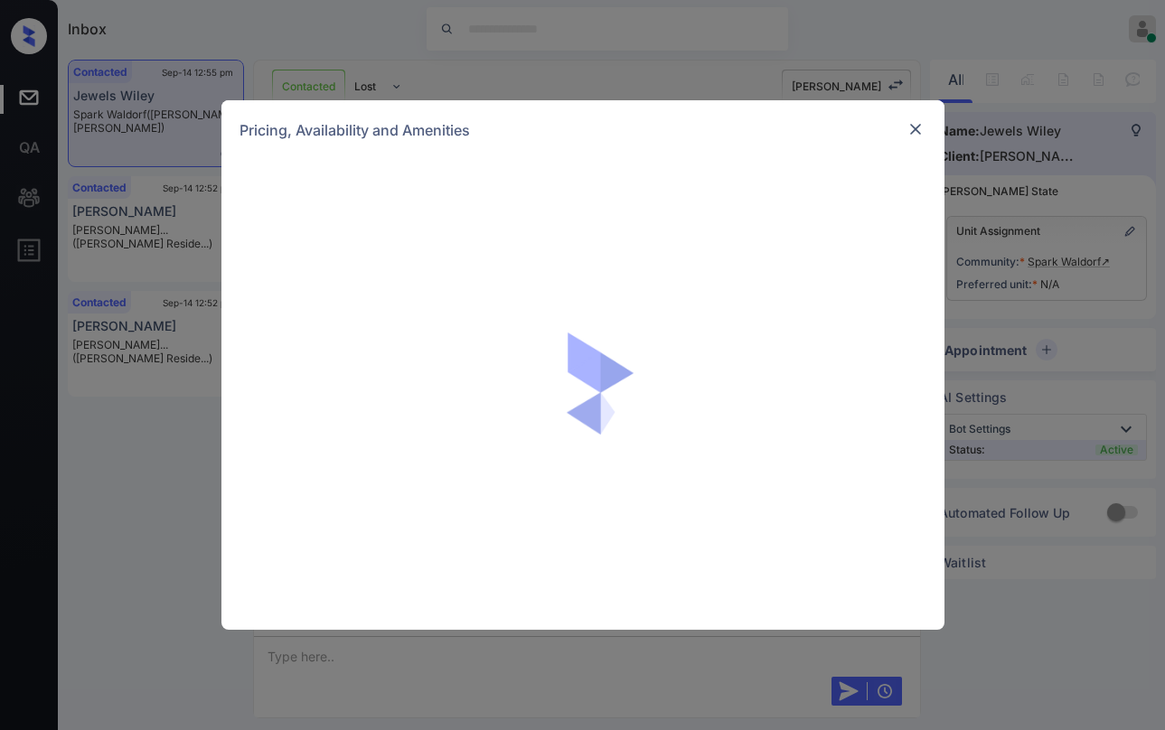
scroll to position [1701, 0]
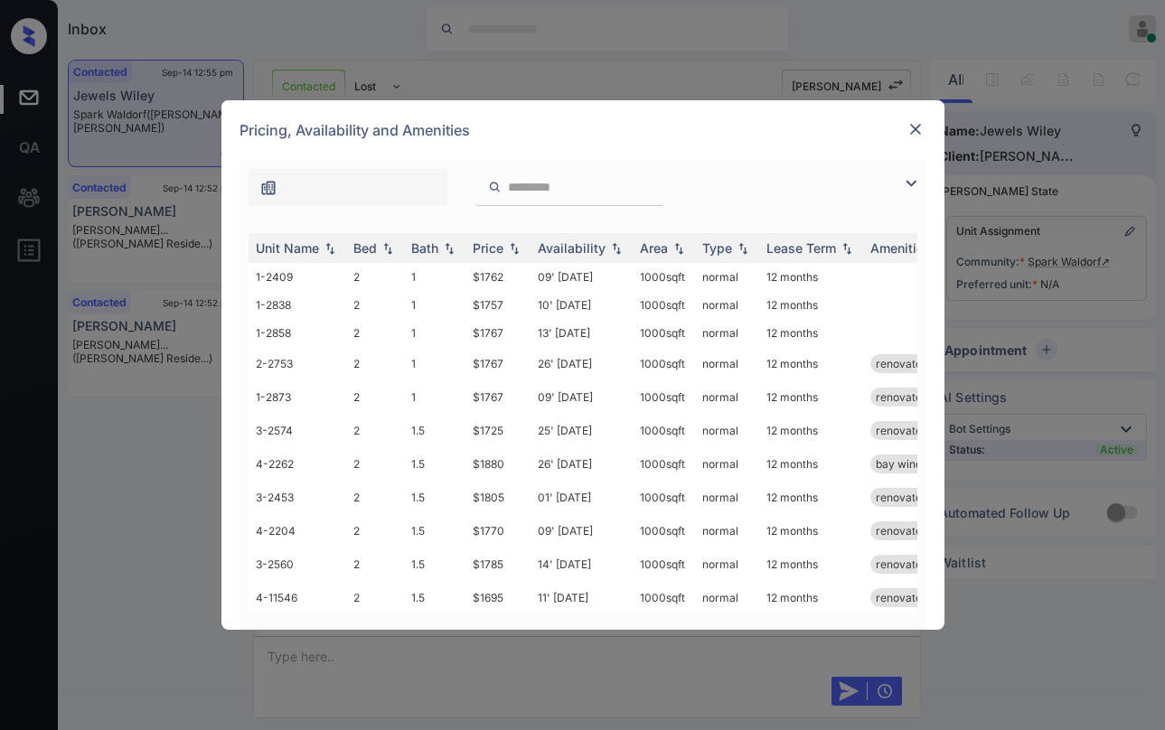
click at [914, 184] on img at bounding box center [911, 184] width 22 height 22
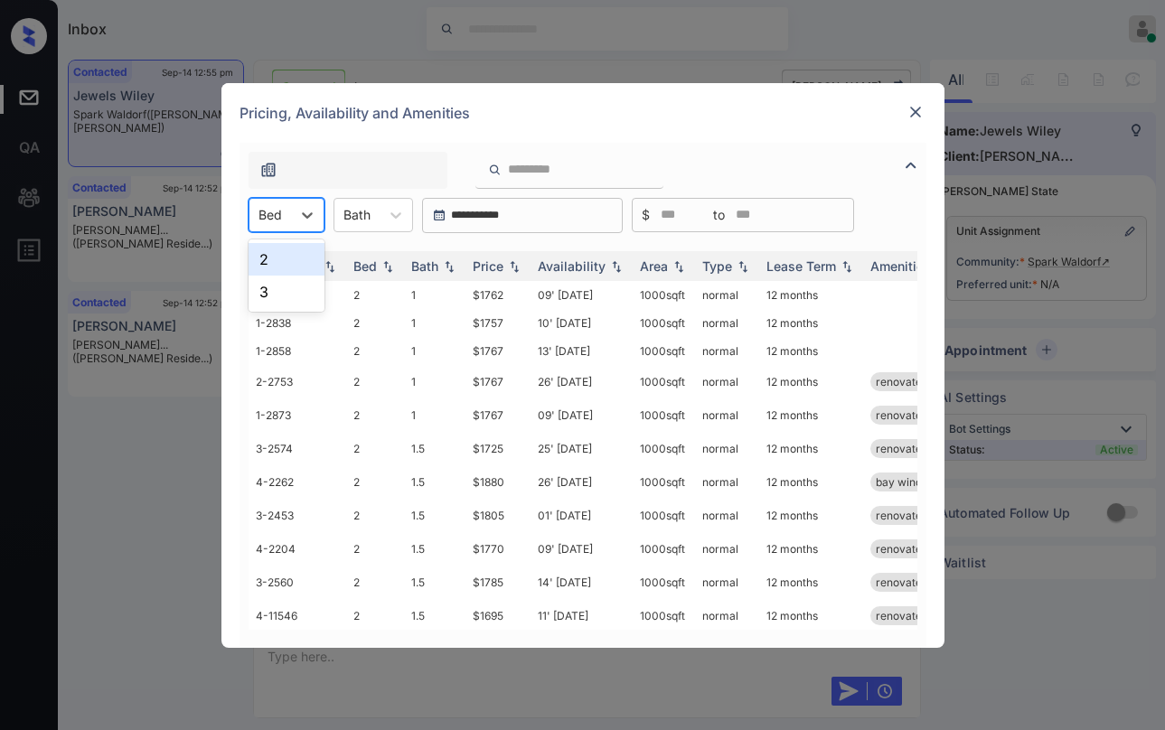
click at [288, 219] on div "Bed" at bounding box center [271, 215] width 42 height 26
click at [280, 264] on div "2" at bounding box center [287, 259] width 76 height 33
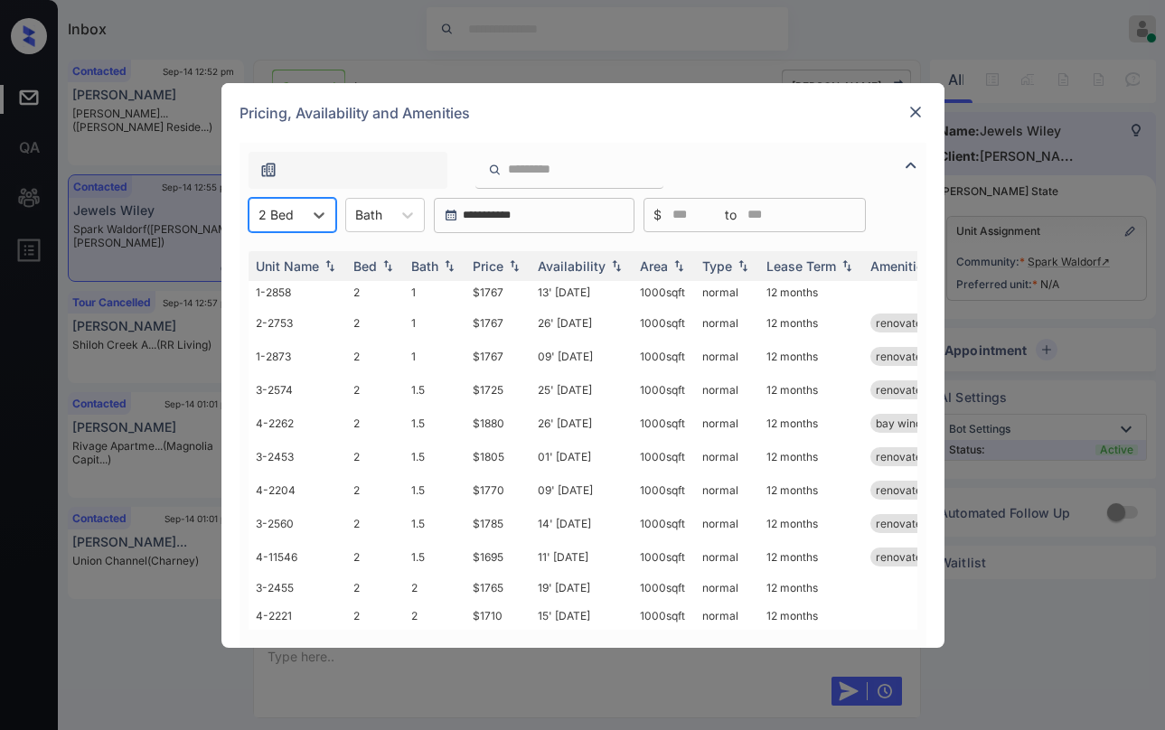
scroll to position [0, 0]
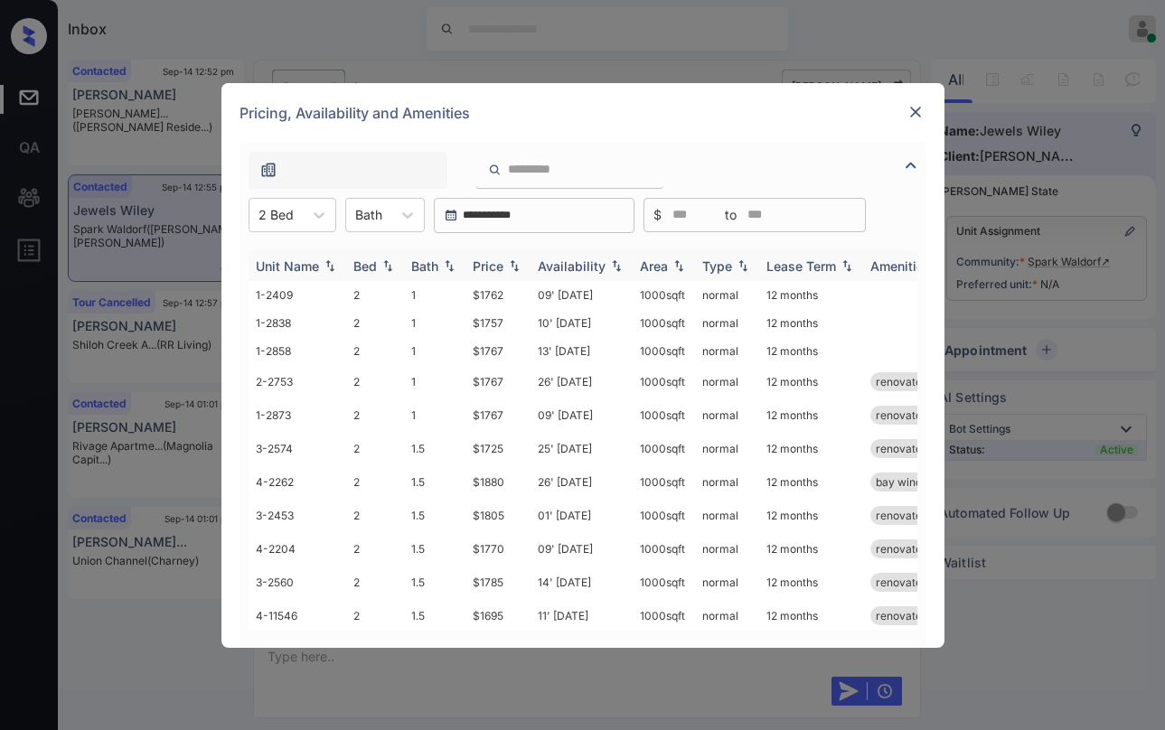
click at [503, 263] on div "Price" at bounding box center [488, 266] width 31 height 15
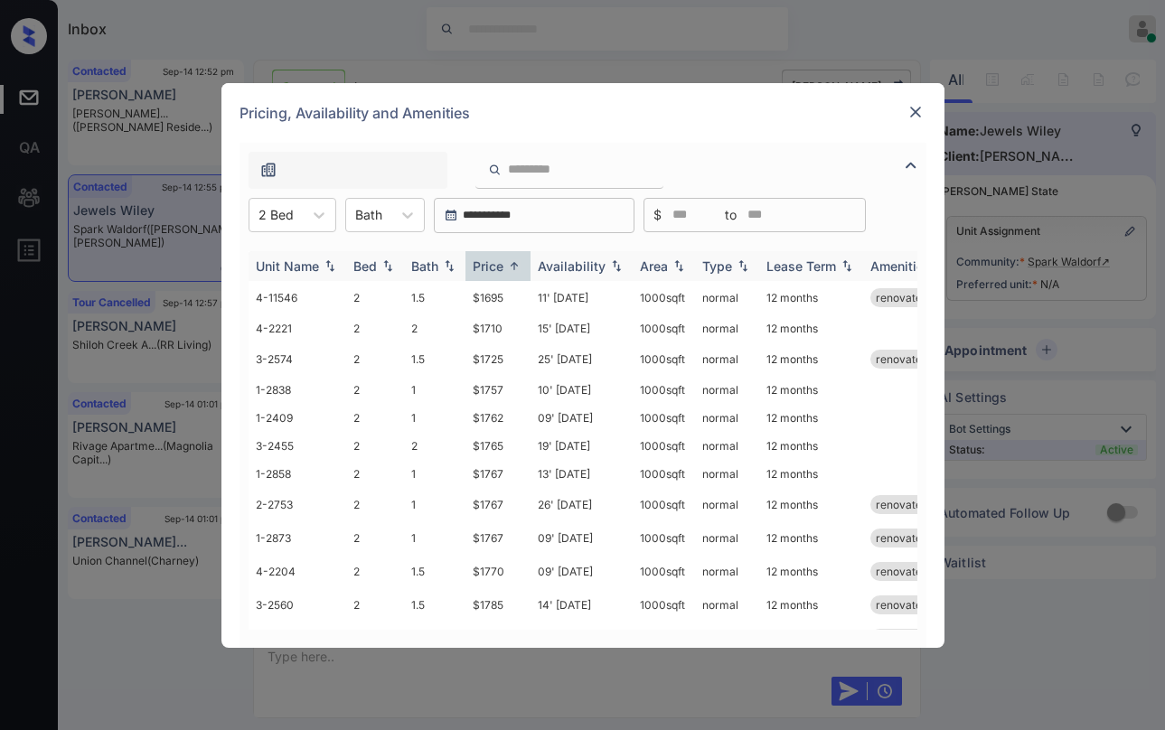
click at [503, 263] on div "Price" at bounding box center [488, 266] width 31 height 15
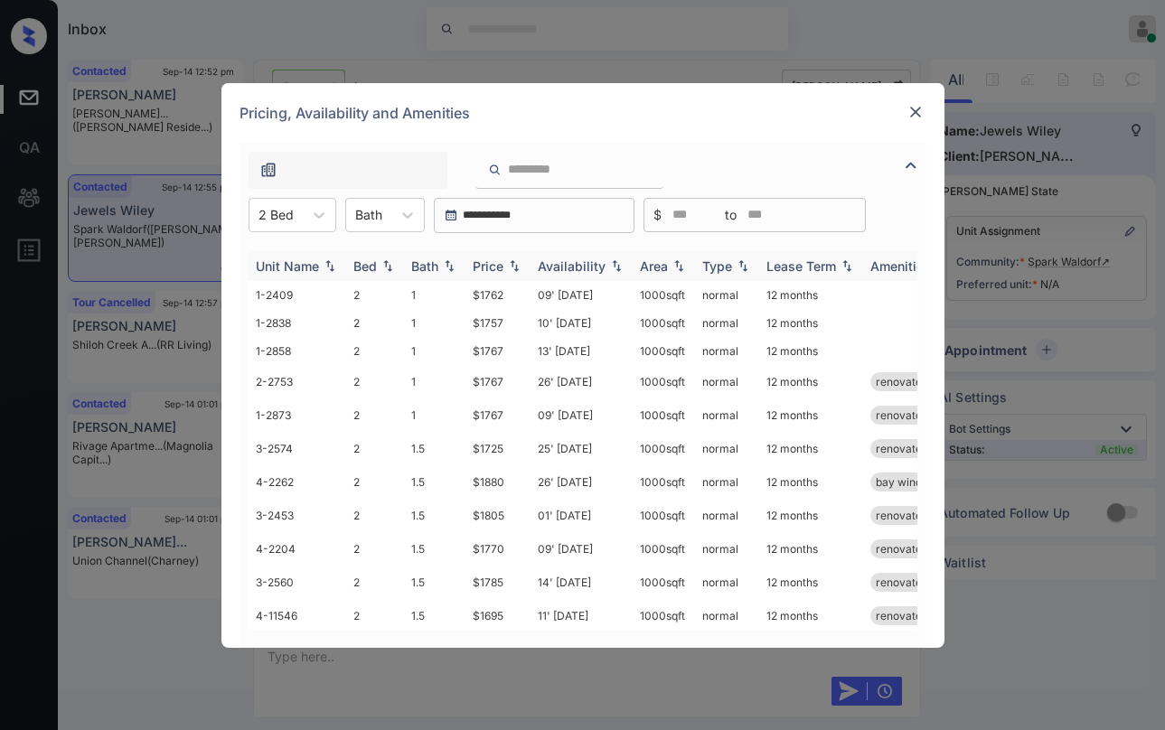
click at [496, 264] on div "Price" at bounding box center [488, 266] width 31 height 15
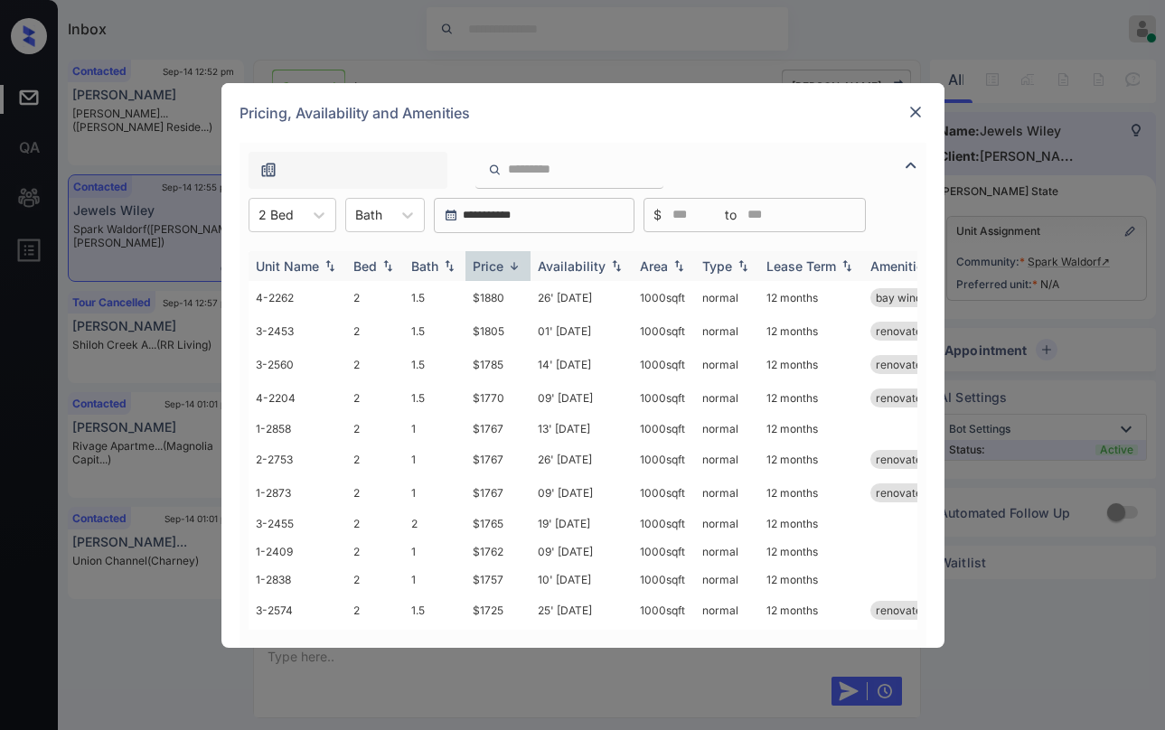
click at [495, 265] on div "Price" at bounding box center [488, 266] width 31 height 15
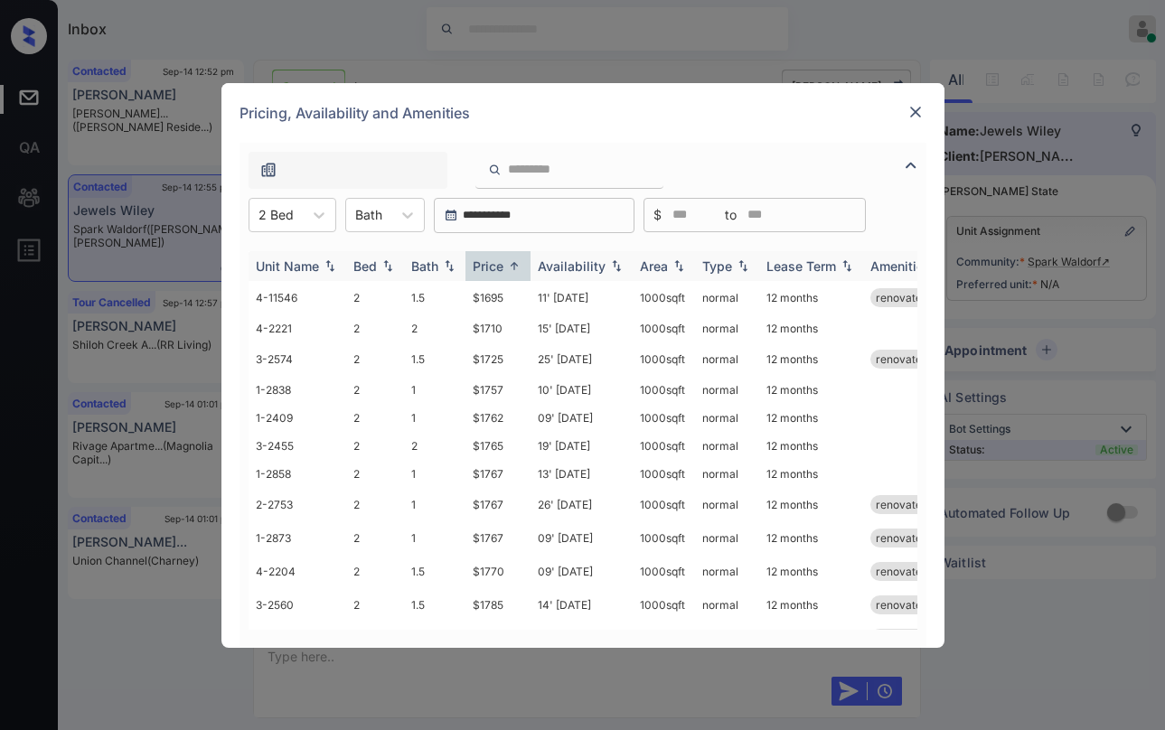
click at [506, 270] on img at bounding box center [514, 266] width 18 height 14
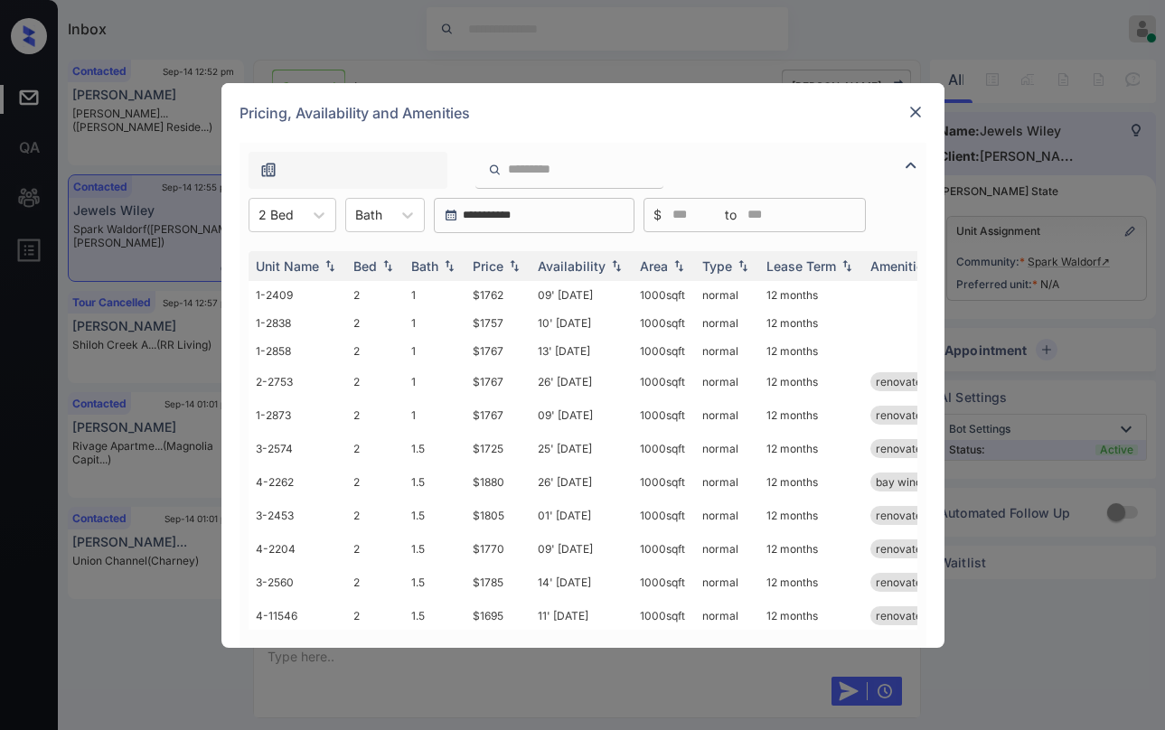
click at [909, 174] on img at bounding box center [911, 166] width 22 height 22
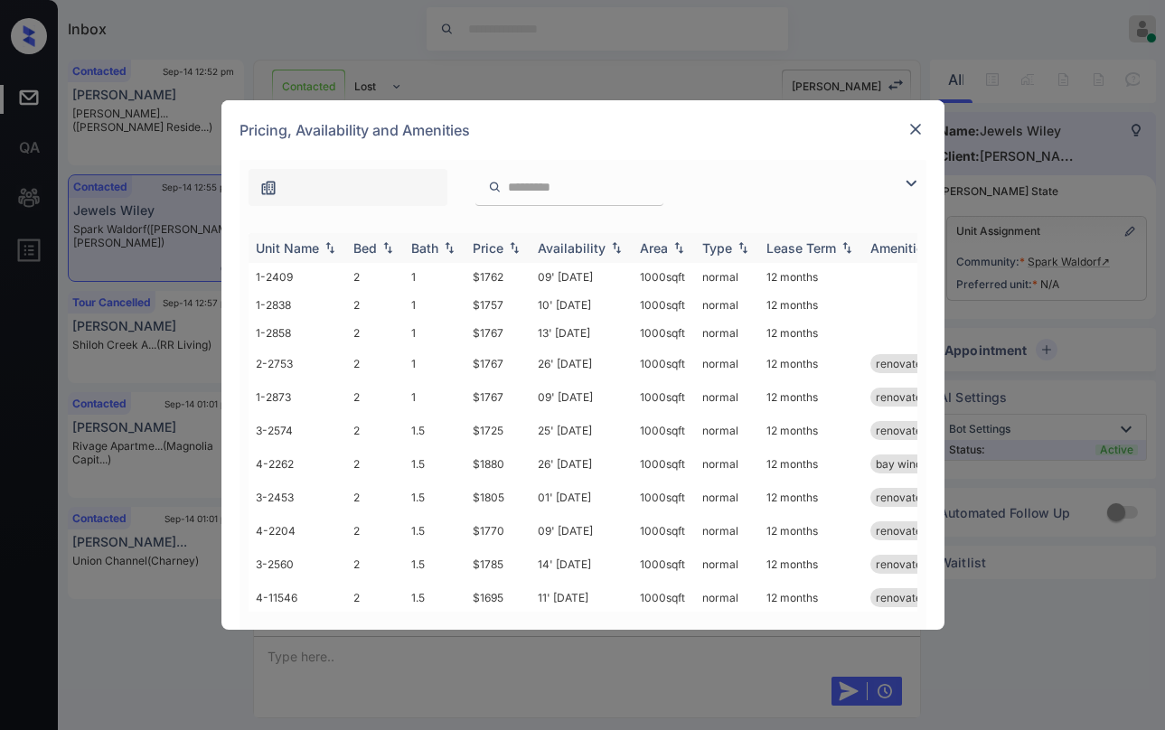
click at [507, 253] on img at bounding box center [514, 248] width 18 height 13
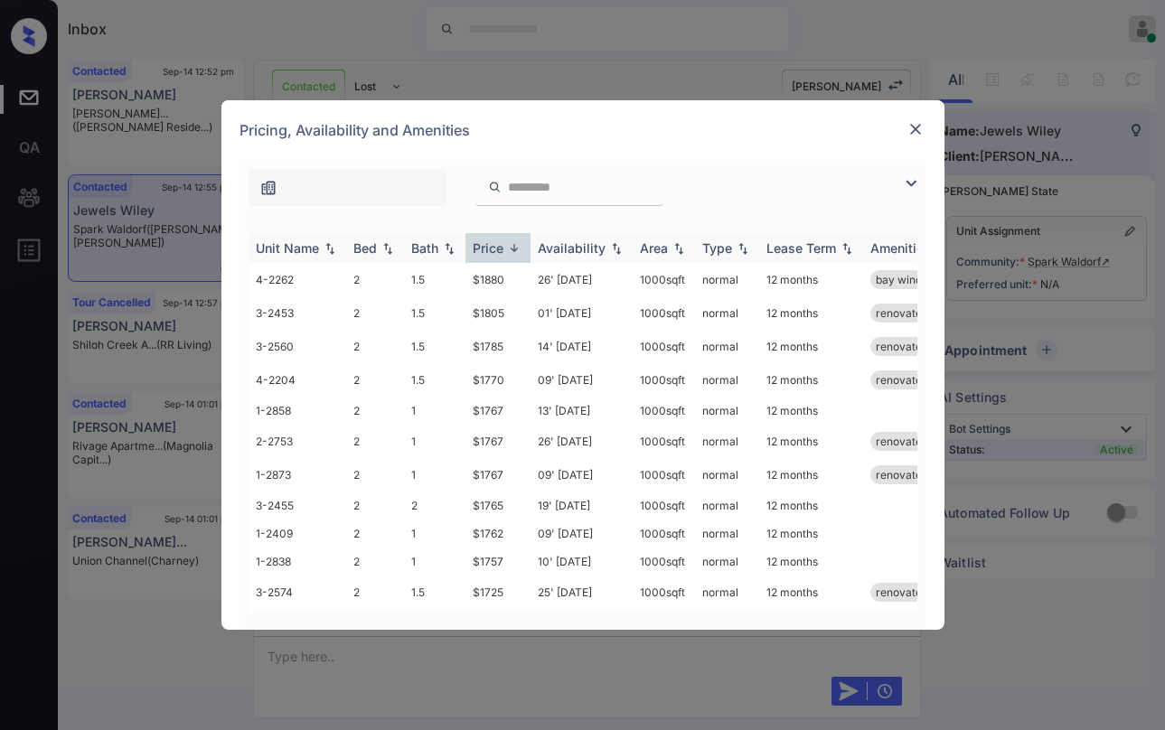
click at [507, 253] on img at bounding box center [514, 248] width 18 height 14
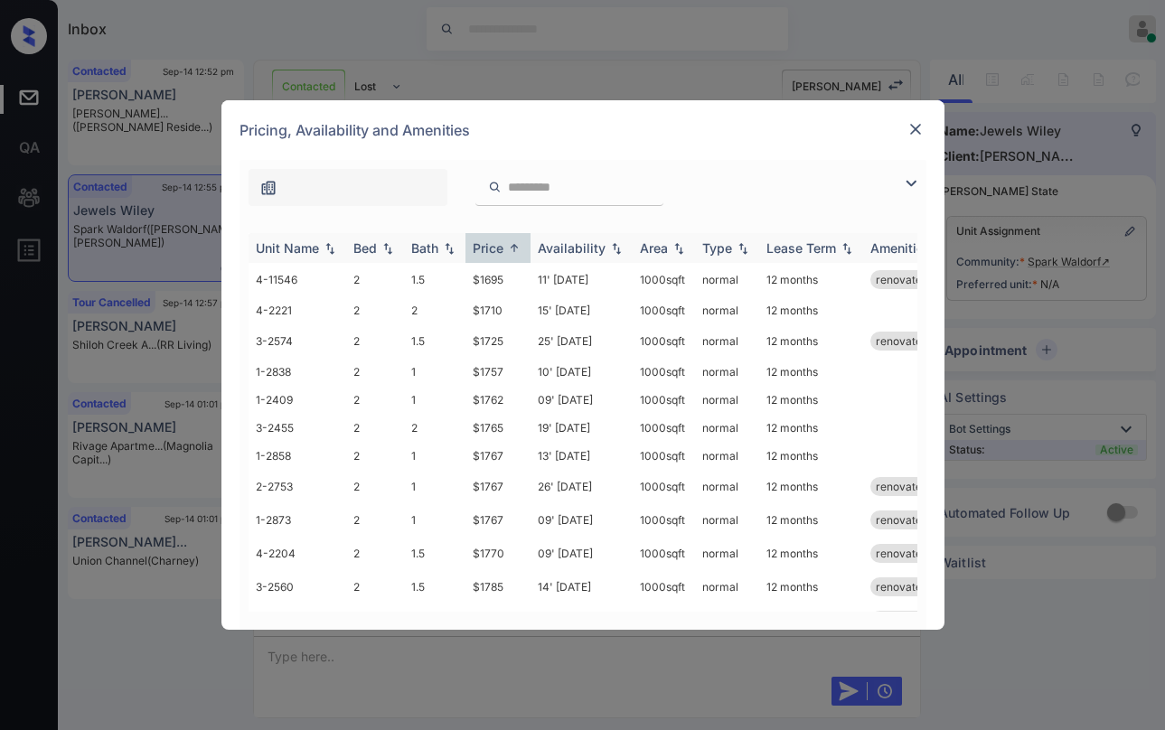
click at [507, 253] on img at bounding box center [514, 248] width 18 height 14
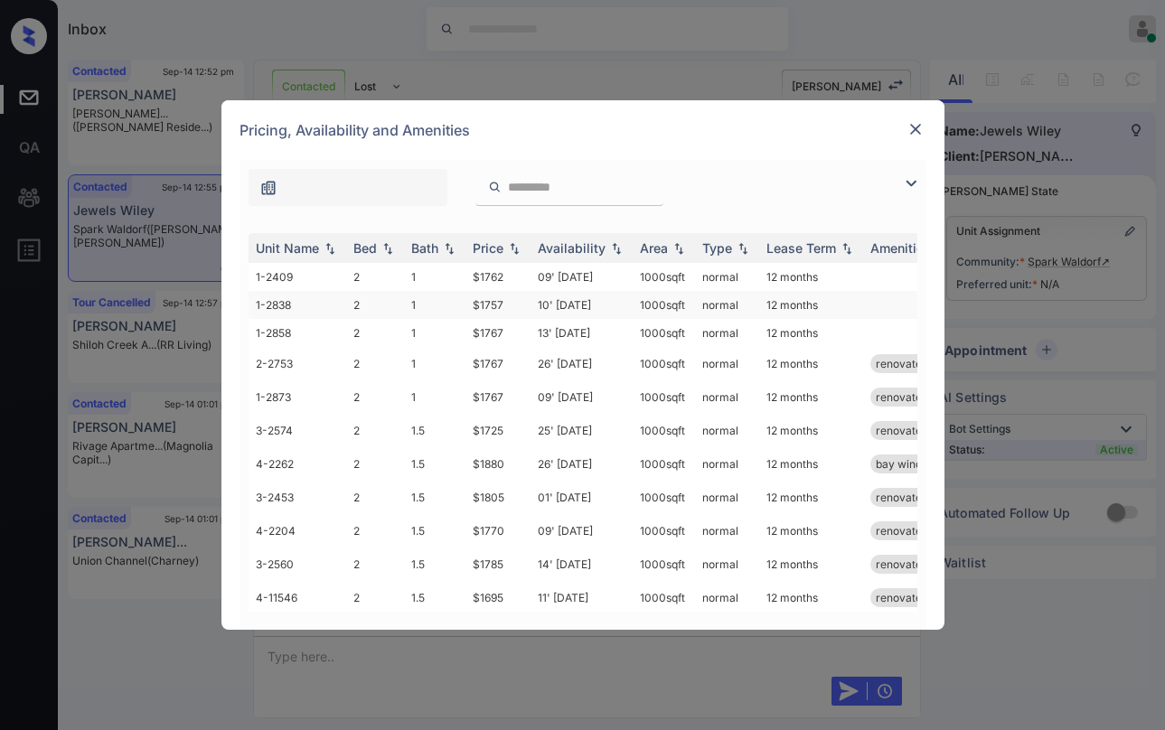
click at [496, 302] on td "$1757" at bounding box center [498, 305] width 65 height 28
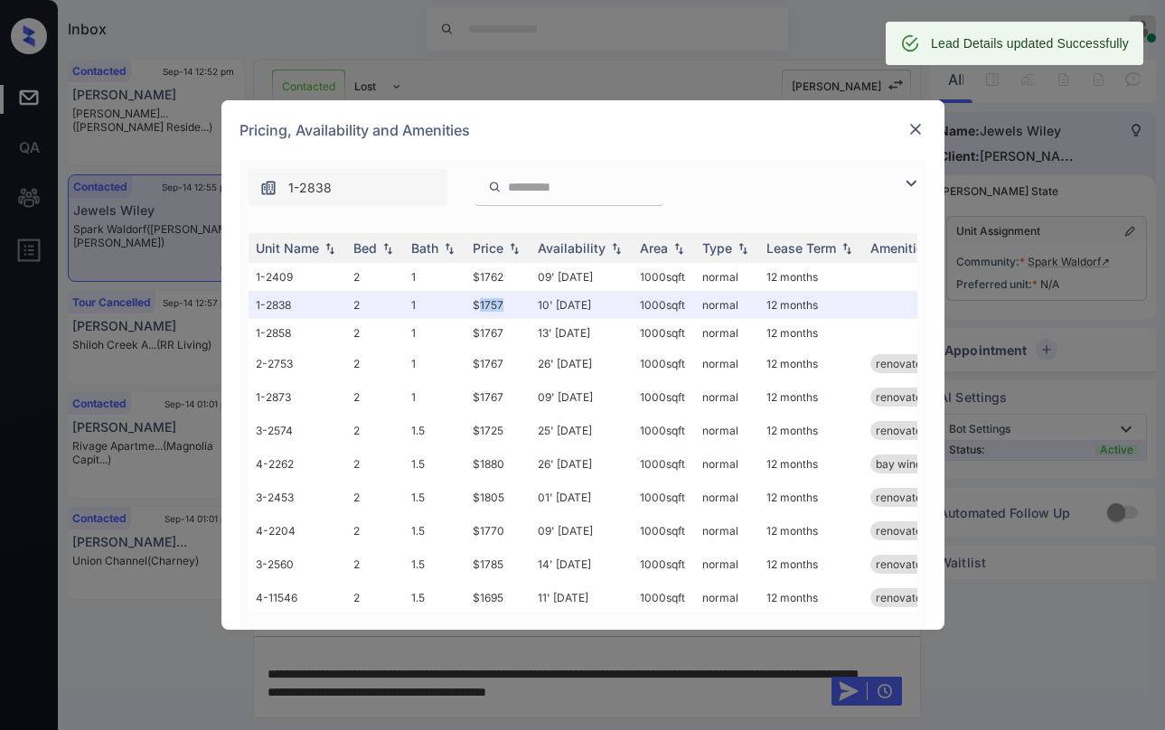
click at [911, 132] on img at bounding box center [916, 129] width 18 height 18
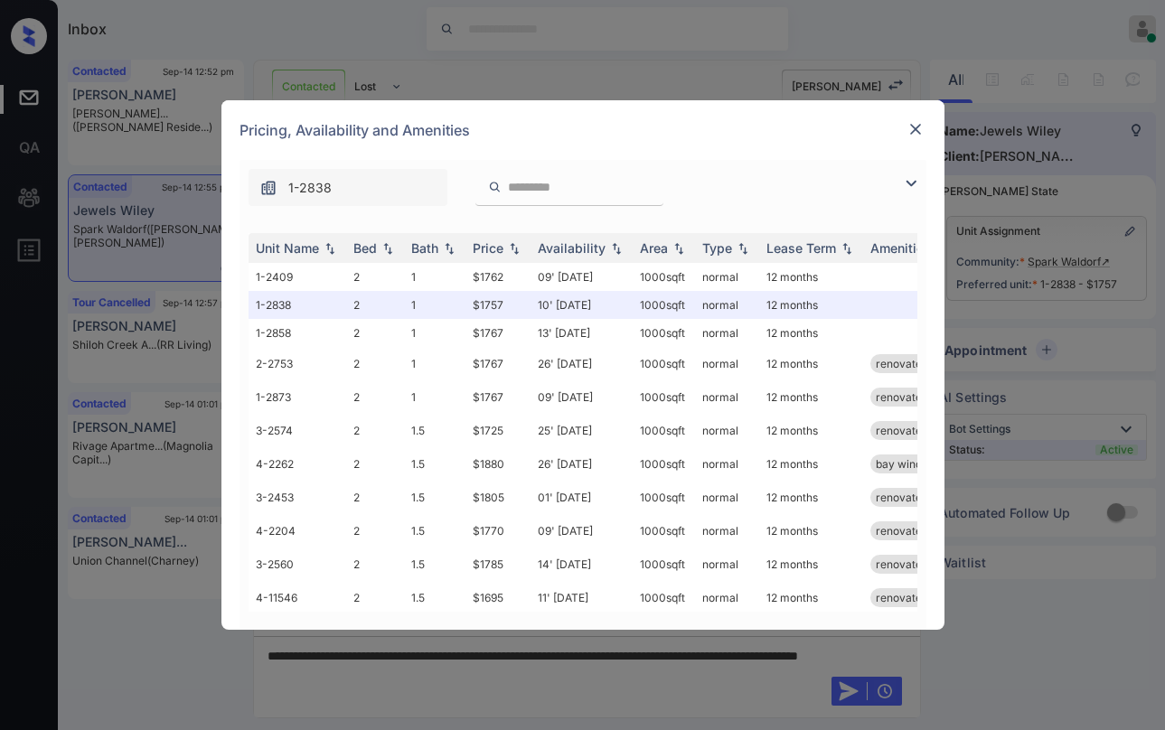
click at [917, 128] on img at bounding box center [916, 129] width 18 height 18
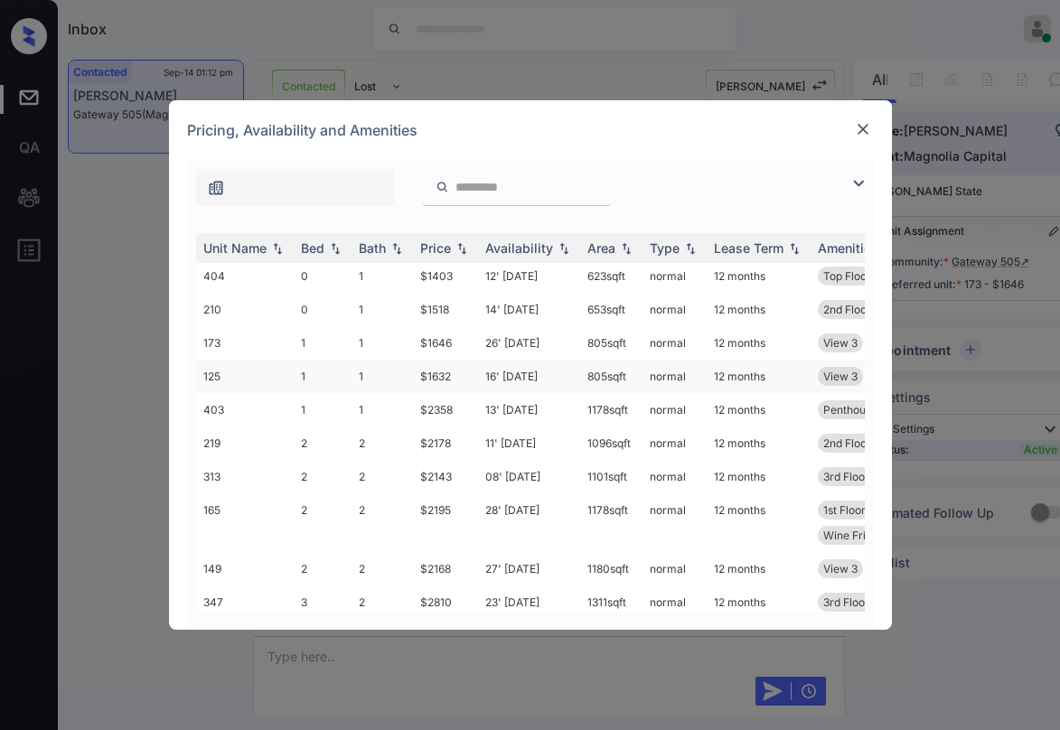
scroll to position [58, 0]
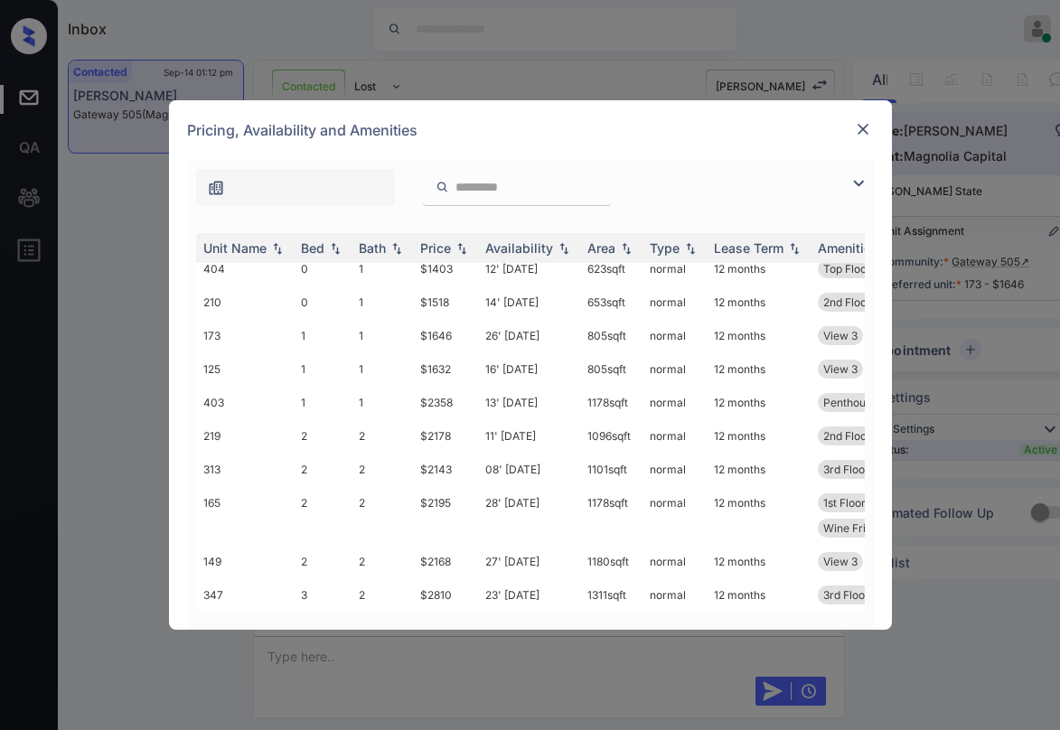
click at [856, 137] on img at bounding box center [863, 129] width 18 height 18
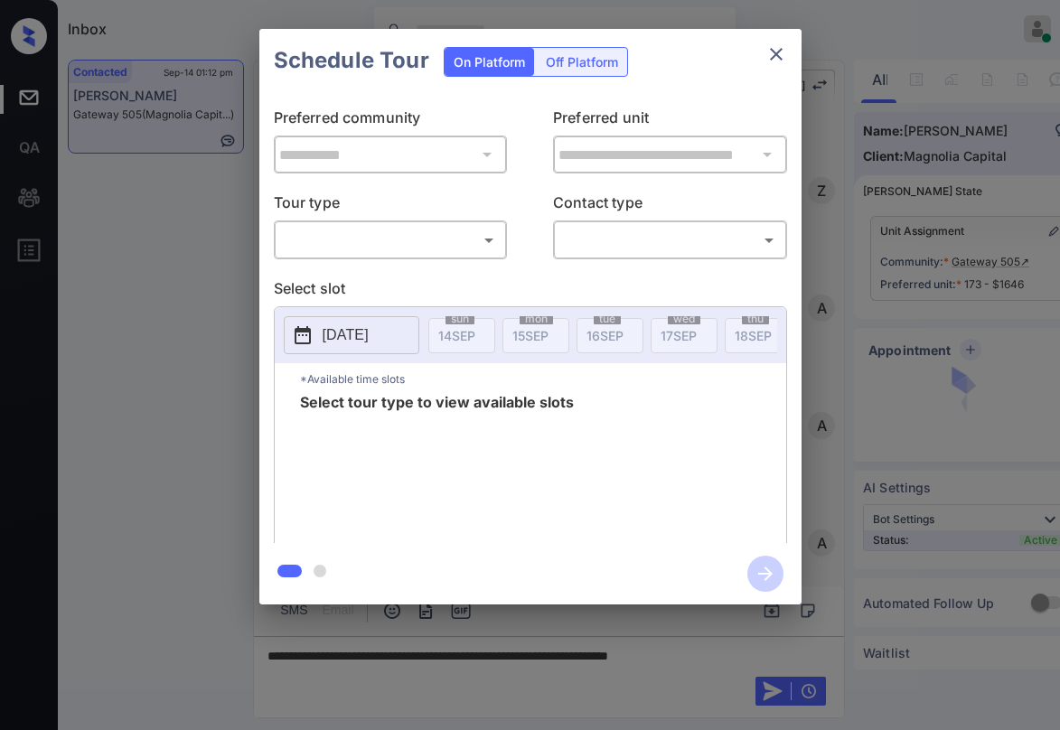
scroll to position [4203, 0]
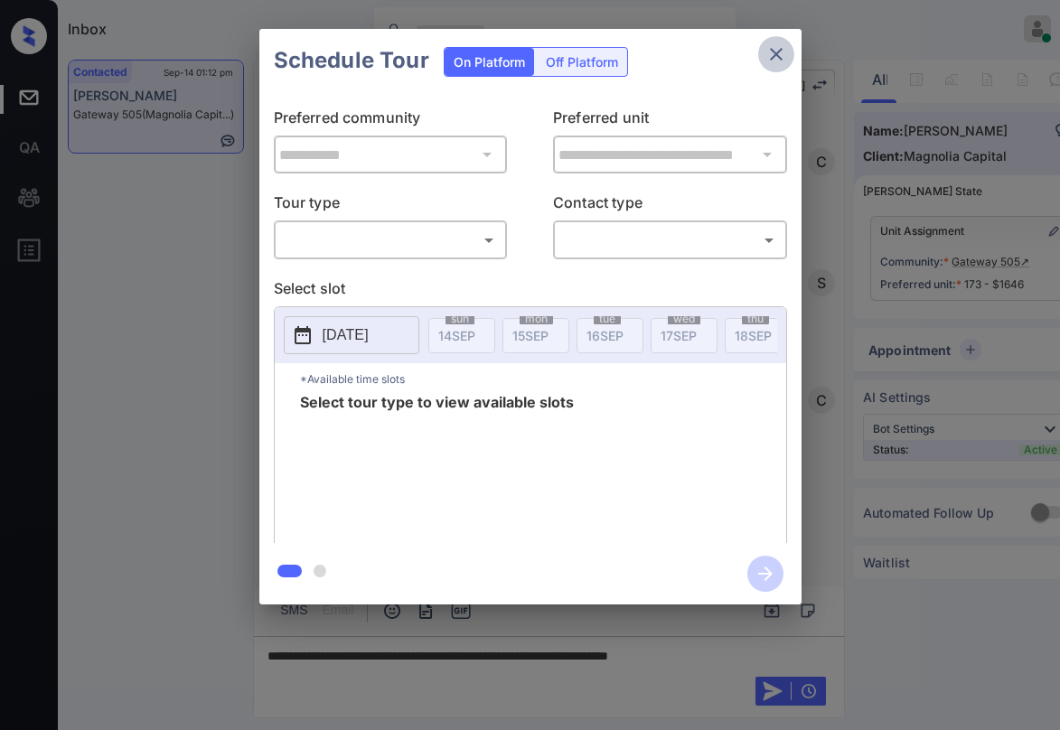
click at [781, 55] on icon "close" at bounding box center [777, 54] width 22 height 22
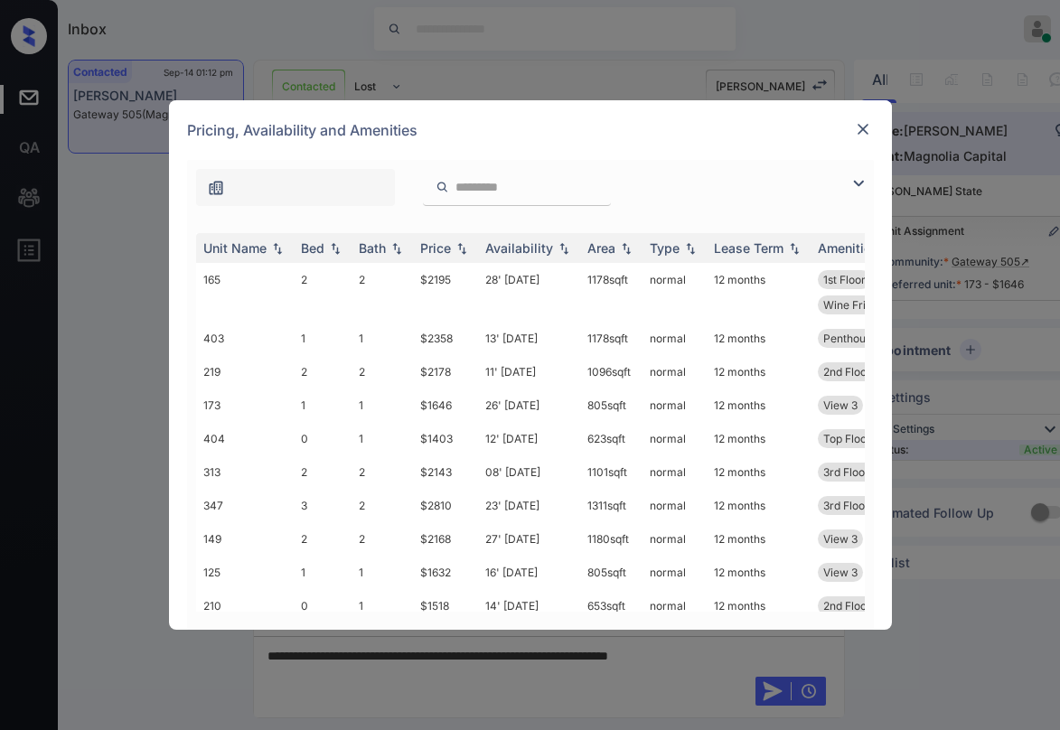
click at [864, 133] on img at bounding box center [863, 129] width 18 height 18
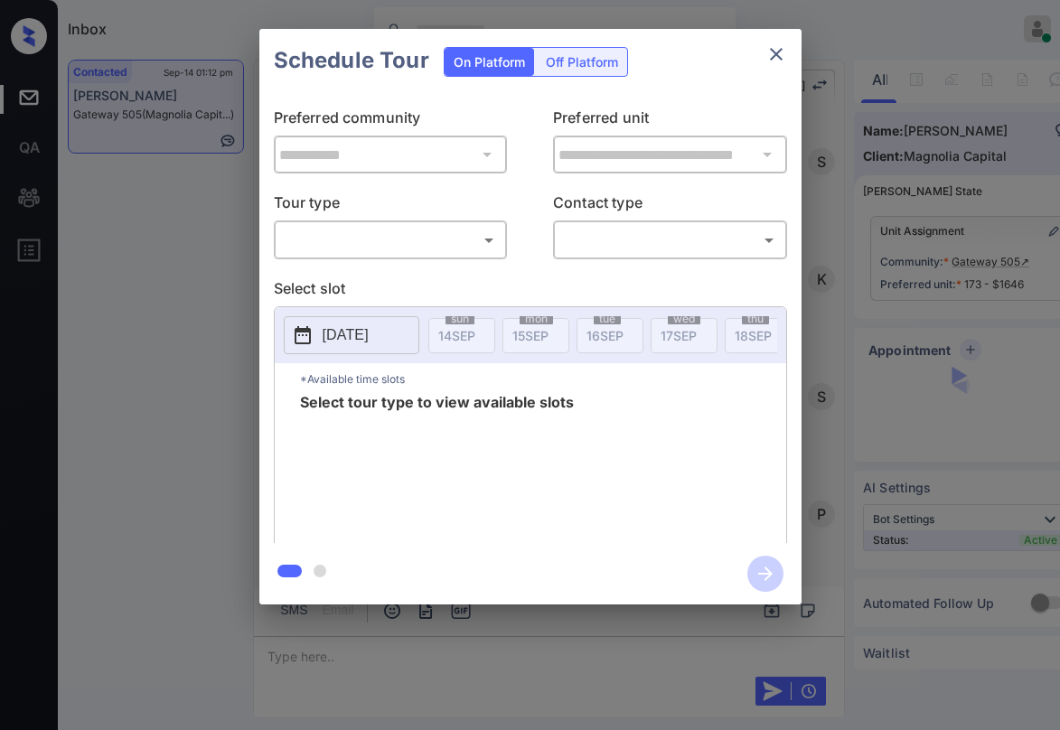
click at [372, 253] on body "Inbox [PERSON_NAME] Online Set yourself offline Set yourself on break Profile S…" at bounding box center [530, 365] width 1060 height 730
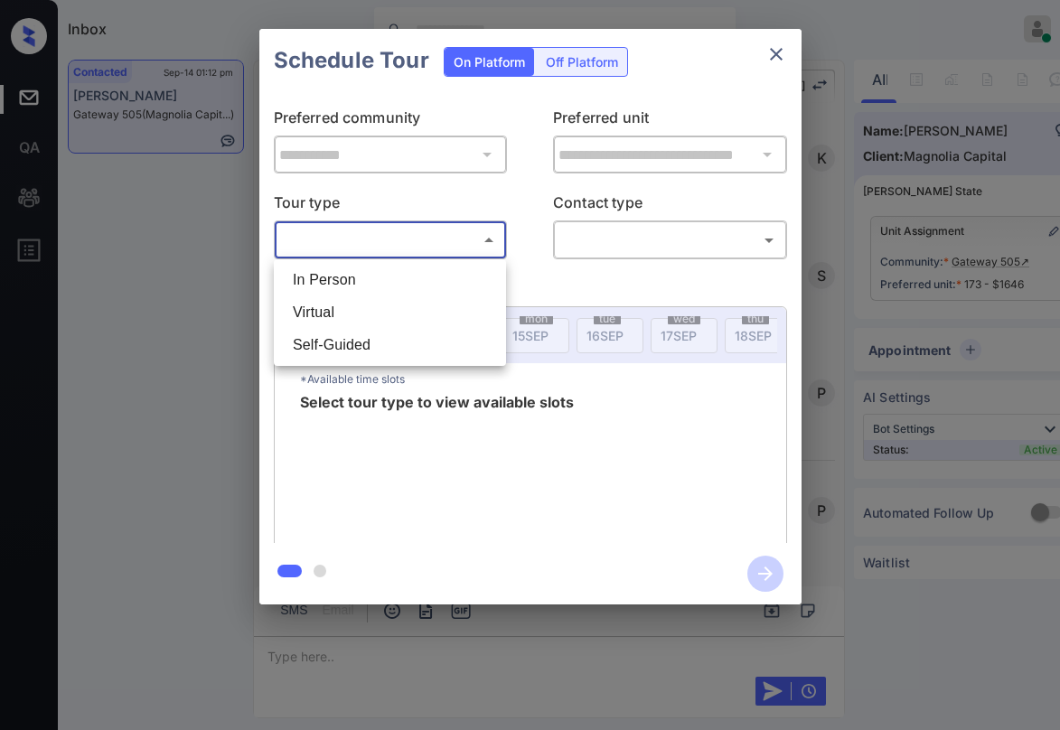
scroll to position [4803, 0]
click at [332, 310] on li "Virtual" at bounding box center [389, 313] width 223 height 33
type input "*******"
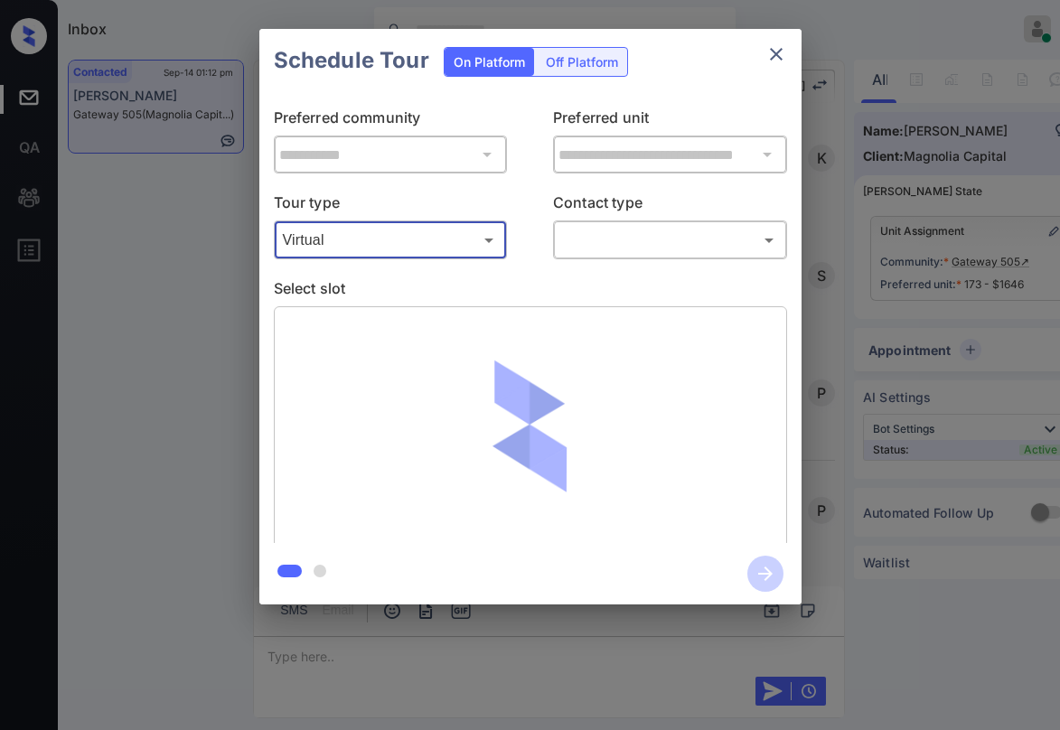
click at [570, 237] on body "Inbox [PERSON_NAME] Online Set yourself offline Set yourself on break Profile S…" at bounding box center [530, 365] width 1060 height 730
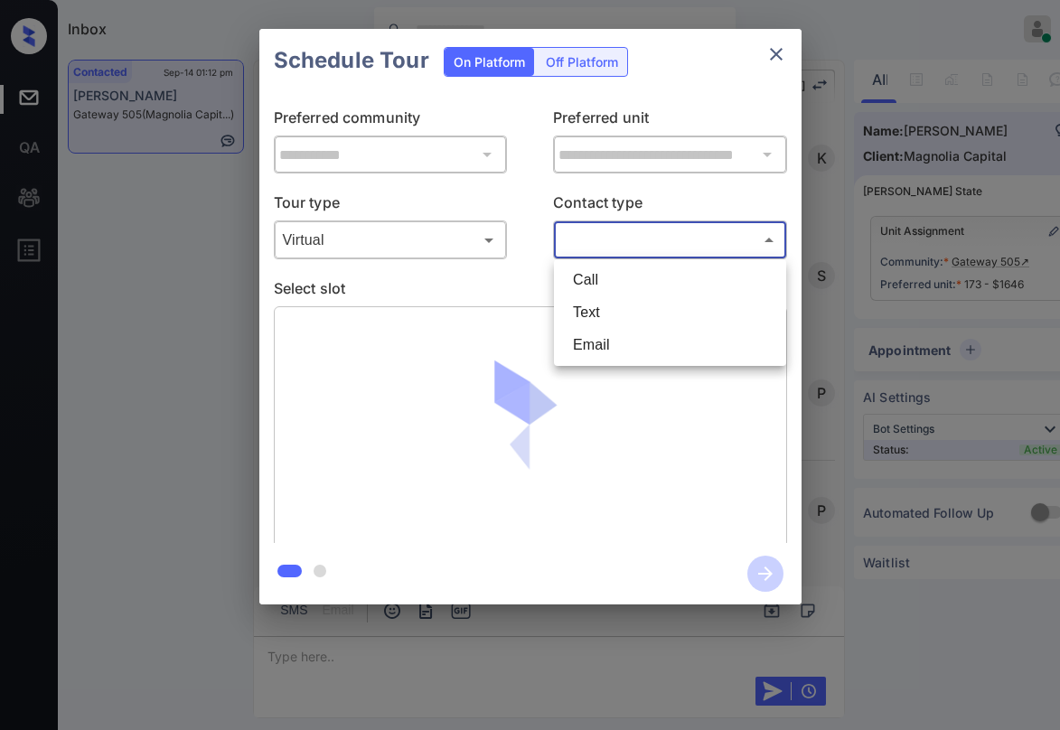
click at [582, 323] on li "Text" at bounding box center [670, 313] width 223 height 33
type input "****"
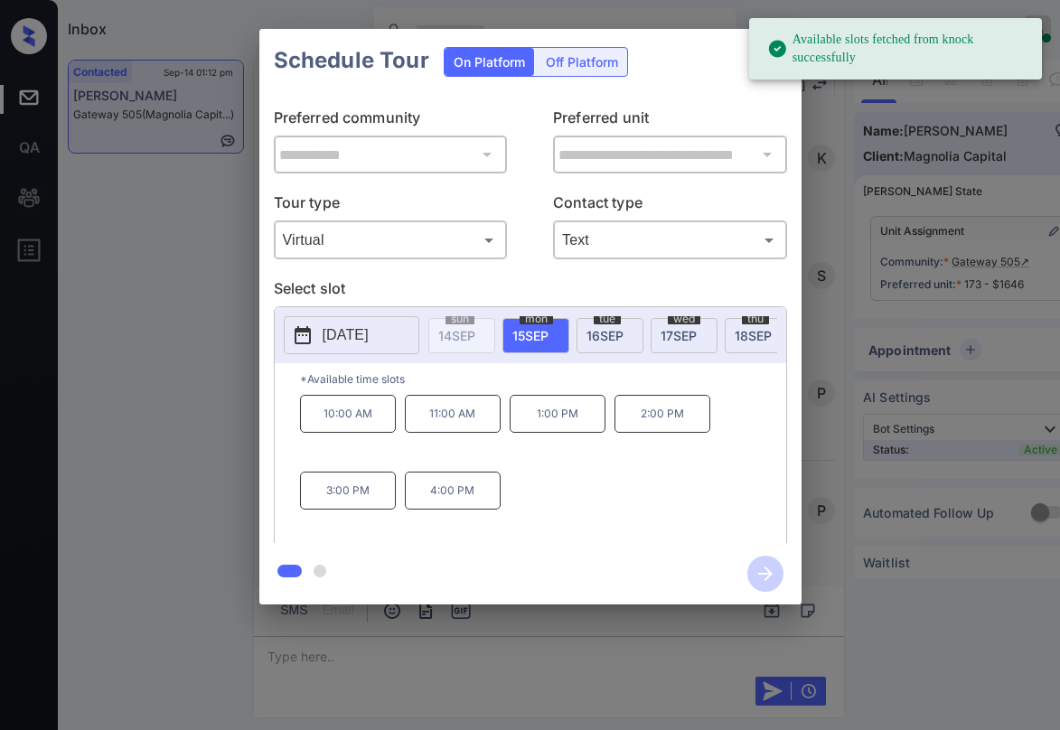
click at [544, 338] on span "[DATE]" at bounding box center [531, 335] width 36 height 15
click at [357, 411] on p "10:00 AM" at bounding box center [348, 414] width 96 height 38
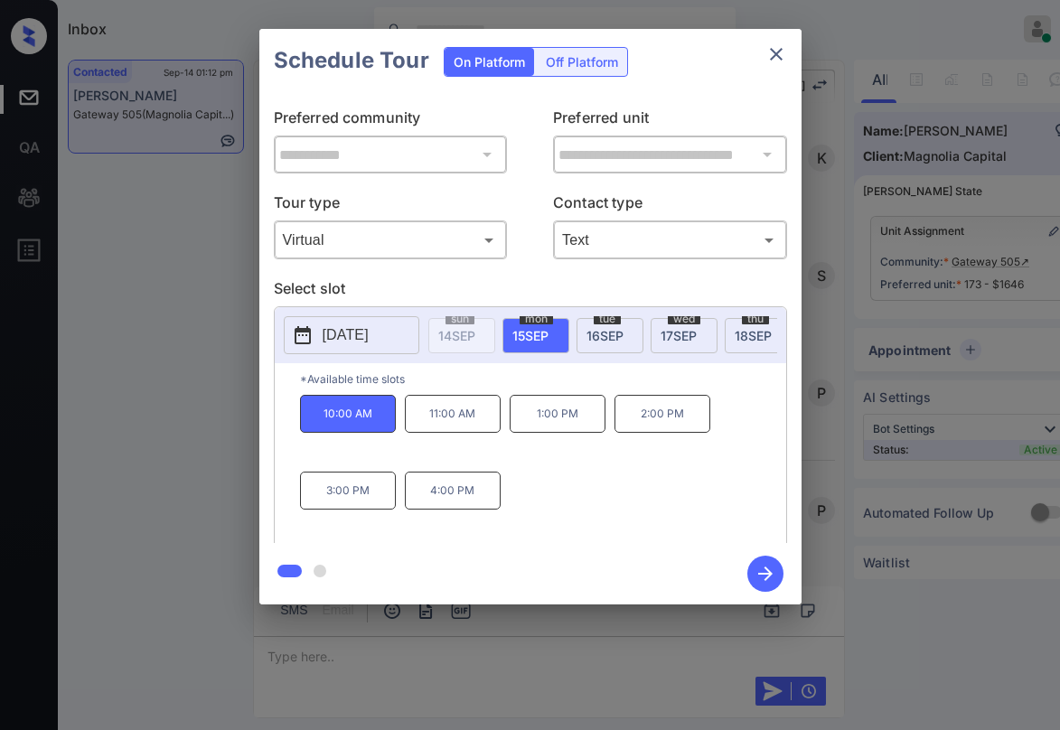
click at [758, 562] on icon "button" at bounding box center [766, 574] width 36 height 36
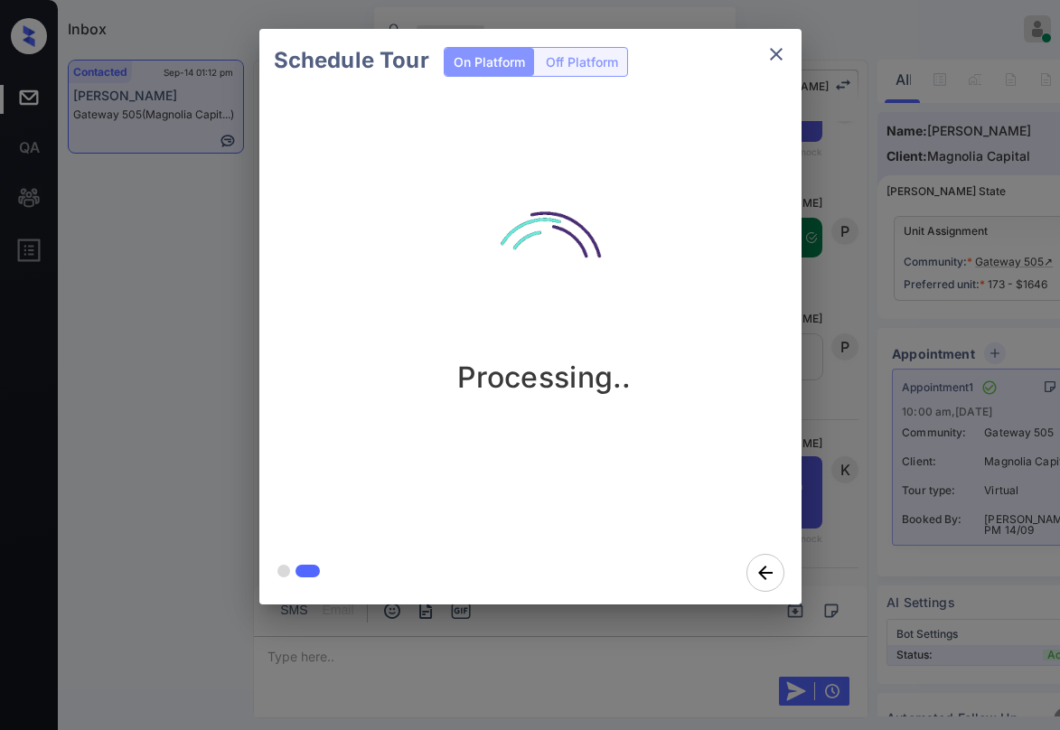
scroll to position [5308, 0]
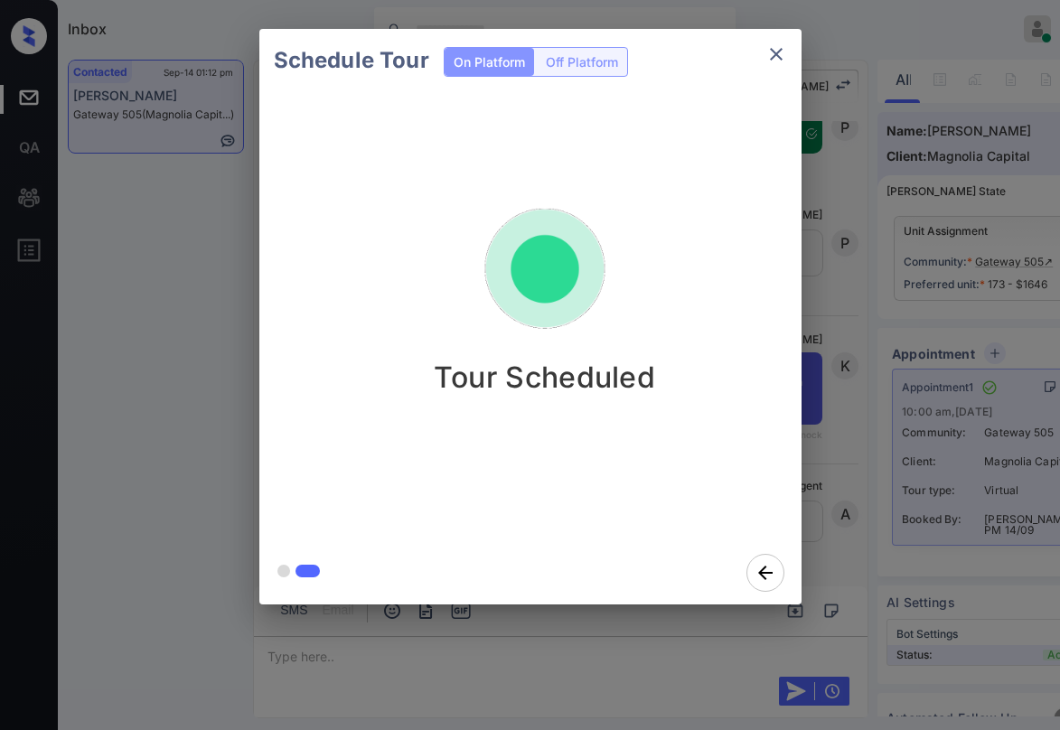
drag, startPoint x: 428, startPoint y: 540, endPoint x: 466, endPoint y: 522, distance: 42.9
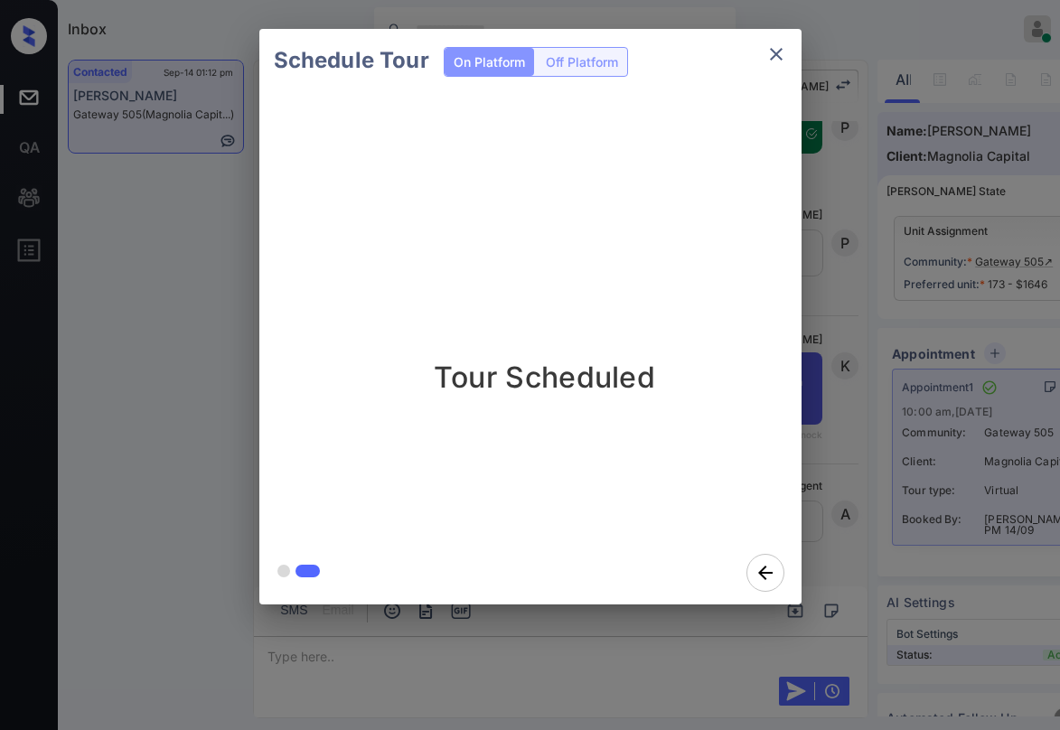
click at [428, 542] on div at bounding box center [530, 573] width 542 height 63
click at [184, 333] on div "Schedule Tour On Platform Off Platform Tour Scheduled" at bounding box center [530, 317] width 1060 height 634
